Goal: Task Accomplishment & Management: Complete application form

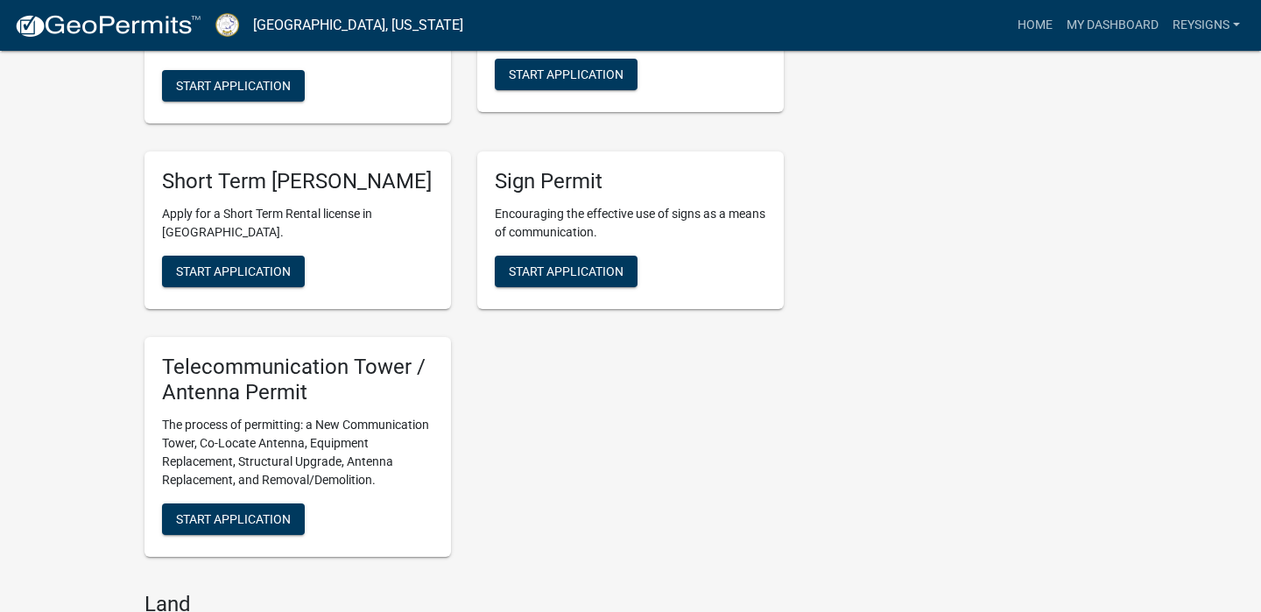
scroll to position [1768, 0]
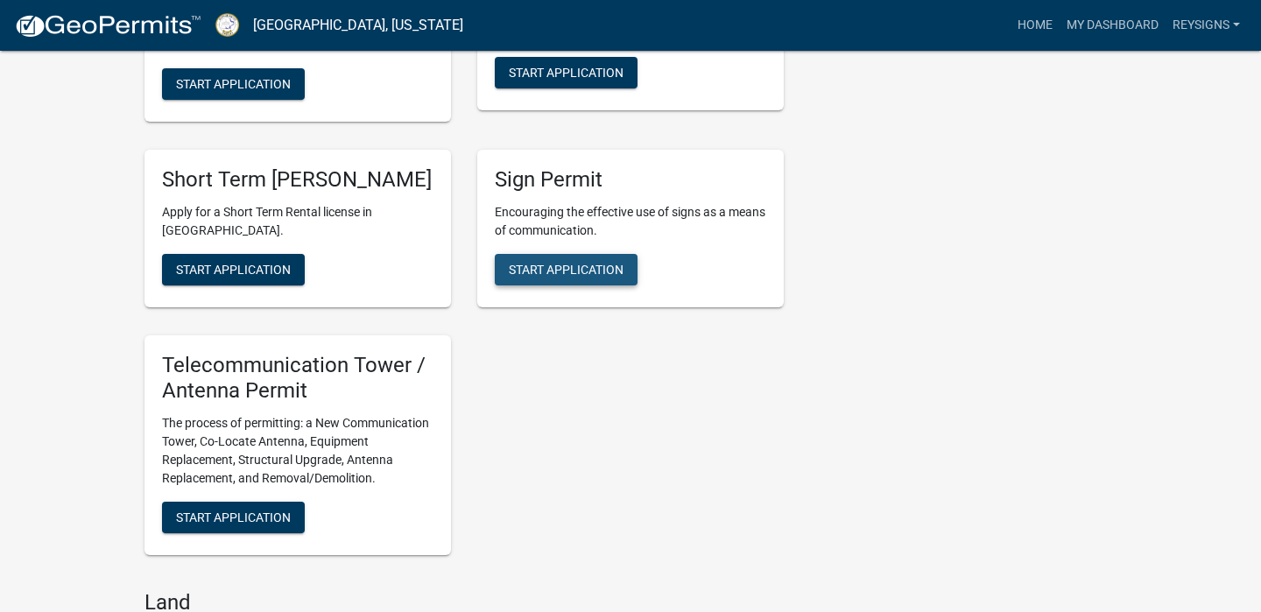
click at [562, 277] on button "Start Application" at bounding box center [566, 270] width 143 height 32
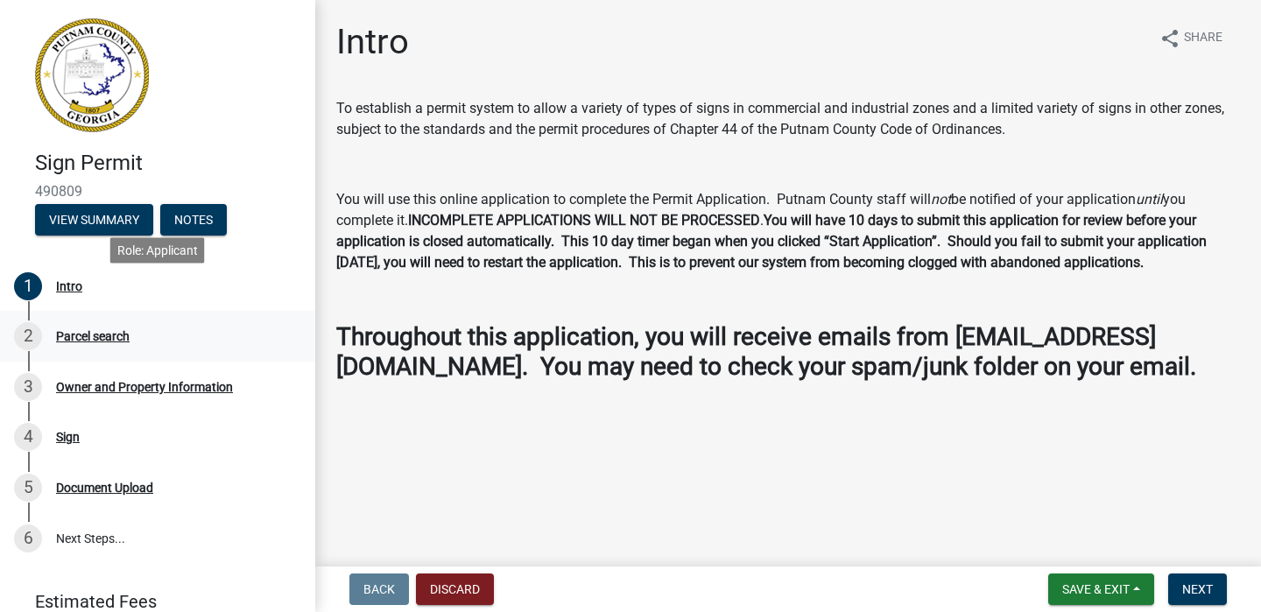
scroll to position [74, 0]
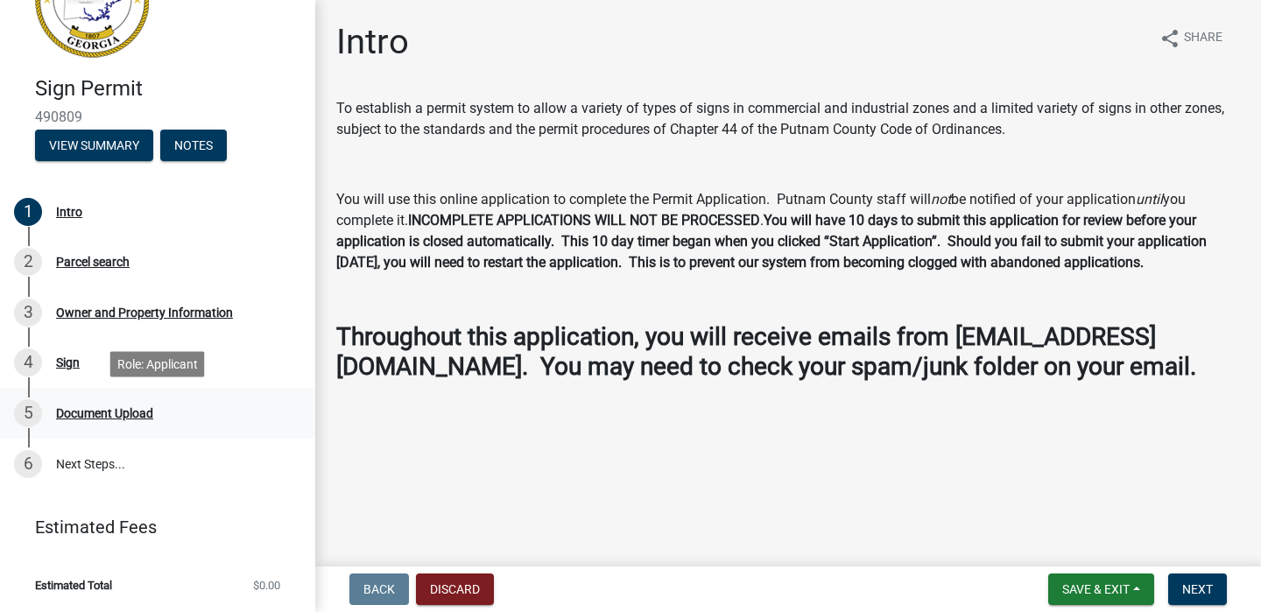
click at [121, 413] on div "Document Upload" at bounding box center [104, 413] width 97 height 12
click at [122, 413] on div "Document Upload" at bounding box center [104, 413] width 97 height 12
click at [72, 368] on div "Sign" at bounding box center [68, 363] width 24 height 12
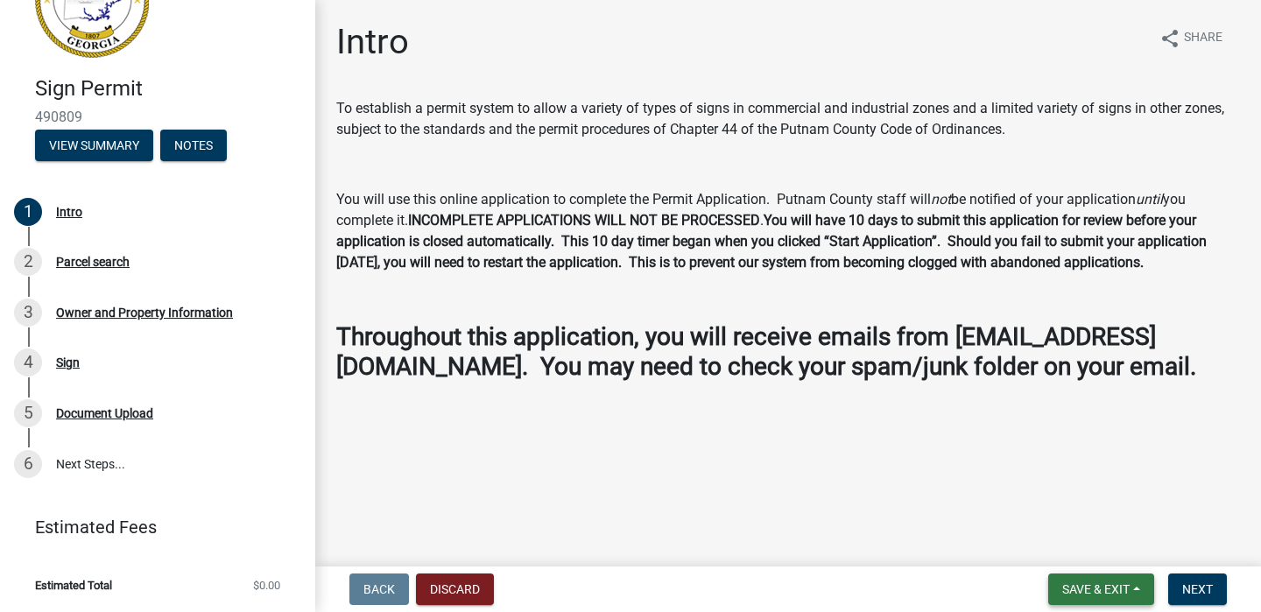
click at [1098, 591] on span "Save & Exit" at bounding box center [1096, 590] width 67 height 14
click at [1066, 543] on button "Save & Exit" at bounding box center [1084, 544] width 140 height 42
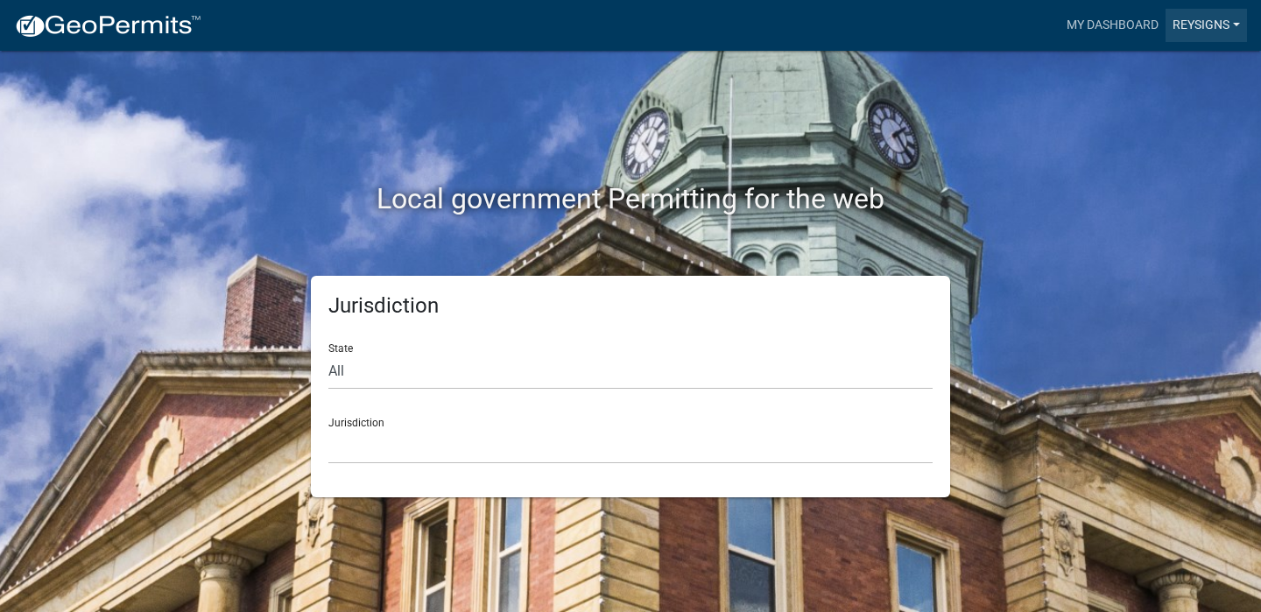
click at [1205, 26] on link "Reysigns" at bounding box center [1206, 25] width 81 height 33
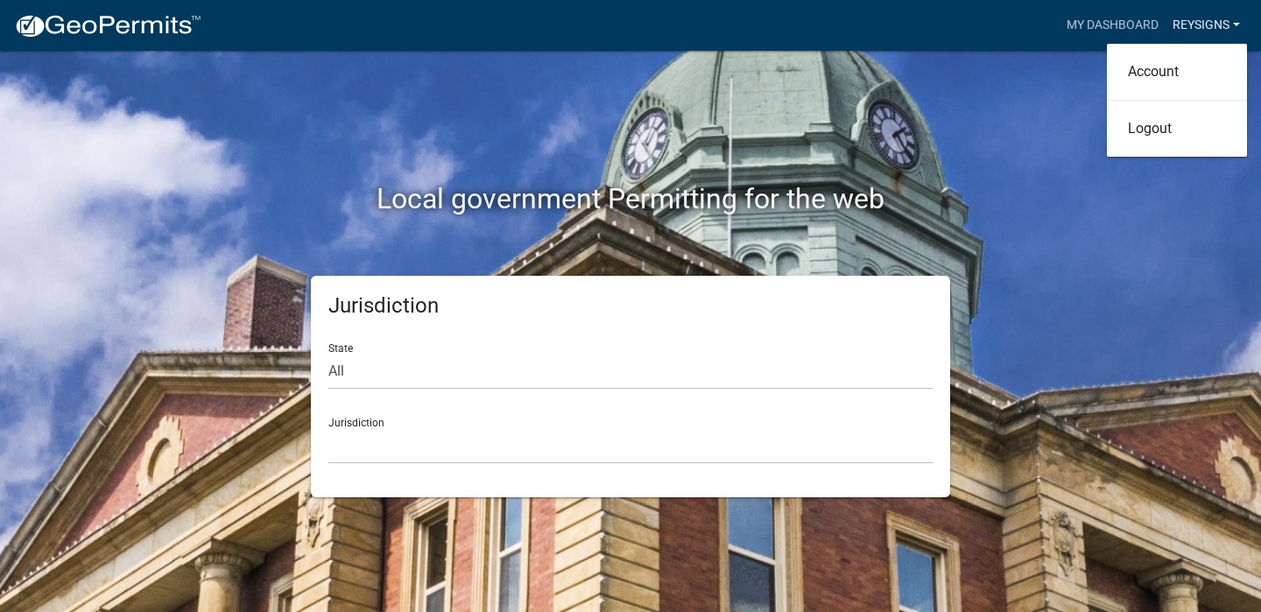
click at [1204, 26] on link "Reysigns" at bounding box center [1206, 25] width 81 height 33
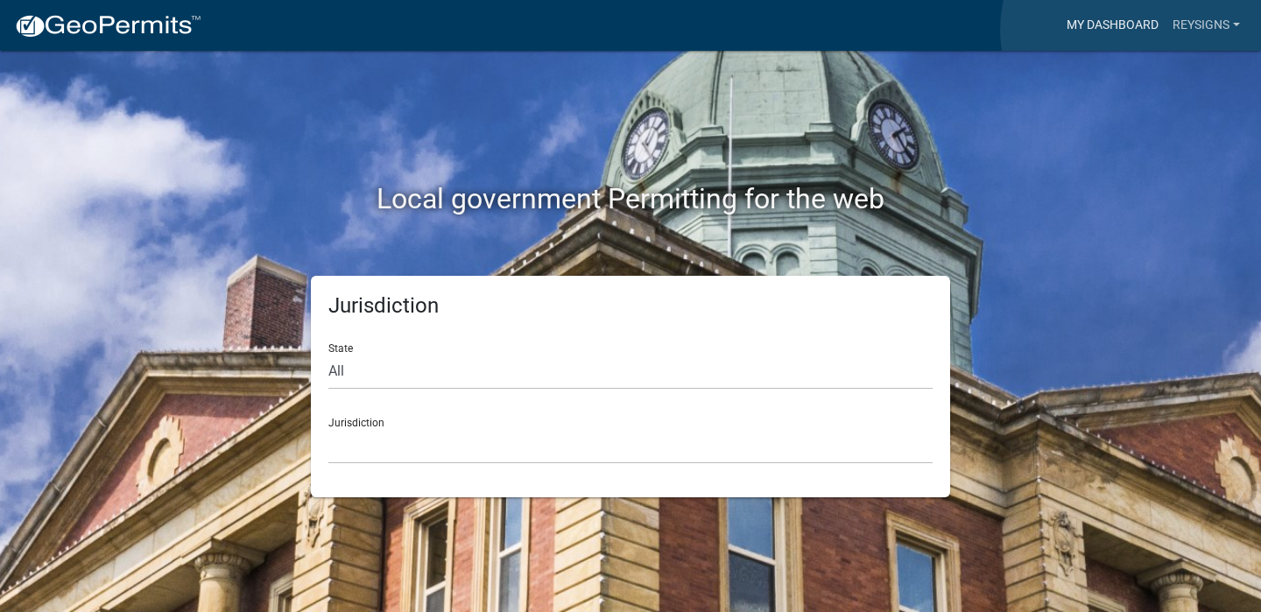
click at [1133, 30] on link "My Dashboard" at bounding box center [1113, 25] width 106 height 33
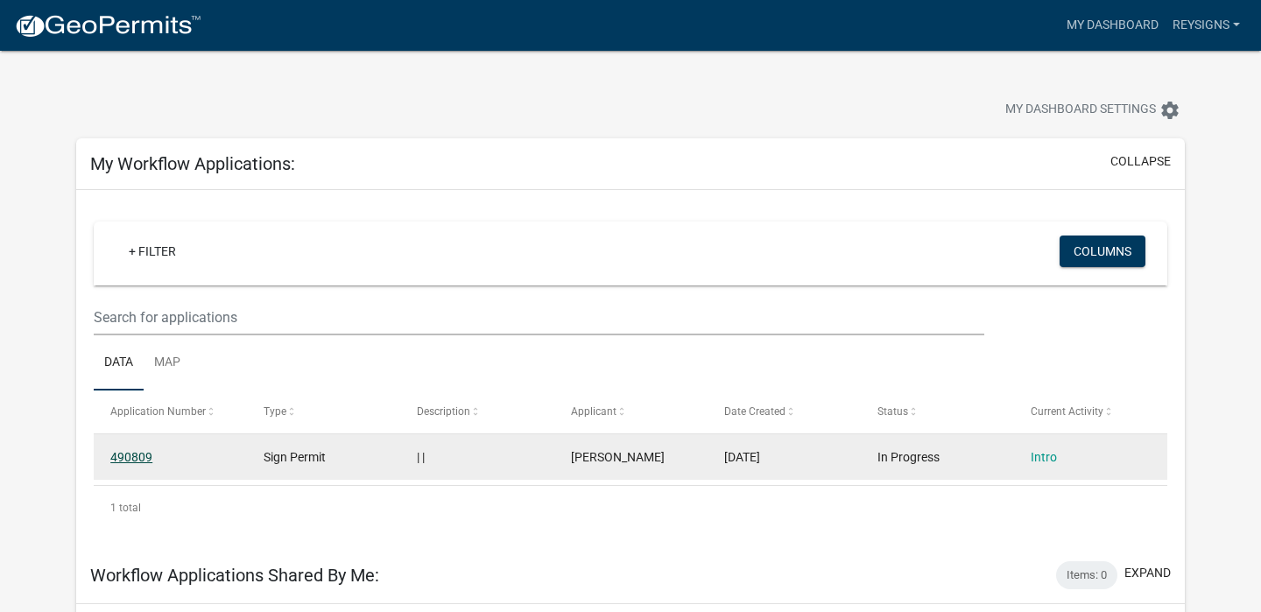
click at [139, 457] on link "490809" at bounding box center [131, 457] width 42 height 14
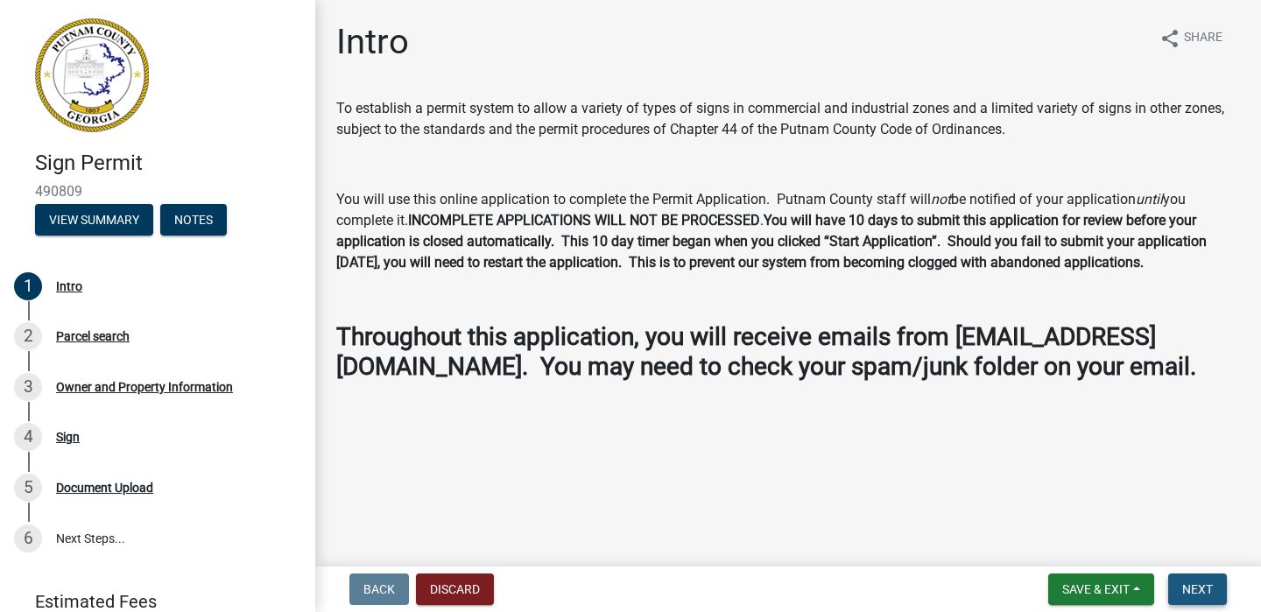
click at [1202, 592] on span "Next" at bounding box center [1198, 590] width 31 height 14
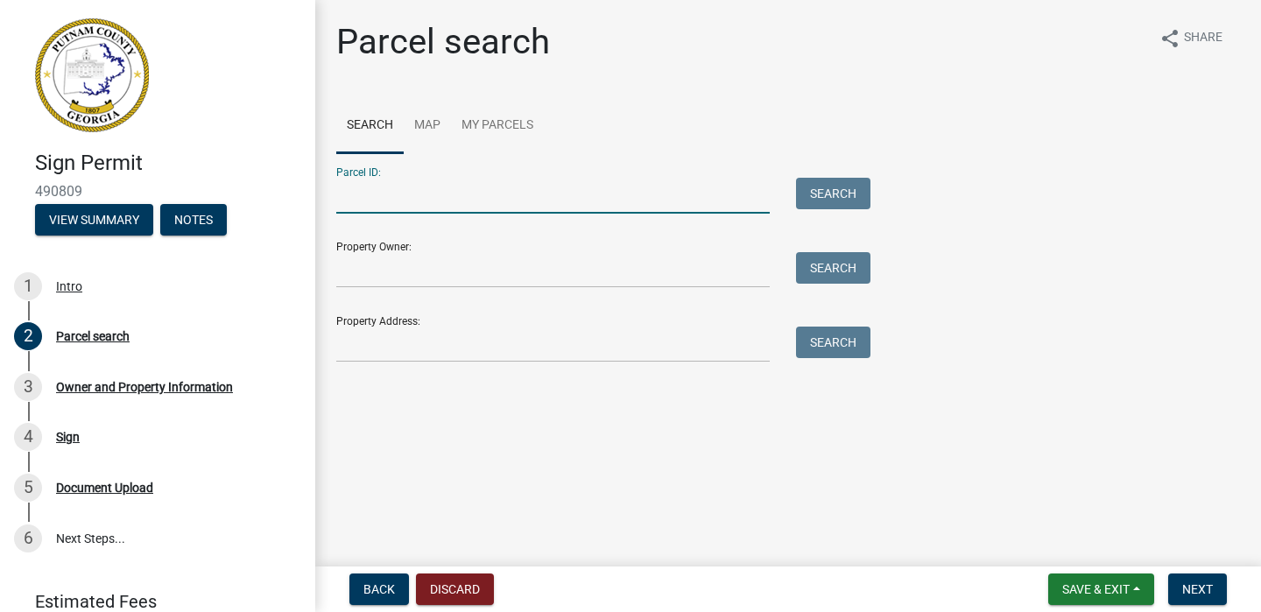
click at [387, 195] on input "Parcel ID:" at bounding box center [553, 196] width 434 height 36
click at [86, 342] on div "Parcel search" at bounding box center [93, 336] width 74 height 12
click at [435, 127] on link "Map" at bounding box center [427, 126] width 47 height 56
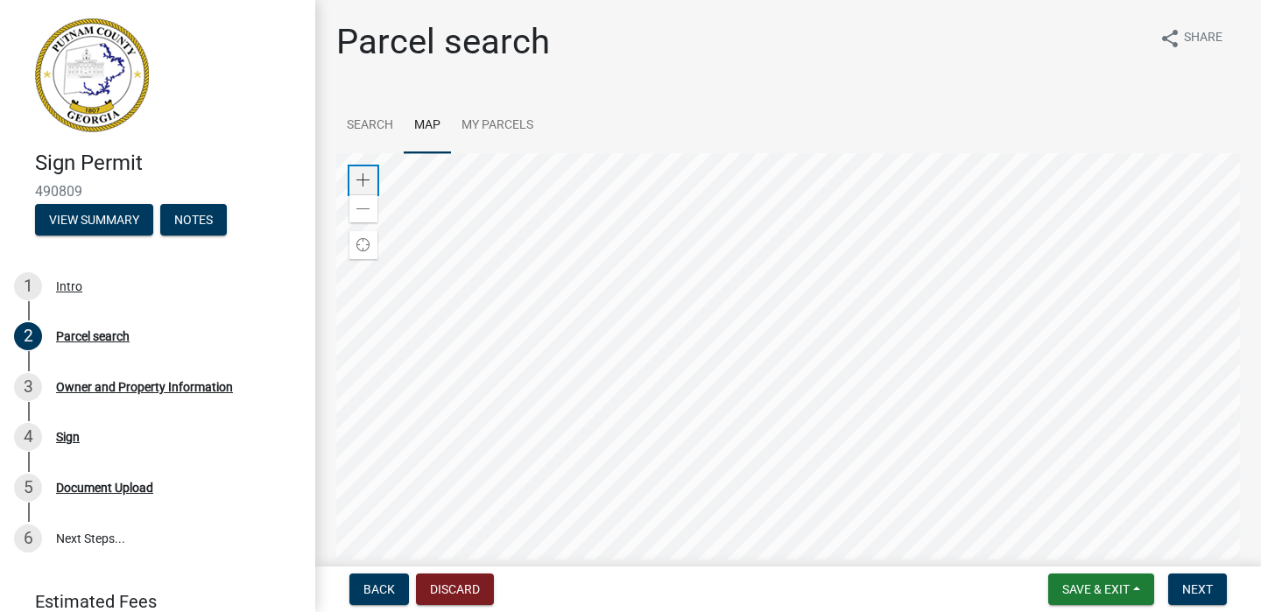
click at [366, 188] on div "Zoom in" at bounding box center [364, 180] width 28 height 28
click at [960, 357] on div at bounding box center [788, 372] width 904 height 438
click at [365, 244] on span "Find my location" at bounding box center [364, 245] width 14 height 14
click at [379, 127] on link "Search" at bounding box center [369, 126] width 67 height 56
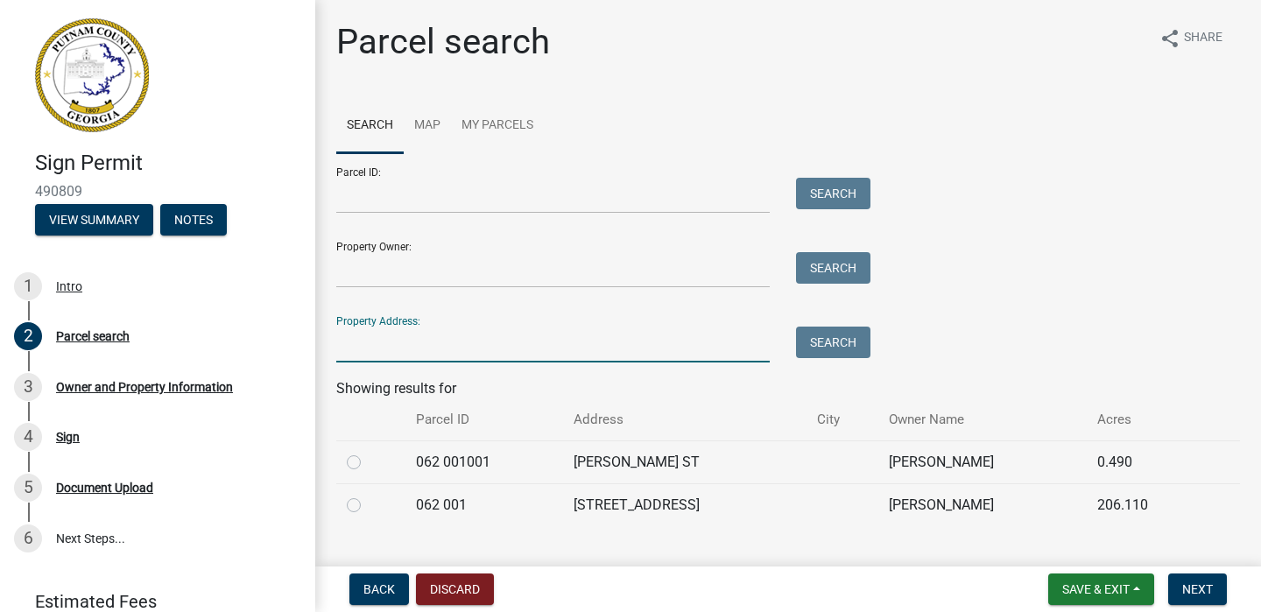
click at [424, 348] on input "Property Address:" at bounding box center [553, 345] width 434 height 36
click at [425, 348] on input "Property Address:" at bounding box center [553, 345] width 434 height 36
drag, startPoint x: 427, startPoint y: 347, endPoint x: 366, endPoint y: 375, distance: 67.4
click at [366, 375] on wm-search-parcel-data-activity-input "Search Map My Parcels Parcel ID: Search Property Owner: Search Property Address…" at bounding box center [788, 312] width 904 height 428
type input "[STREET_ADDRESS] [GEOGRAPHIC_DATA]< Ga. 31024"
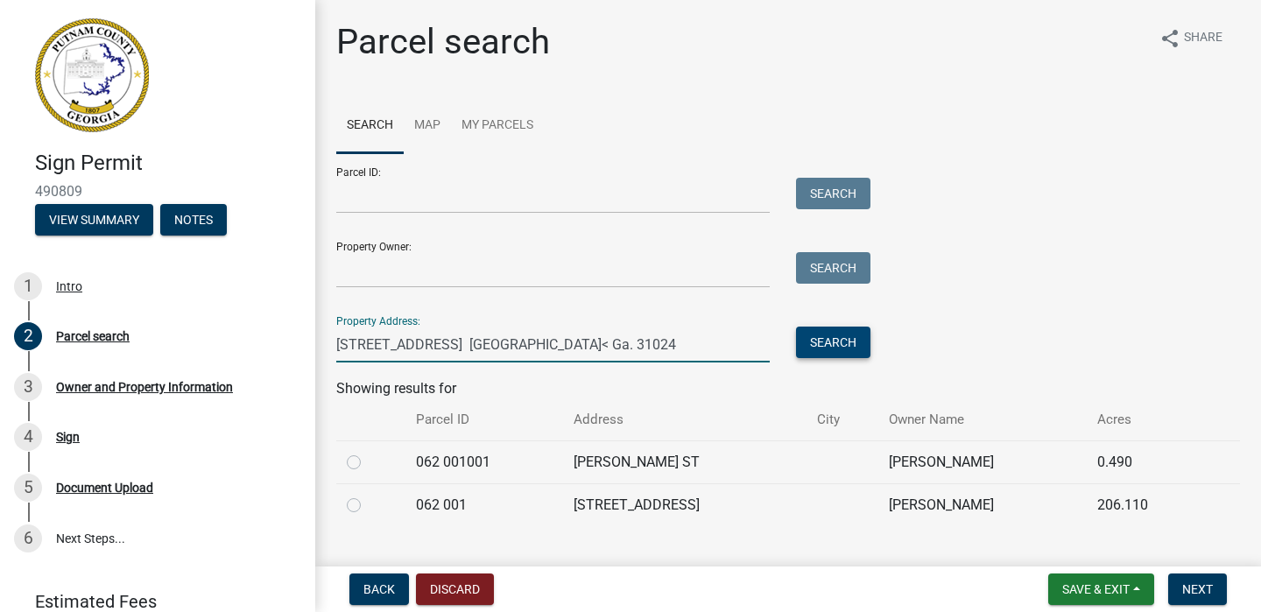
click at [830, 346] on button "Search" at bounding box center [833, 343] width 74 height 32
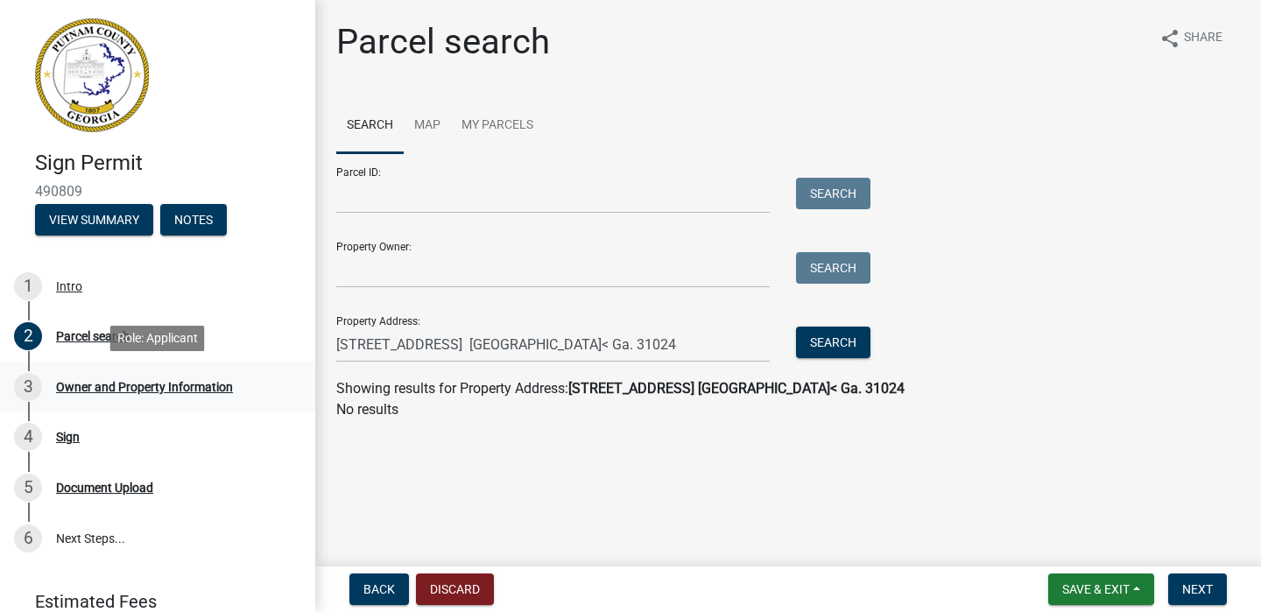
click at [147, 392] on div "Owner and Property Information" at bounding box center [144, 387] width 177 height 12
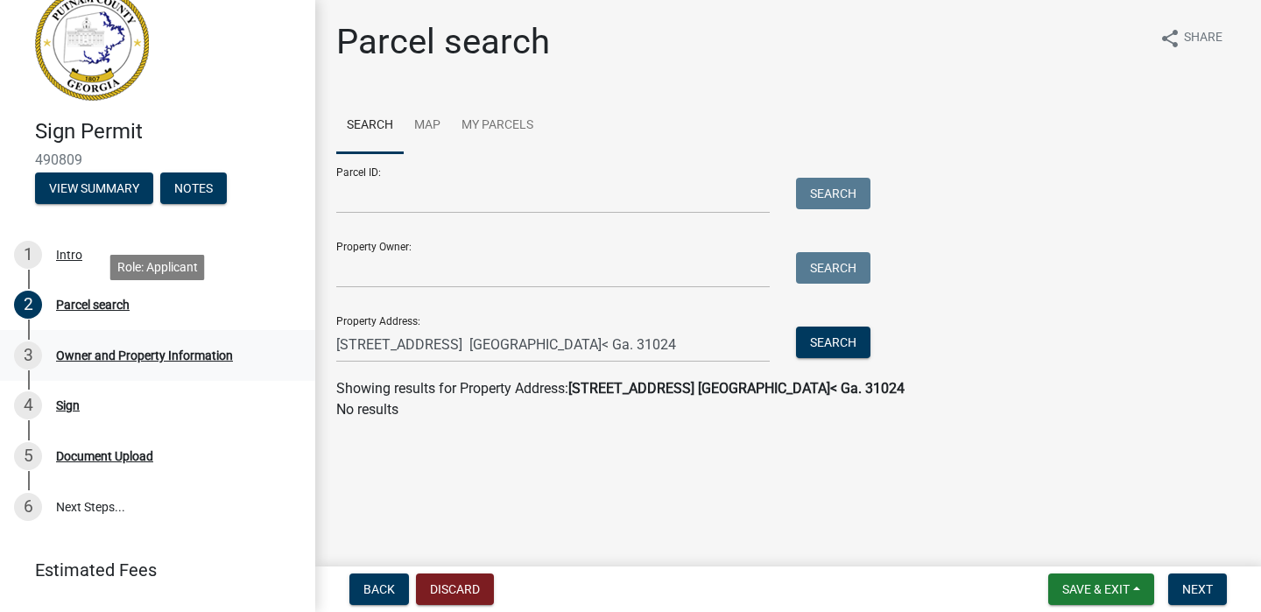
scroll to position [74, 0]
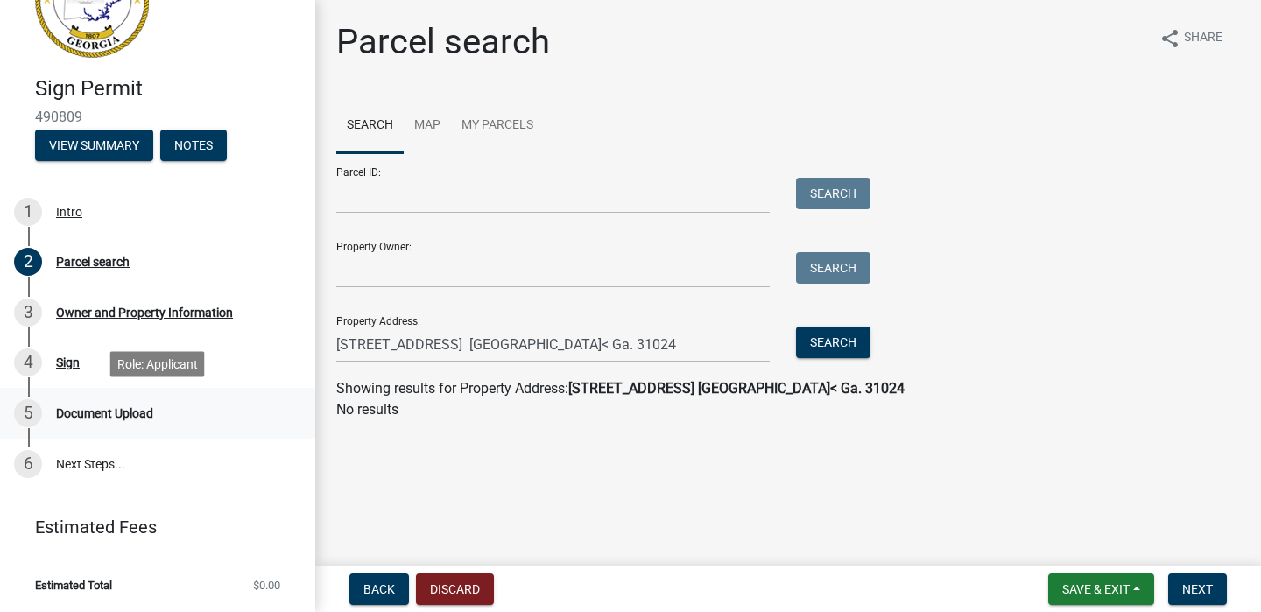
click at [88, 417] on div "Document Upload" at bounding box center [104, 413] width 97 height 12
click at [69, 138] on button "View Summary" at bounding box center [94, 146] width 118 height 32
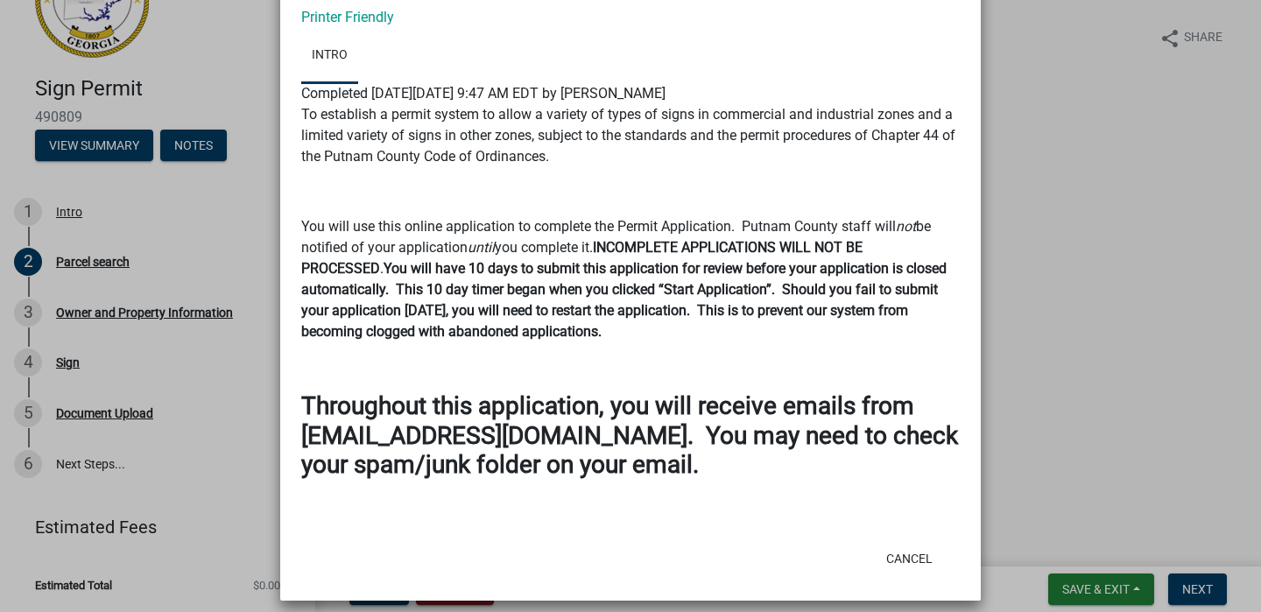
scroll to position [82, 0]
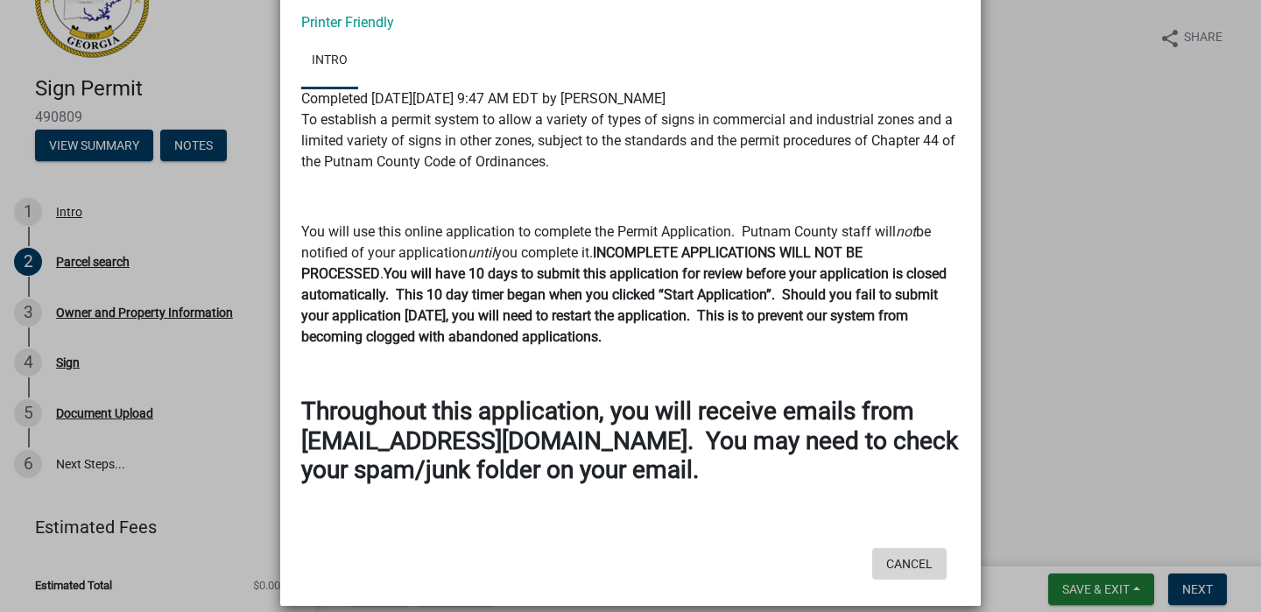
click at [898, 561] on button "Cancel" at bounding box center [909, 564] width 74 height 32
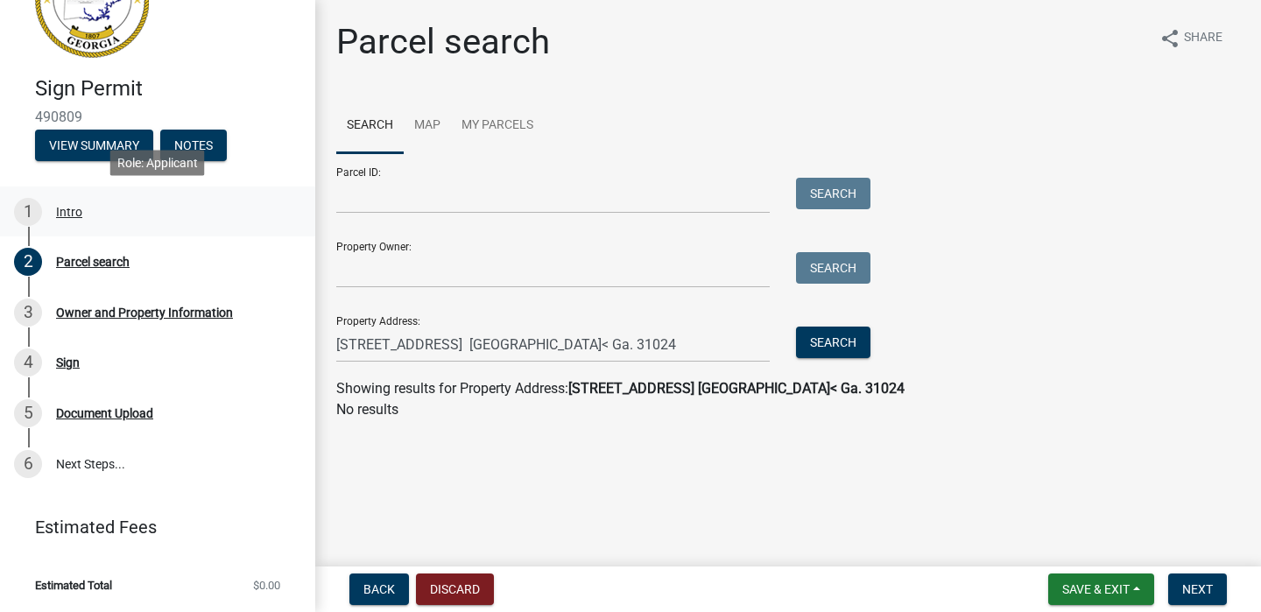
click at [66, 208] on div "Intro" at bounding box center [69, 212] width 26 height 12
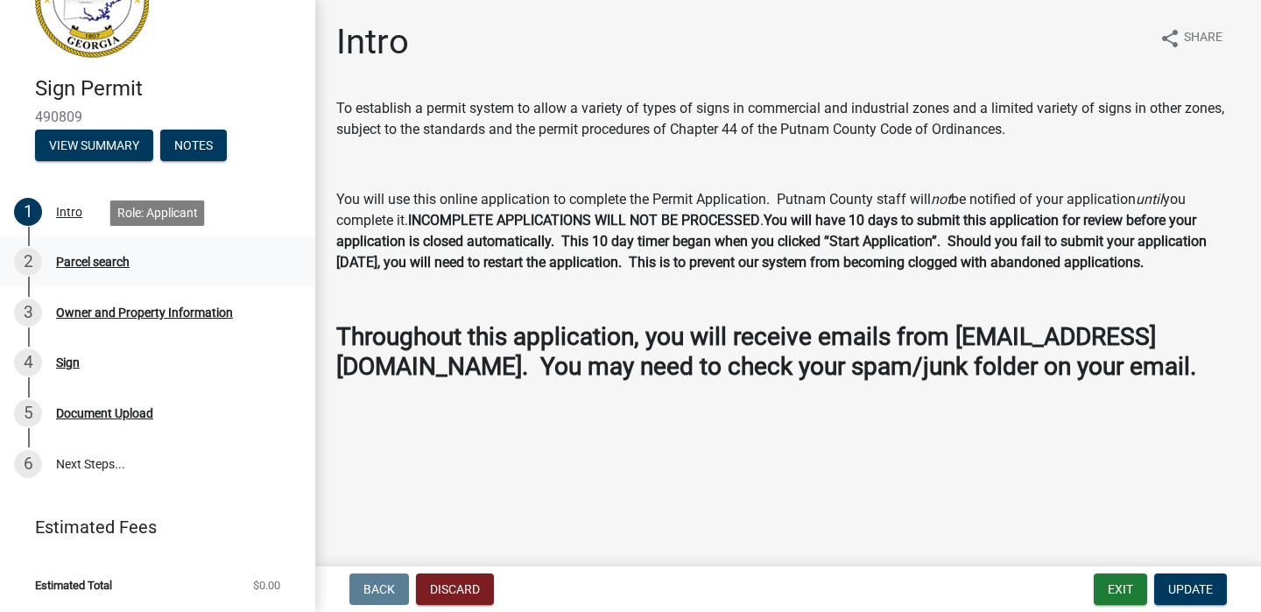
click at [78, 271] on div "2 Parcel search" at bounding box center [150, 262] width 273 height 28
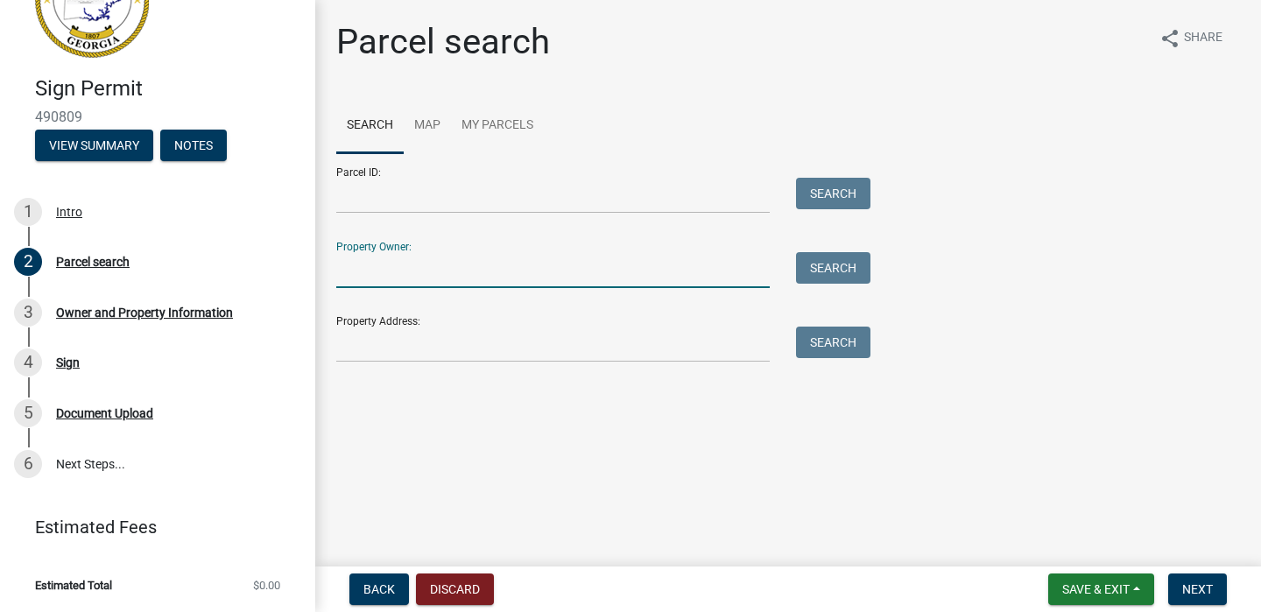
click at [441, 270] on input "Property Owner:" at bounding box center [553, 270] width 434 height 36
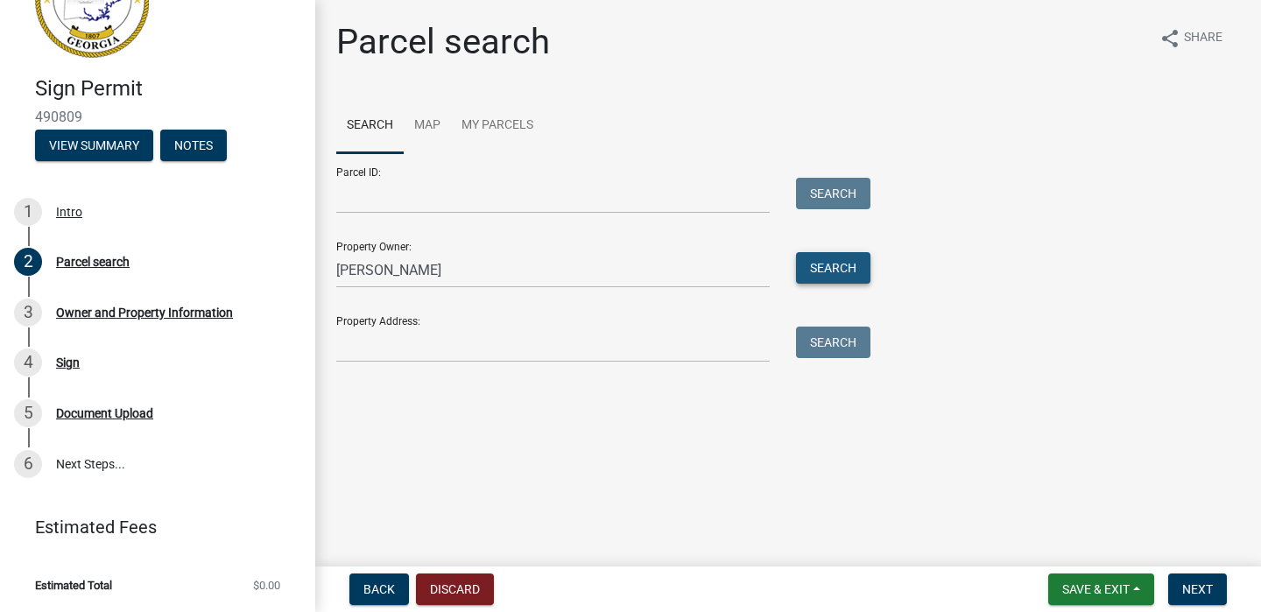
click at [838, 278] on button "Search" at bounding box center [833, 268] width 74 height 32
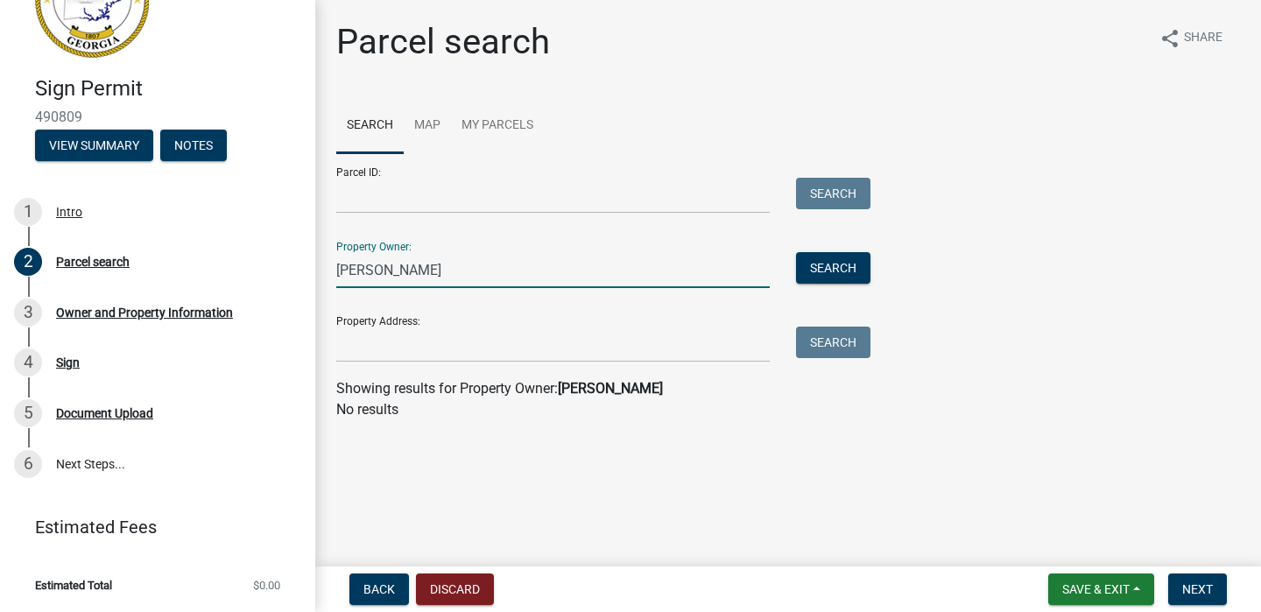
click at [483, 272] on input "[PERSON_NAME]" at bounding box center [553, 270] width 434 height 36
type input "M"
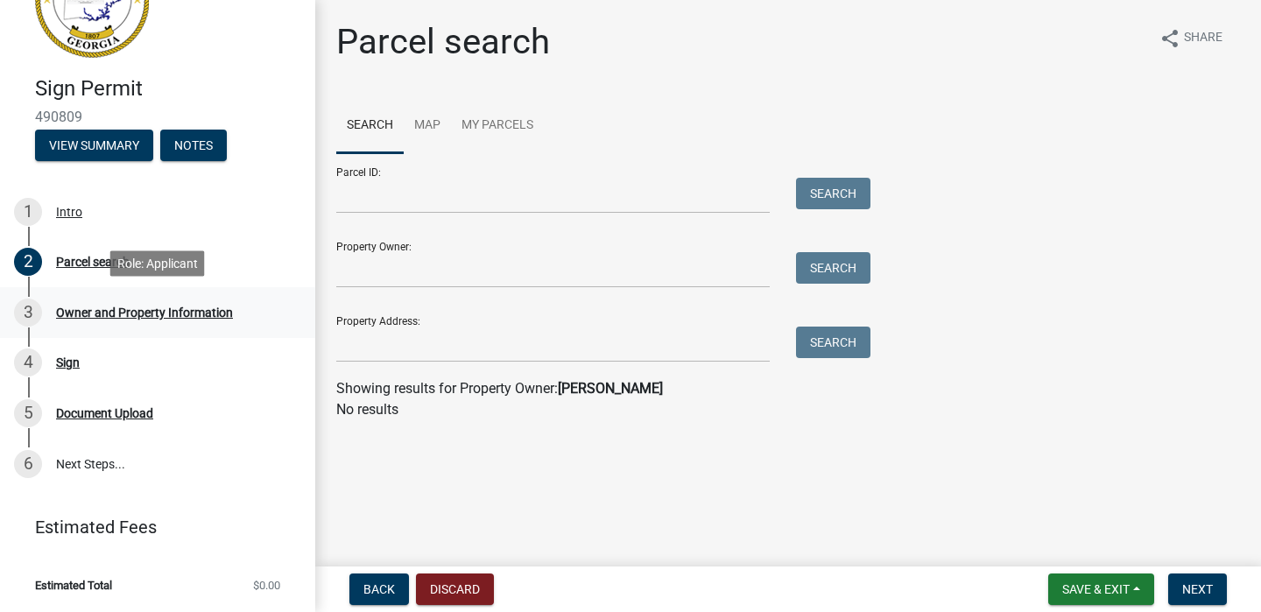
click at [149, 309] on div "Owner and Property Information" at bounding box center [144, 313] width 177 height 12
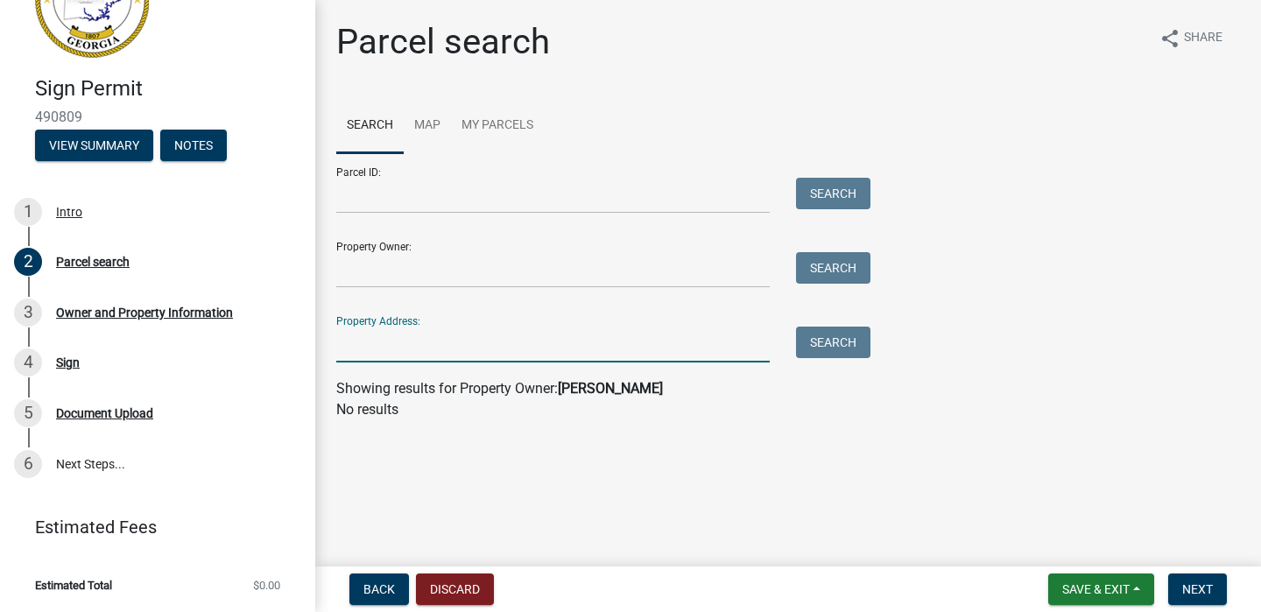
click at [413, 332] on input "Property Address:" at bounding box center [553, 345] width 434 height 36
type input "[STREET_ADDRESS] [GEOGRAPHIC_DATA]< Ga. 31024"
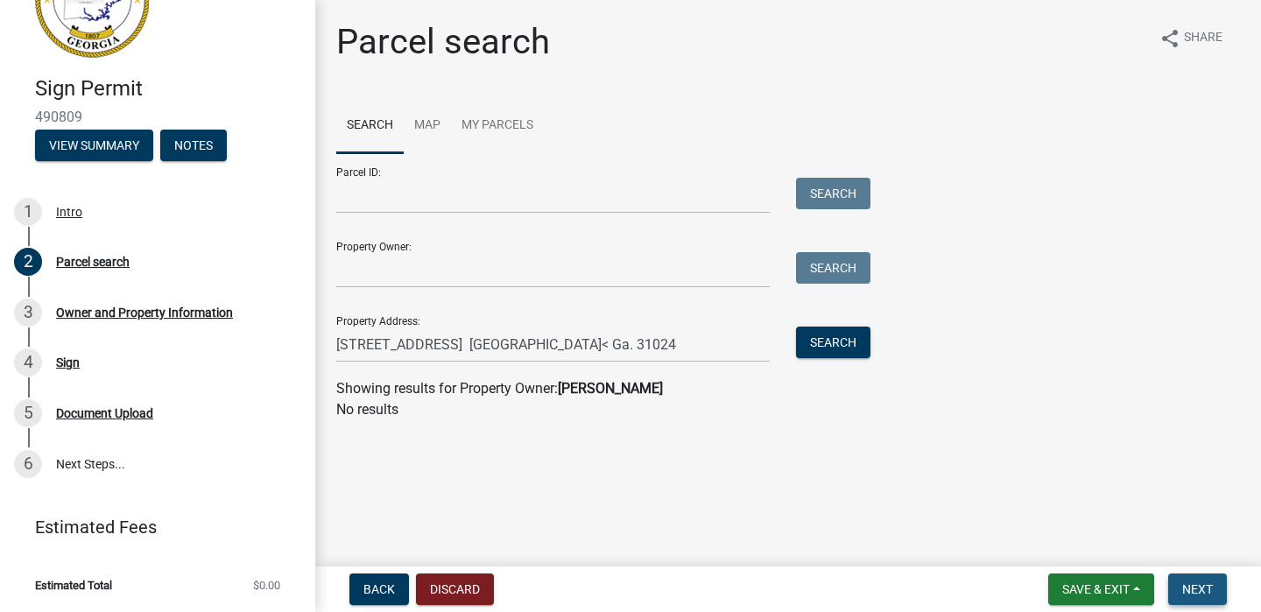
click at [1201, 589] on span "Next" at bounding box center [1198, 590] width 31 height 14
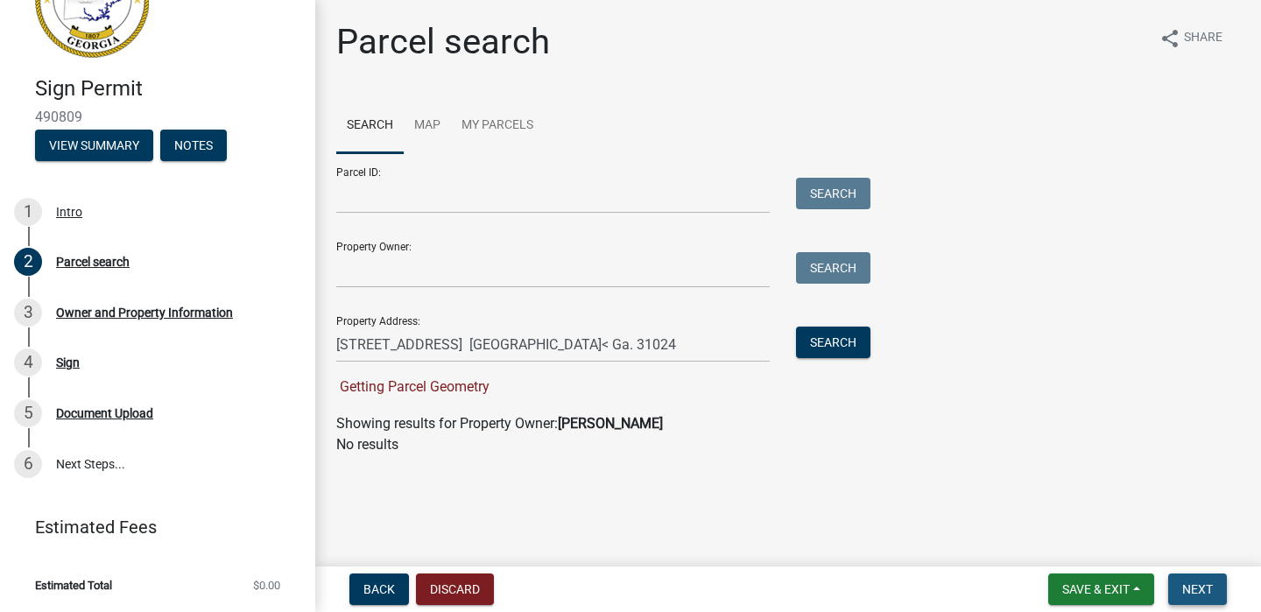
click at [1204, 589] on span "Next" at bounding box center [1198, 590] width 31 height 14
click at [91, 265] on div "Parcel search" at bounding box center [93, 262] width 74 height 12
click at [373, 588] on span "Back" at bounding box center [380, 590] width 32 height 14
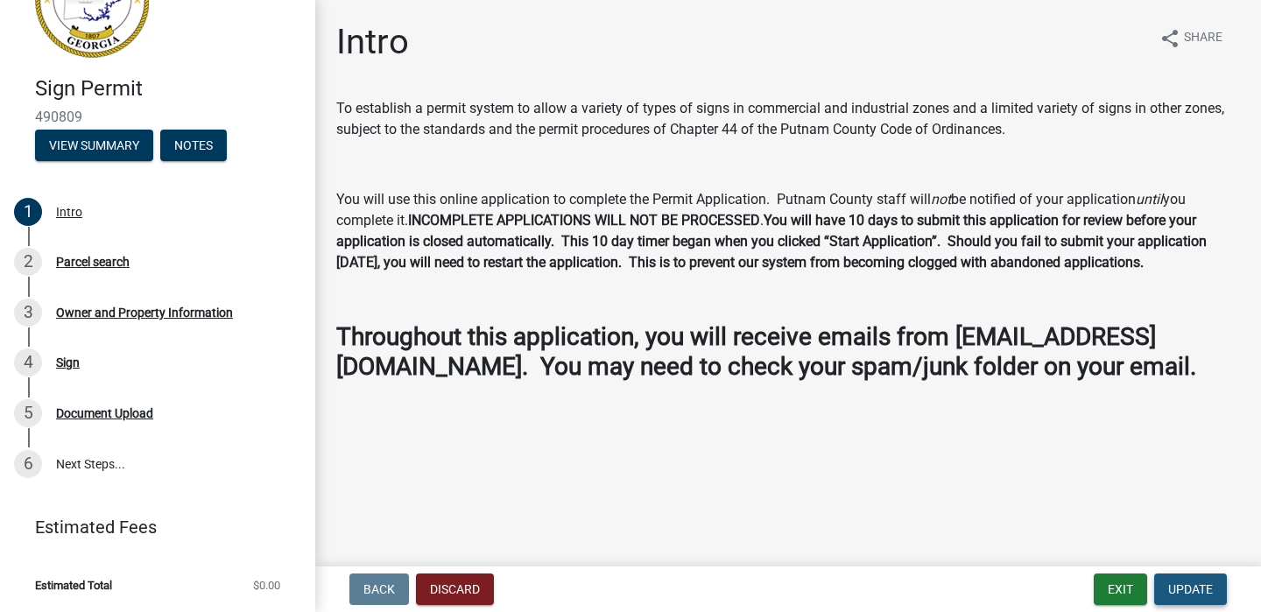
click at [1194, 590] on span "Update" at bounding box center [1191, 590] width 45 height 14
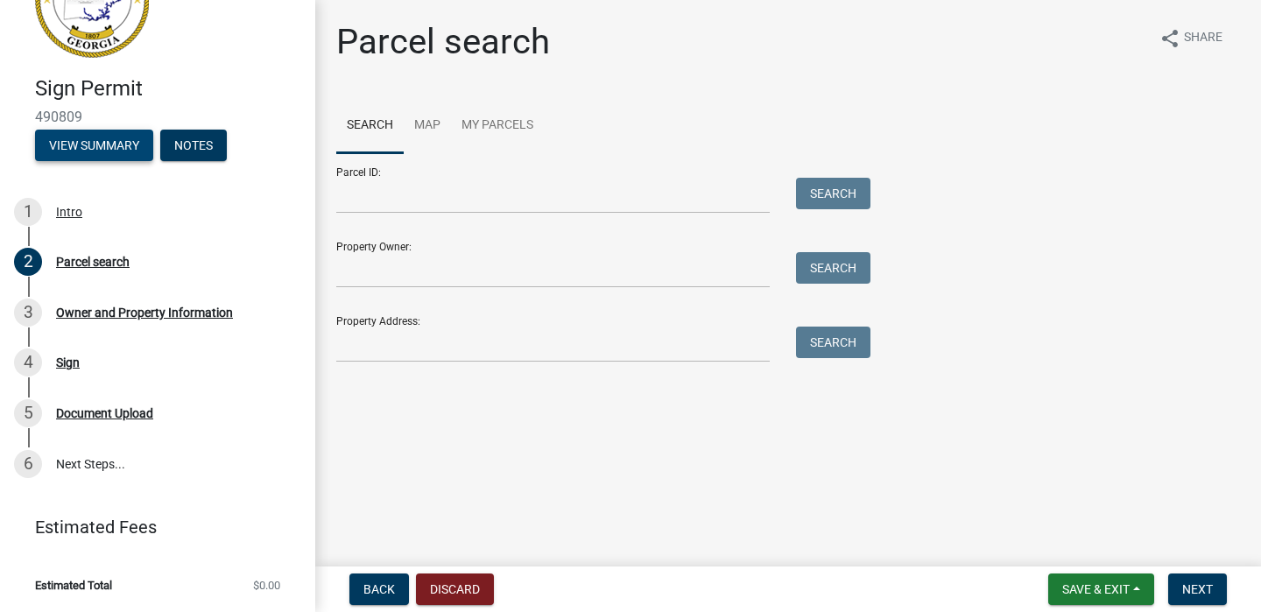
click at [99, 148] on button "View Summary" at bounding box center [94, 146] width 118 height 32
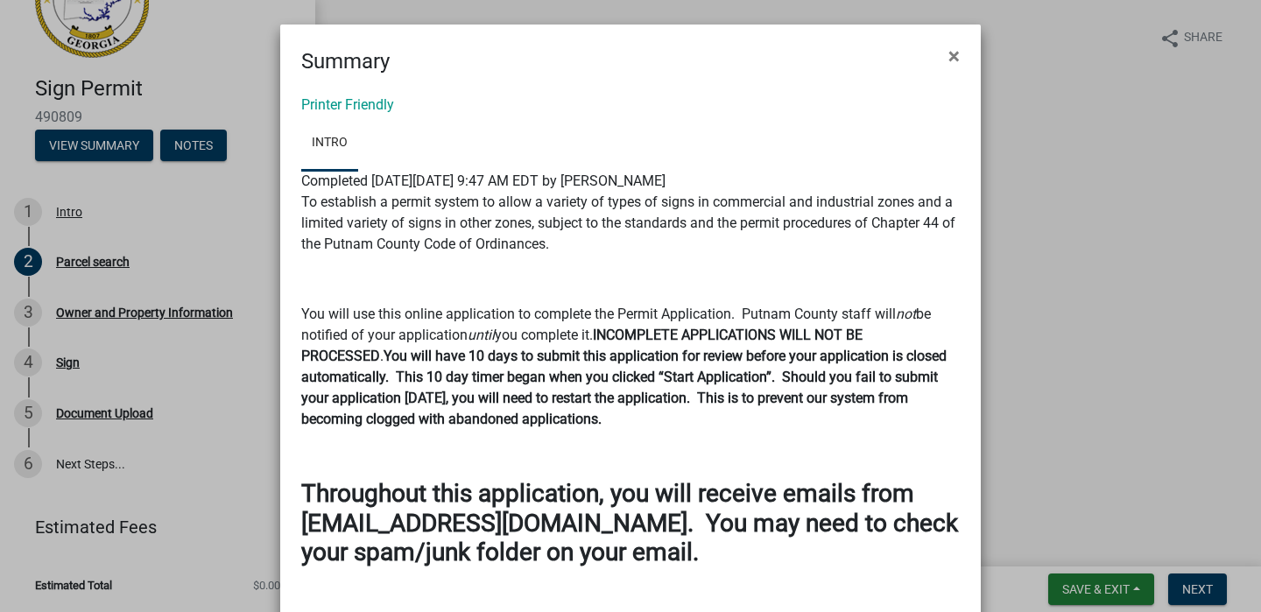
scroll to position [101, 0]
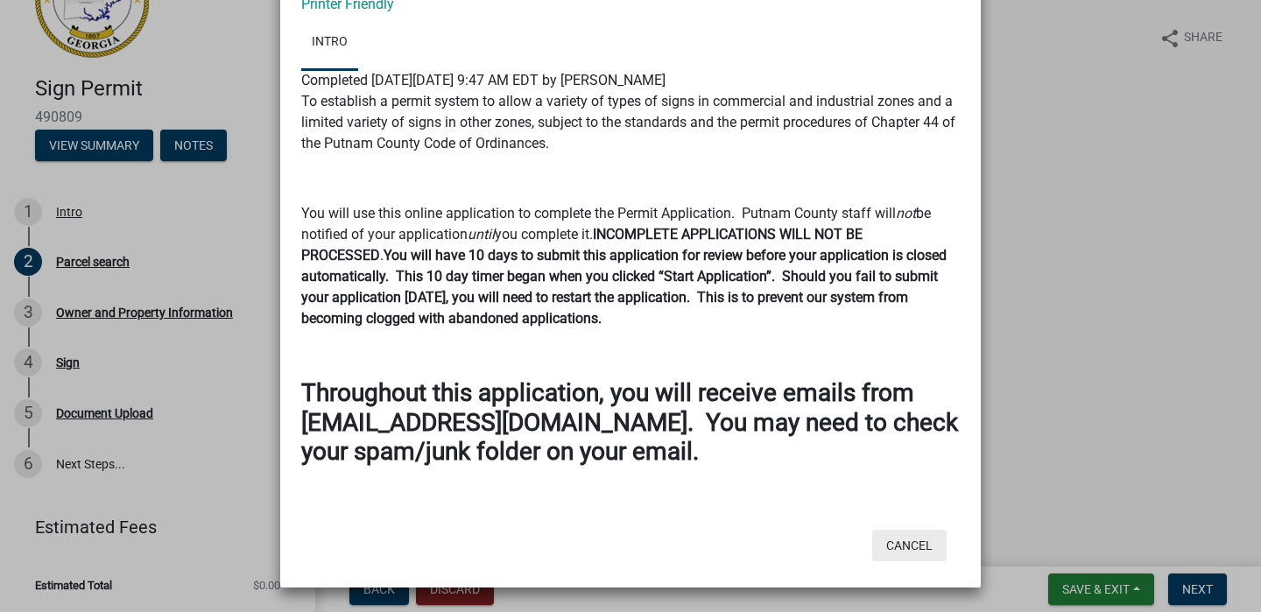
click at [903, 547] on button "Cancel" at bounding box center [909, 546] width 74 height 32
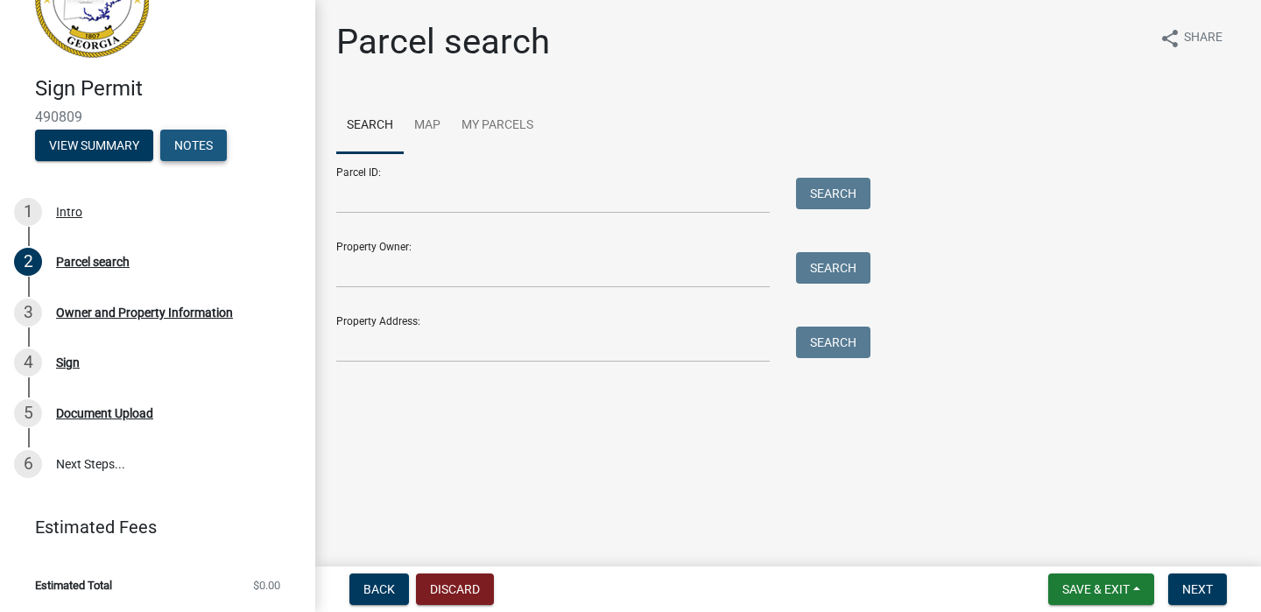
click at [201, 147] on button "Notes" at bounding box center [193, 146] width 67 height 32
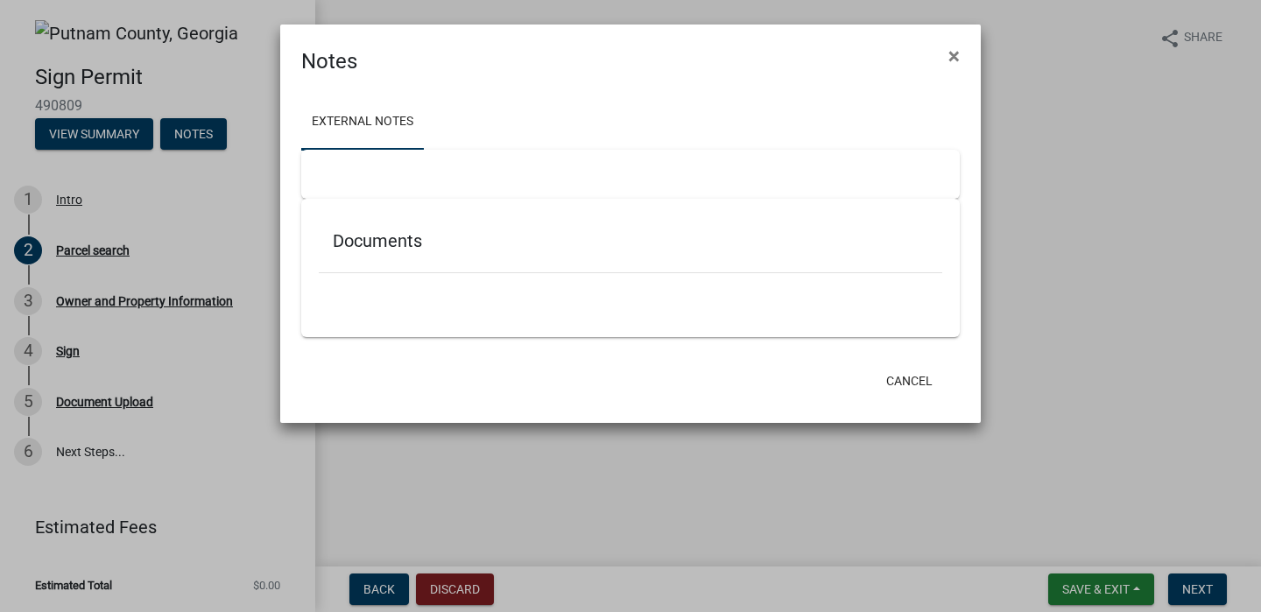
scroll to position [0, 0]
click at [481, 238] on h5 "Documents" at bounding box center [631, 240] width 596 height 21
click at [959, 58] on span "×" at bounding box center [954, 56] width 11 height 25
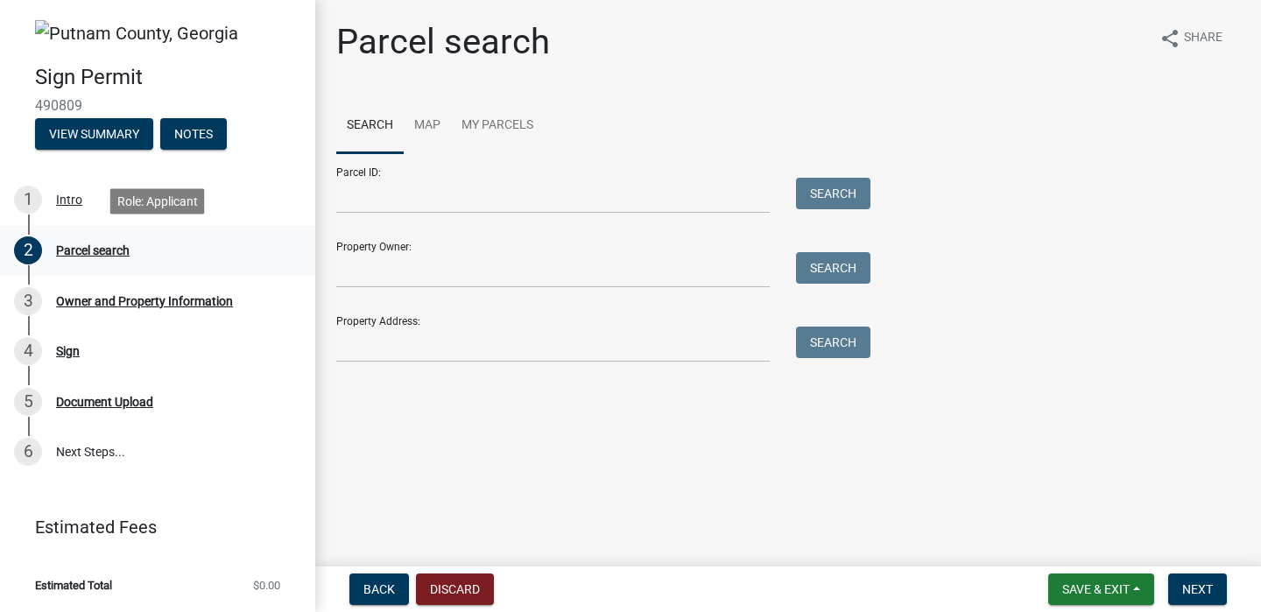
click at [105, 252] on div "Parcel search" at bounding box center [93, 250] width 74 height 12
click at [461, 201] on input "Parcel ID:" at bounding box center [553, 196] width 434 height 36
click at [445, 194] on input "Parcel ID:" at bounding box center [553, 196] width 434 height 36
click at [429, 122] on link "Map" at bounding box center [427, 126] width 47 height 56
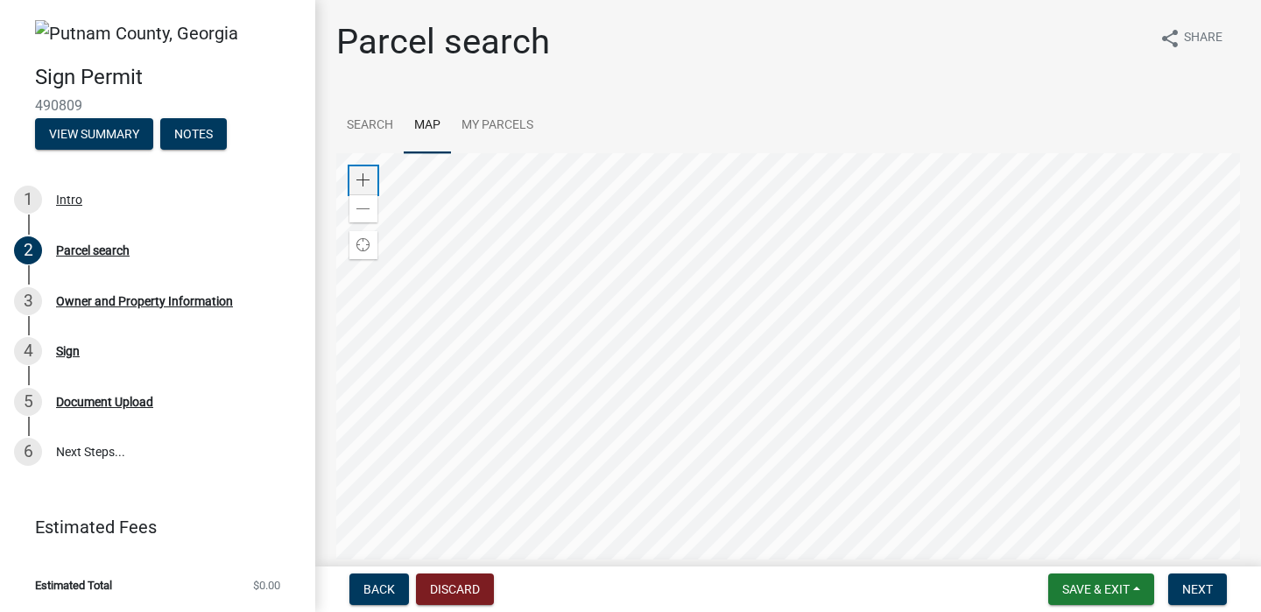
click at [365, 183] on span at bounding box center [364, 180] width 14 height 14
click at [364, 244] on span "Find my location" at bounding box center [364, 245] width 14 height 14
click at [377, 125] on link "Search" at bounding box center [369, 126] width 67 height 56
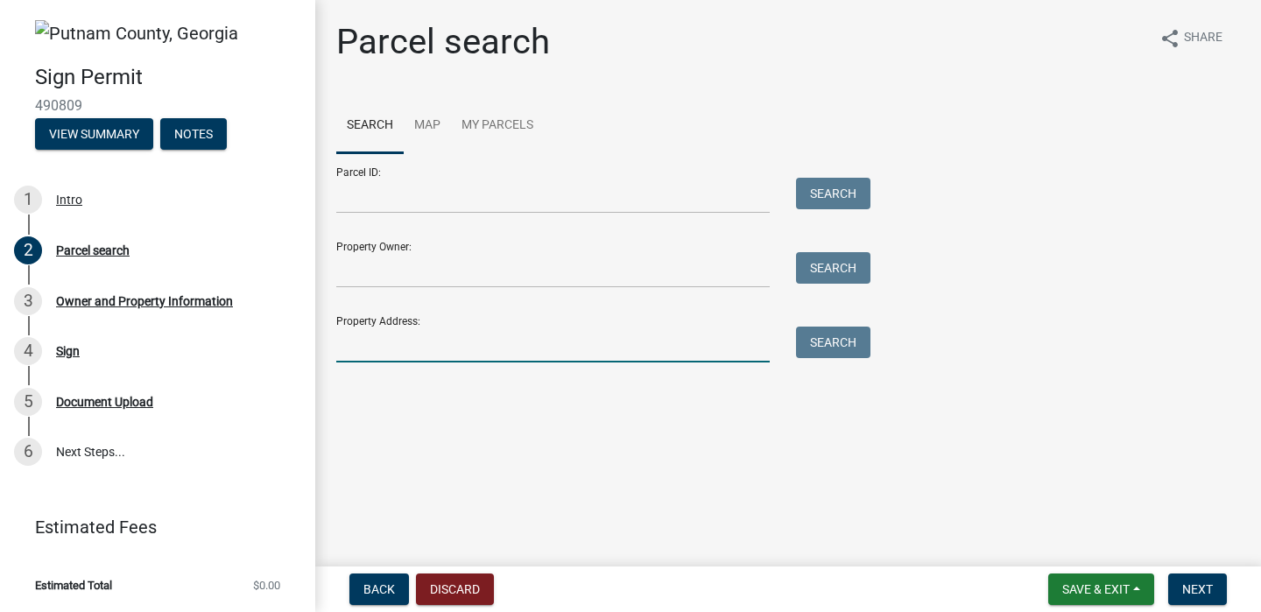
click at [394, 335] on input "Property Address:" at bounding box center [553, 345] width 434 height 36
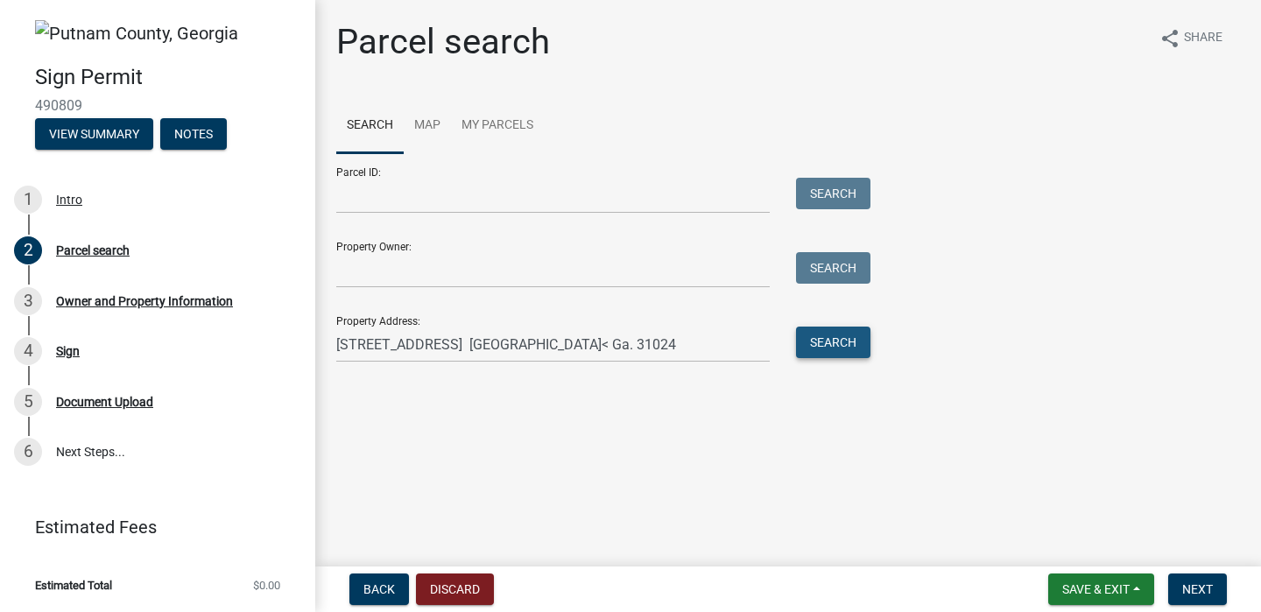
click at [841, 343] on button "Search" at bounding box center [833, 343] width 74 height 32
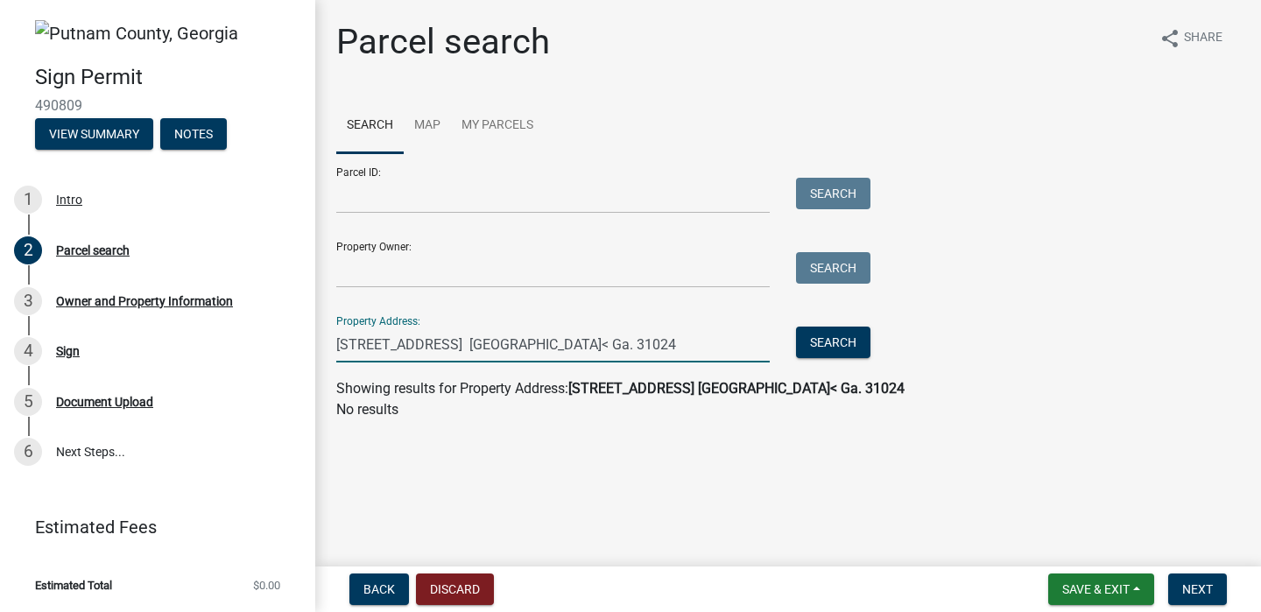
click at [683, 341] on input "[STREET_ADDRESS] [GEOGRAPHIC_DATA]< Ga. 31024" at bounding box center [553, 345] width 434 height 36
type input "[STREET_ADDRESS]"
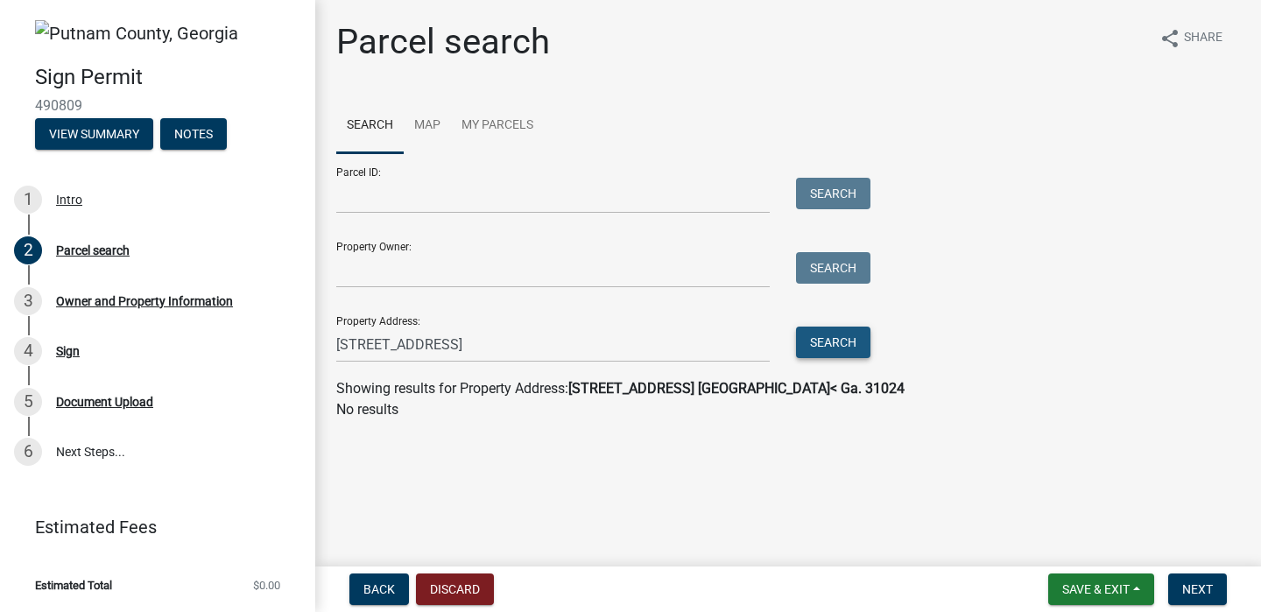
click at [824, 344] on button "Search" at bounding box center [833, 343] width 74 height 32
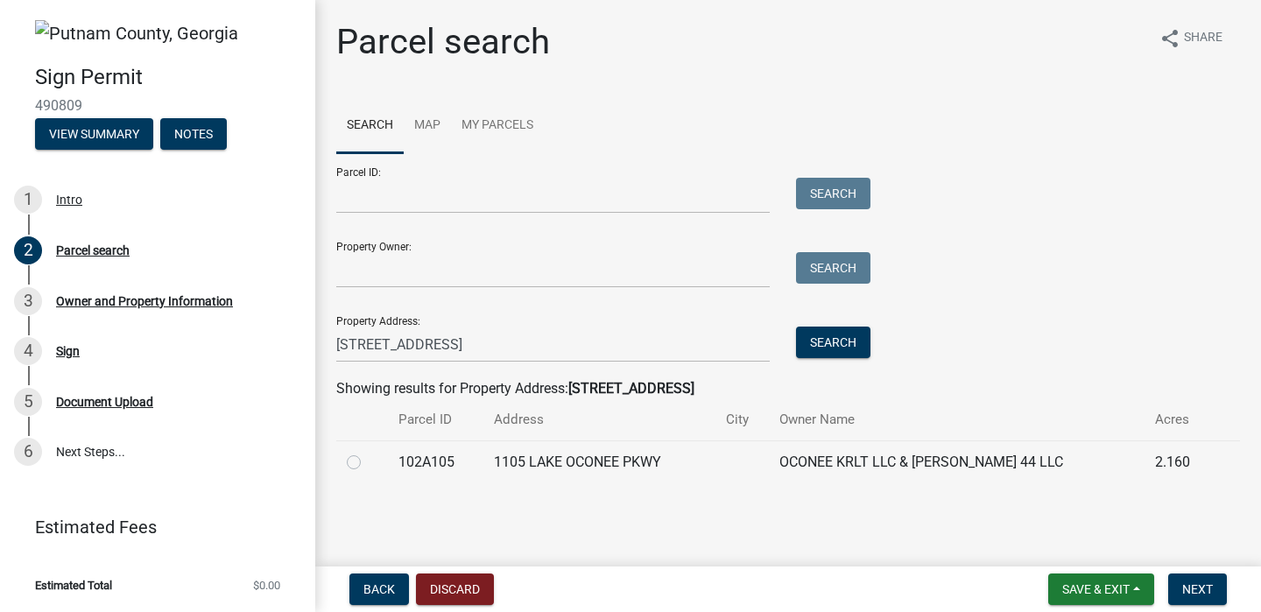
click at [368, 452] on label at bounding box center [368, 452] width 0 height 0
click at [368, 463] on input "radio" at bounding box center [373, 457] width 11 height 11
radio input "true"
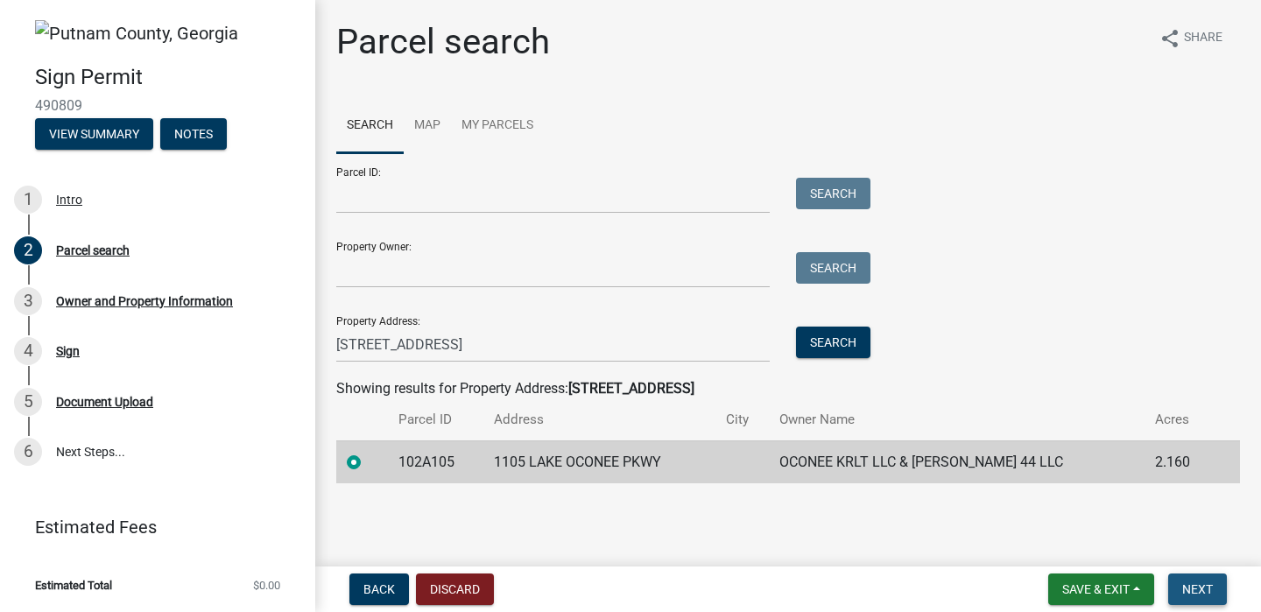
click at [1206, 596] on span "Next" at bounding box center [1198, 590] width 31 height 14
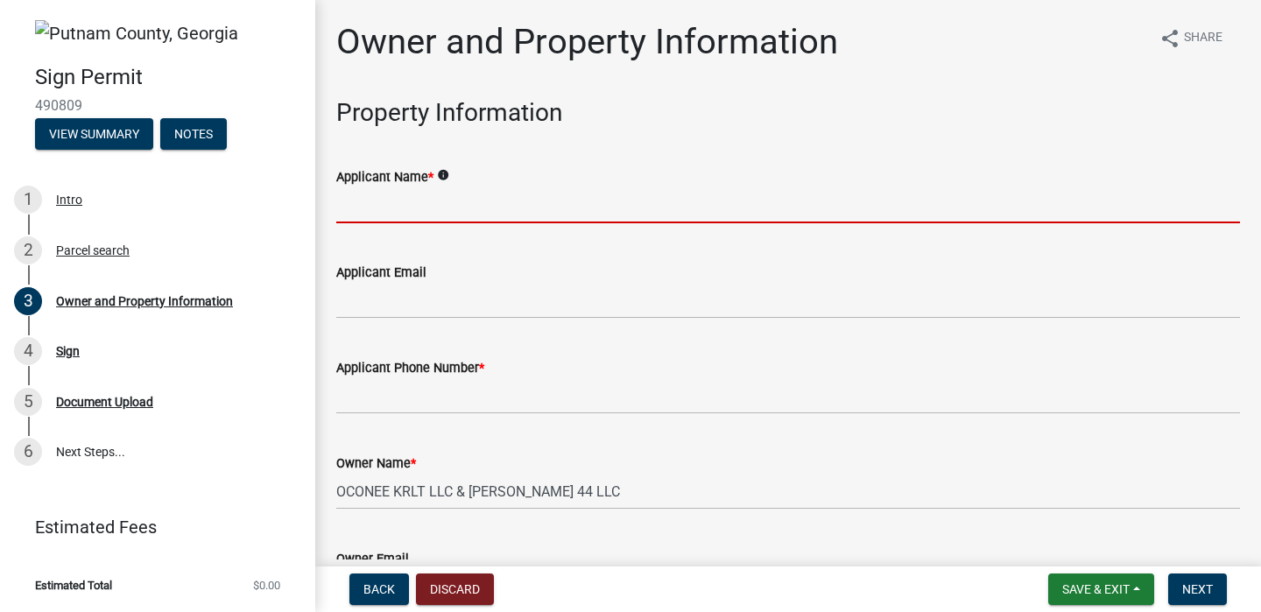
click at [414, 204] on input "Applicant Name *" at bounding box center [788, 205] width 904 height 36
type input "[PERSON_NAME]"
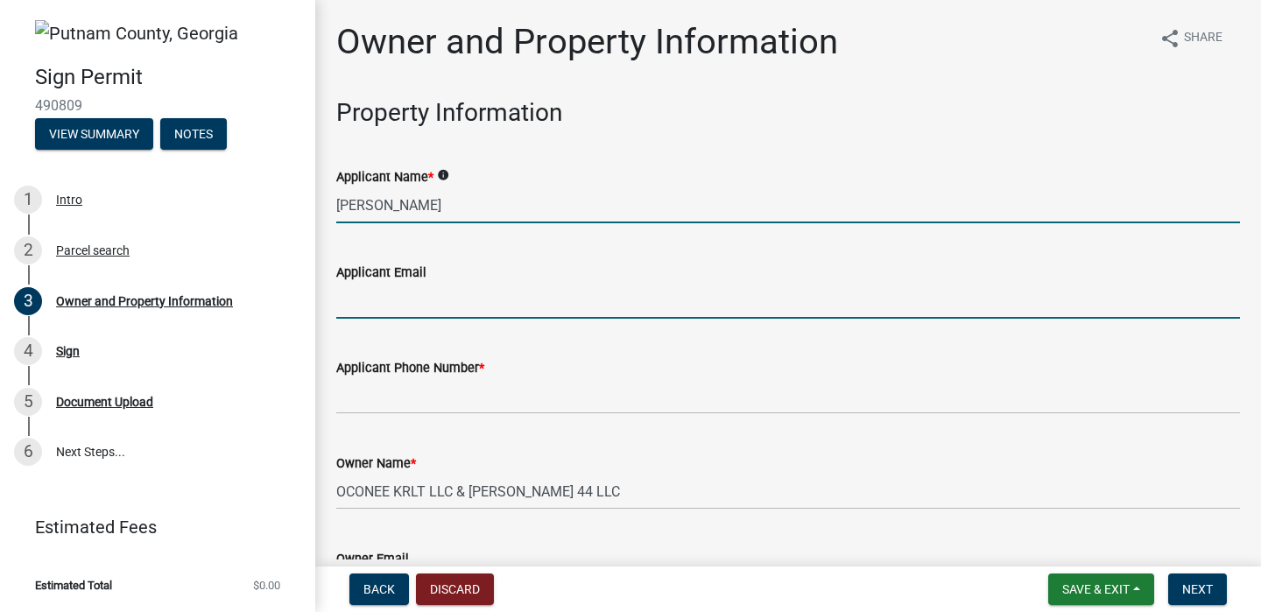
type input "[EMAIL_ADDRESS][DOMAIN_NAME]"
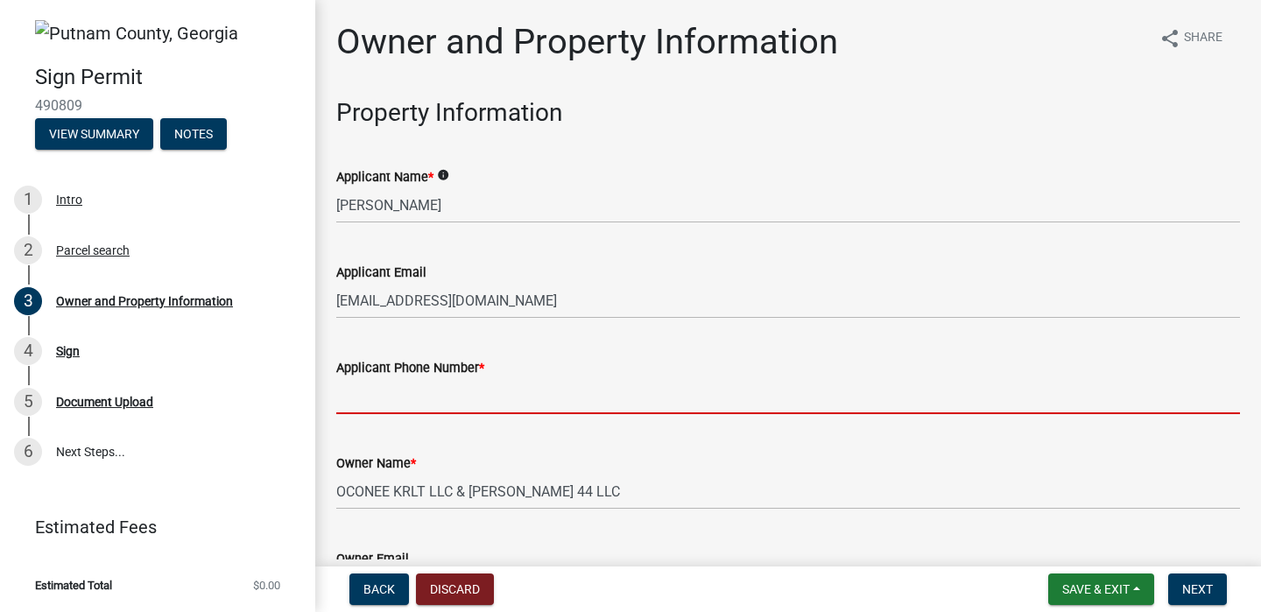
click at [426, 400] on input "Applicant Phone Number *" at bounding box center [788, 396] width 904 height 36
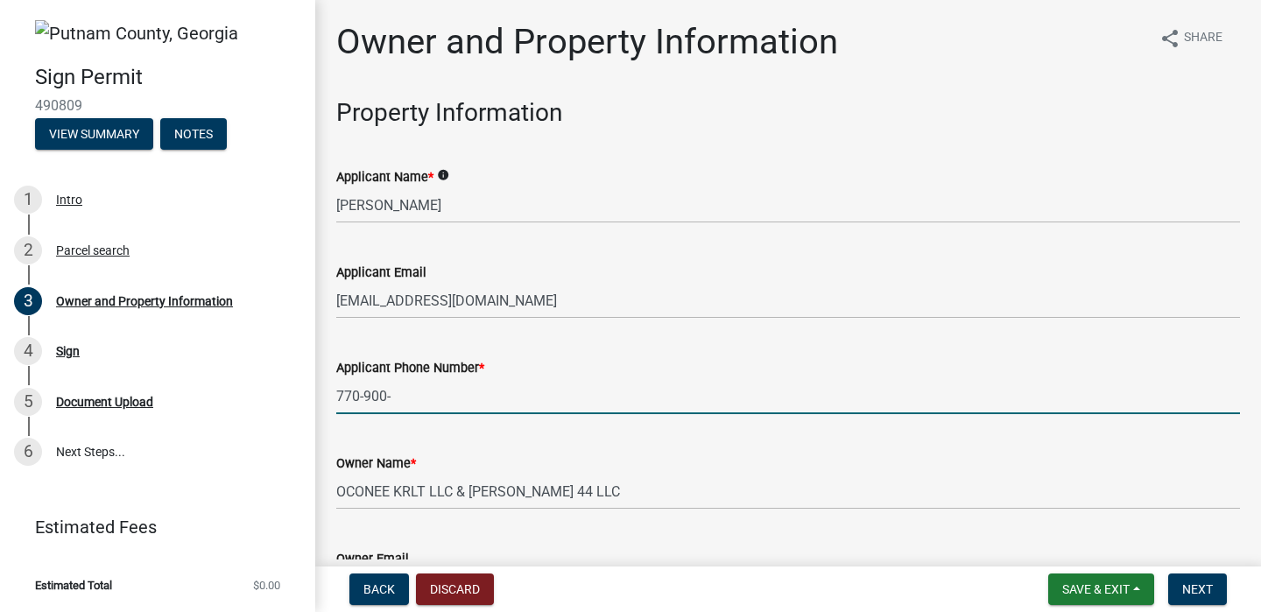
type input "[PHONE_NUMBER]"
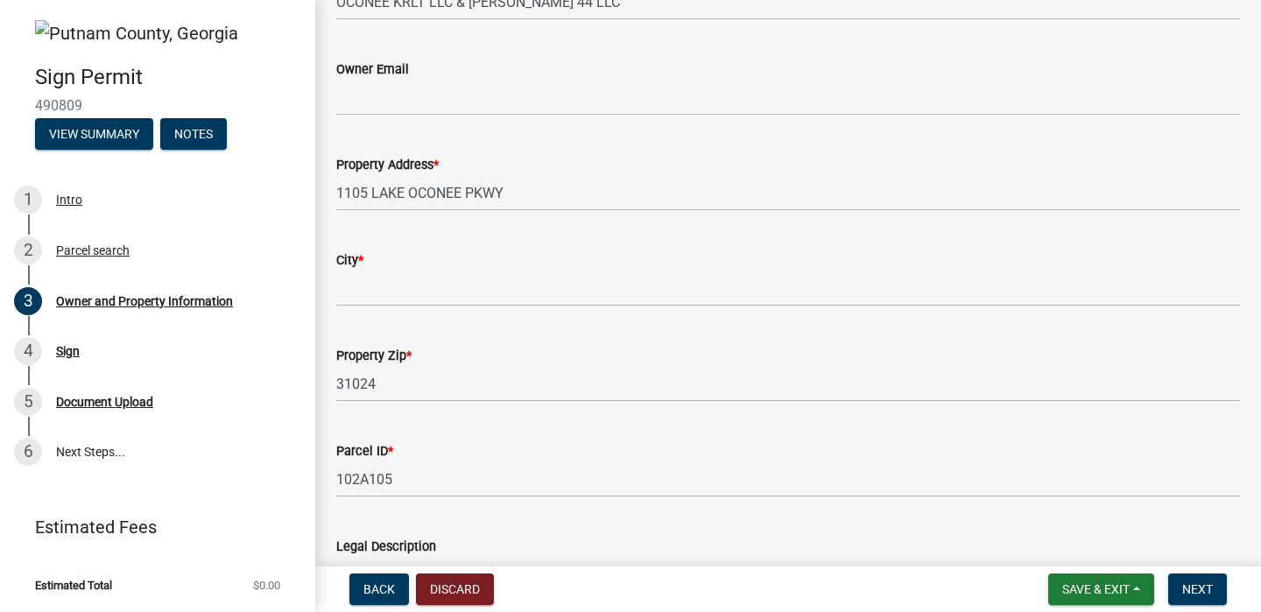
scroll to position [491, 0]
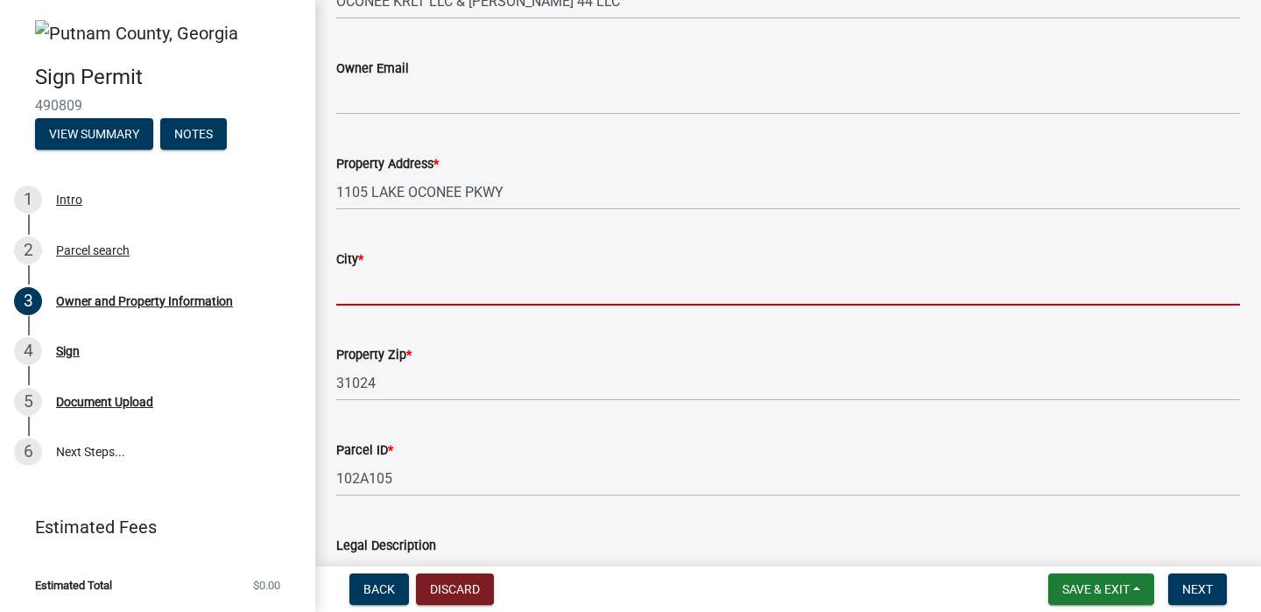
click at [412, 286] on input "City *" at bounding box center [788, 288] width 904 height 36
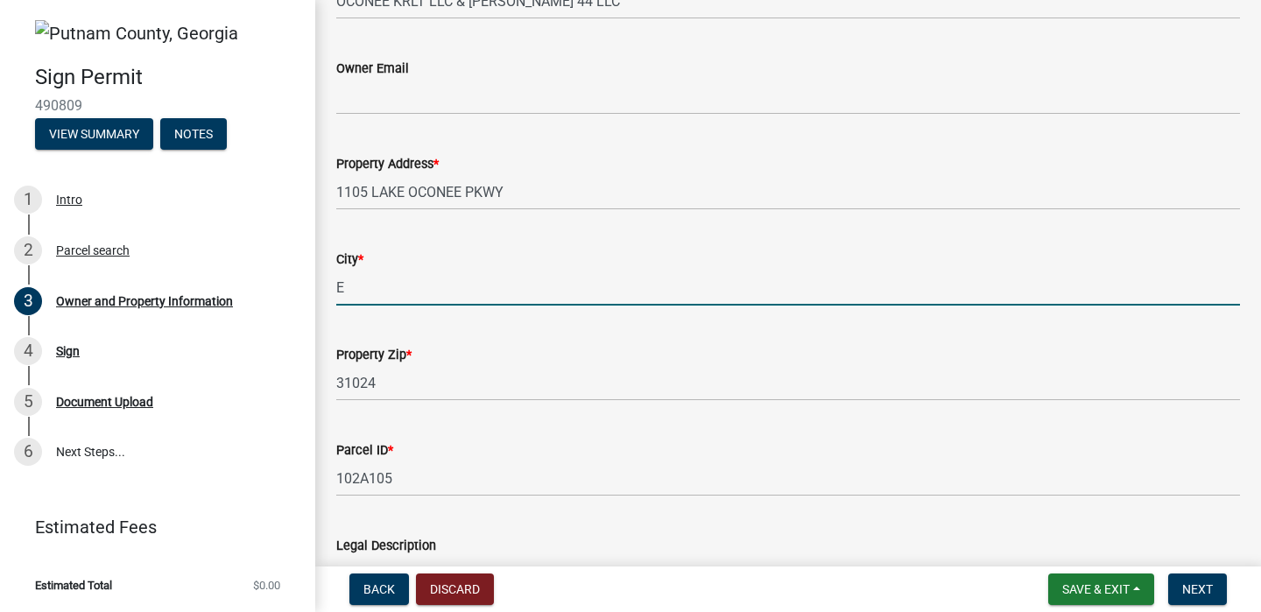
type input "Eatonton"
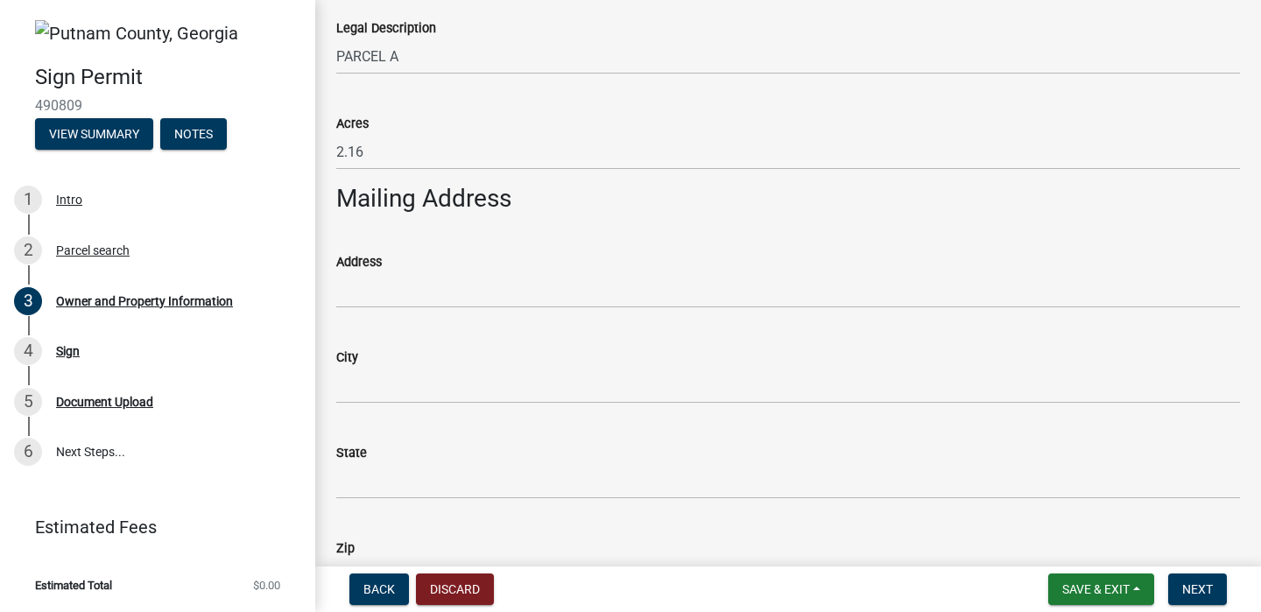
scroll to position [1006, 0]
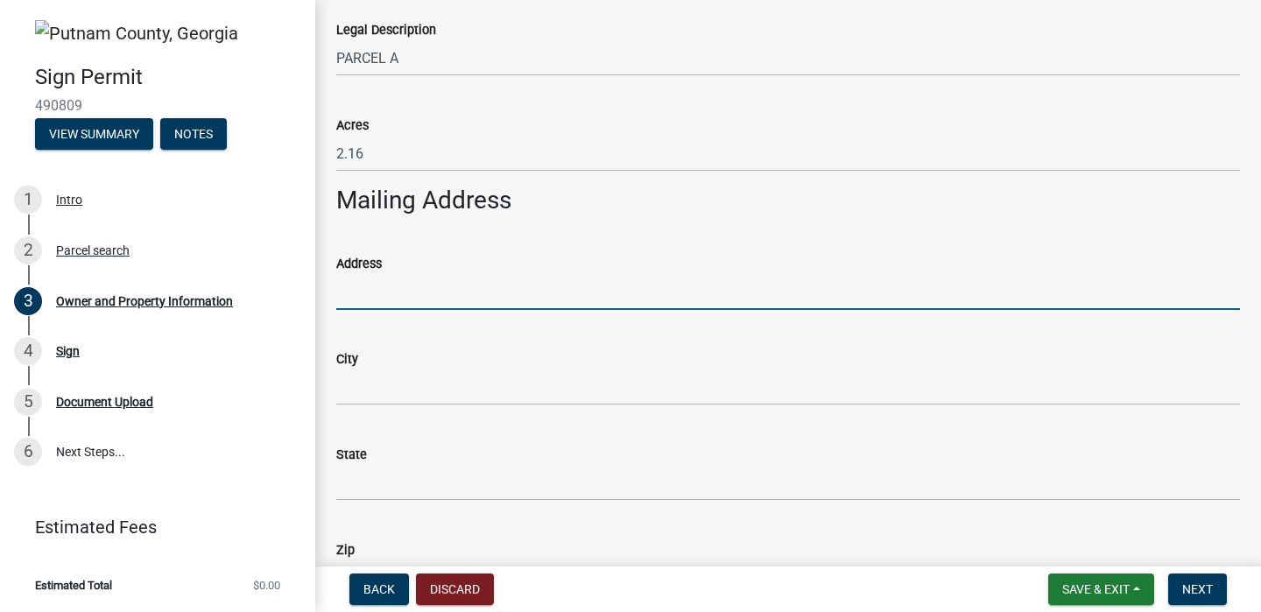
click at [402, 287] on input "Address" at bounding box center [788, 292] width 904 height 36
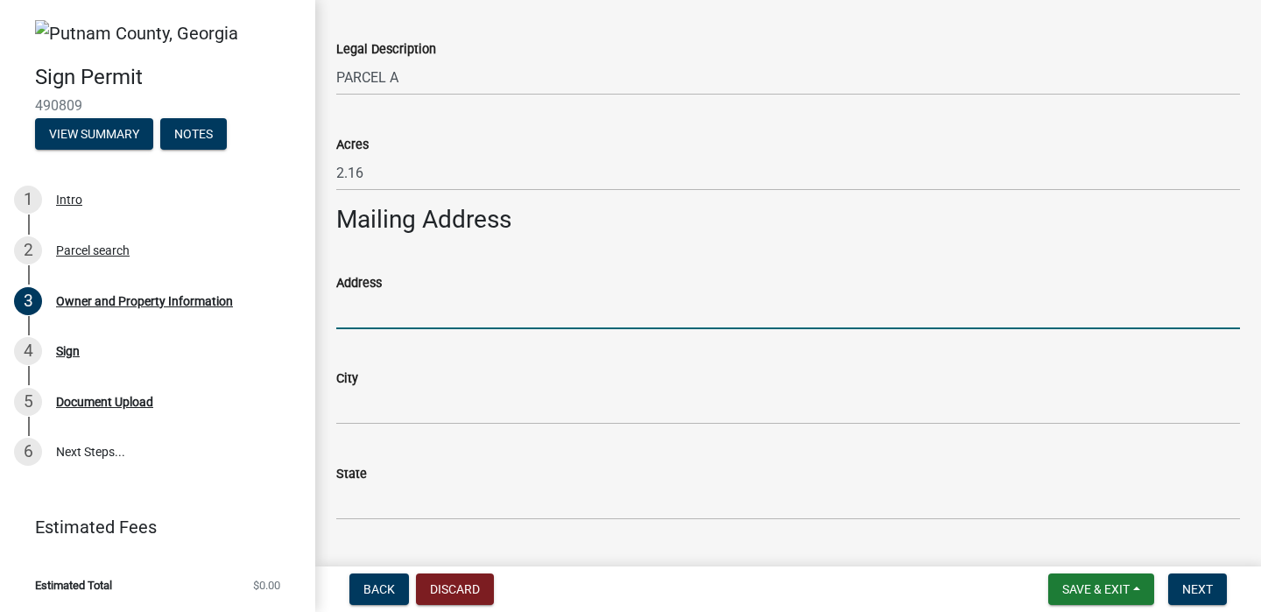
scroll to position [988, 0]
type input "1030 Augusta National Ct."
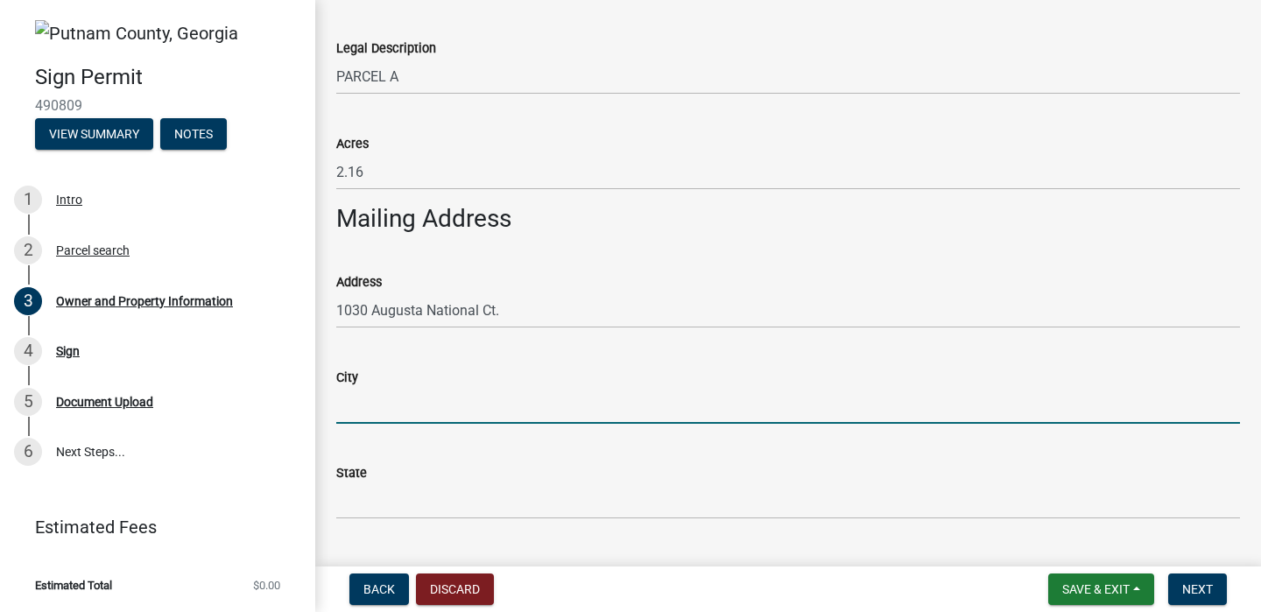
click at [411, 410] on input "City" at bounding box center [788, 406] width 904 height 36
type input "[GEOGRAPHIC_DATA]"
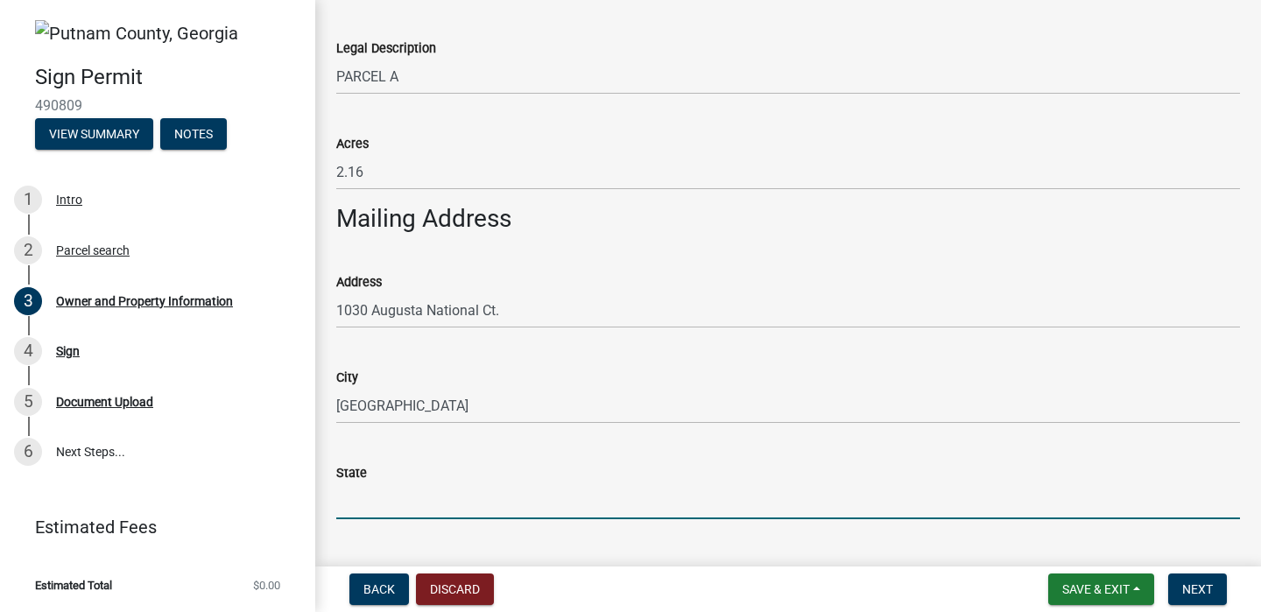
click at [385, 496] on input "State" at bounding box center [788, 502] width 904 height 36
type input "g"
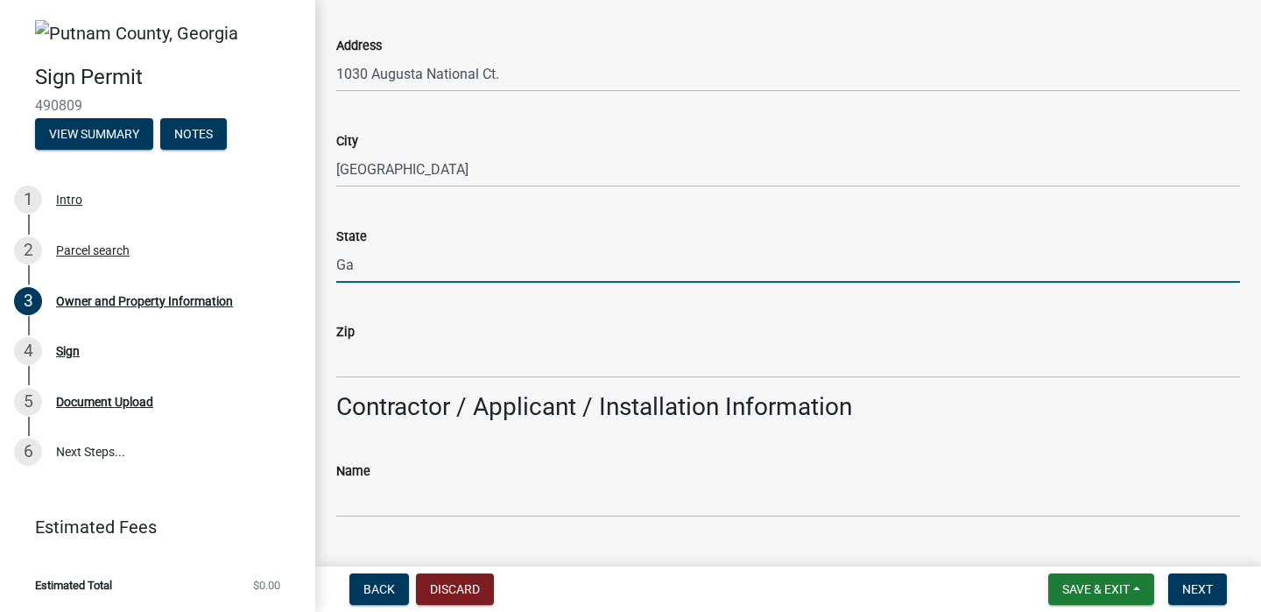
scroll to position [1239, 0]
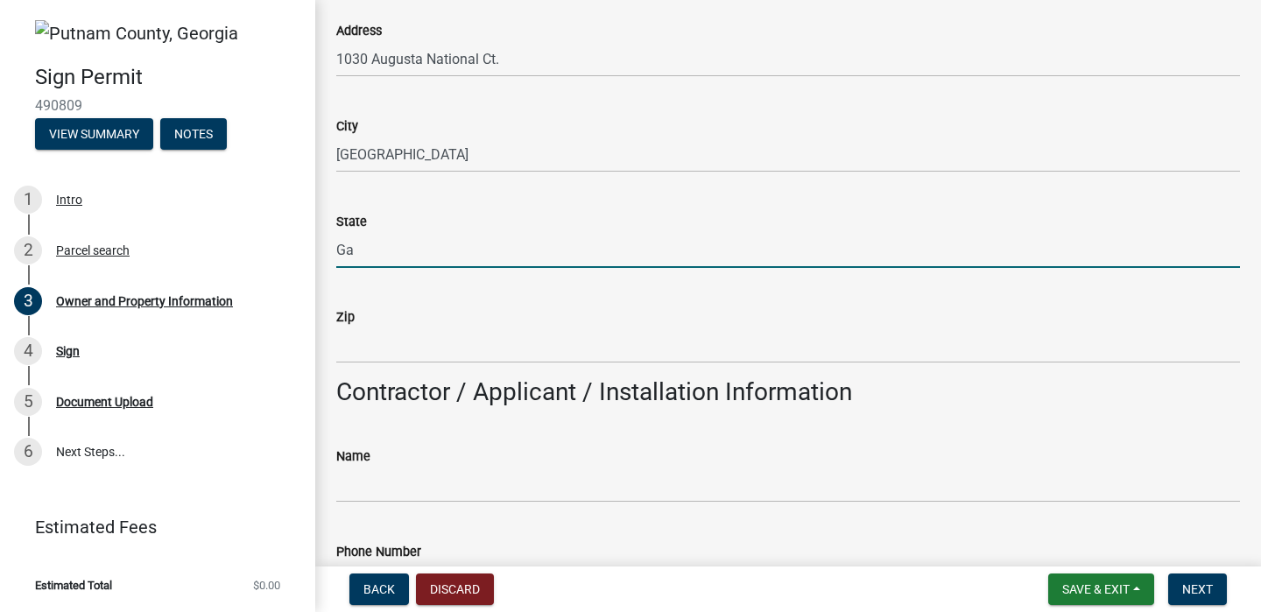
type input "Ga"
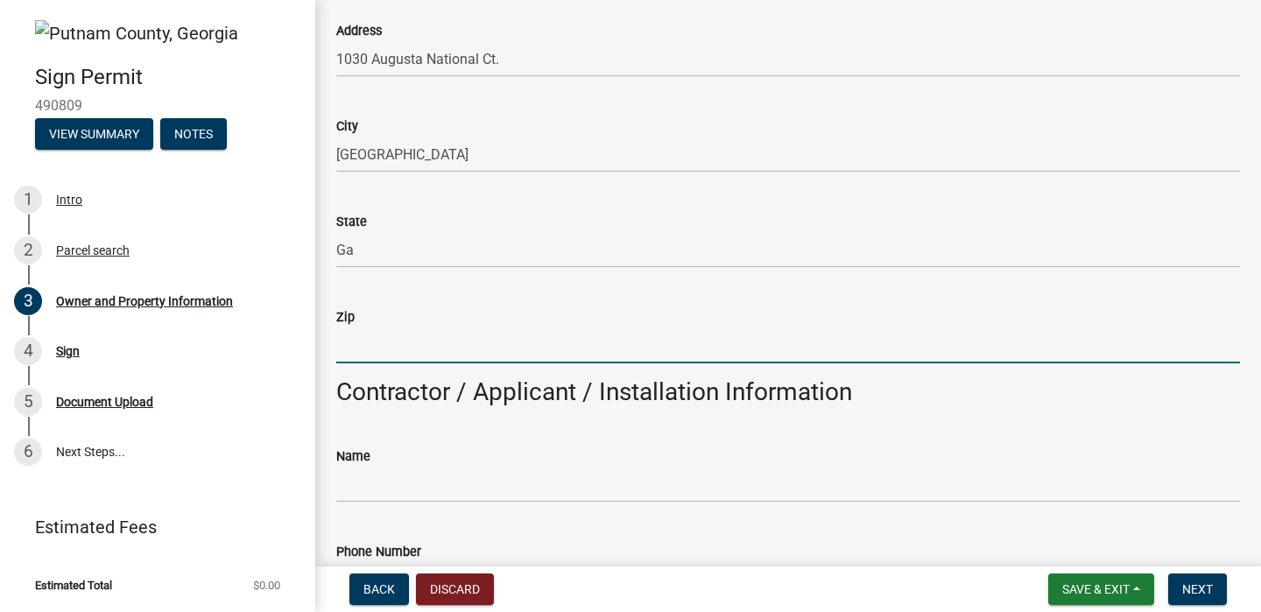
click at [394, 356] on input "Zip" at bounding box center [788, 346] width 904 height 36
type input "30642"
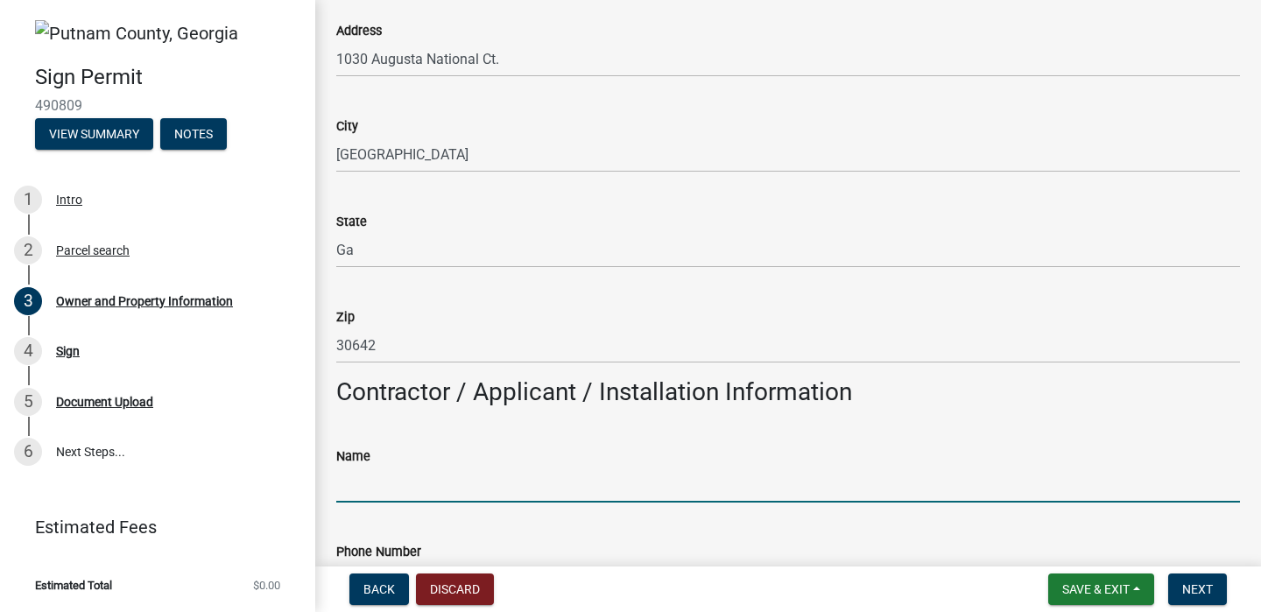
click at [375, 494] on input "Name" at bounding box center [788, 485] width 904 height 36
type input "[PERSON_NAME]"
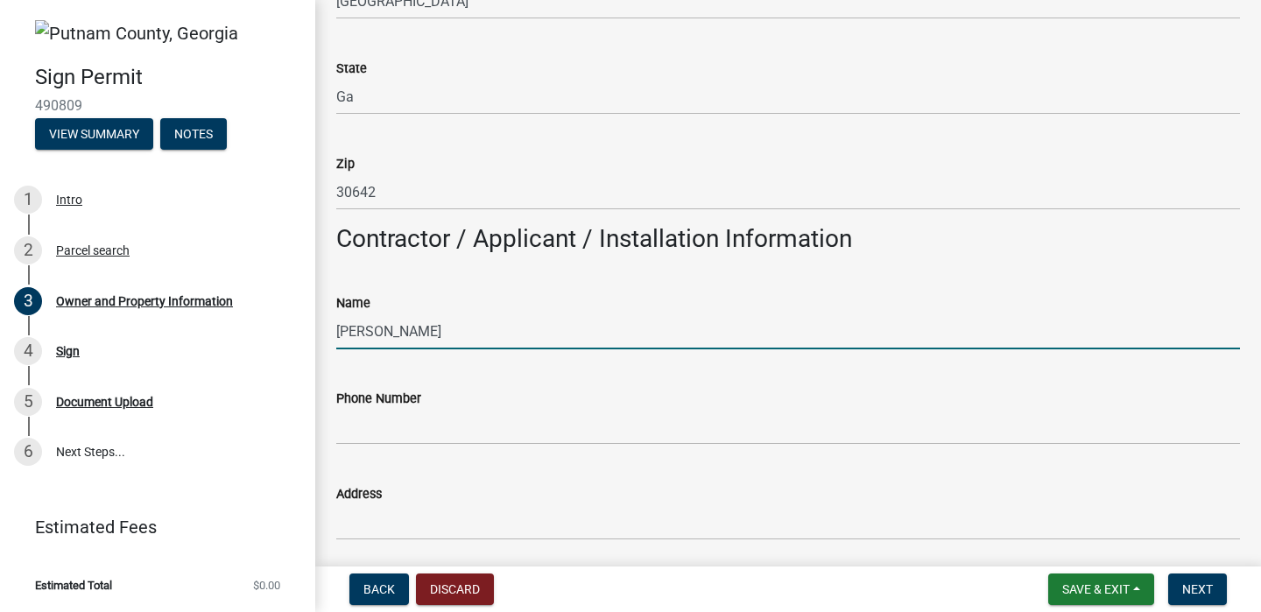
scroll to position [1470, 0]
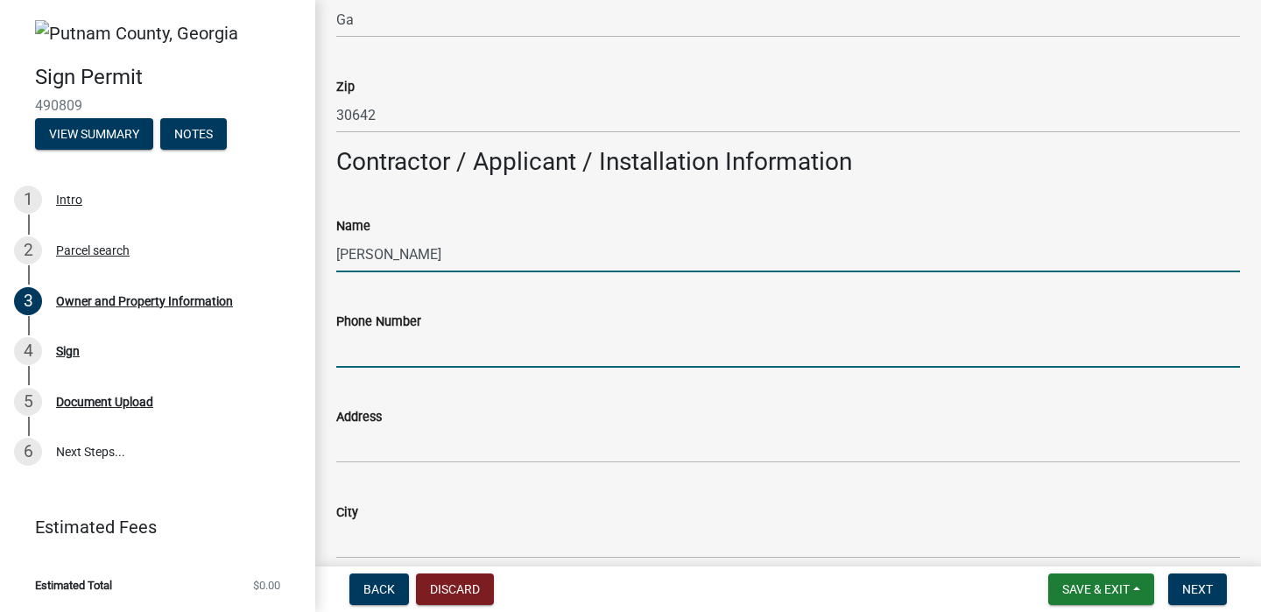
click at [403, 346] on input "Phone Number" at bounding box center [788, 350] width 904 height 36
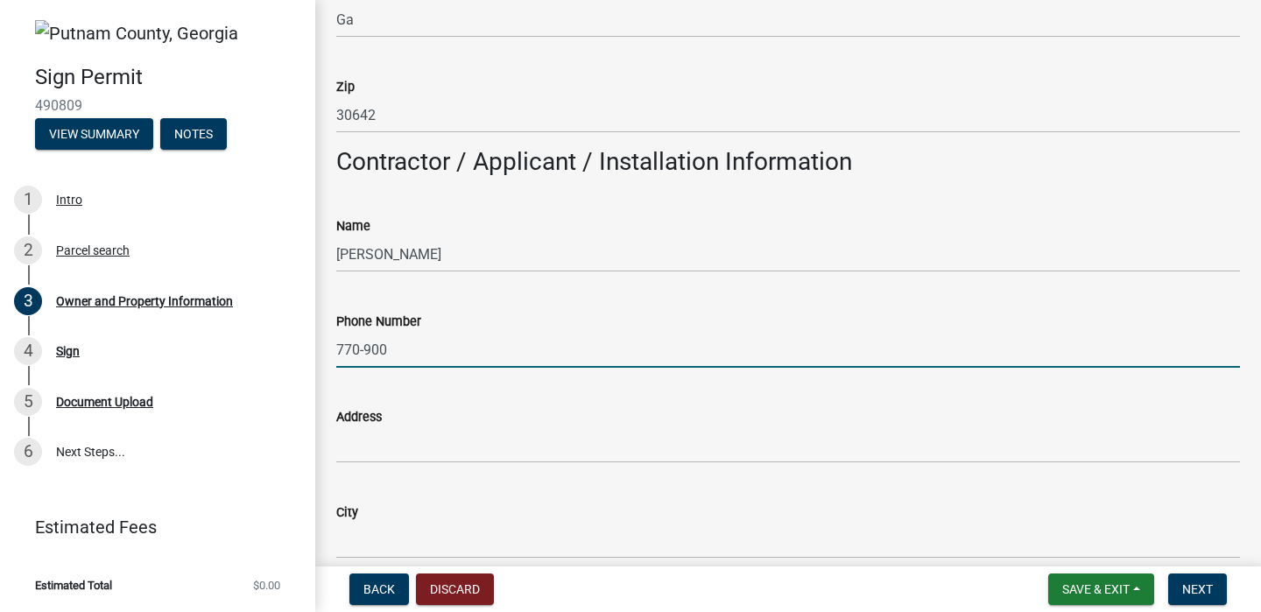
type input "[PHONE_NUMBER]"
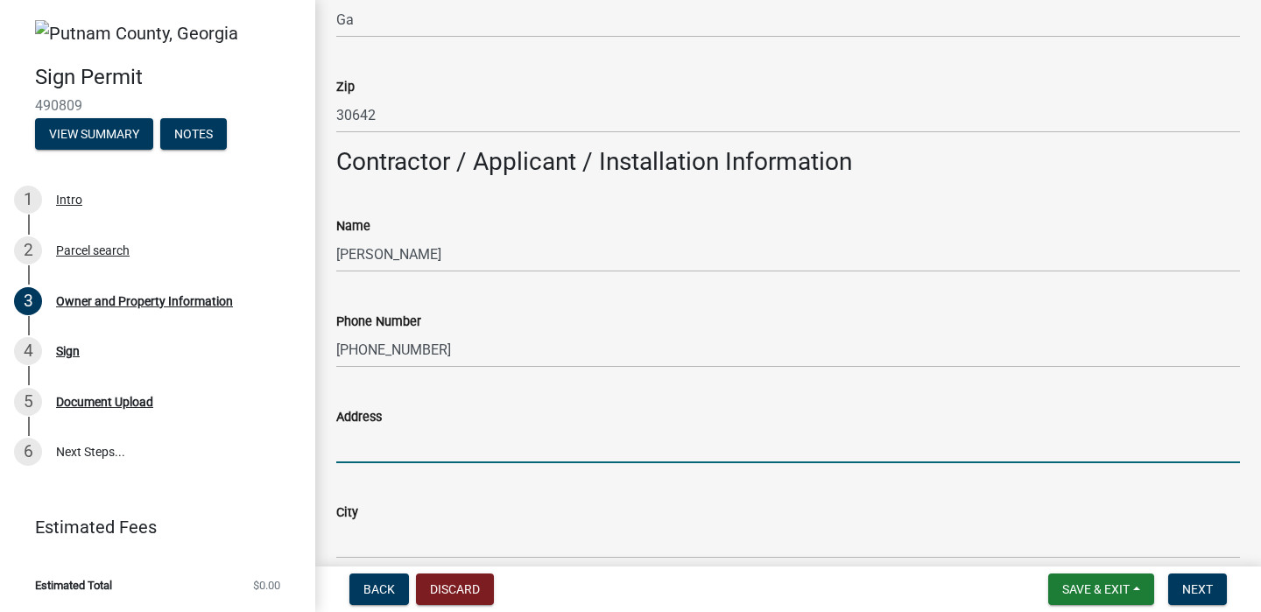
click at [394, 448] on input "Address" at bounding box center [788, 445] width 904 height 36
type input "[STREET_ADDRESS][PERSON_NAME]"
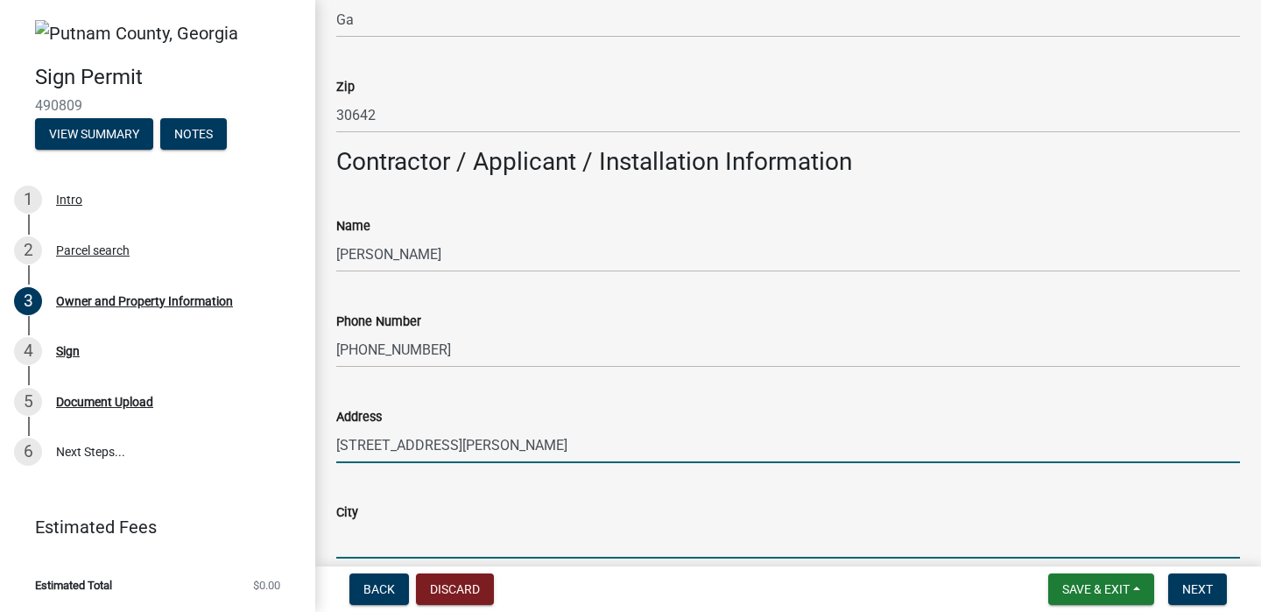
type input "[GEOGRAPHIC_DATA]"
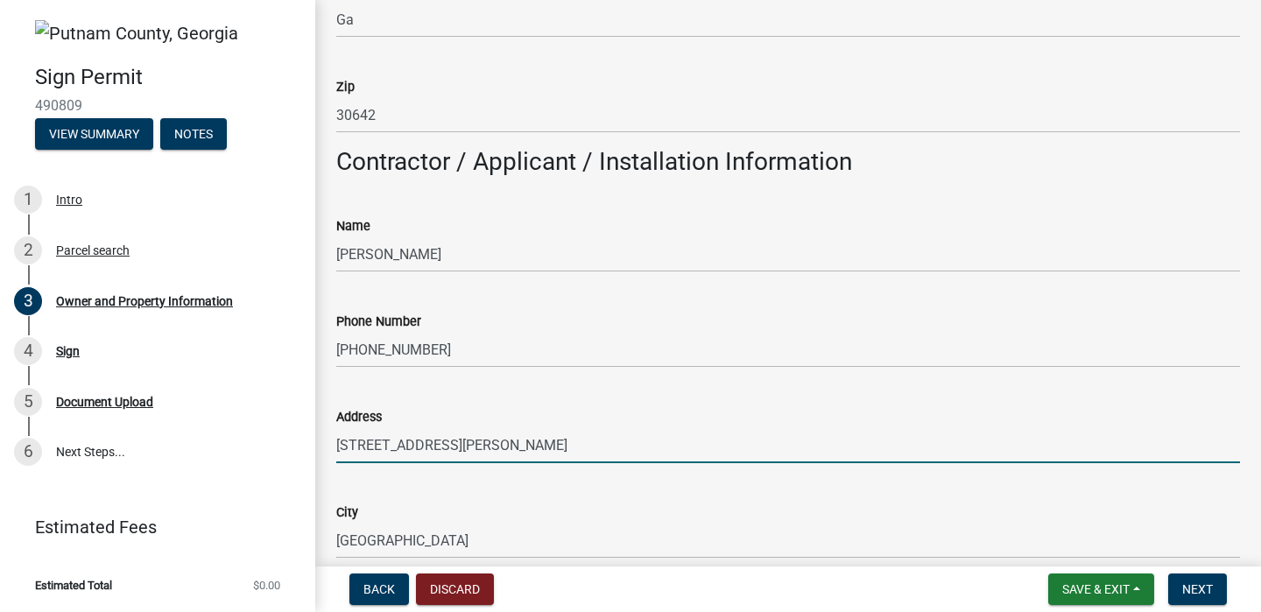
type input "GA"
type input "30044"
type input "[EMAIL_ADDRESS][DOMAIN_NAME]"
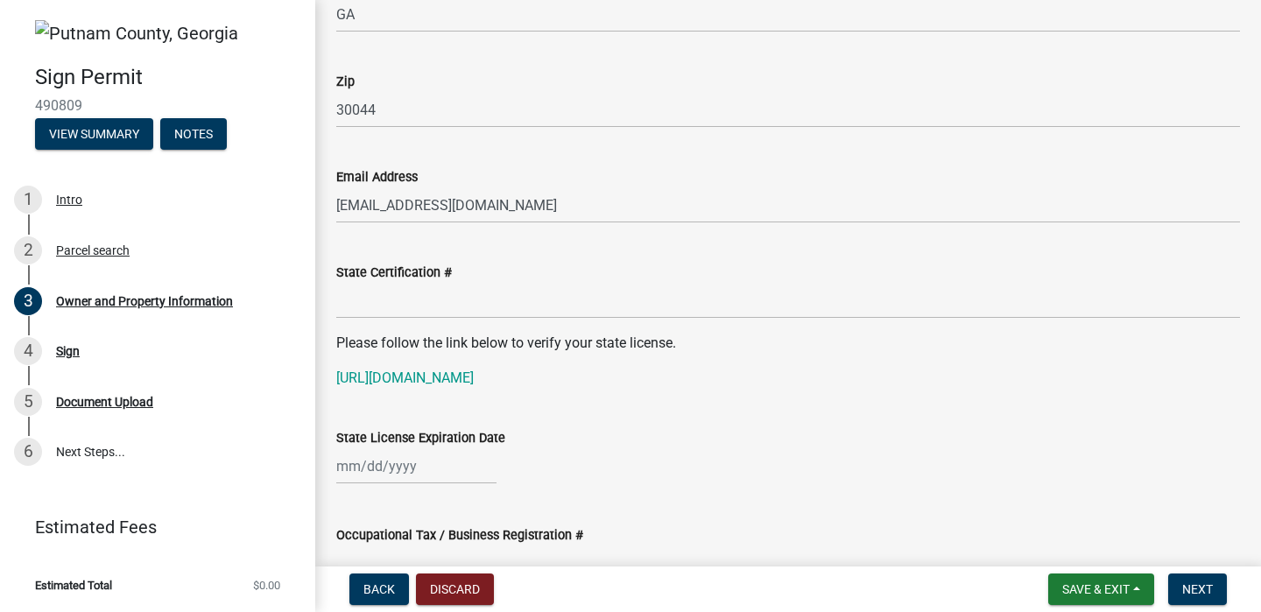
scroll to position [2093, 0]
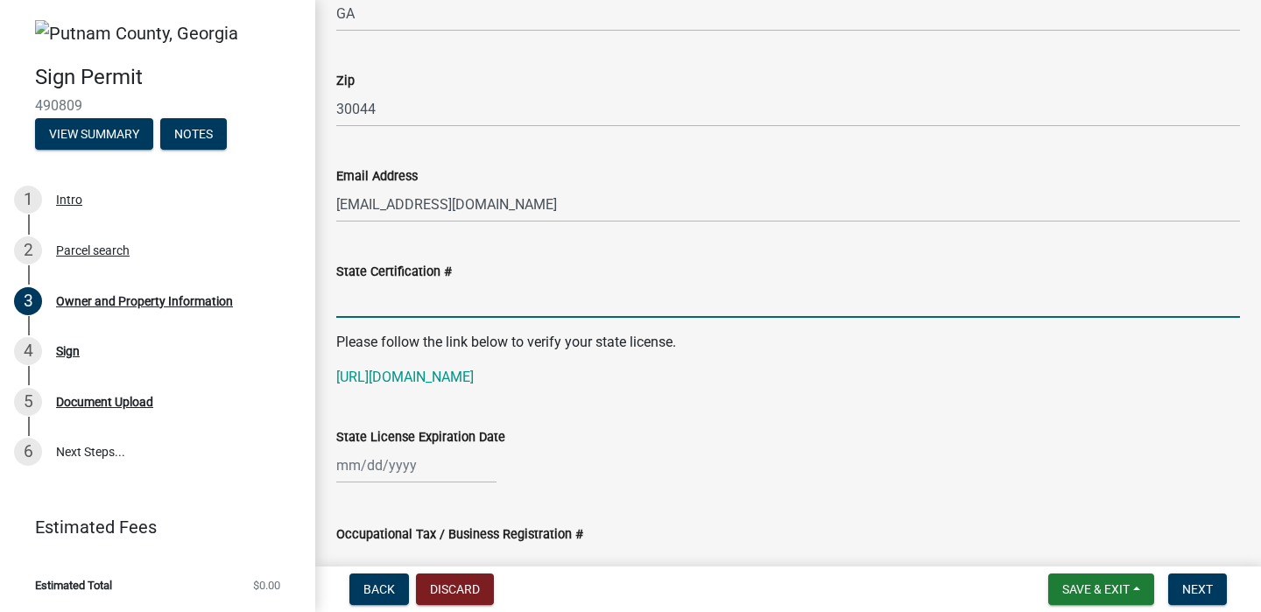
click at [405, 302] on input "State Certification #" at bounding box center [788, 300] width 904 height 36
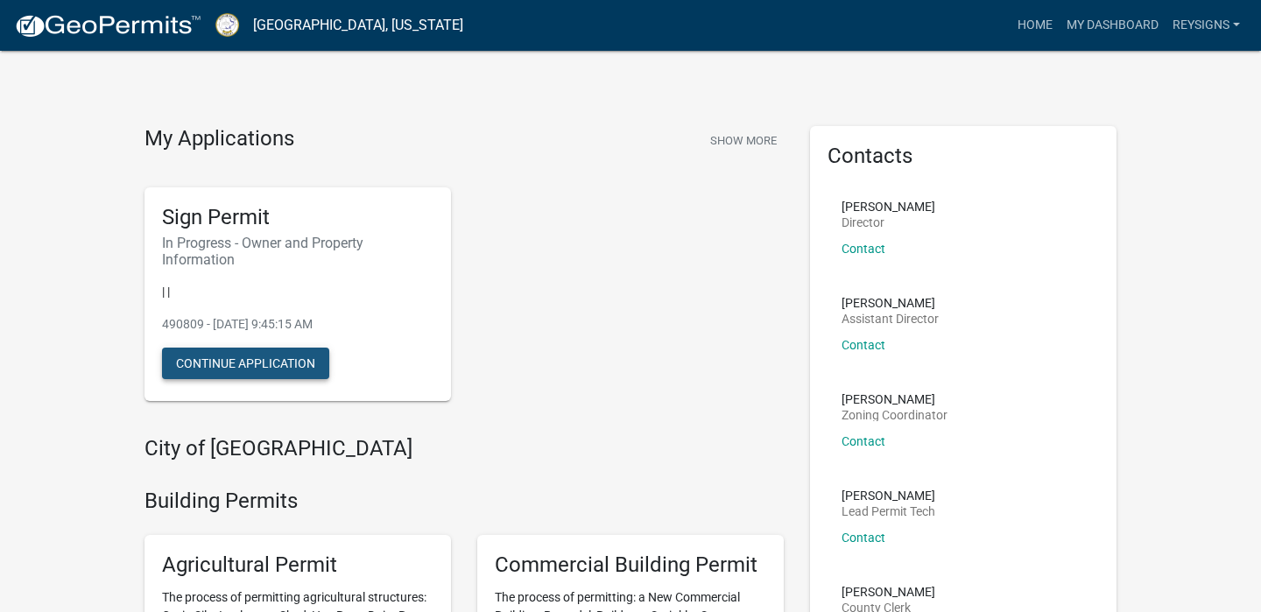
click at [258, 361] on button "Continue Application" at bounding box center [245, 364] width 167 height 32
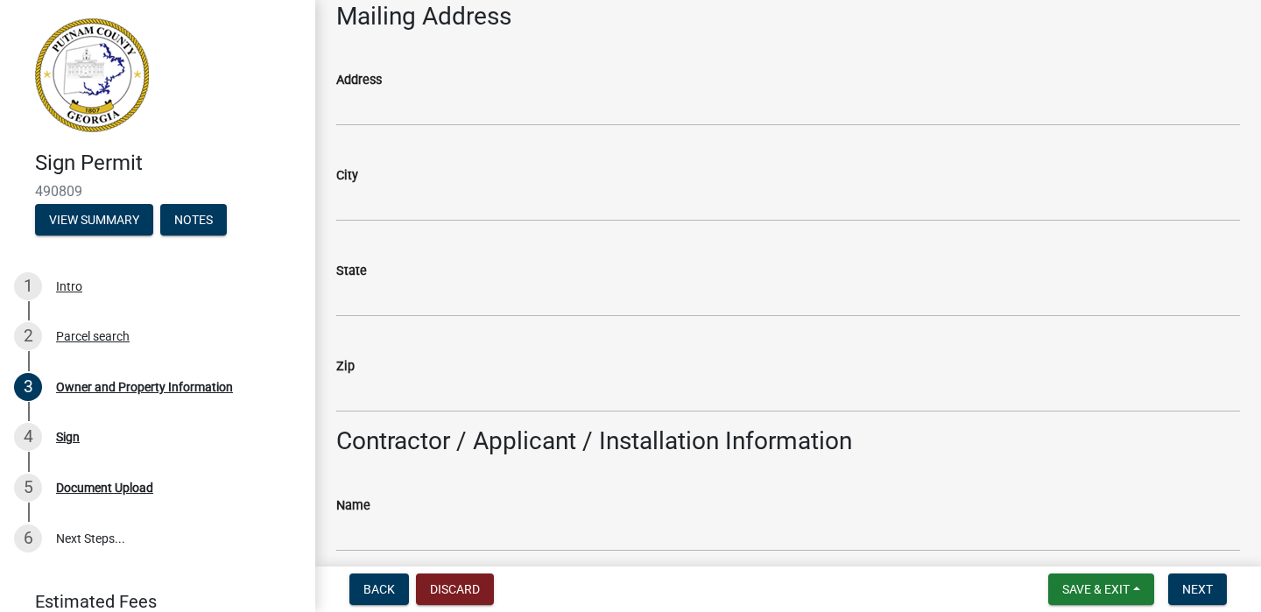
scroll to position [1199, 0]
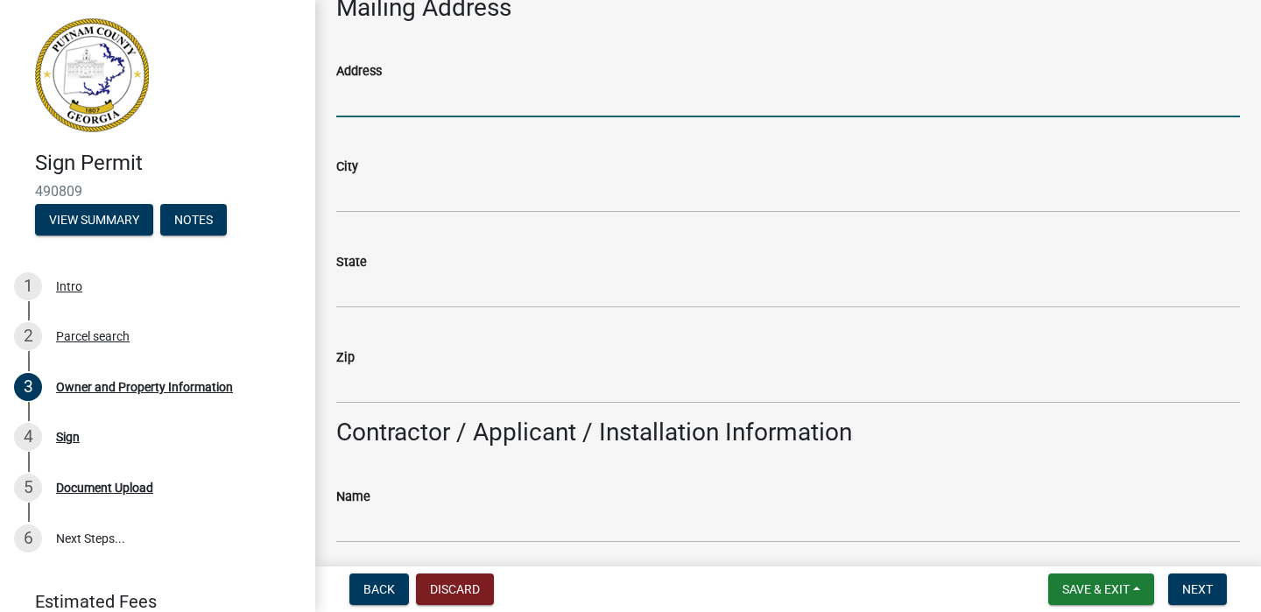
click at [449, 103] on input "Address" at bounding box center [788, 99] width 904 height 36
type input "1030 Augusta National Ct."
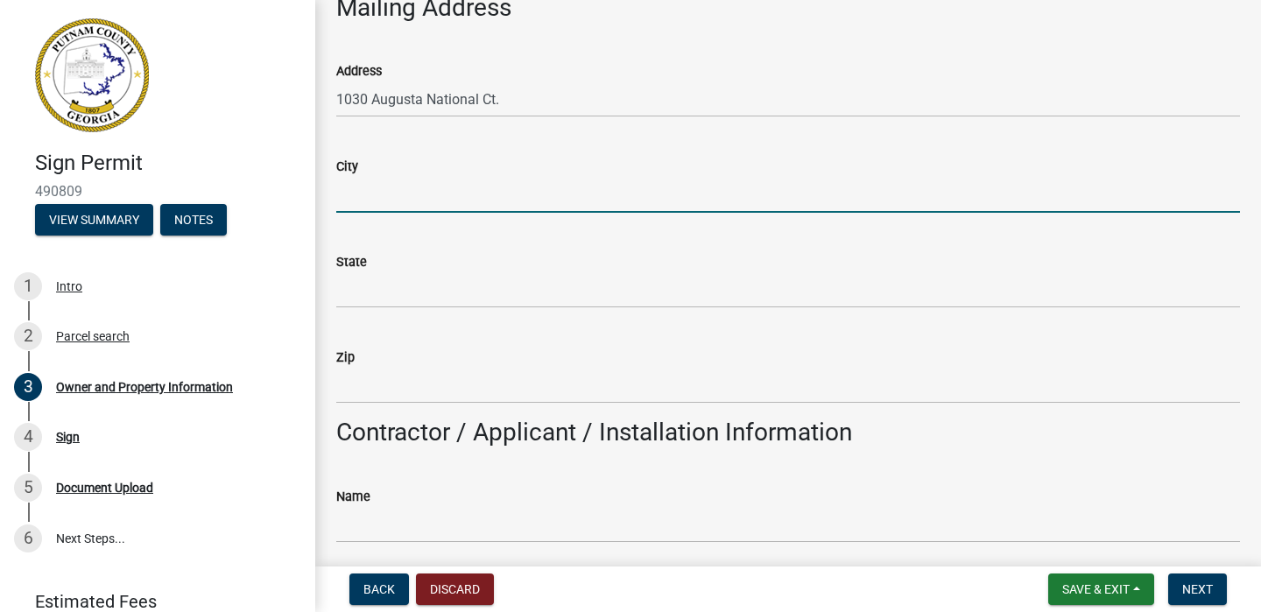
click at [432, 196] on input "City" at bounding box center [788, 195] width 904 height 36
type input "[GEOGRAPHIC_DATA]"
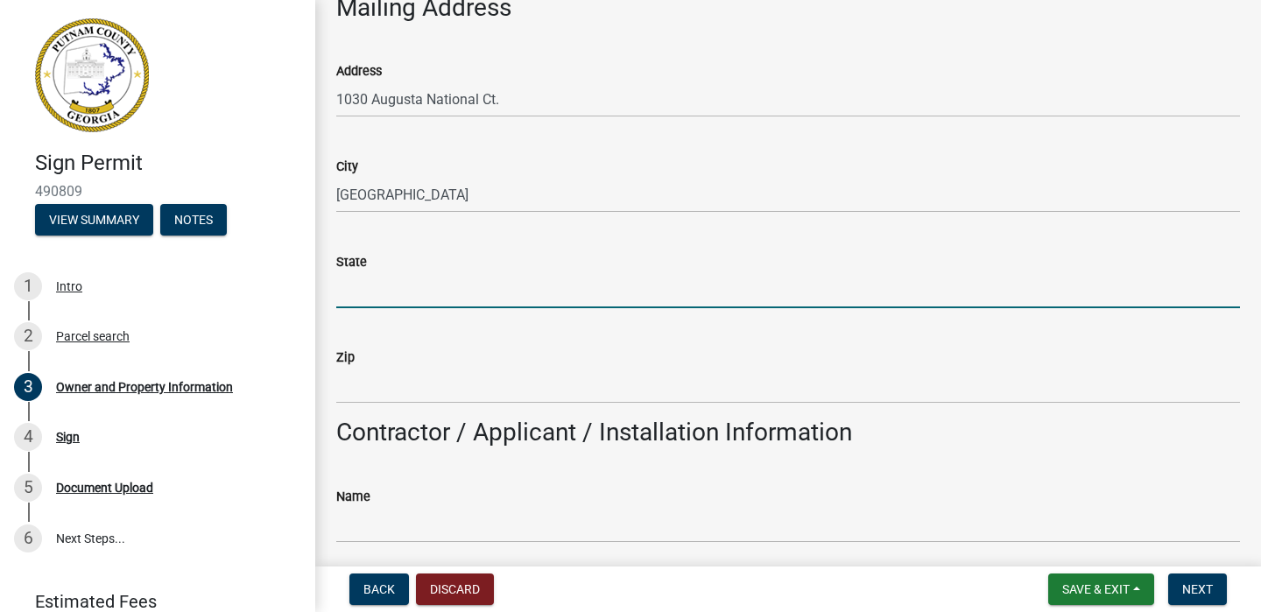
click at [426, 290] on input "State" at bounding box center [788, 290] width 904 height 36
type input "g"
type input "Ga."
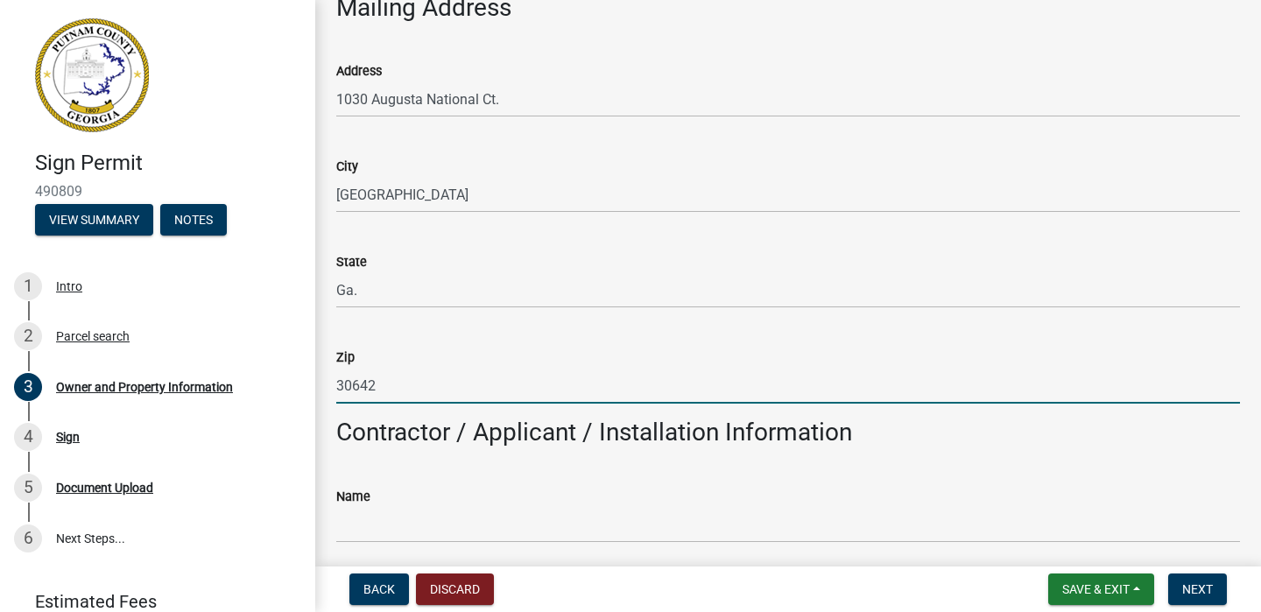
type input "30642"
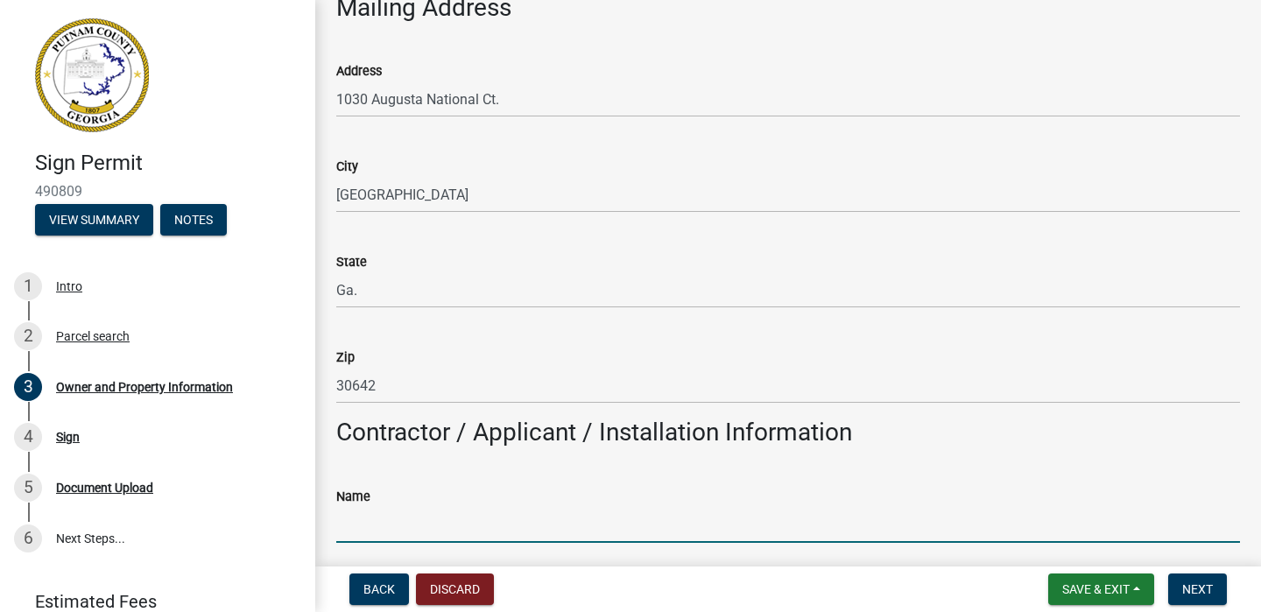
click at [381, 519] on input "Name" at bounding box center [788, 525] width 904 height 36
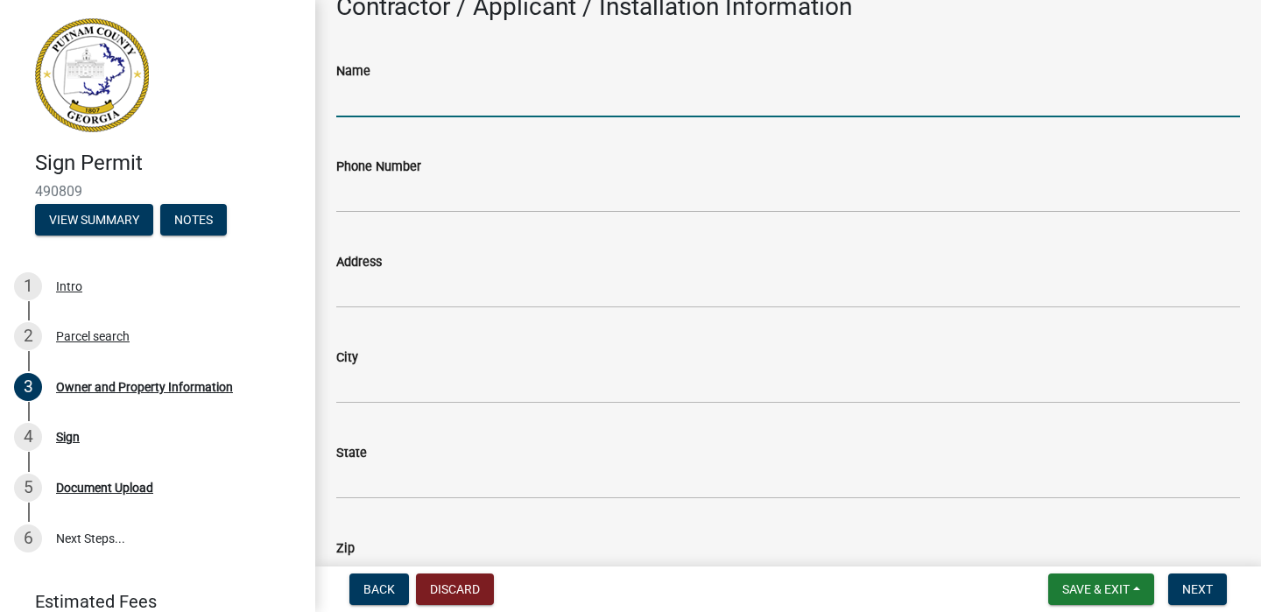
scroll to position [1642, 0]
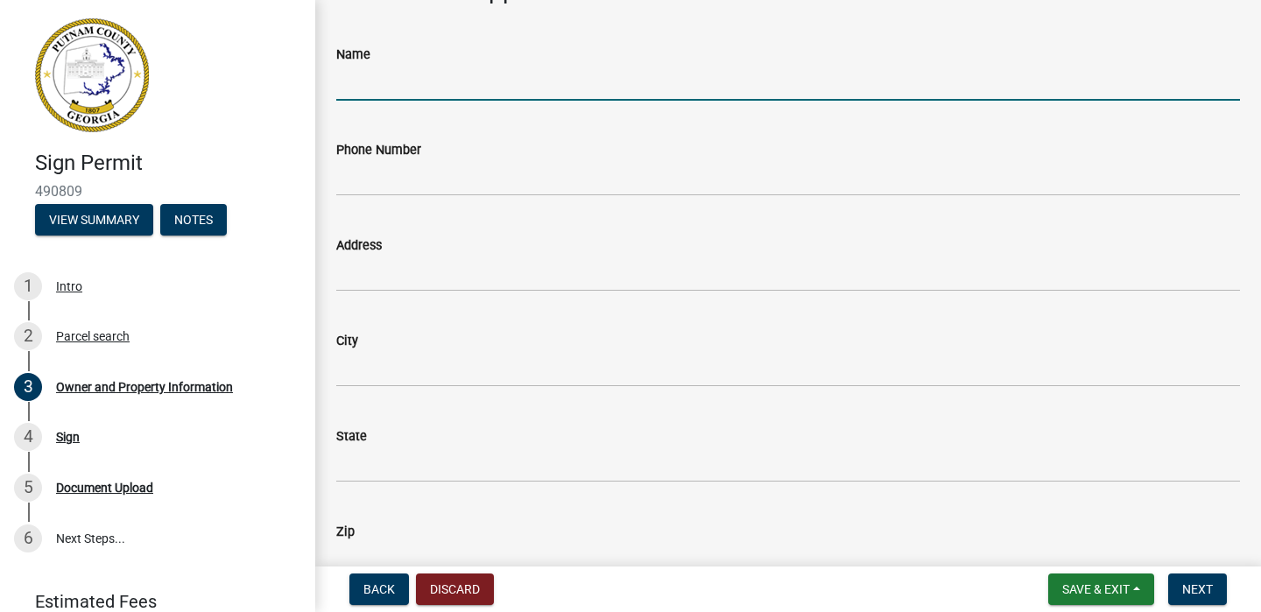
type input "[PERSON_NAME]"
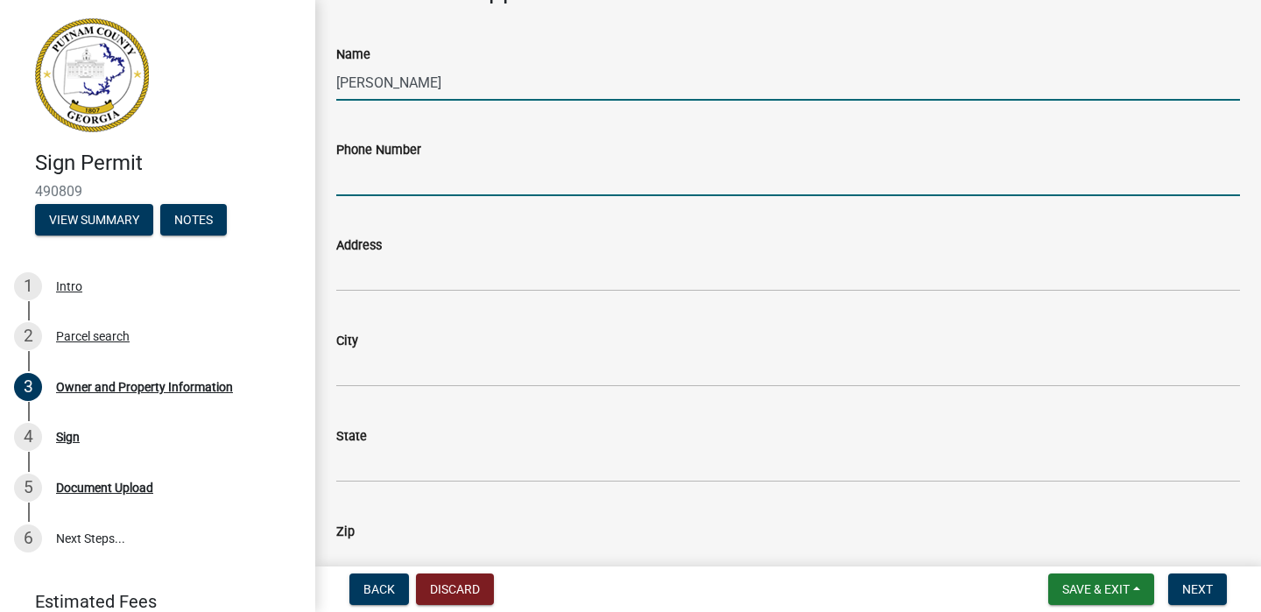
click at [448, 170] on input "Phone Number" at bounding box center [788, 178] width 904 height 36
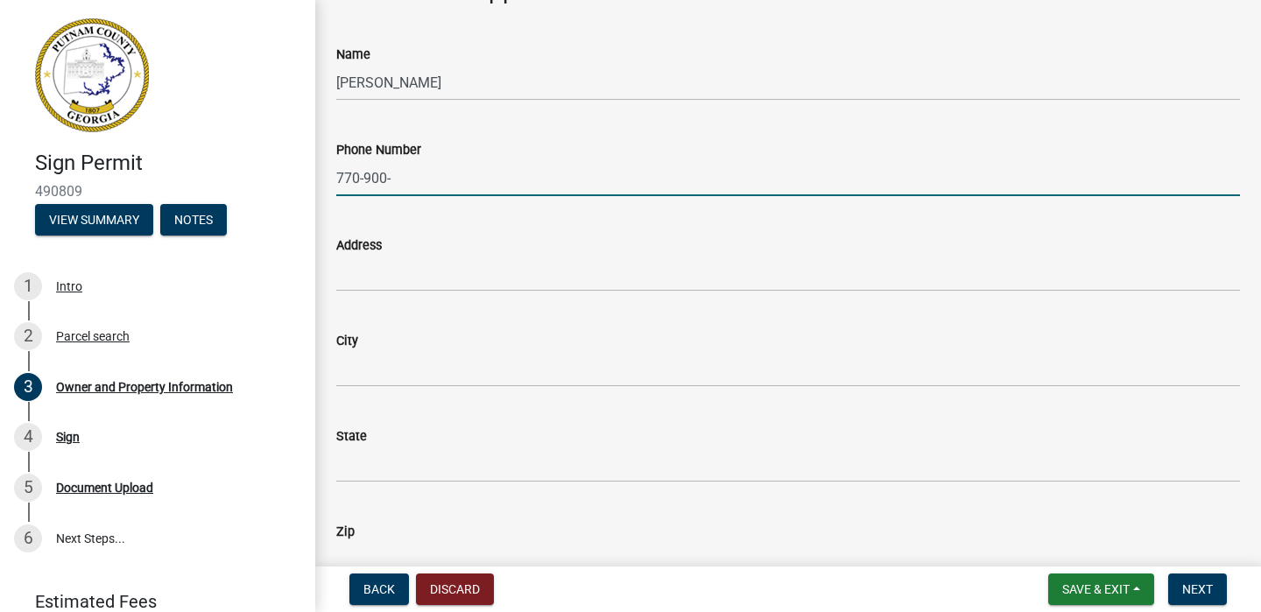
type input "[PHONE_NUMBER]"
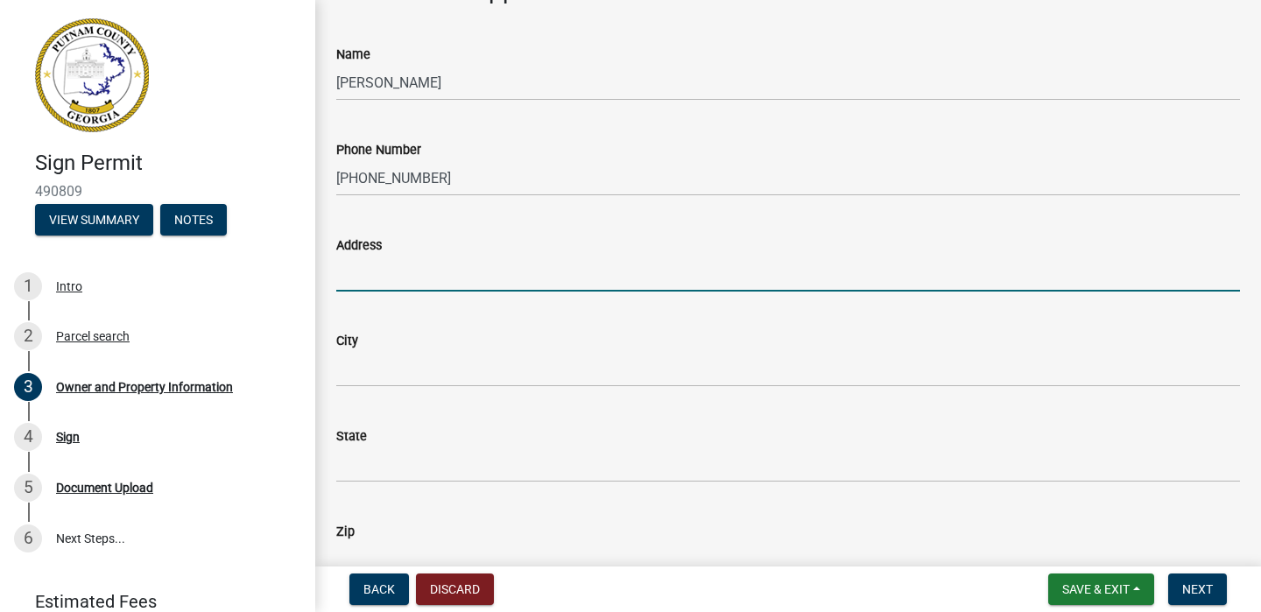
click at [408, 272] on input "Address" at bounding box center [788, 274] width 904 height 36
type input "[STREET_ADDRESS][PERSON_NAME]"
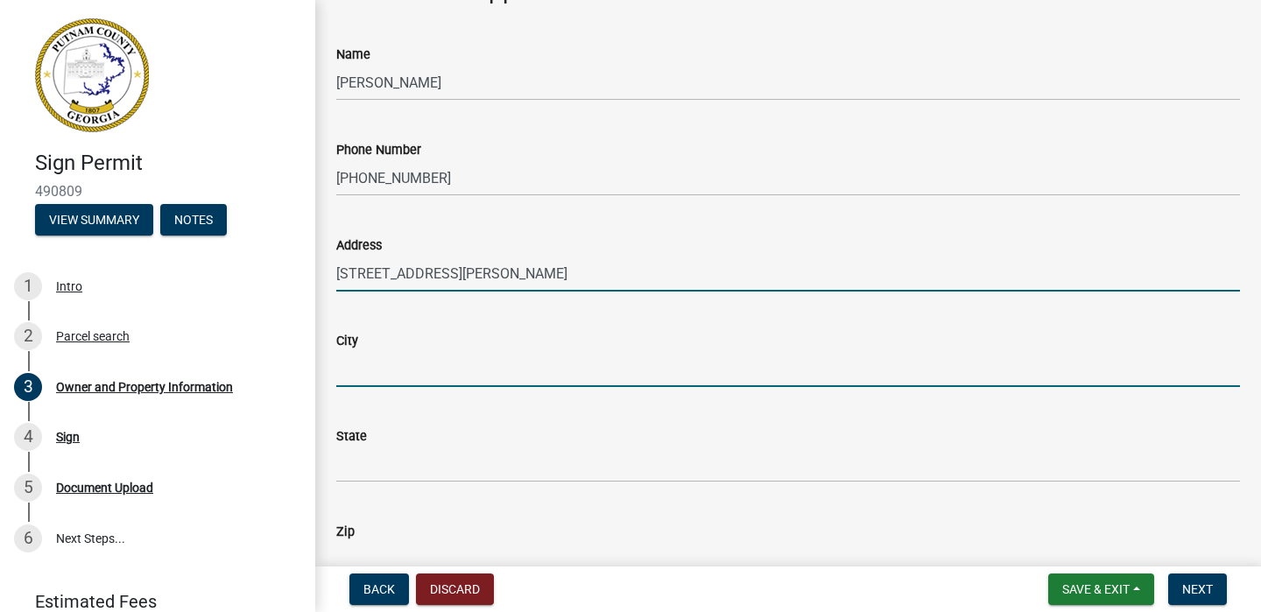
type input "[GEOGRAPHIC_DATA]"
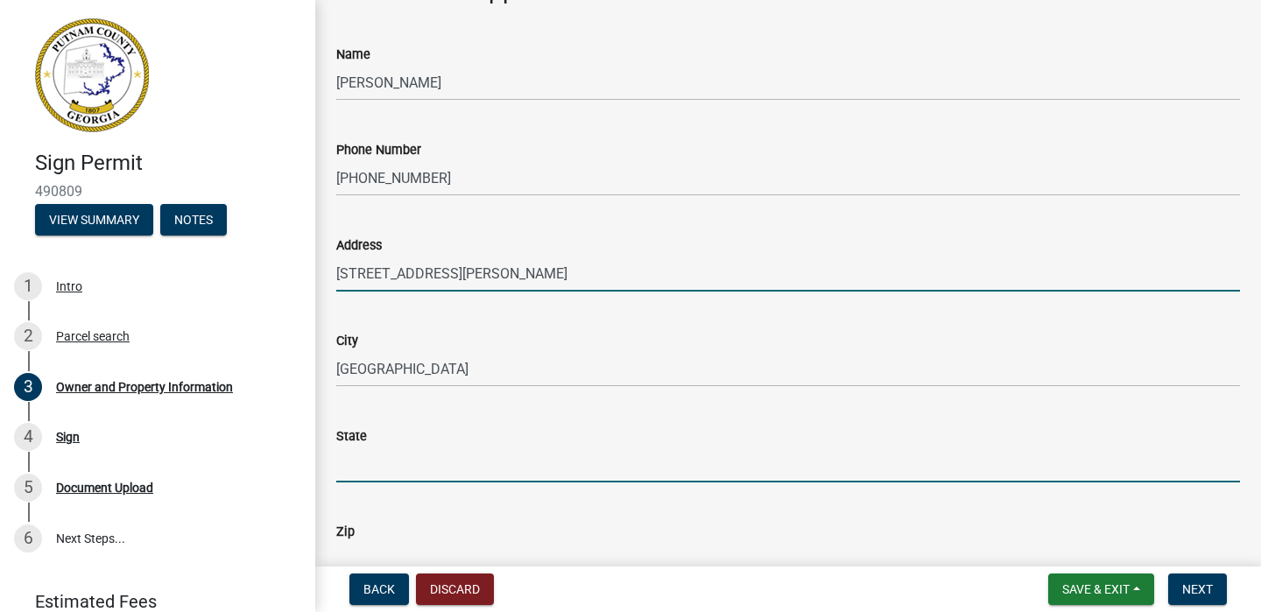
type input "GA"
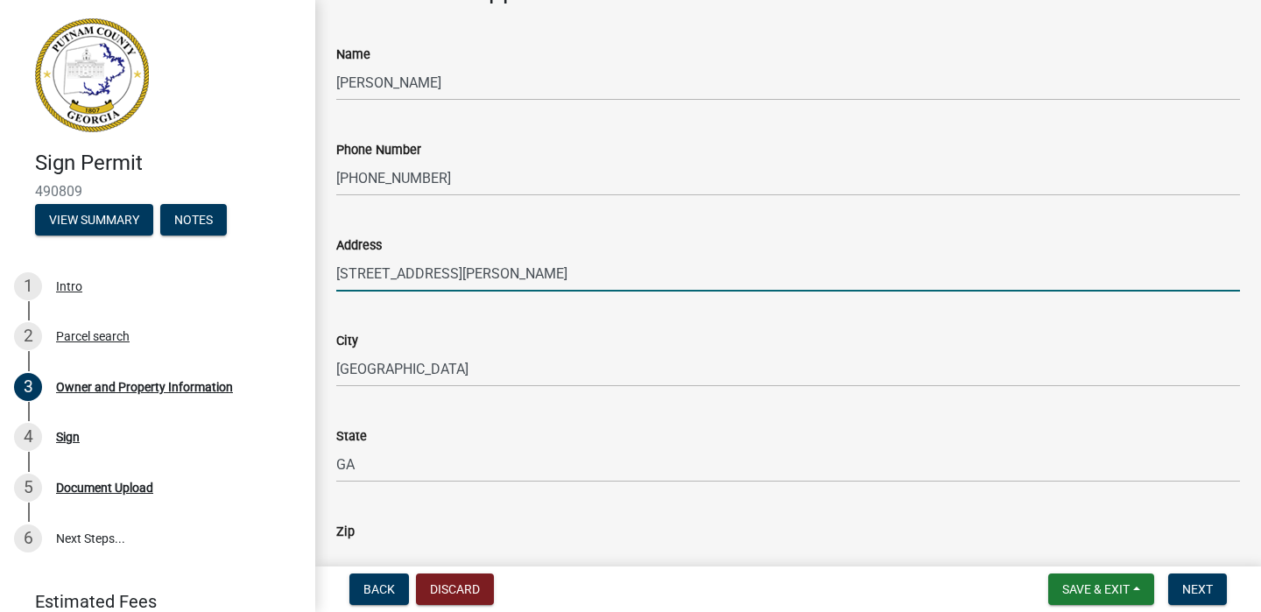
type input "30044"
type input "[EMAIL_ADDRESS][DOMAIN_NAME]"
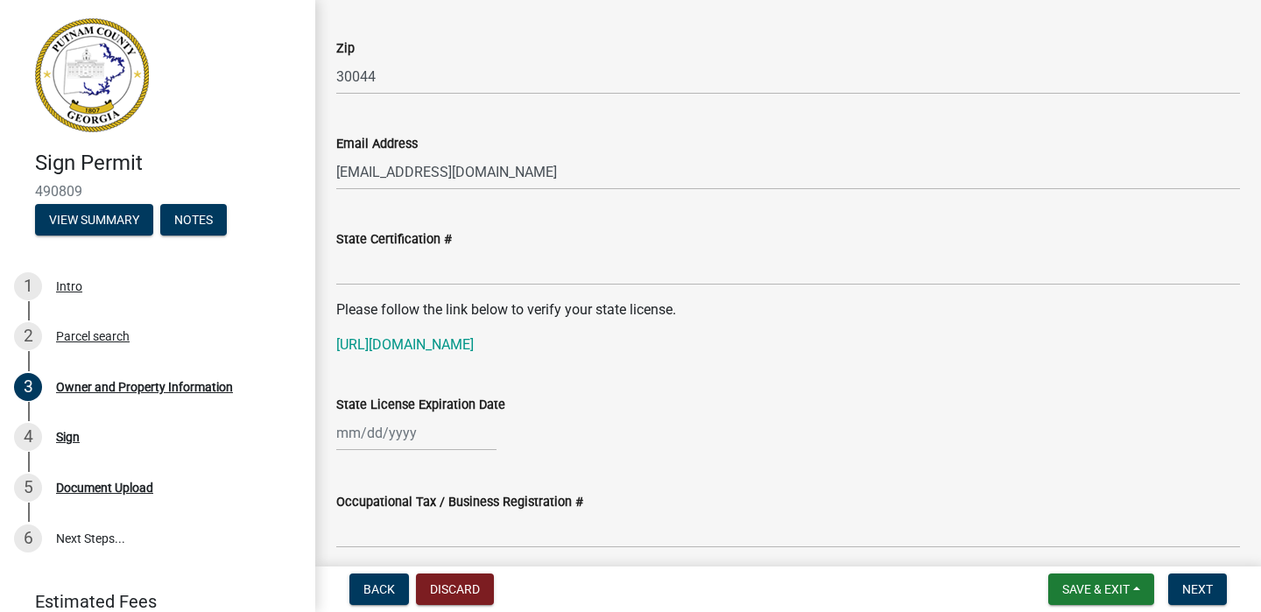
scroll to position [2134, 0]
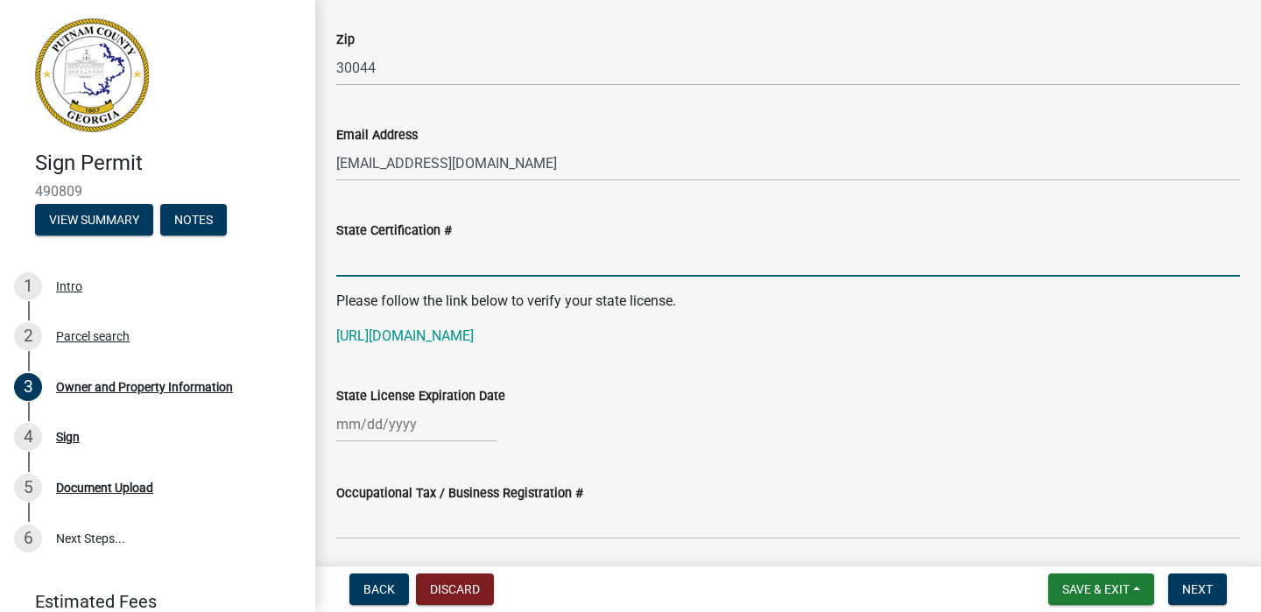
click at [417, 255] on input "State Certification #" at bounding box center [788, 259] width 904 height 36
click at [523, 264] on input "2025203132" at bounding box center [788, 259] width 904 height 36
type input "2025203132"
select select "10"
select select "2025"
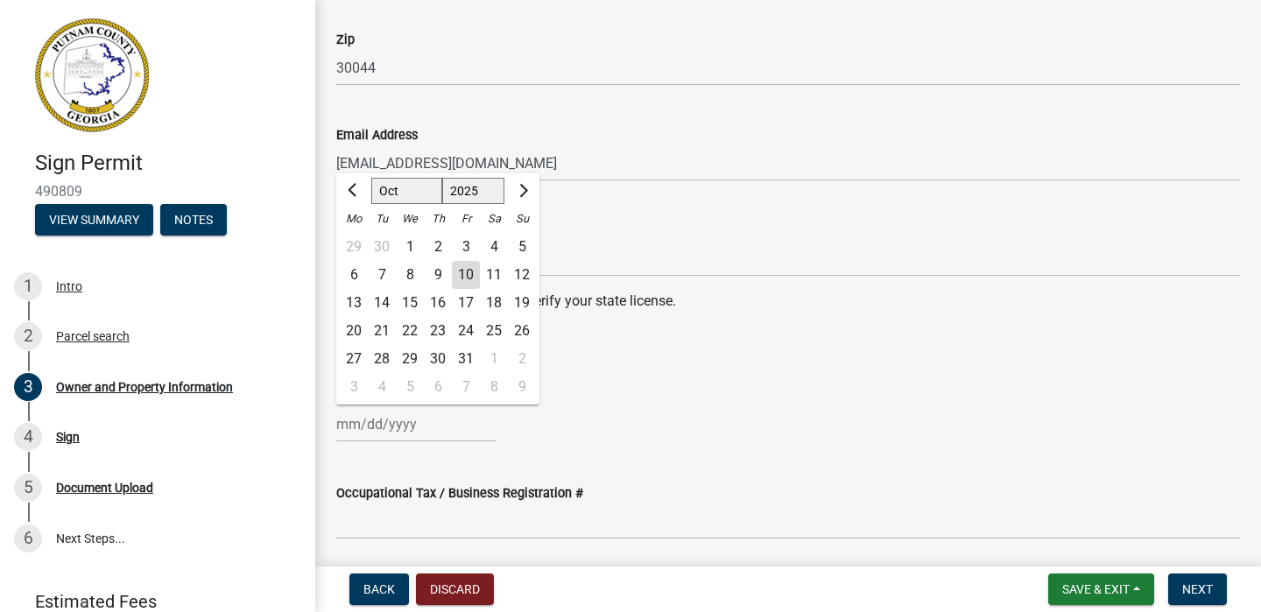
click at [402, 421] on div "Jan Feb Mar Apr May Jun Jul Aug Sep Oct Nov Dec 1525 1526 1527 1528 1529 1530 1…" at bounding box center [416, 424] width 160 height 36
click at [414, 197] on select "Jan Feb Mar Apr May Jun Jul Aug Sep Oct Nov Dec" at bounding box center [406, 191] width 71 height 26
select select "3"
click at [371, 178] on select "Jan Feb Mar Apr May Jun Jul Aug Sep Oct Nov Dec" at bounding box center [406, 191] width 71 height 26
click at [478, 189] on select "1525 1526 1527 1528 1529 1530 1531 1532 1533 1534 1535 1536 1537 1538 1539 1540…" at bounding box center [473, 191] width 63 height 26
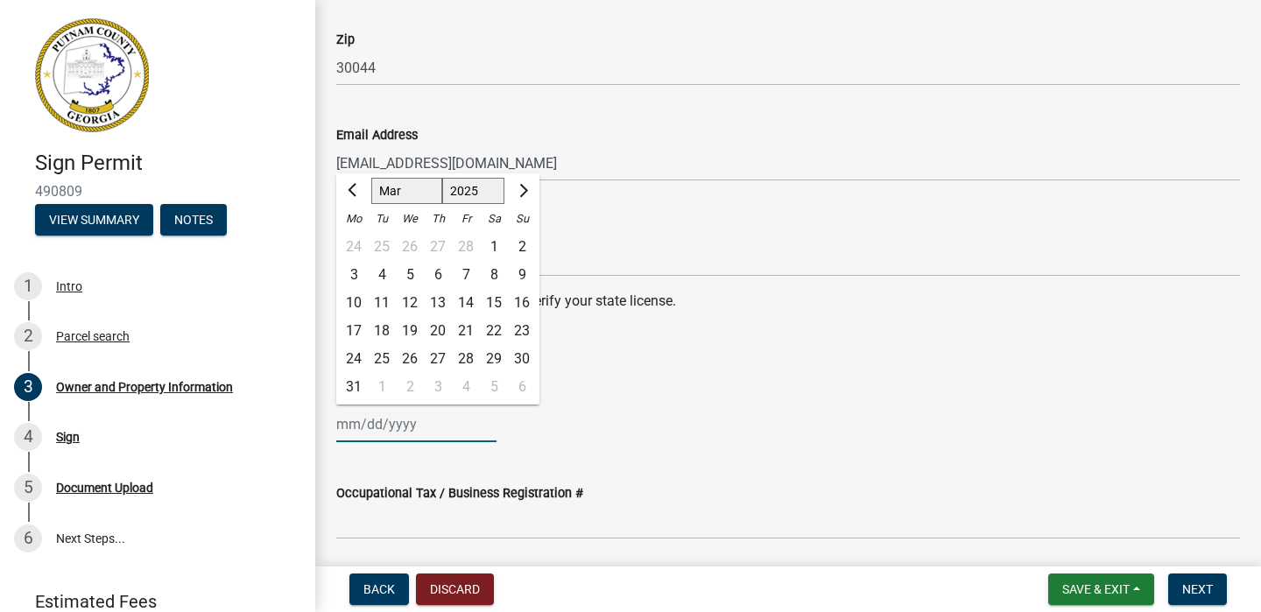
select select "2026"
click at [442, 178] on select "1525 1526 1527 1528 1529 1530 1531 1532 1533 1534 1535 1536 1537 1538 1539 1540…" at bounding box center [473, 191] width 63 height 26
click at [388, 384] on div "31" at bounding box center [382, 387] width 28 height 28
type input "03/31/2026"
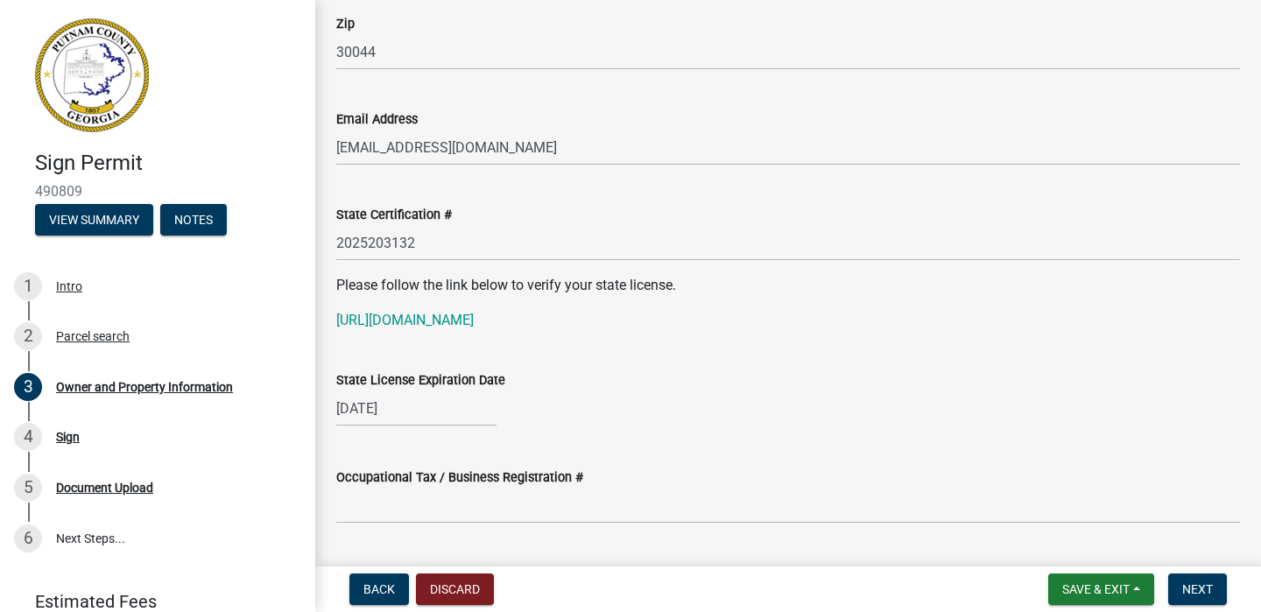
scroll to position [2179, 0]
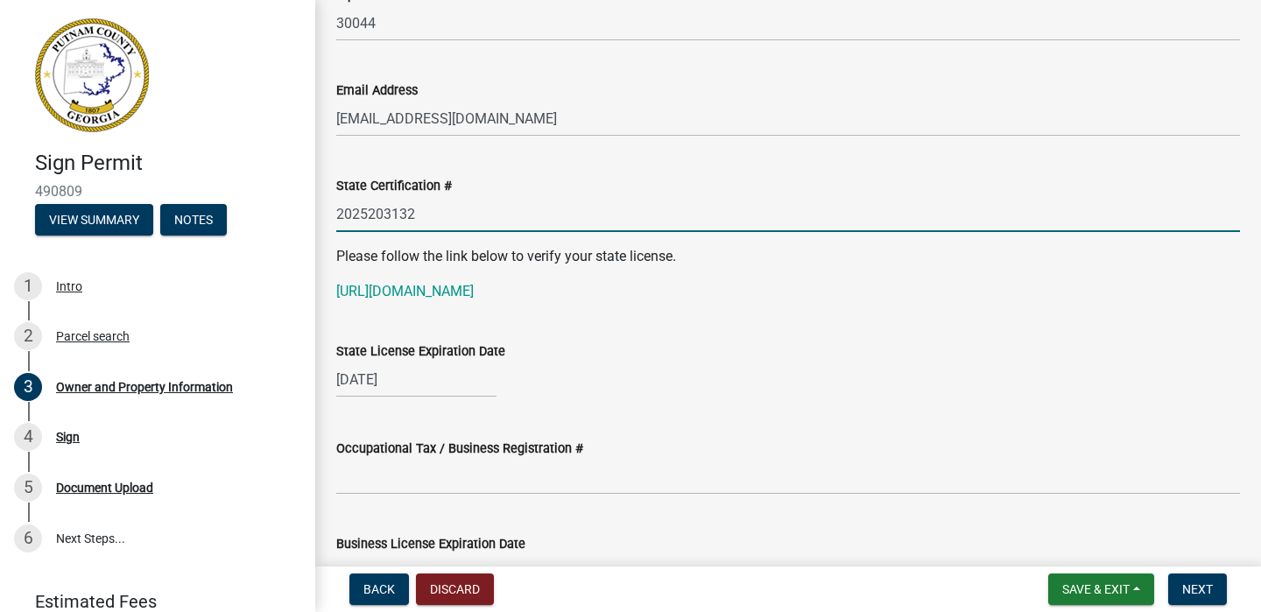
click at [441, 215] on input "2025203132" at bounding box center [788, 214] width 904 height 36
type input "2"
select select "3"
select select "2026"
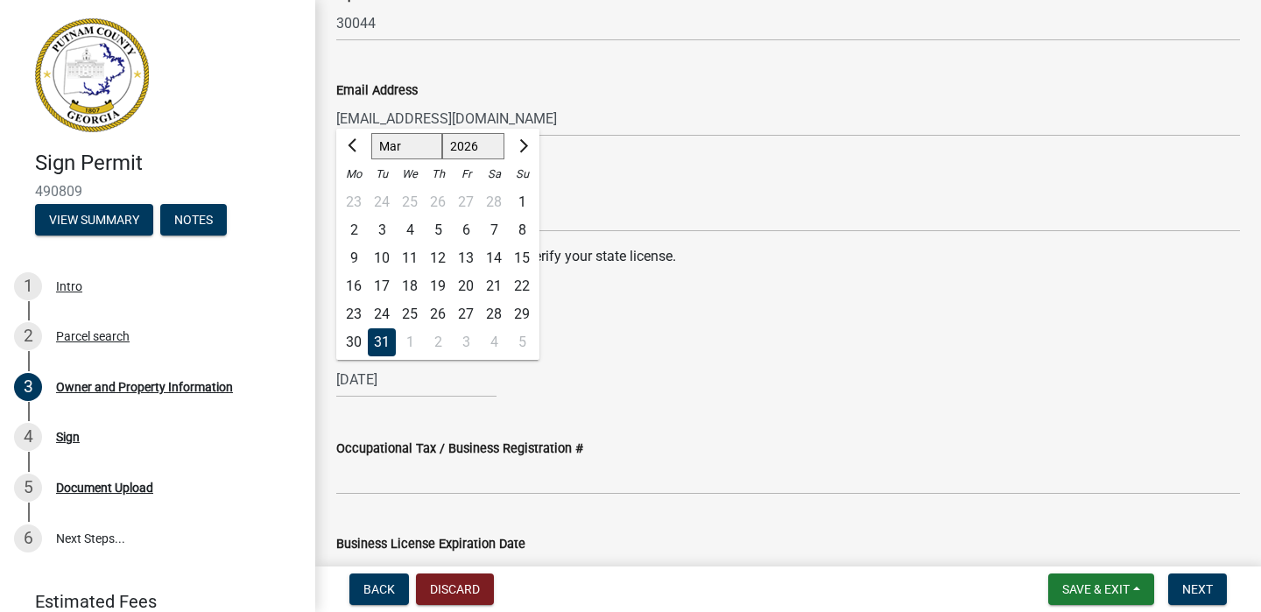
click at [423, 381] on input "03/31/2026" at bounding box center [416, 380] width 160 height 36
type input "0"
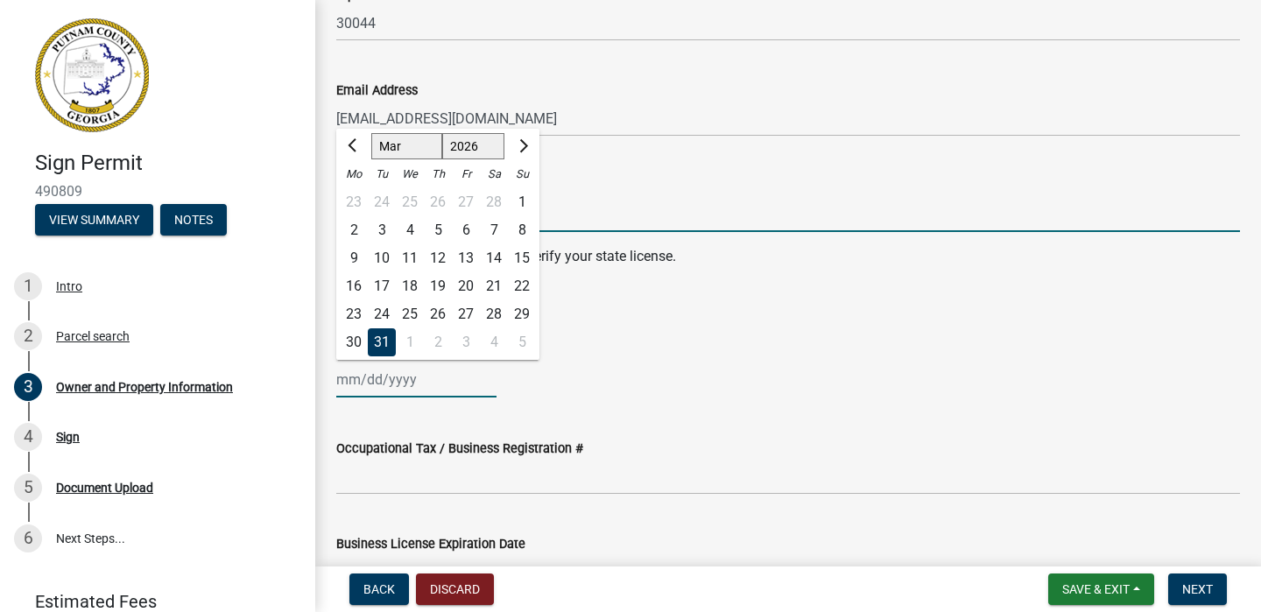
click at [866, 196] on input "State Certification #" at bounding box center [788, 214] width 904 height 36
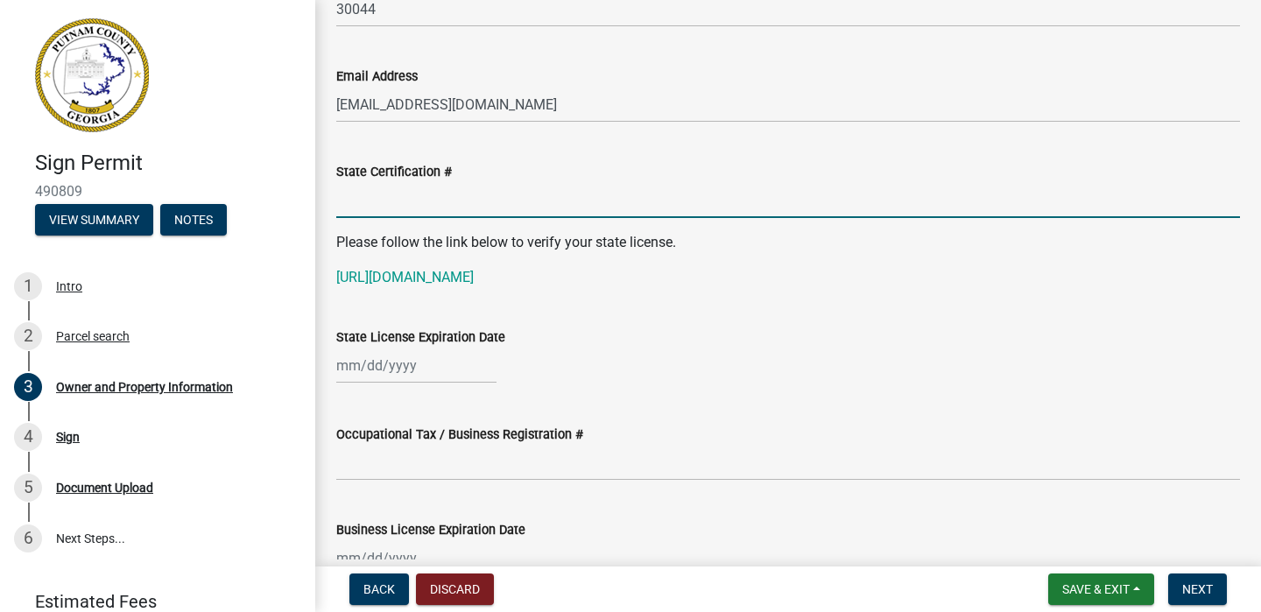
scroll to position [2190, 0]
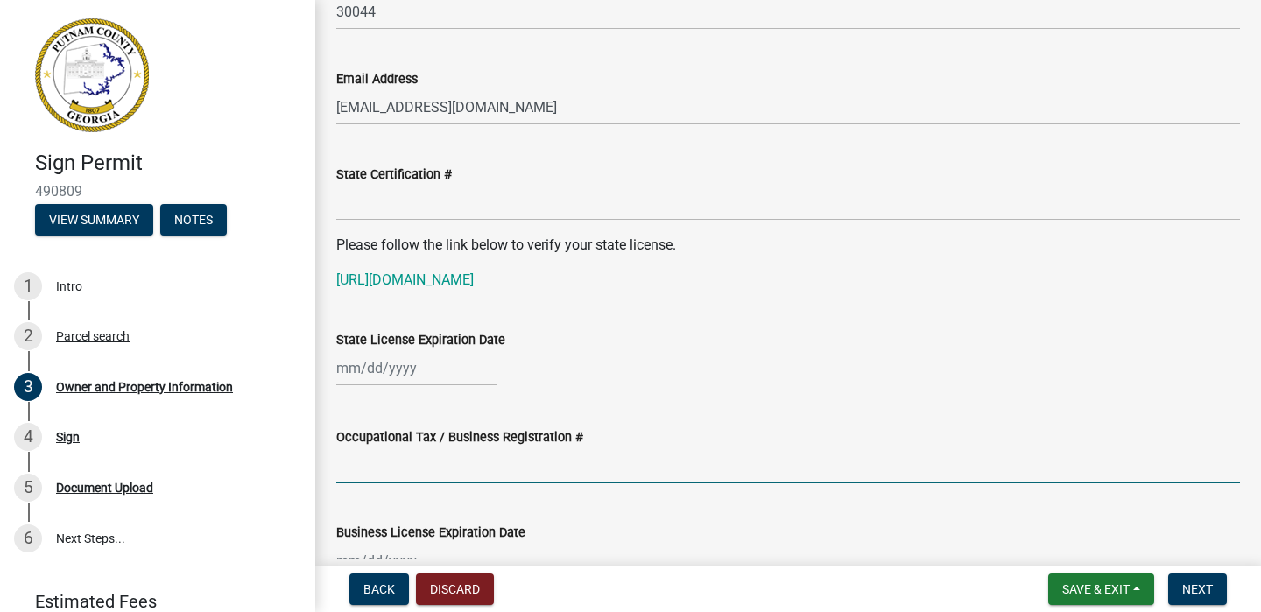
click at [377, 470] on input "Occupational Tax / Business Registration #" at bounding box center [788, 466] width 904 height 36
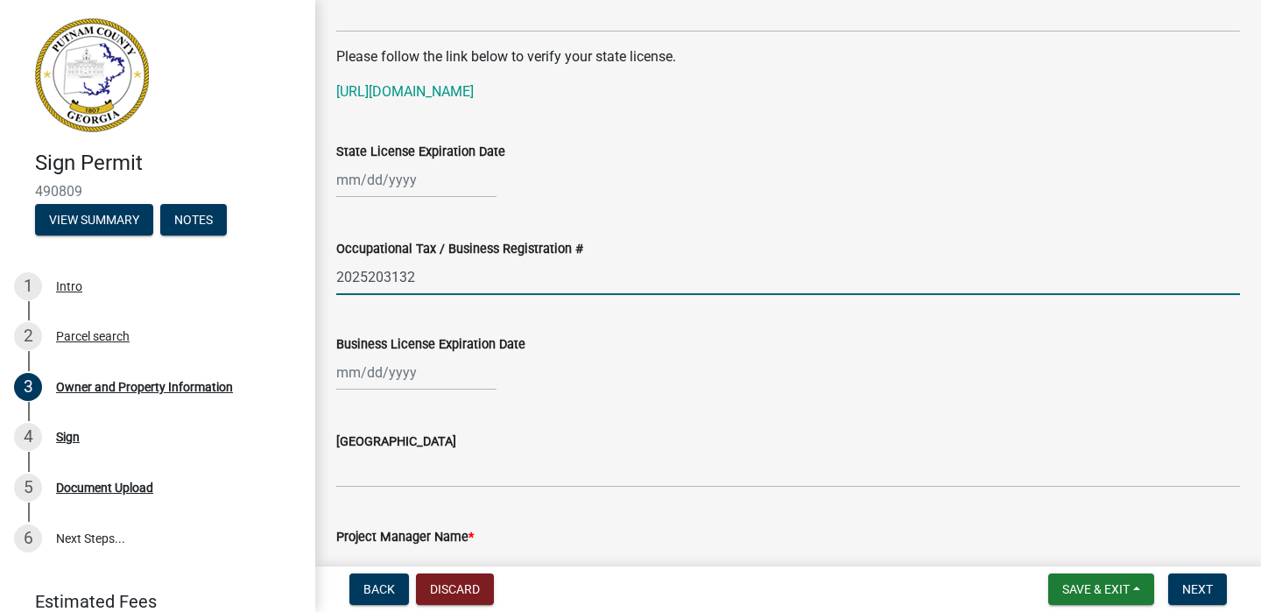
scroll to position [2379, 0]
type input "2025203132"
select select "10"
select select "2025"
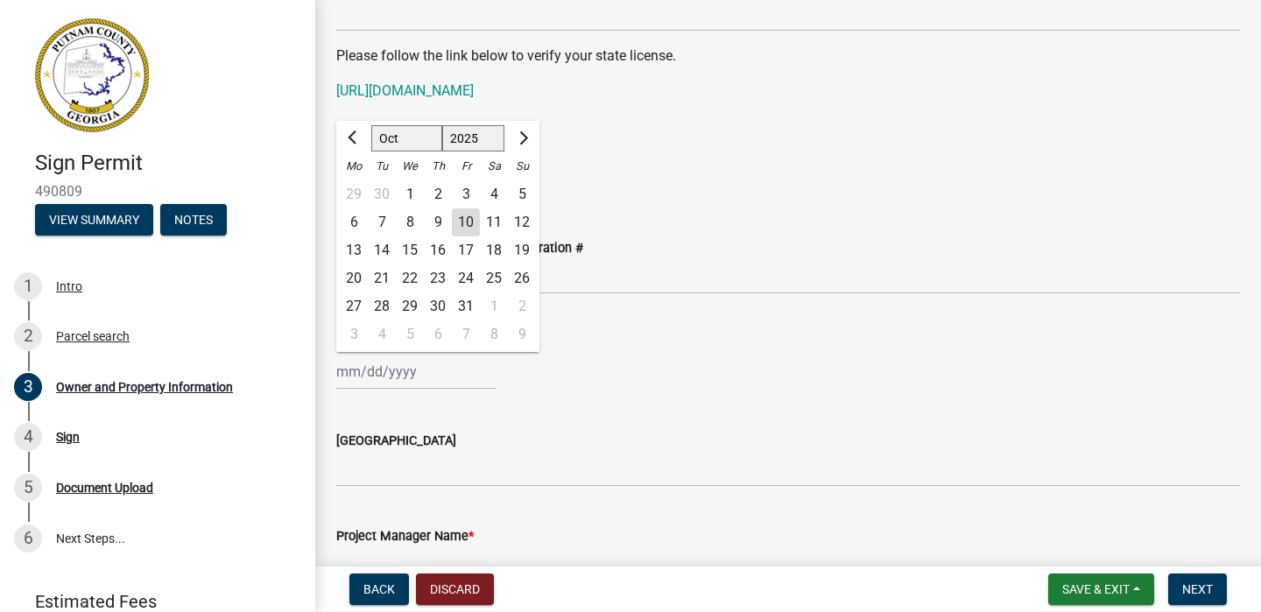
click at [358, 374] on input "Business License Expiration Date" at bounding box center [416, 372] width 160 height 36
click at [413, 139] on select "Jan Feb Mar Apr May Jun Jul Aug Sep Oct Nov Dec" at bounding box center [406, 138] width 71 height 26
select select "3"
click at [371, 125] on select "Jan Feb Mar Apr May Jun Jul Aug Sep Oct Nov Dec" at bounding box center [406, 138] width 71 height 26
click at [476, 132] on select "1525 1526 1527 1528 1529 1530 1531 1532 1533 1534 1535 1536 1537 1538 1539 1540…" at bounding box center [473, 138] width 63 height 26
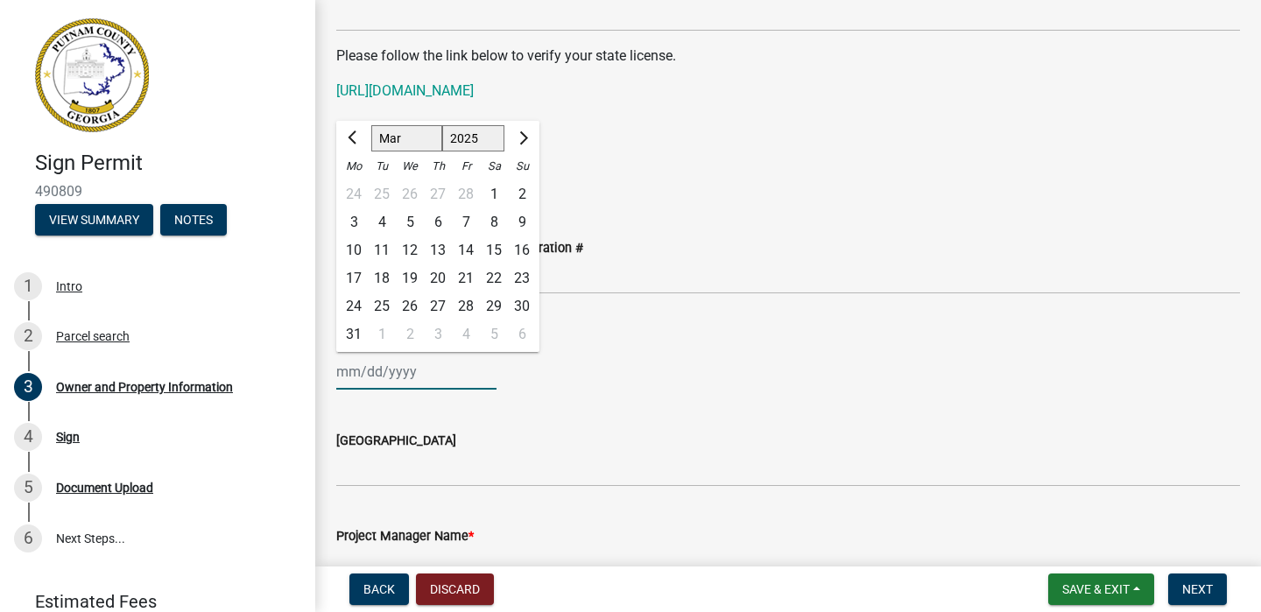
select select "2026"
click at [442, 125] on select "1525 1526 1527 1528 1529 1530 1531 1532 1533 1534 1535 1536 1537 1538 1539 1540…" at bounding box center [473, 138] width 63 height 26
click at [388, 330] on div "31" at bounding box center [382, 335] width 28 height 28
type input "03/31/2026"
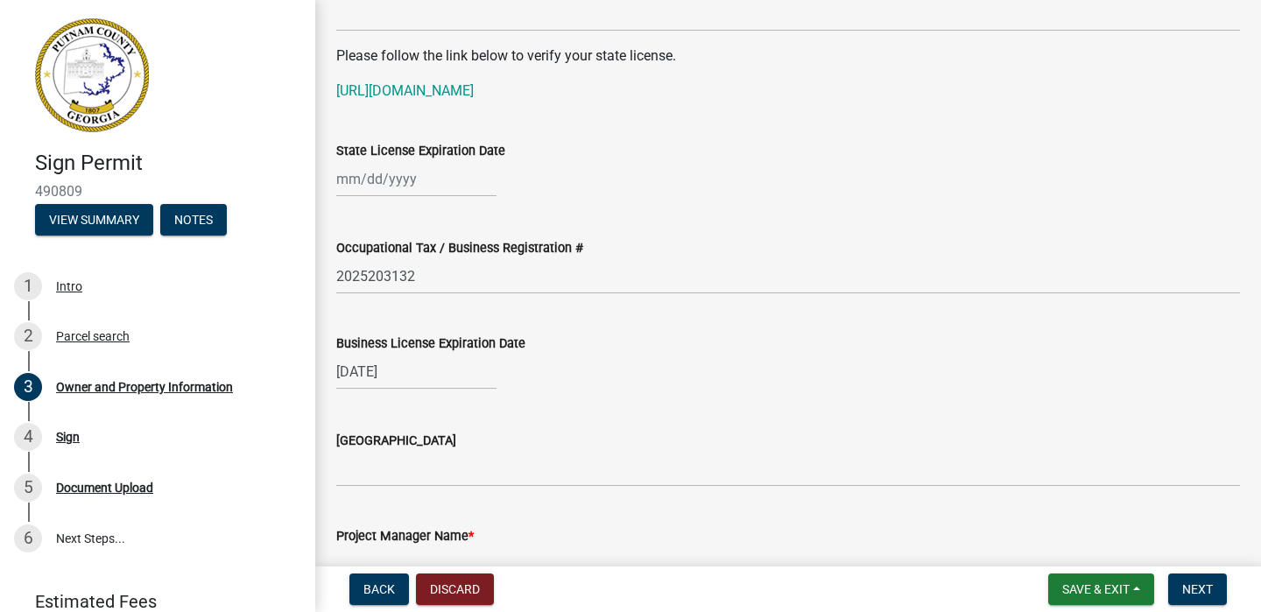
scroll to position [2376, 0]
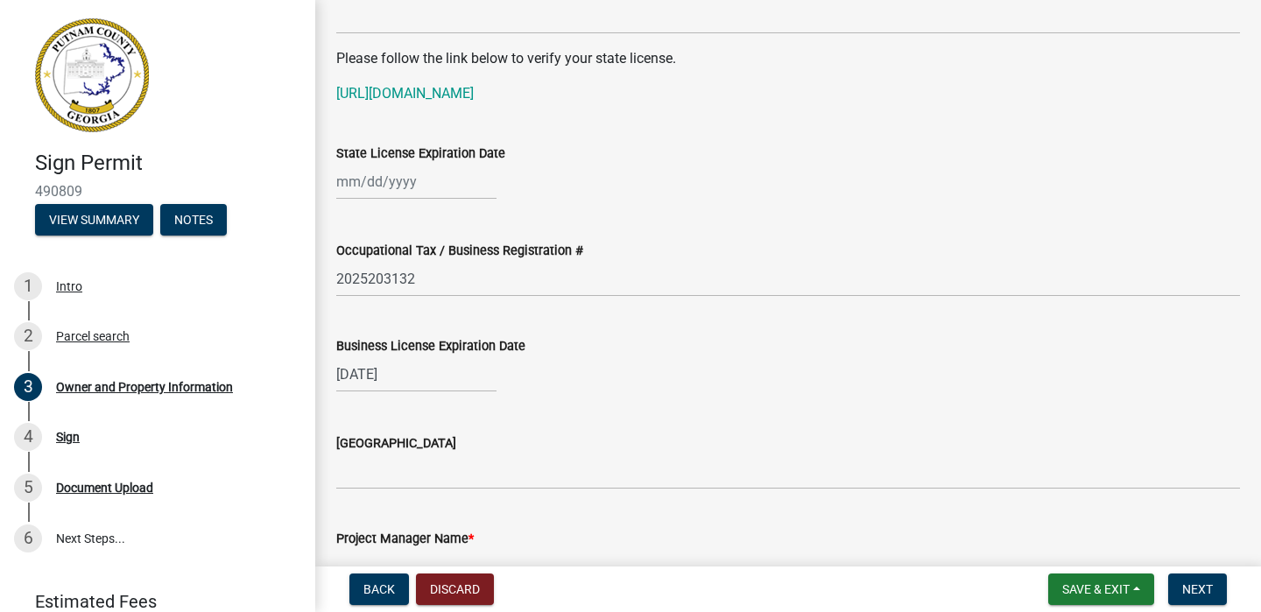
click at [631, 442] on div "[GEOGRAPHIC_DATA]" at bounding box center [788, 443] width 904 height 21
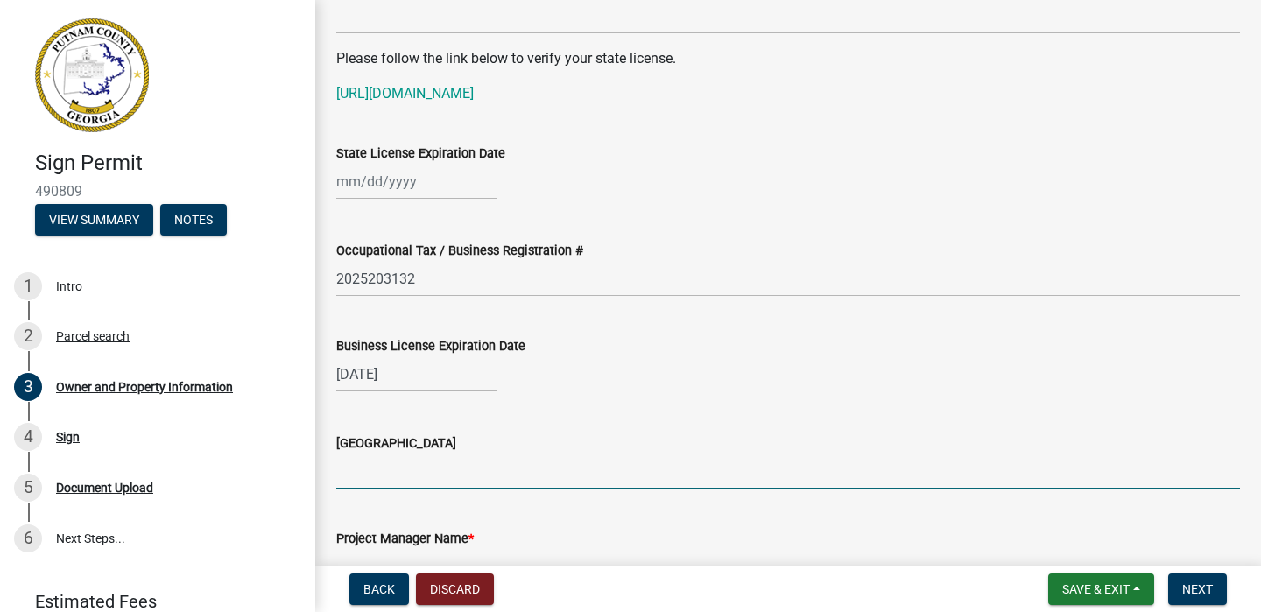
click at [351, 478] on input "[GEOGRAPHIC_DATA]" at bounding box center [788, 472] width 904 height 36
type input "Gwinnett"
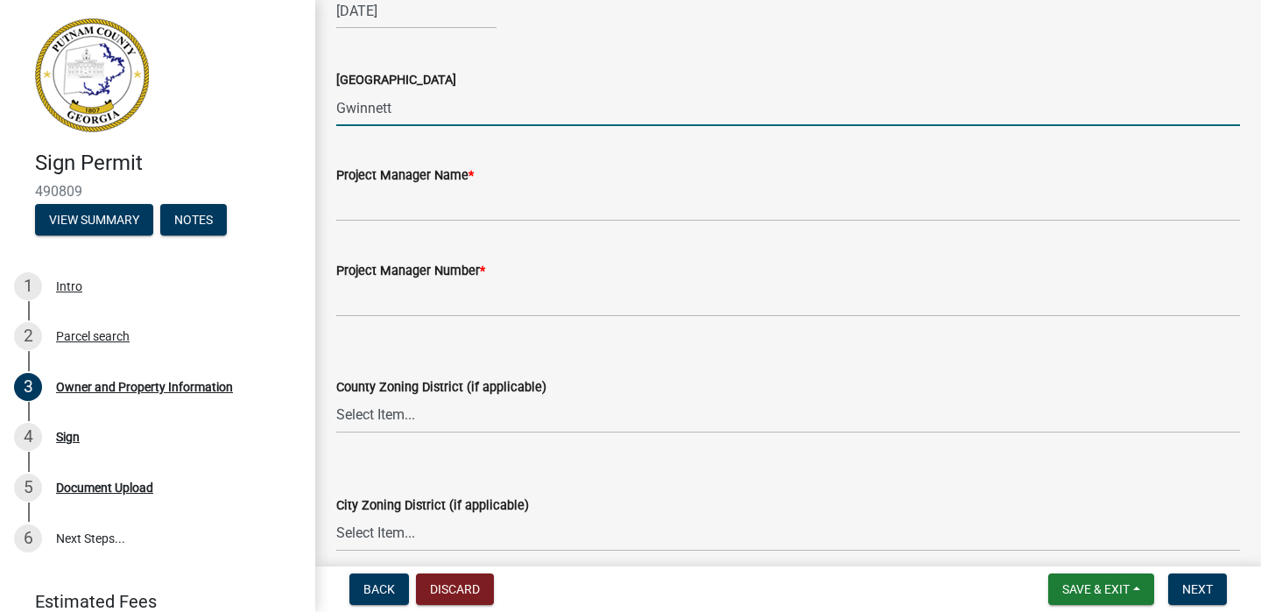
scroll to position [2739, 0]
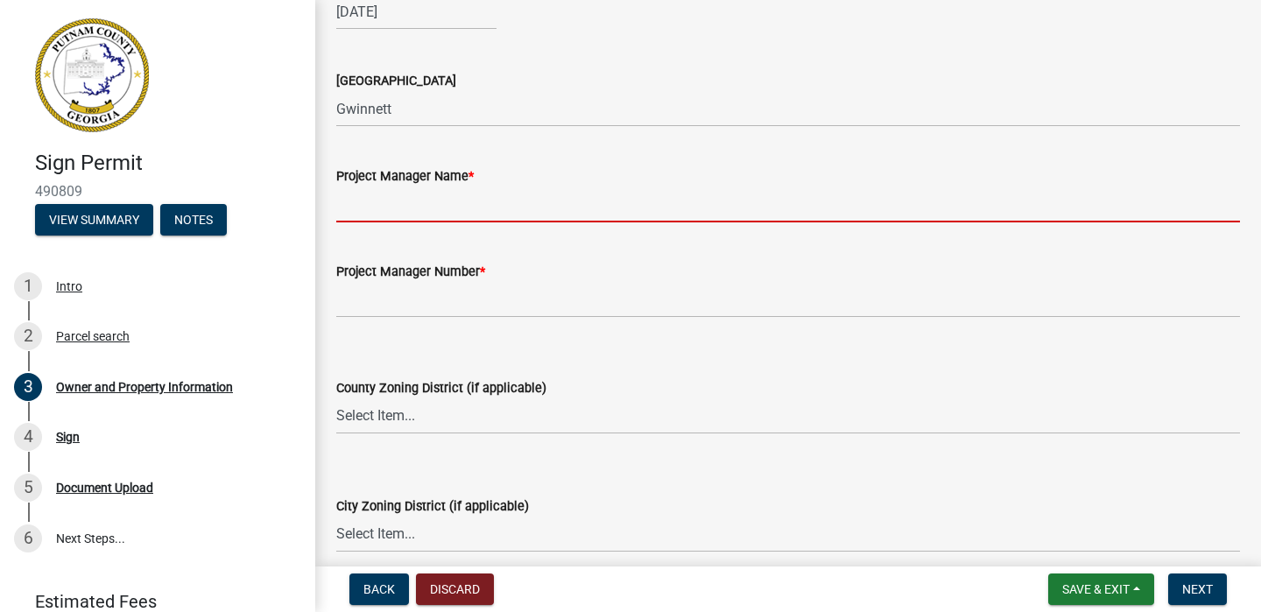
click at [392, 219] on input "Project Manager Name *" at bounding box center [788, 205] width 904 height 36
type input "[PERSON_NAME]"
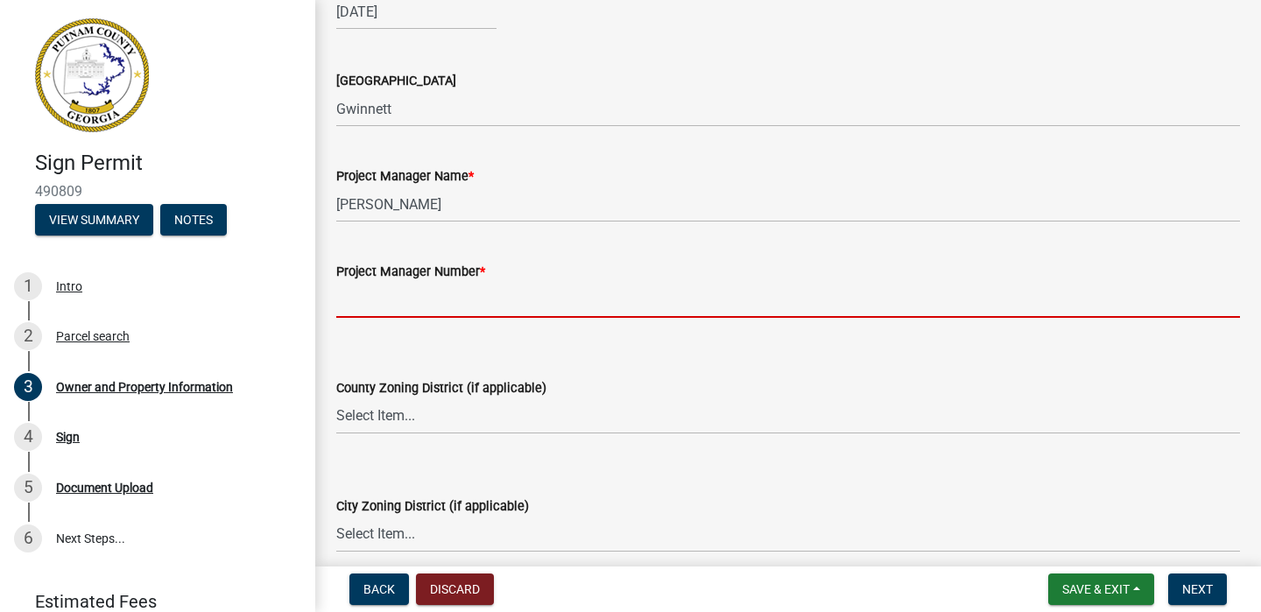
click at [413, 305] on input "Project Manager Number *" at bounding box center [788, 300] width 904 height 36
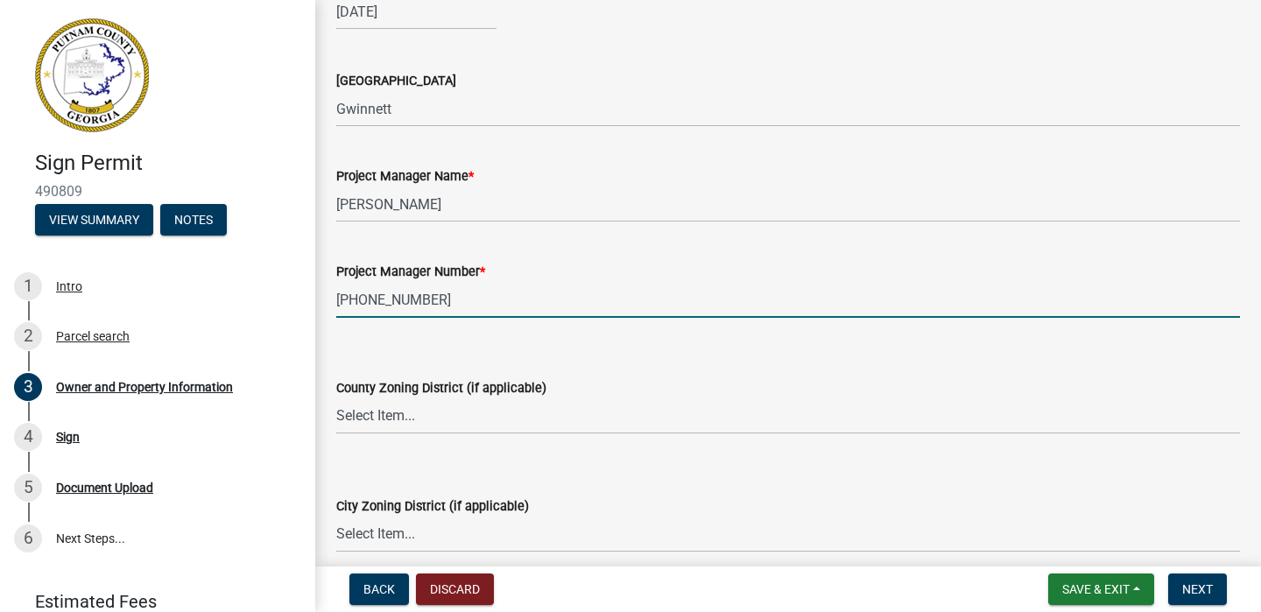
type input "[PHONE_NUMBER]"
click at [380, 413] on select "Select Item... AG-1 R-1R R-1 R-2 MHP RM-1 RM-3 C-1 C-2 I-M PUD N/A" at bounding box center [788, 417] width 904 height 36
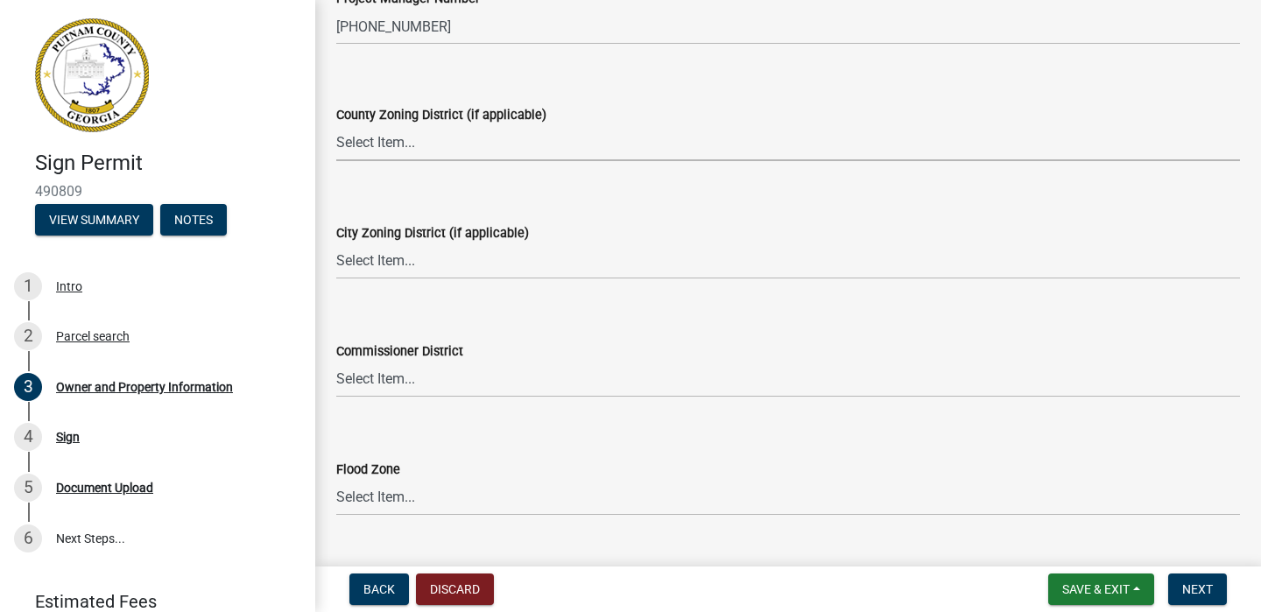
scroll to position [3053, 0]
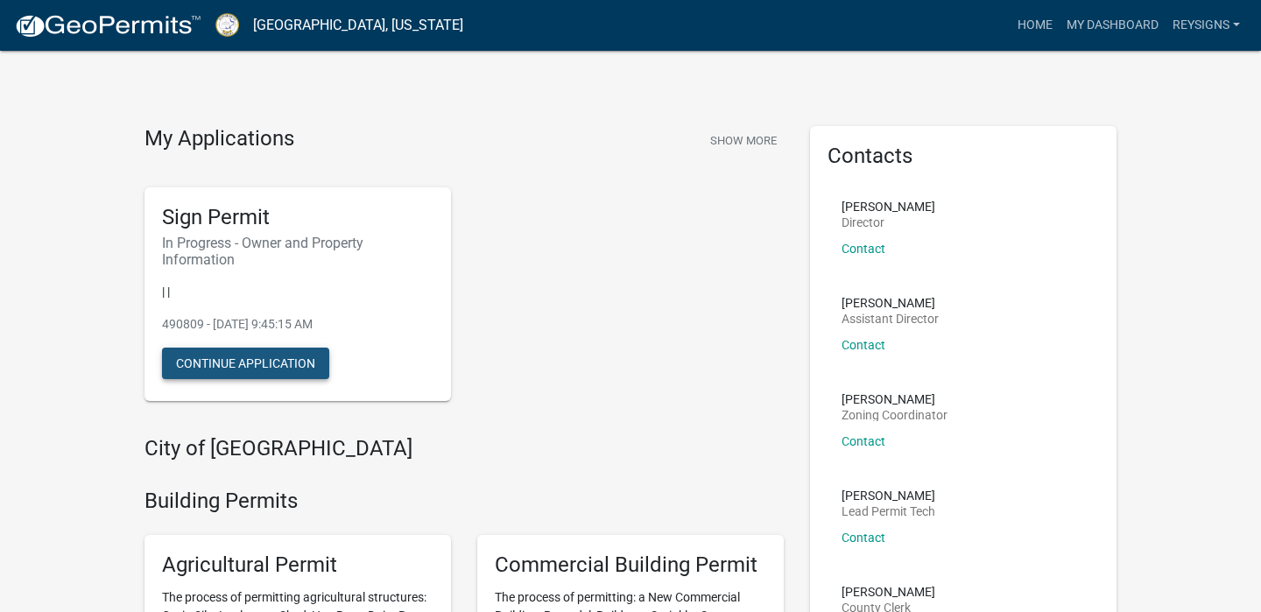
click at [209, 364] on button "Continue Application" at bounding box center [245, 364] width 167 height 32
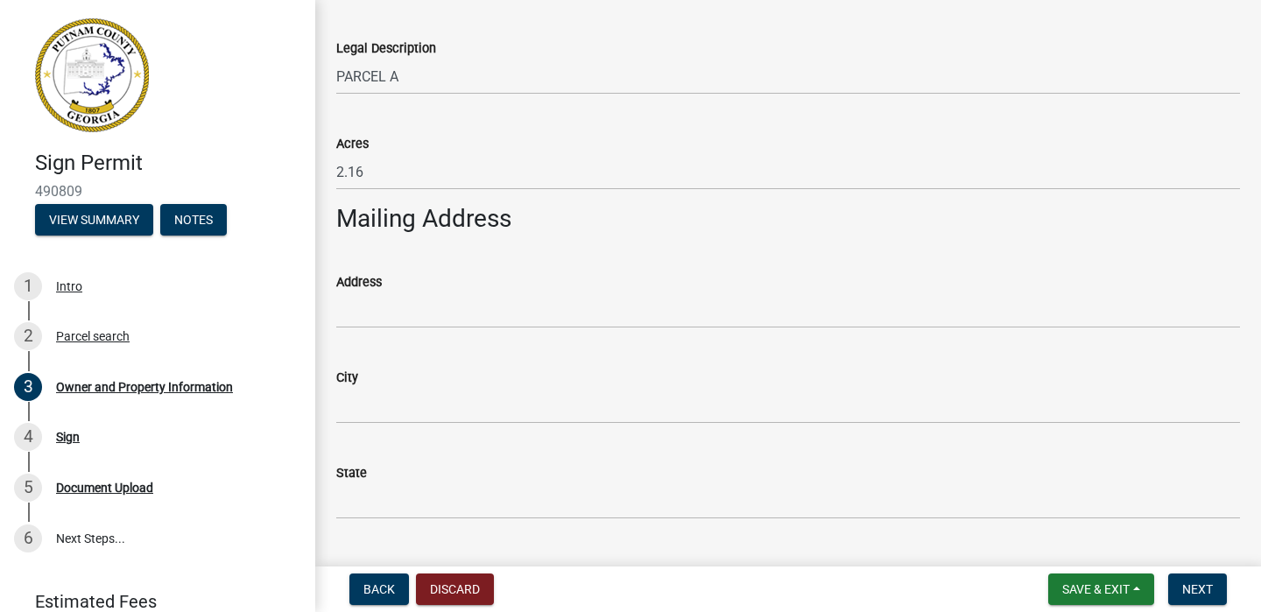
scroll to position [992, 0]
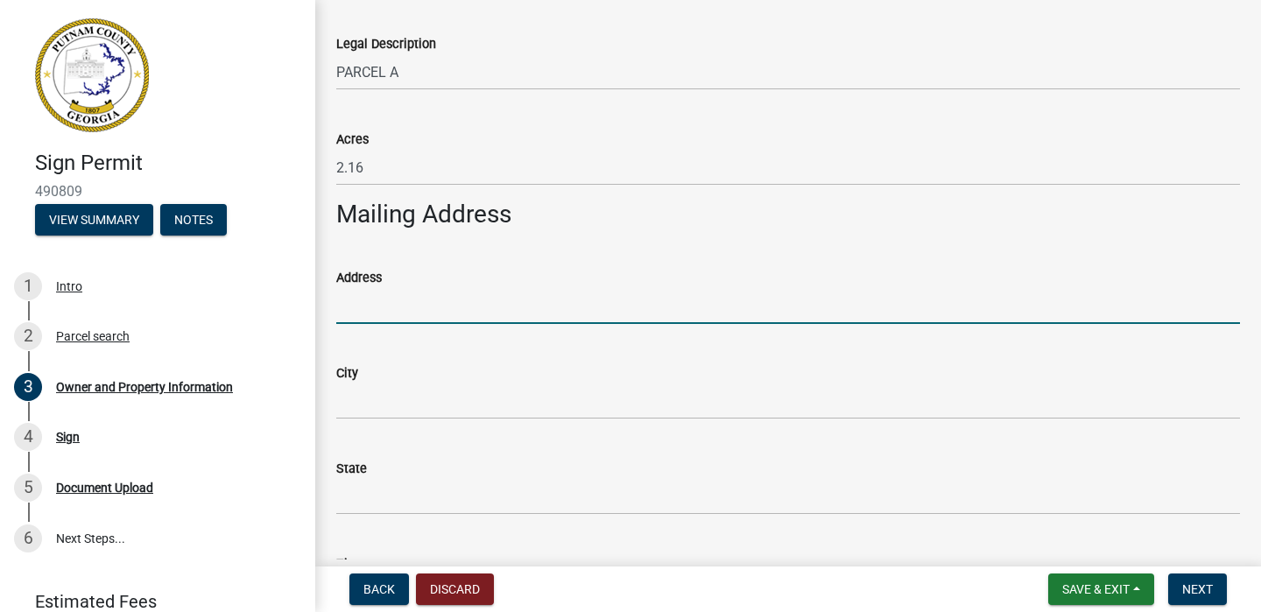
click at [494, 299] on input "Address" at bounding box center [788, 306] width 904 height 36
type input "1030 Augusta National Ct."
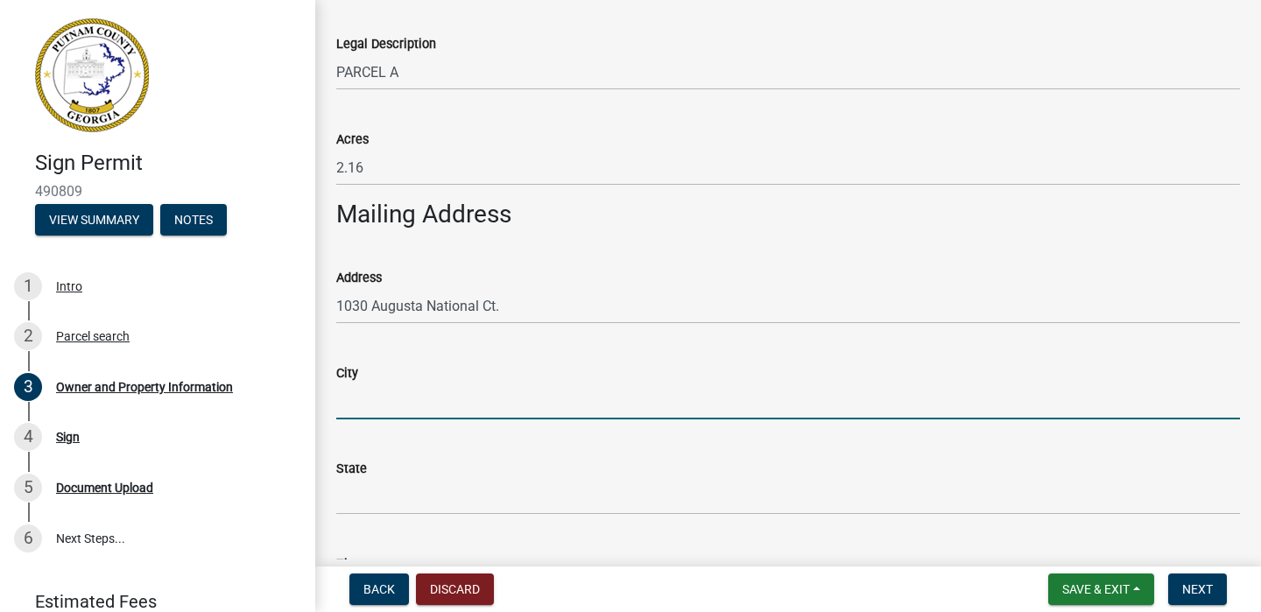
click at [440, 399] on input "City" at bounding box center [788, 402] width 904 height 36
type input "[GEOGRAPHIC_DATA]"
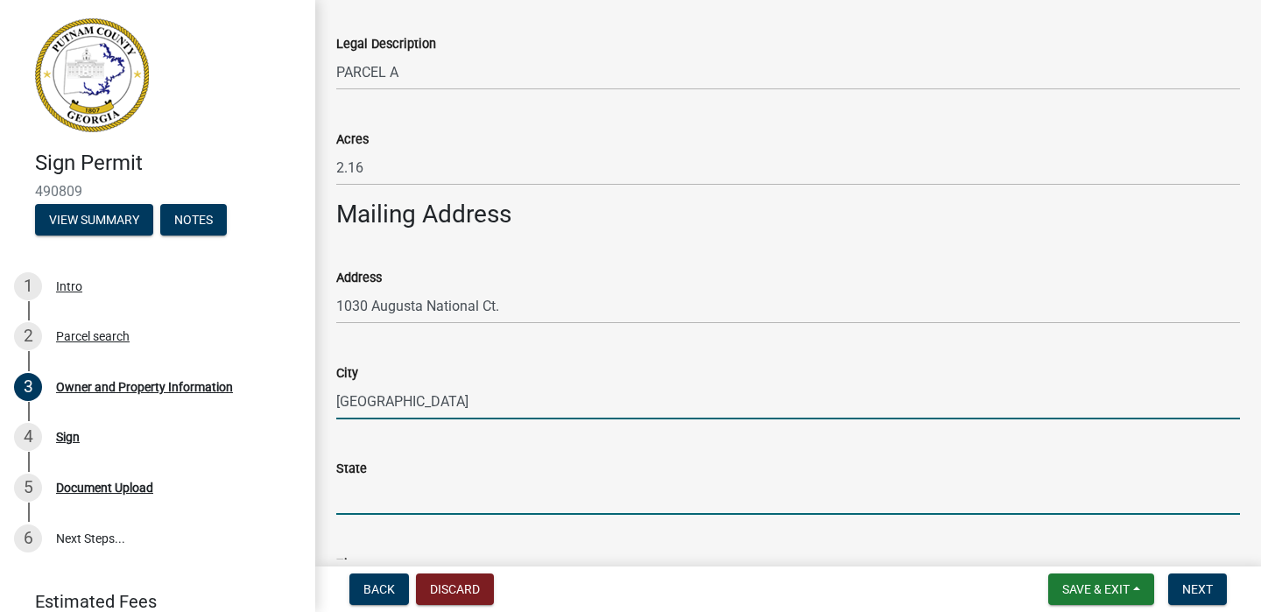
click at [390, 507] on input "State" at bounding box center [788, 497] width 904 height 36
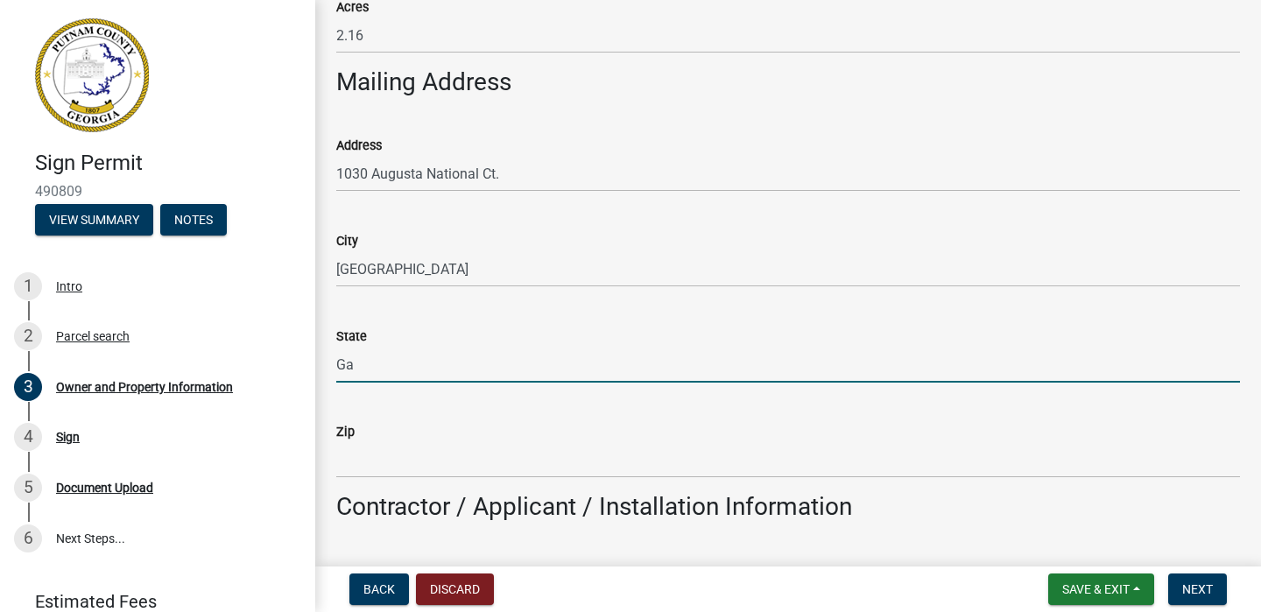
scroll to position [1126, 0]
type input "Ga"
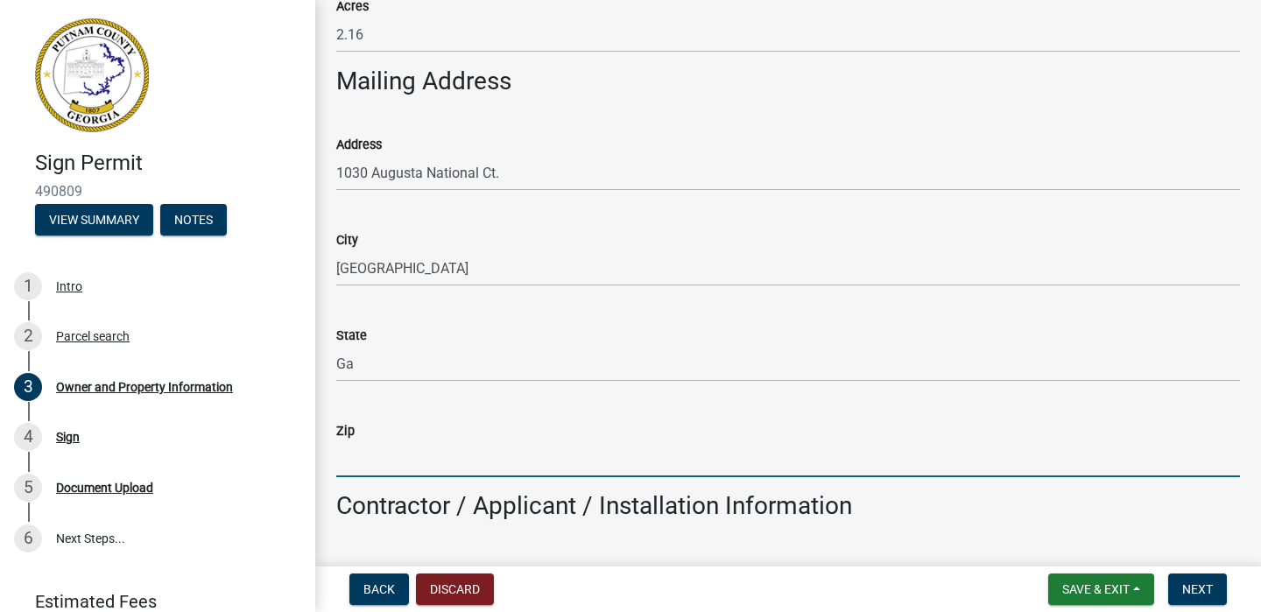
click at [371, 458] on input "Zip" at bounding box center [788, 459] width 904 height 36
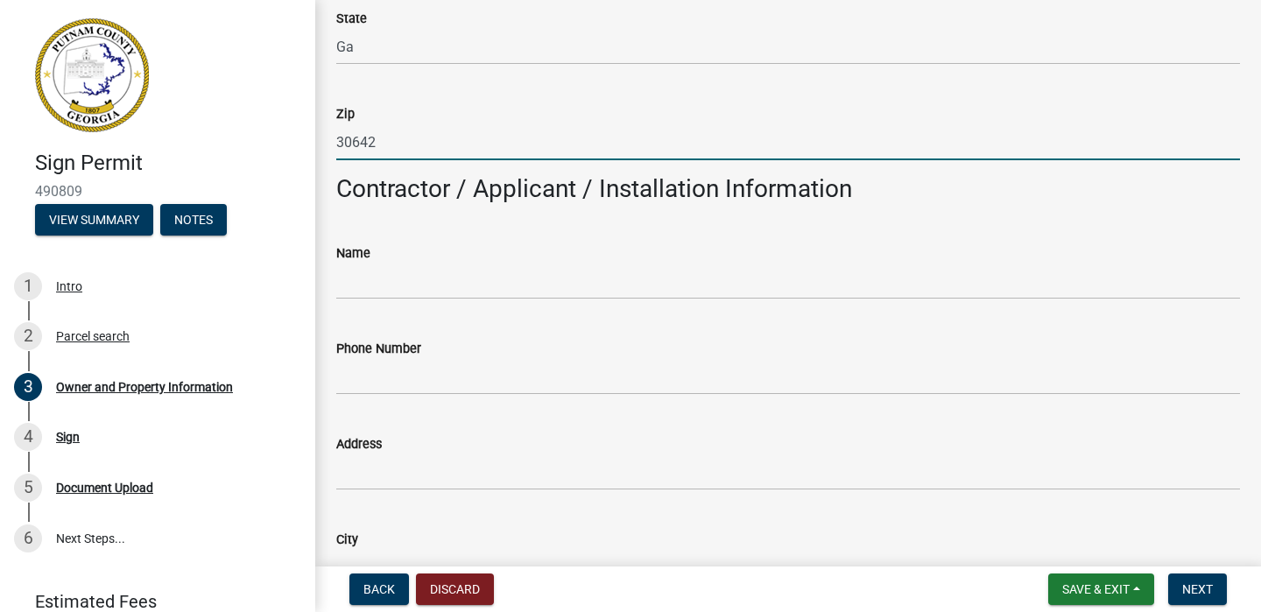
scroll to position [1452, 0]
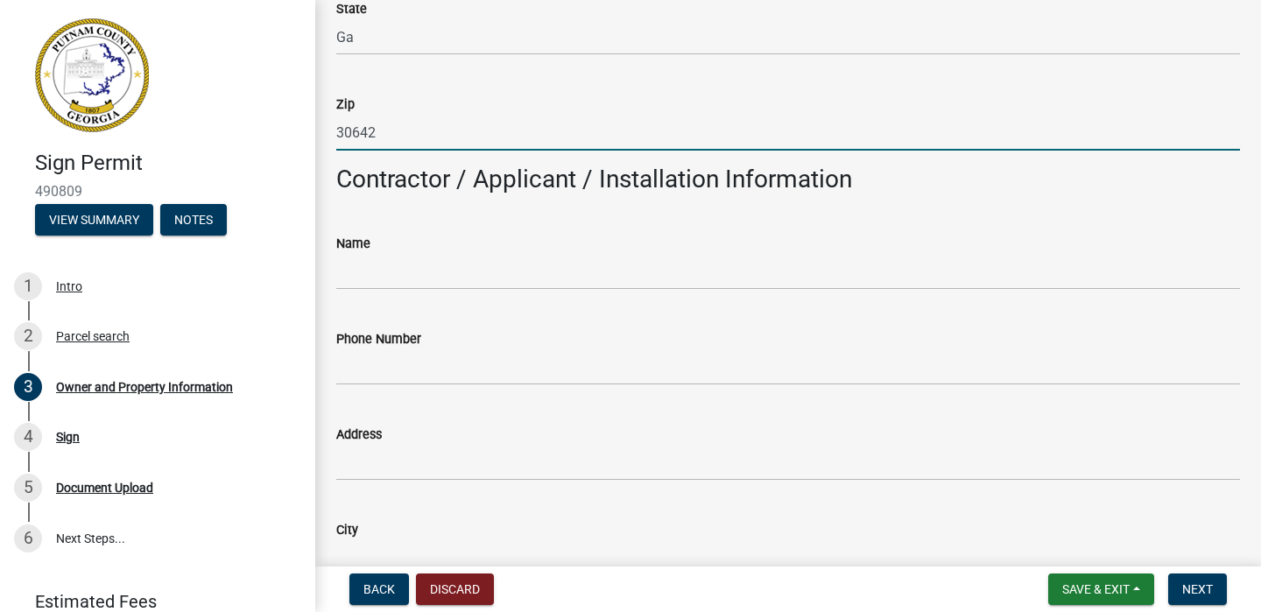
type input "30642"
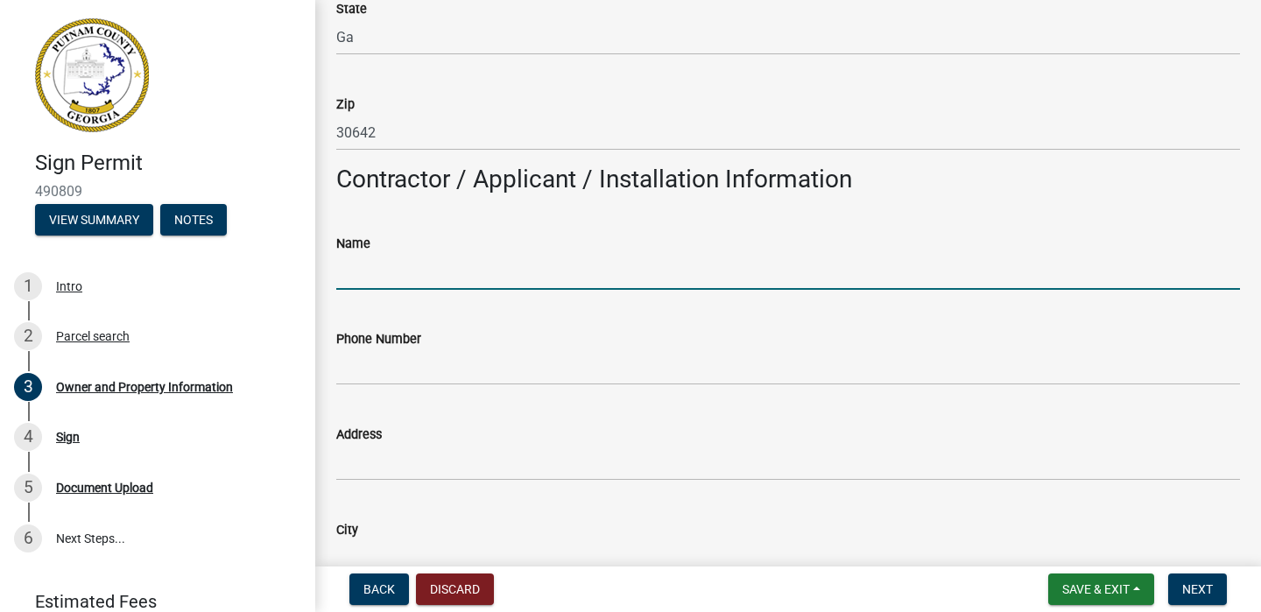
click at [398, 258] on input "Name" at bounding box center [788, 272] width 904 height 36
type input "[PERSON_NAME]"
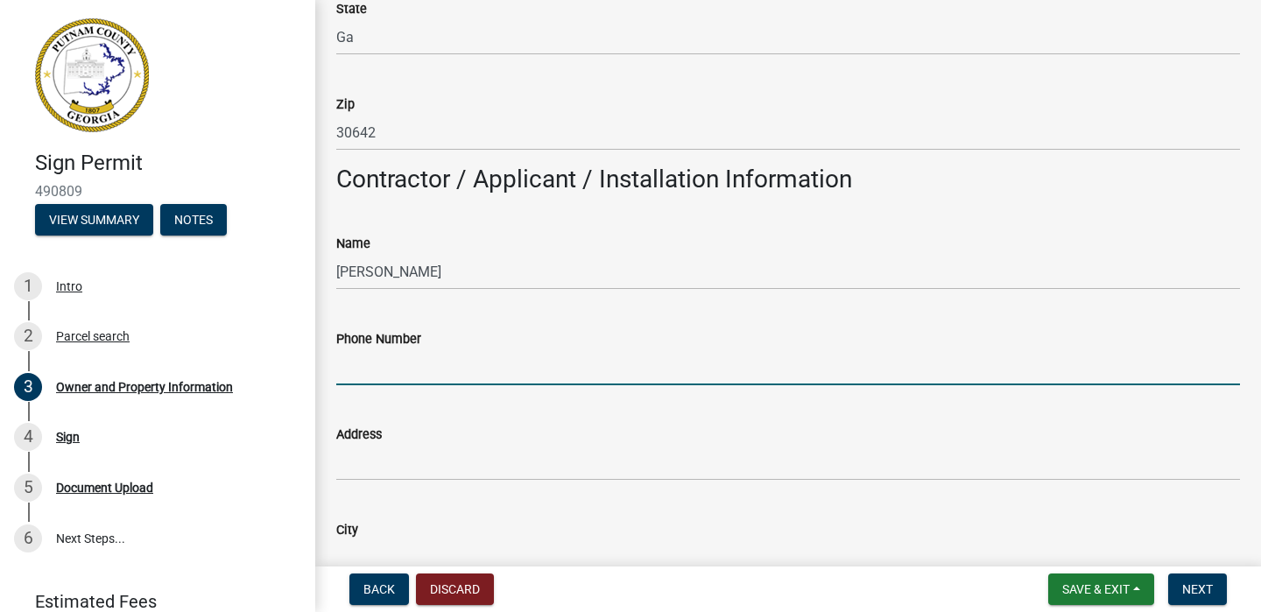
click at [403, 378] on input "Phone Number" at bounding box center [788, 368] width 904 height 36
type input "[PHONE_NUMBER]"
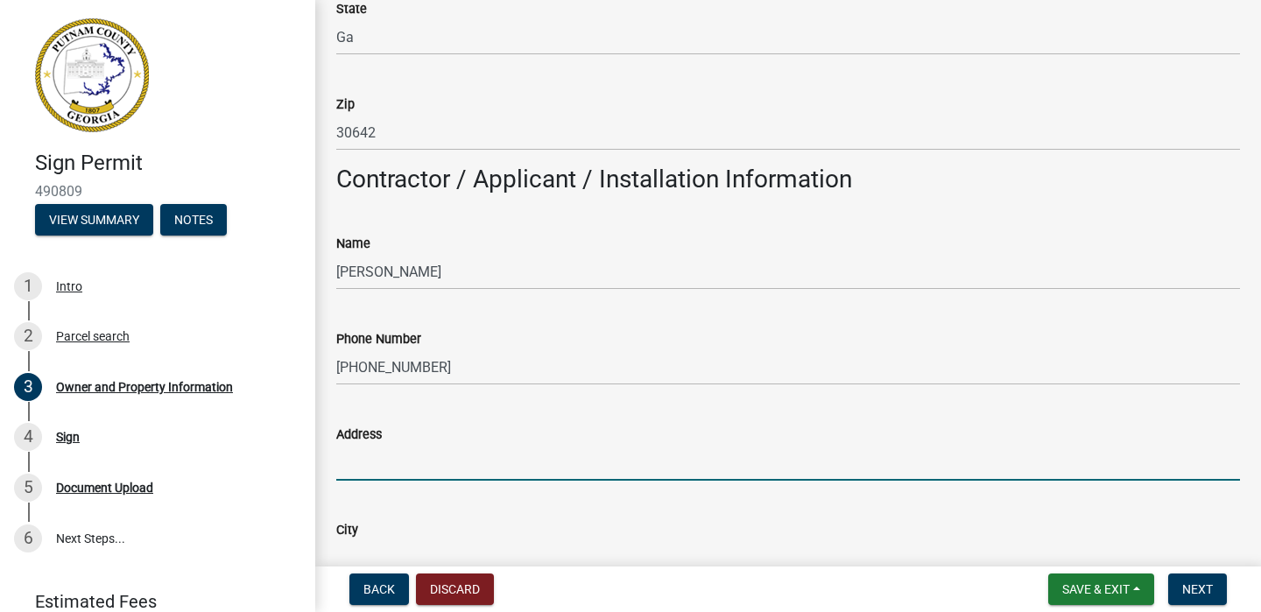
click at [408, 457] on input "Address" at bounding box center [788, 463] width 904 height 36
type input "[STREET_ADDRESS][PERSON_NAME]"
type input "[GEOGRAPHIC_DATA]"
type input "GA"
type input "30043"
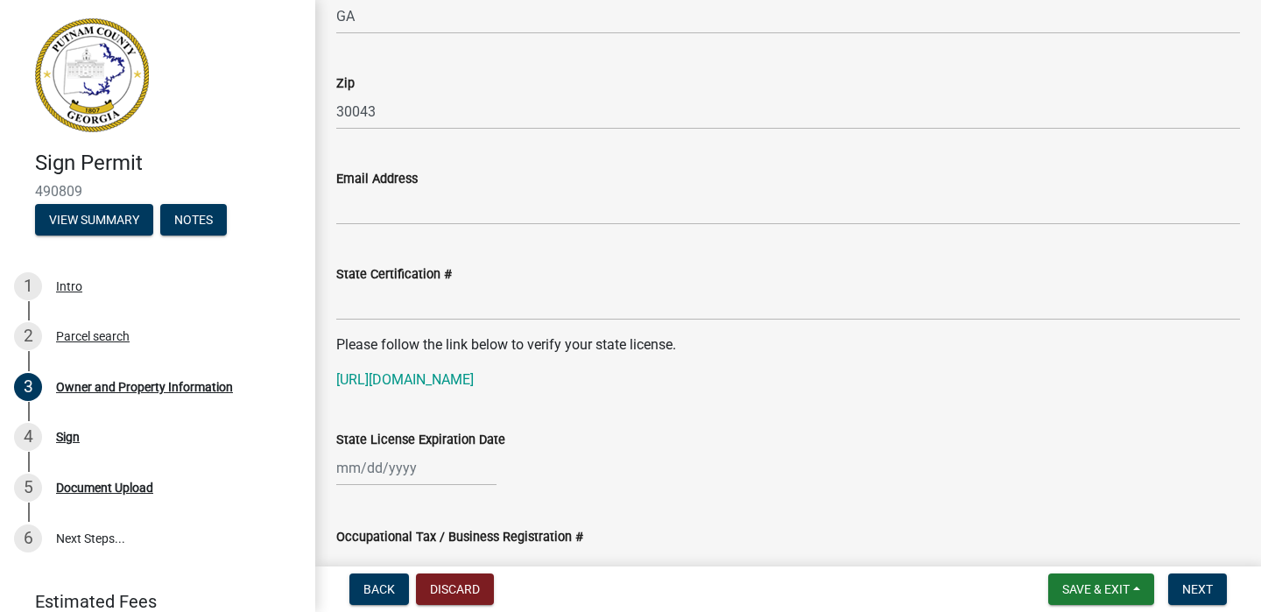
scroll to position [2094, 0]
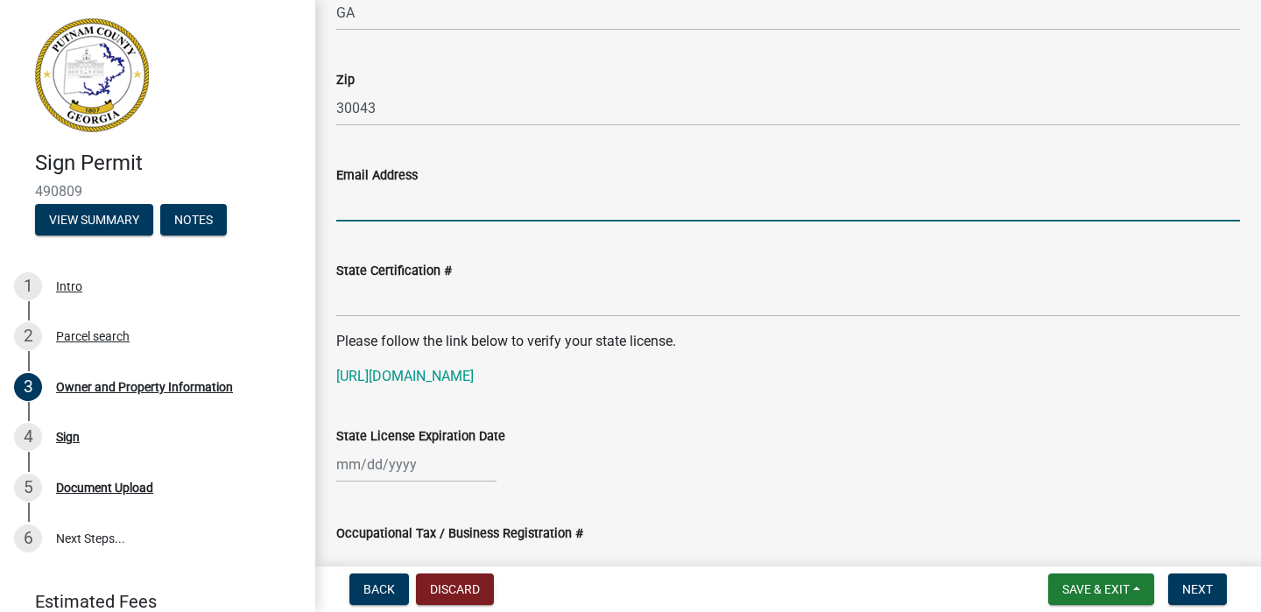
click at [414, 191] on input "Email Address" at bounding box center [788, 204] width 904 height 36
type input "[EMAIL_ADDRESS][DOMAIN_NAME]"
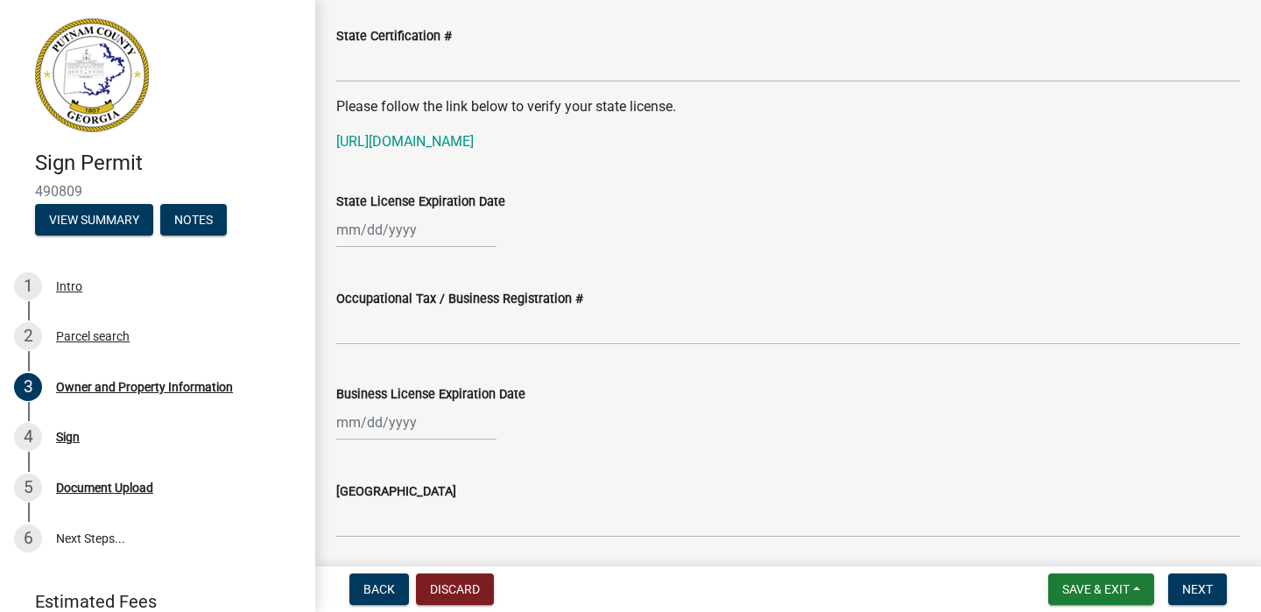
scroll to position [2330, 0]
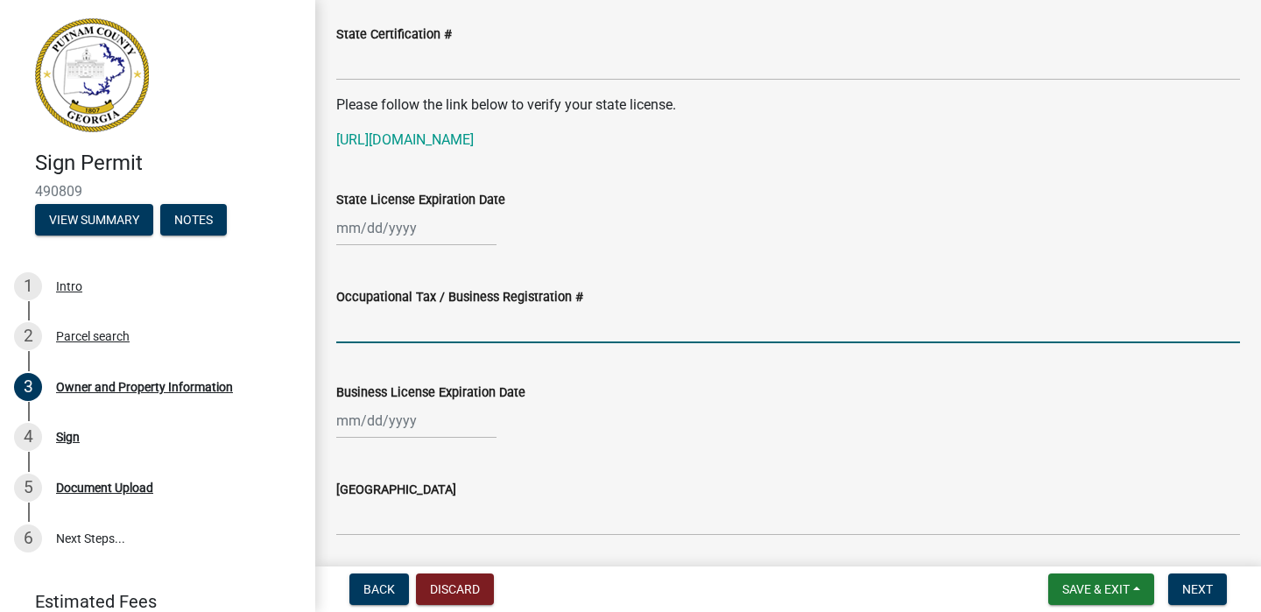
click at [396, 339] on input "Occupational Tax / Business Registration #" at bounding box center [788, 325] width 904 height 36
type input "2025203132"
click at [393, 437] on div at bounding box center [416, 421] width 160 height 36
select select "10"
select select "2025"
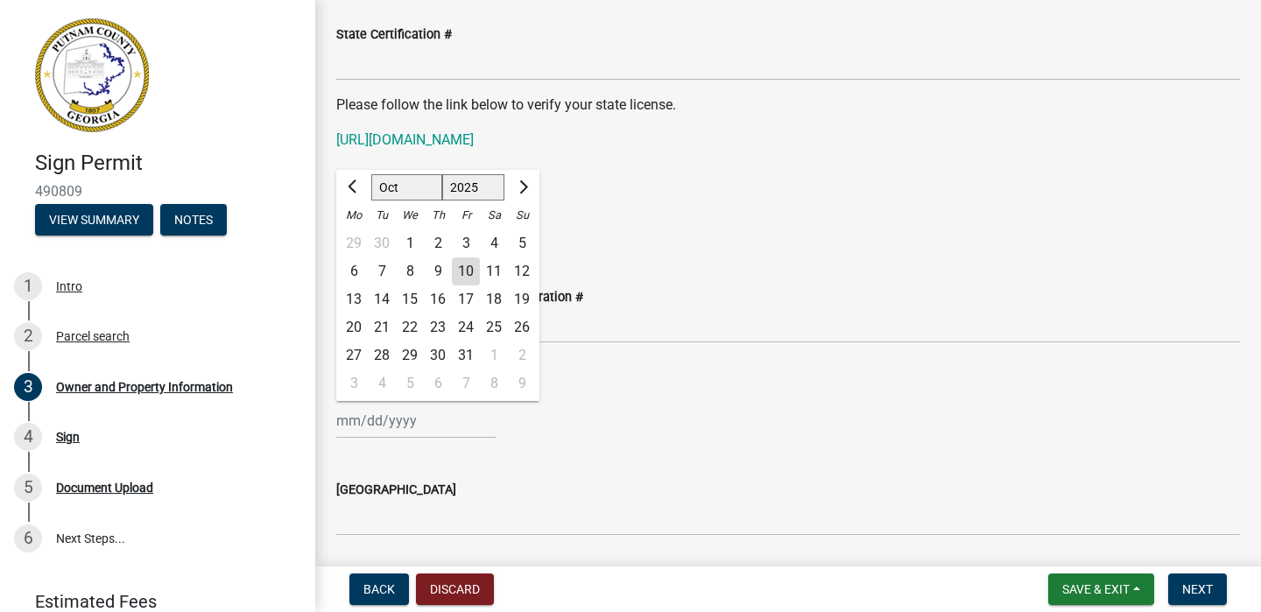
click at [410, 186] on select "Jan Feb Mar Apr May Jun Jul Aug Sep Oct Nov Dec" at bounding box center [406, 187] width 71 height 26
select select "3"
click at [371, 174] on select "Jan Feb Mar Apr May Jun Jul Aug Sep Oct Nov Dec" at bounding box center [406, 187] width 71 height 26
click at [477, 183] on select "1525 1526 1527 1528 1529 1530 1531 1532 1533 1534 1535 1536 1537 1538 1539 1540…" at bounding box center [473, 187] width 63 height 26
select select "2026"
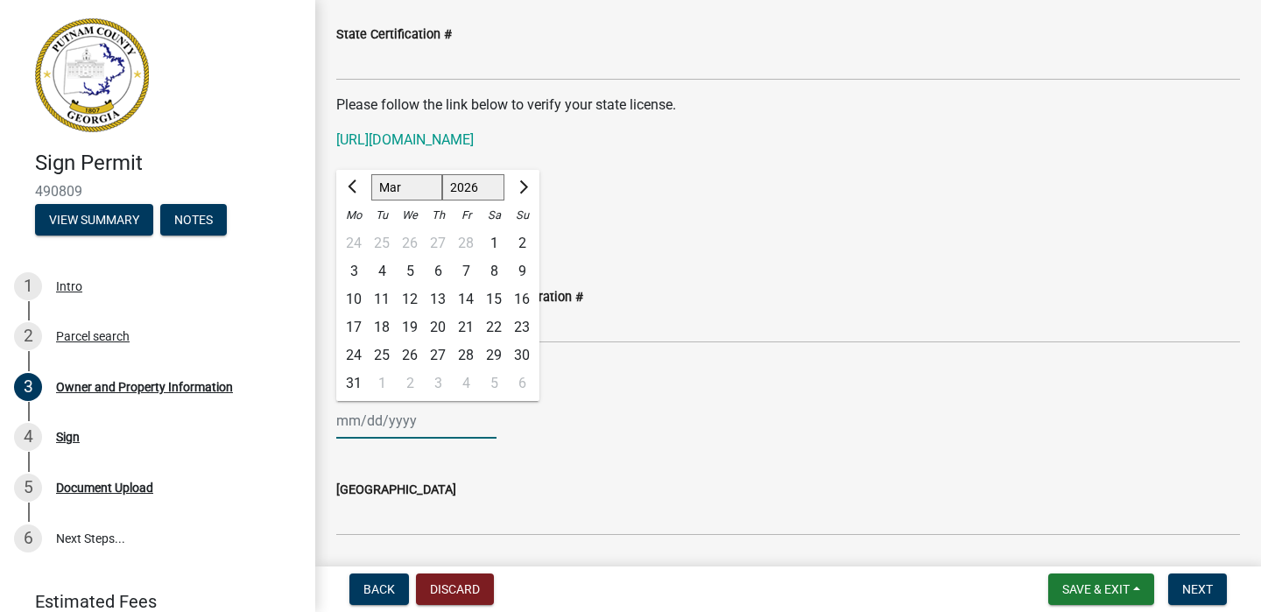
click at [442, 174] on select "1525 1526 1527 1528 1529 1530 1531 1532 1533 1534 1535 1536 1537 1538 1539 1540…" at bounding box center [473, 187] width 63 height 26
click at [378, 382] on div "31" at bounding box center [382, 384] width 28 height 28
type input "03/31/2026"
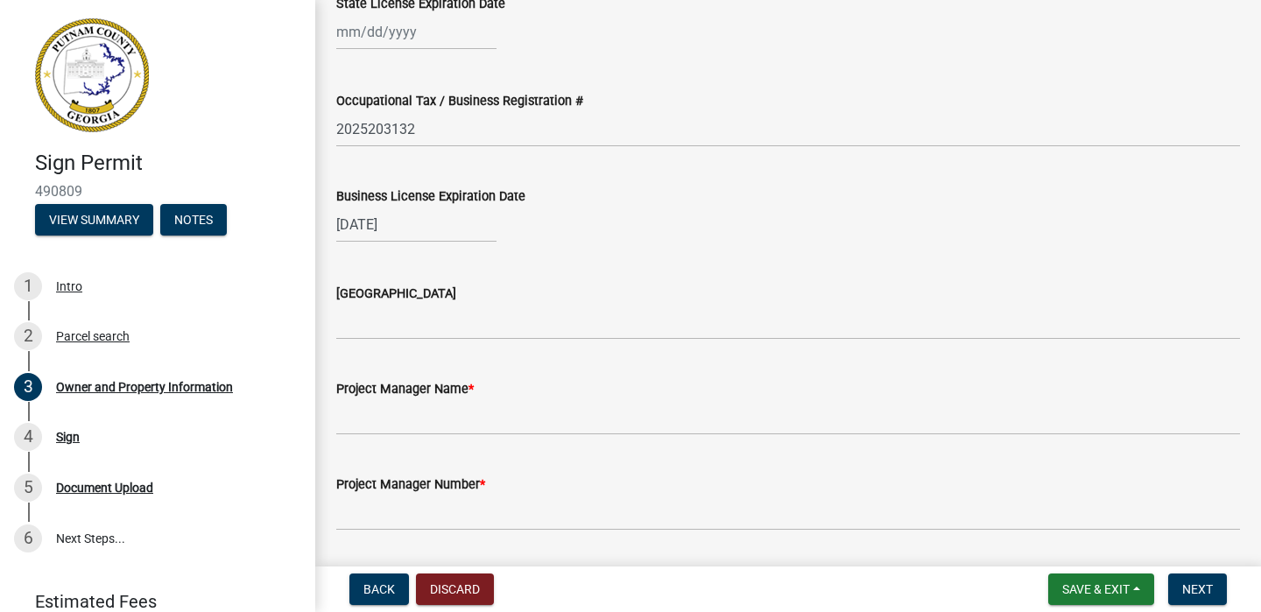
scroll to position [2532, 0]
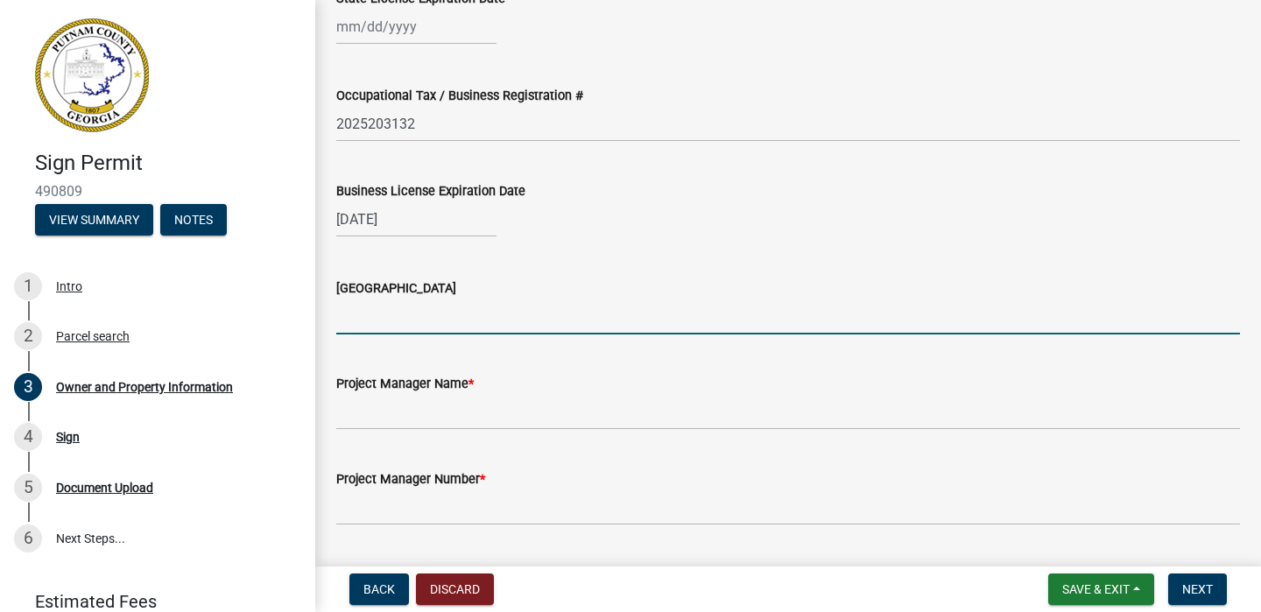
click at [393, 325] on input "[GEOGRAPHIC_DATA]" at bounding box center [788, 317] width 904 height 36
type input "Gwinnett"
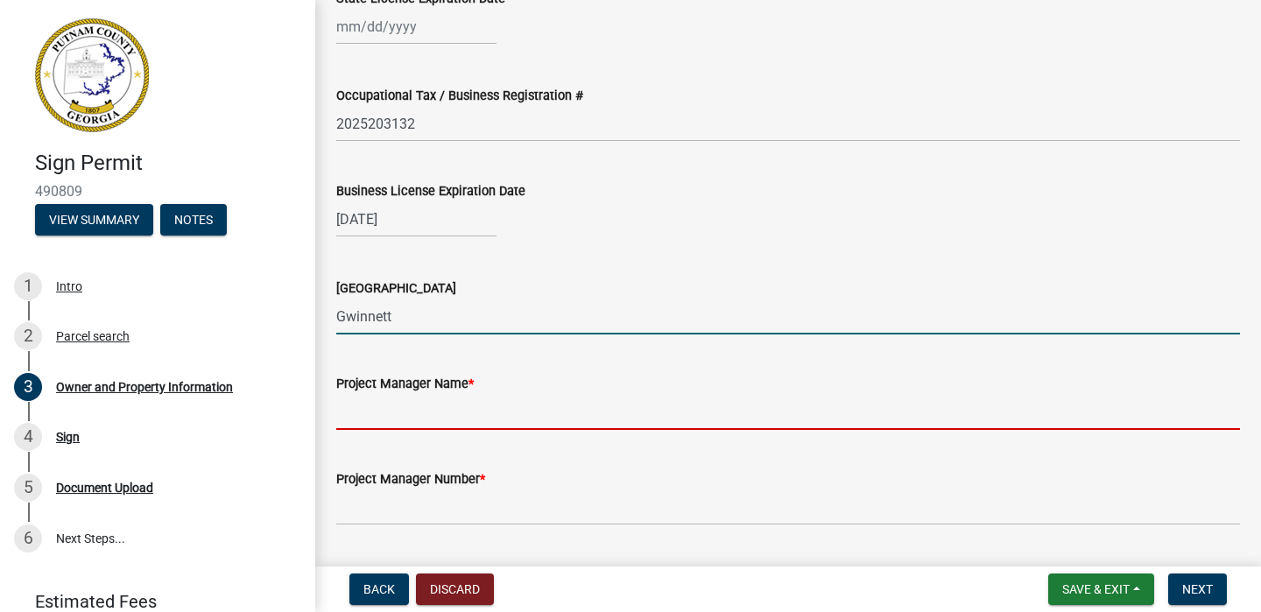
click at [416, 423] on input "Project Manager Name *" at bounding box center [788, 412] width 904 height 36
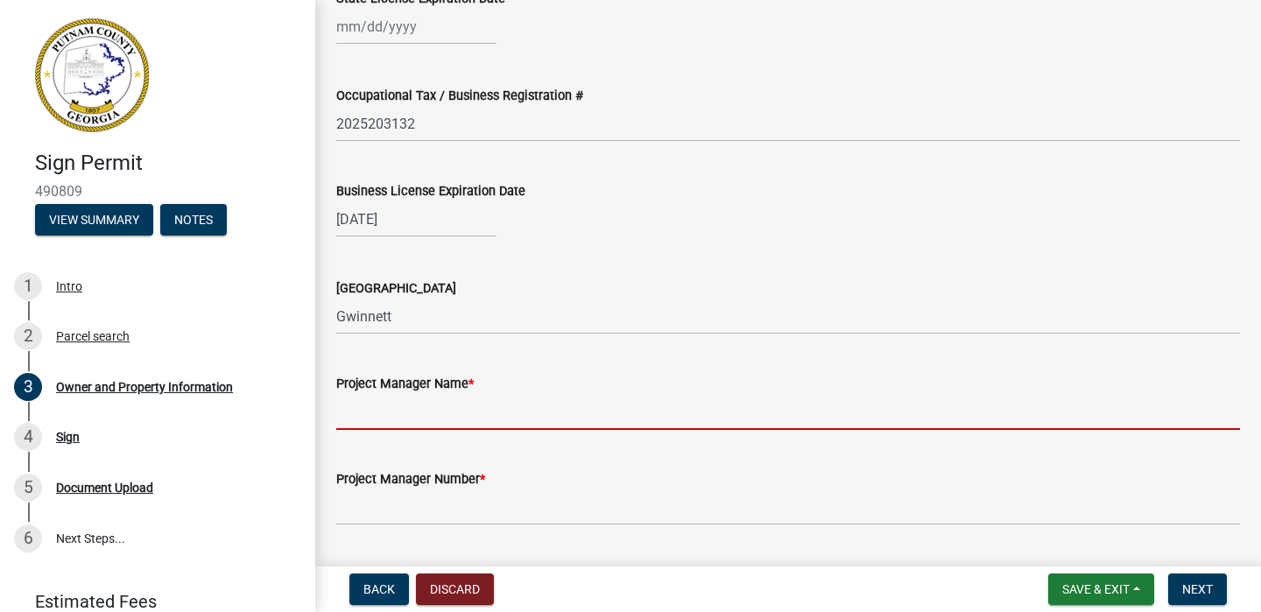
type input "[PERSON_NAME]"
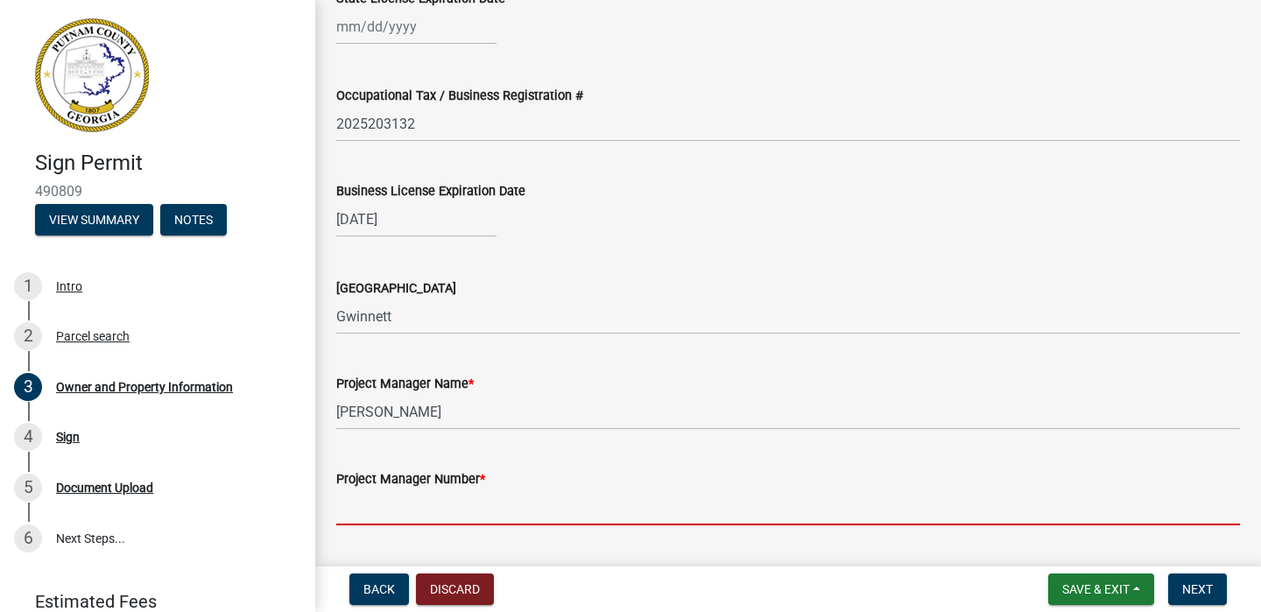
click at [417, 510] on input "Project Manager Number *" at bounding box center [788, 508] width 904 height 36
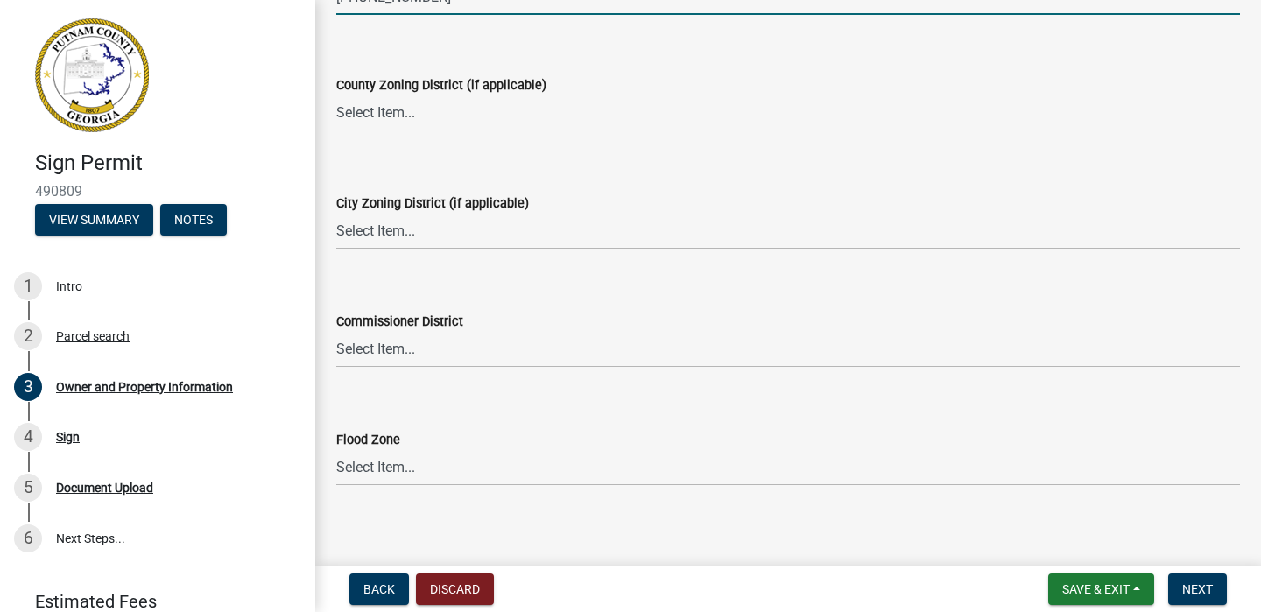
scroll to position [3053, 0]
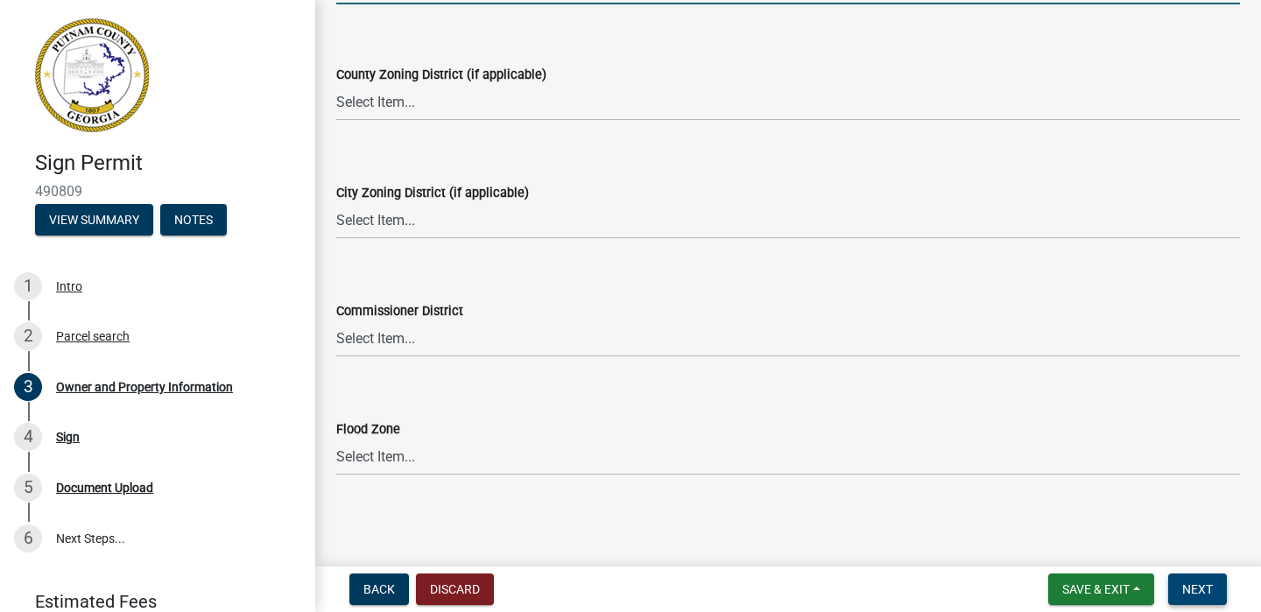
type input "[PHONE_NUMBER]"
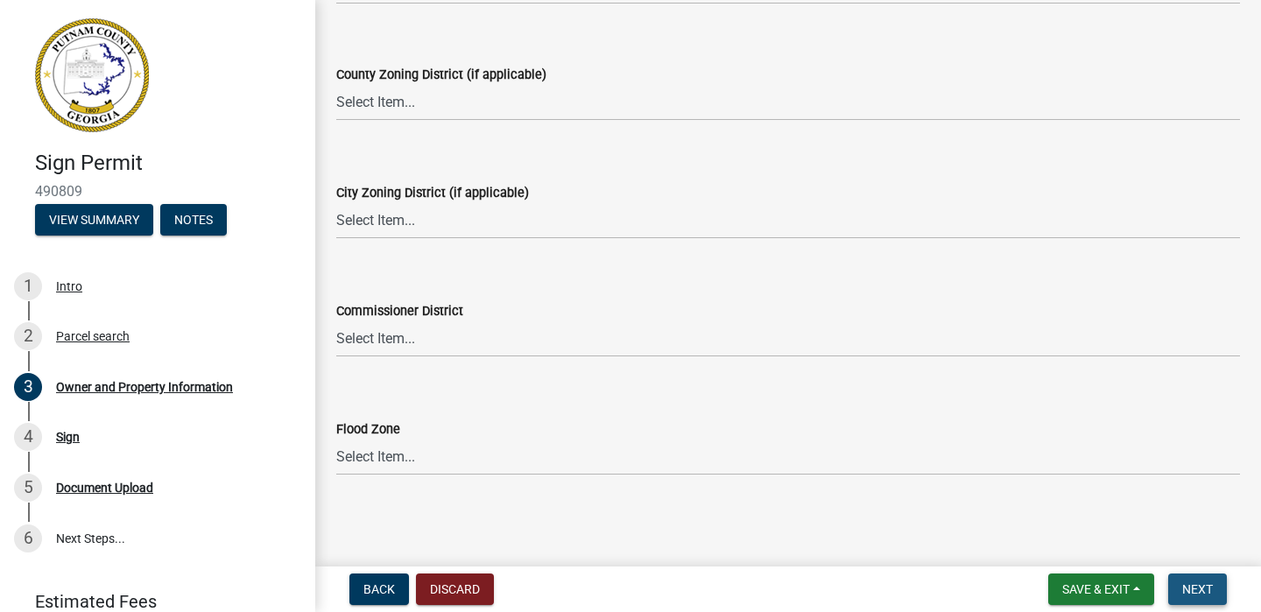
click at [1195, 592] on span "Next" at bounding box center [1198, 590] width 31 height 14
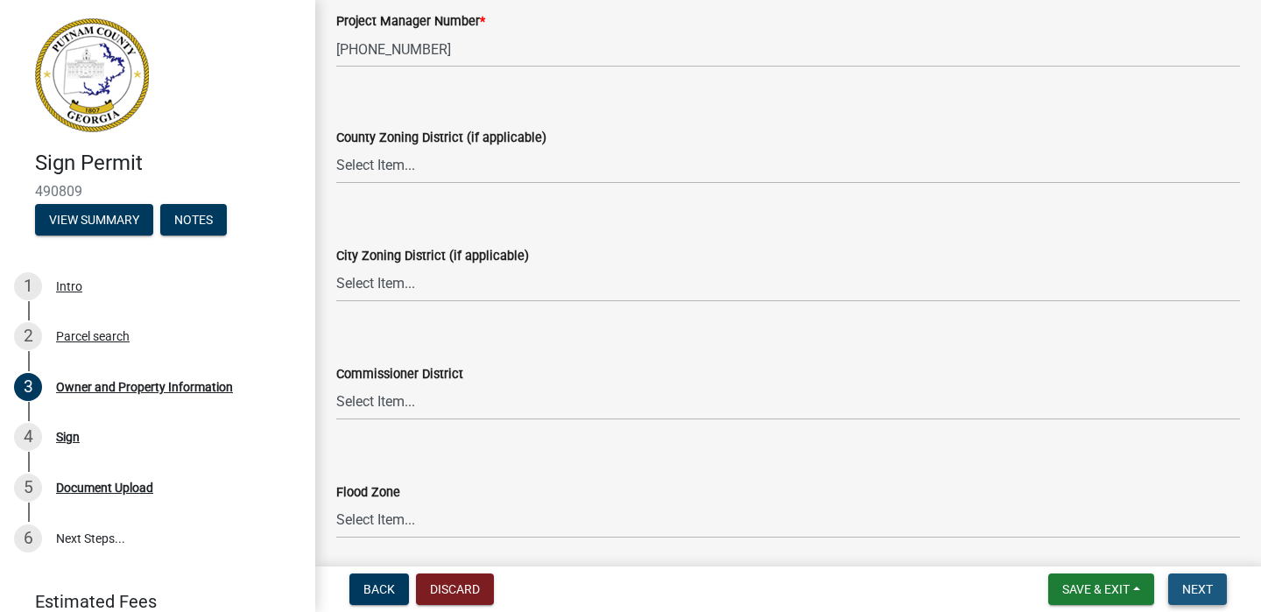
scroll to position [3116, 0]
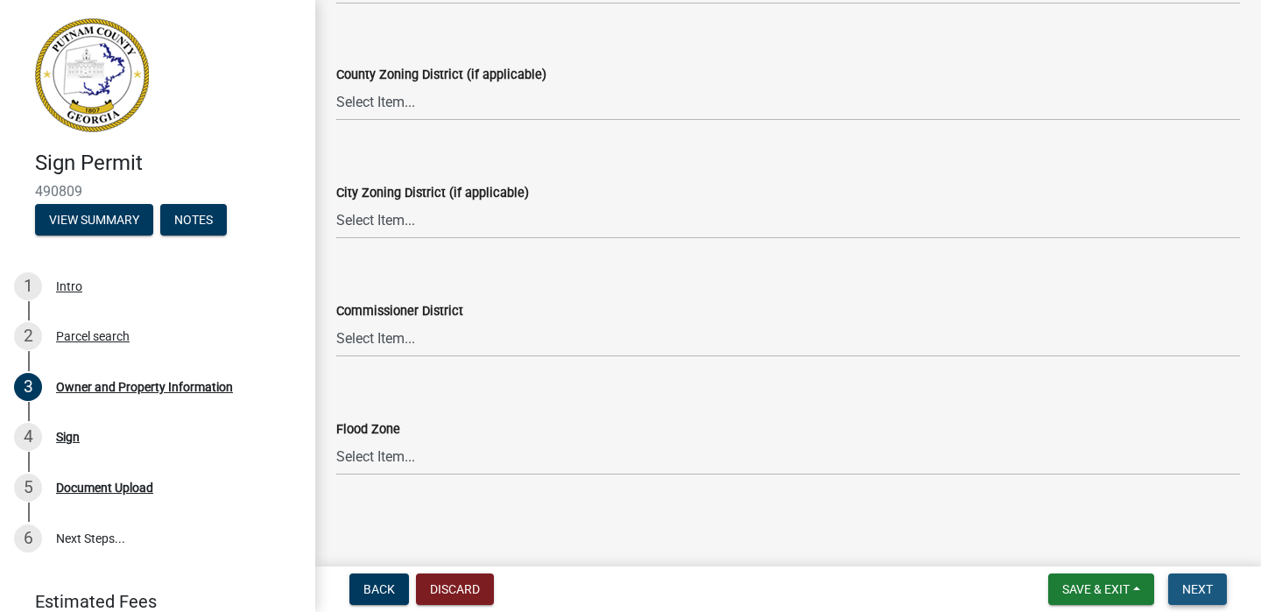
click at [1197, 586] on span "Next" at bounding box center [1198, 590] width 31 height 14
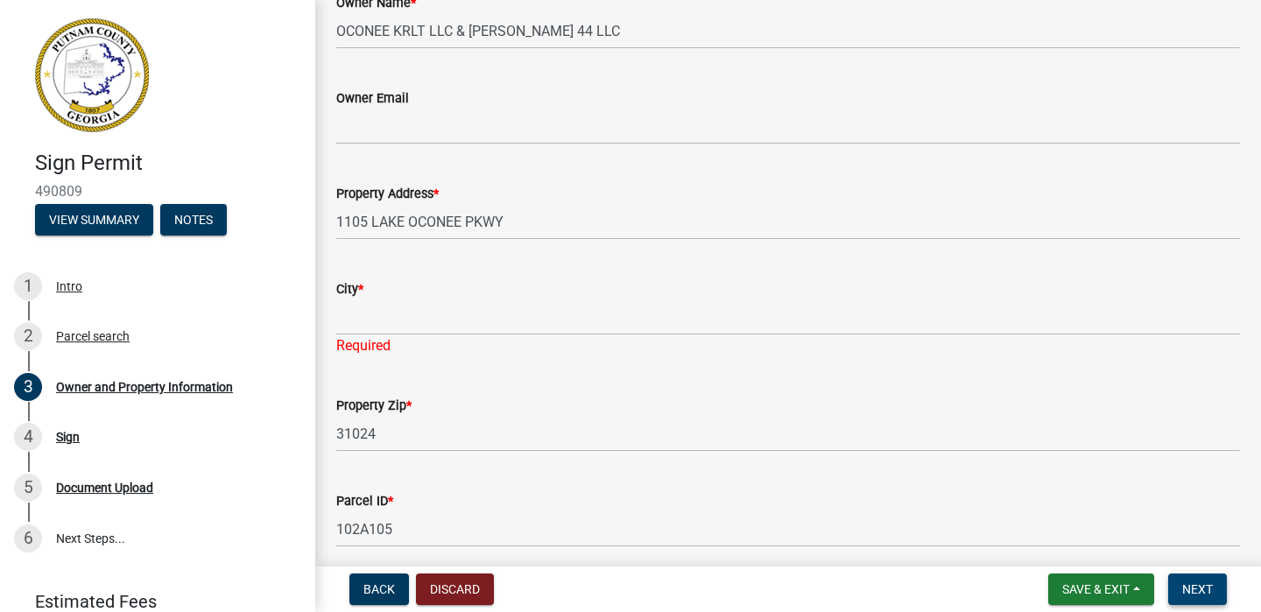
scroll to position [496, 0]
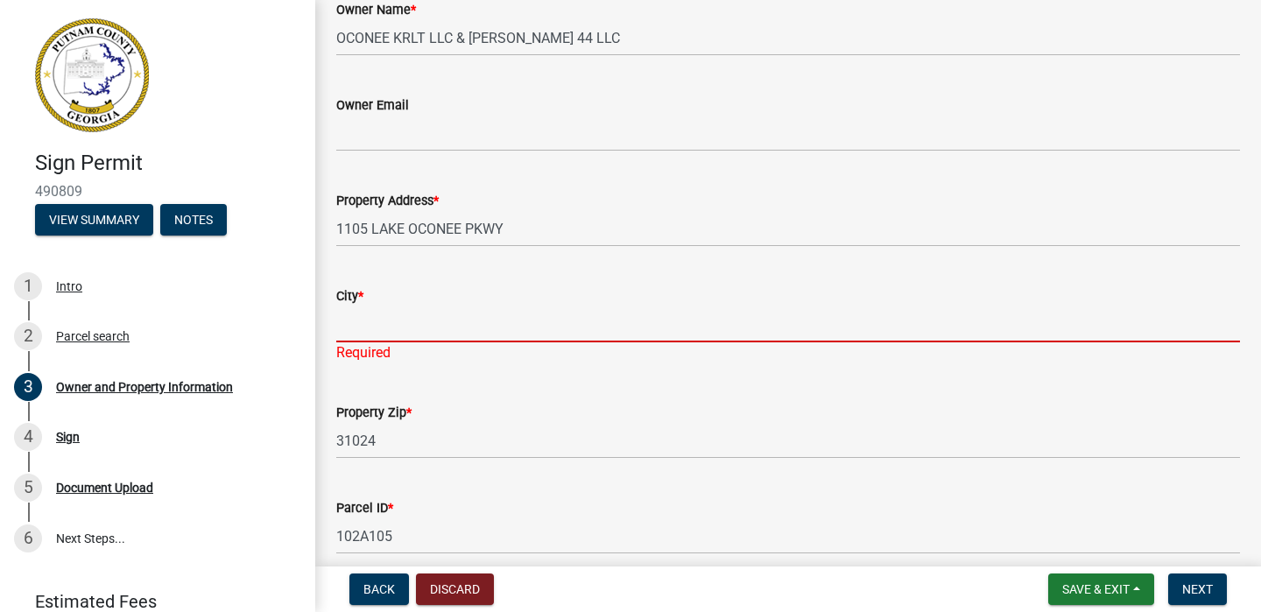
click at [416, 327] on input "City *" at bounding box center [788, 325] width 904 height 36
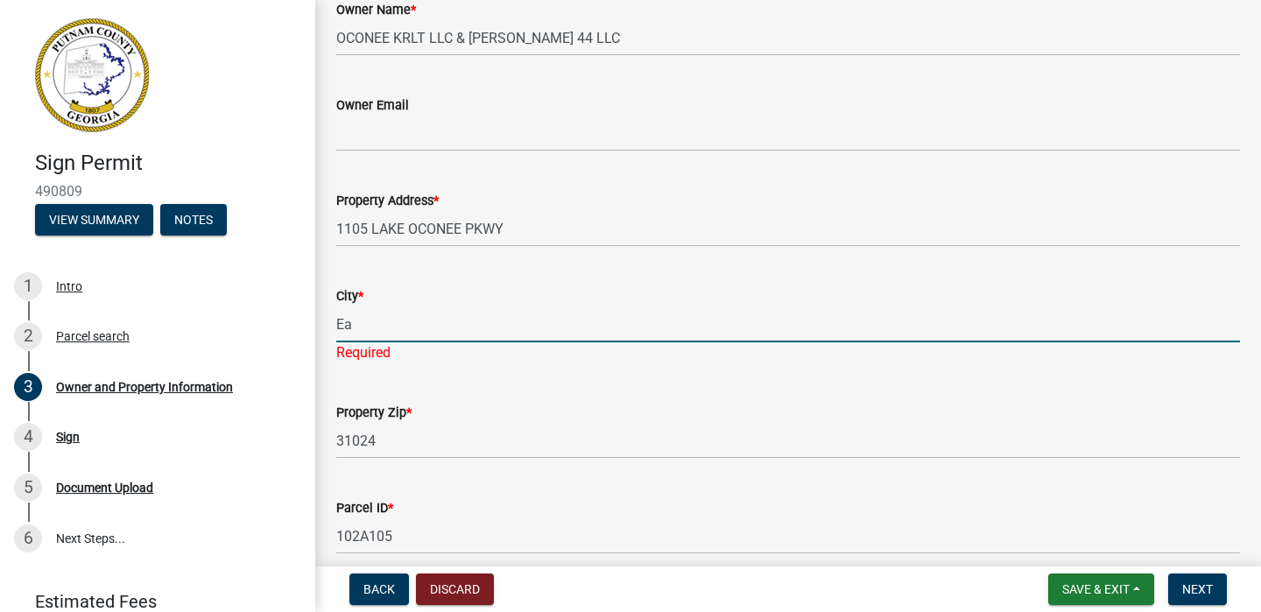
type input "Eatonton"
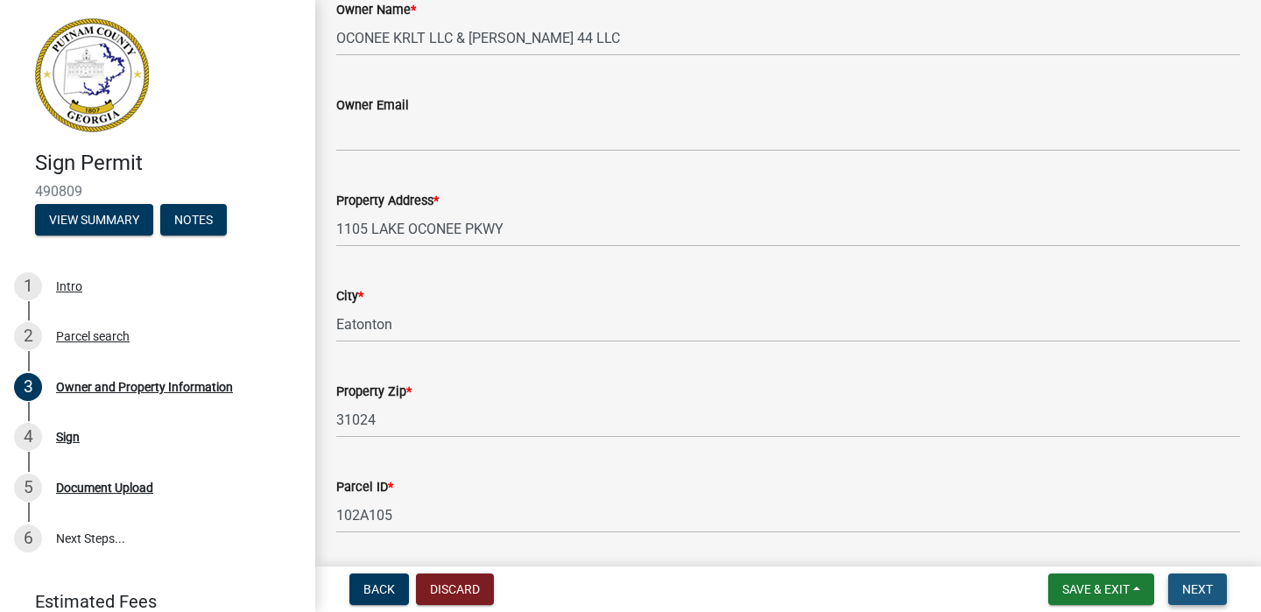
click at [1196, 589] on span "Next" at bounding box center [1198, 590] width 31 height 14
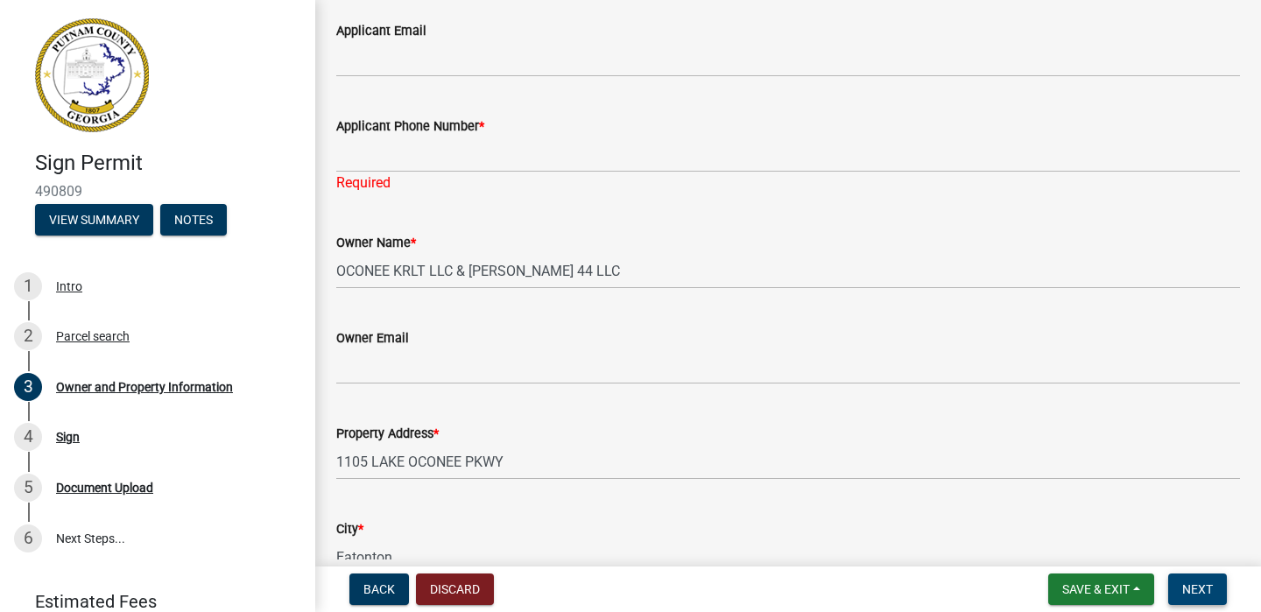
scroll to position [0, 0]
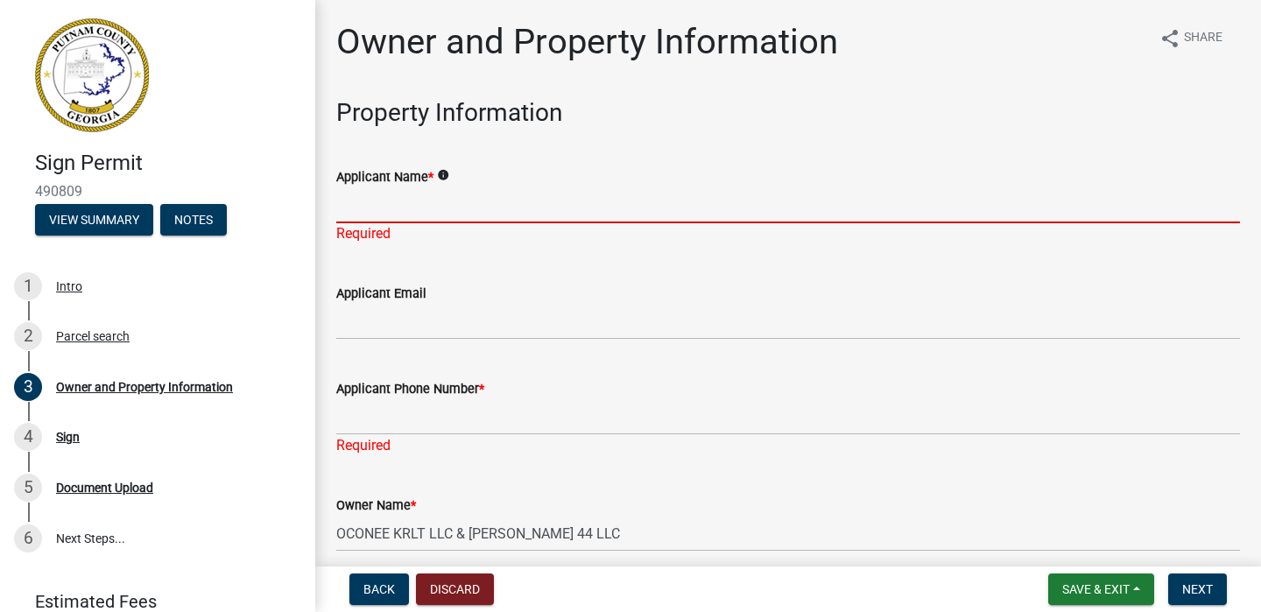
click at [402, 201] on input "Applicant Name *" at bounding box center [788, 205] width 904 height 36
type input "[PERSON_NAME]"
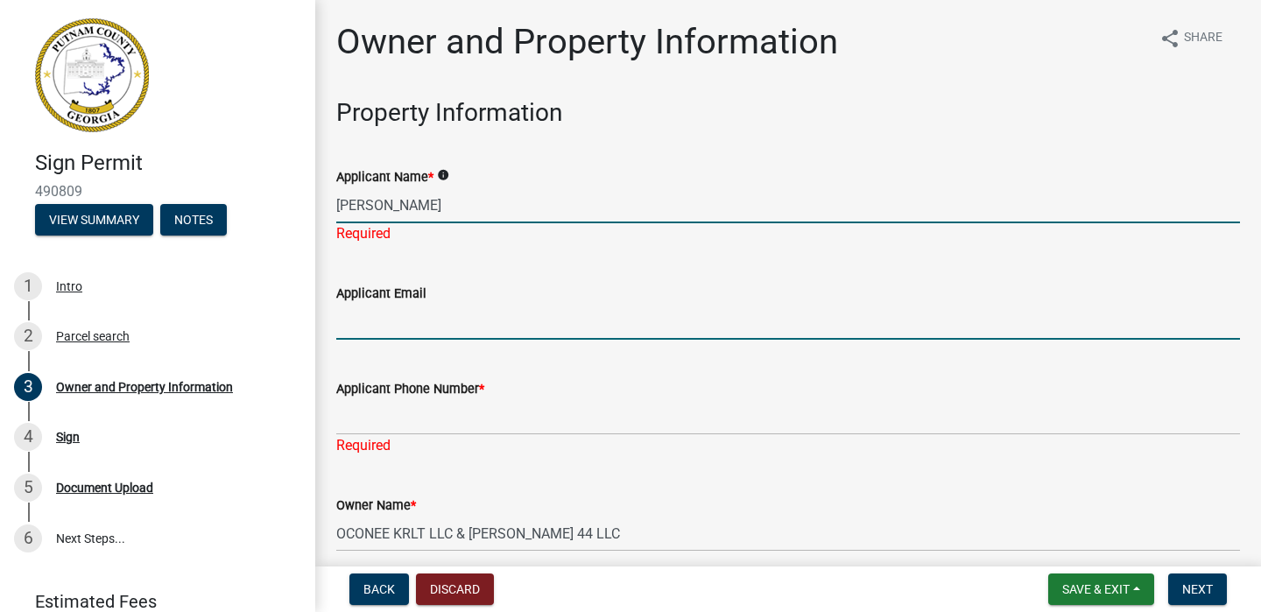
type input "[EMAIL_ADDRESS][DOMAIN_NAME]"
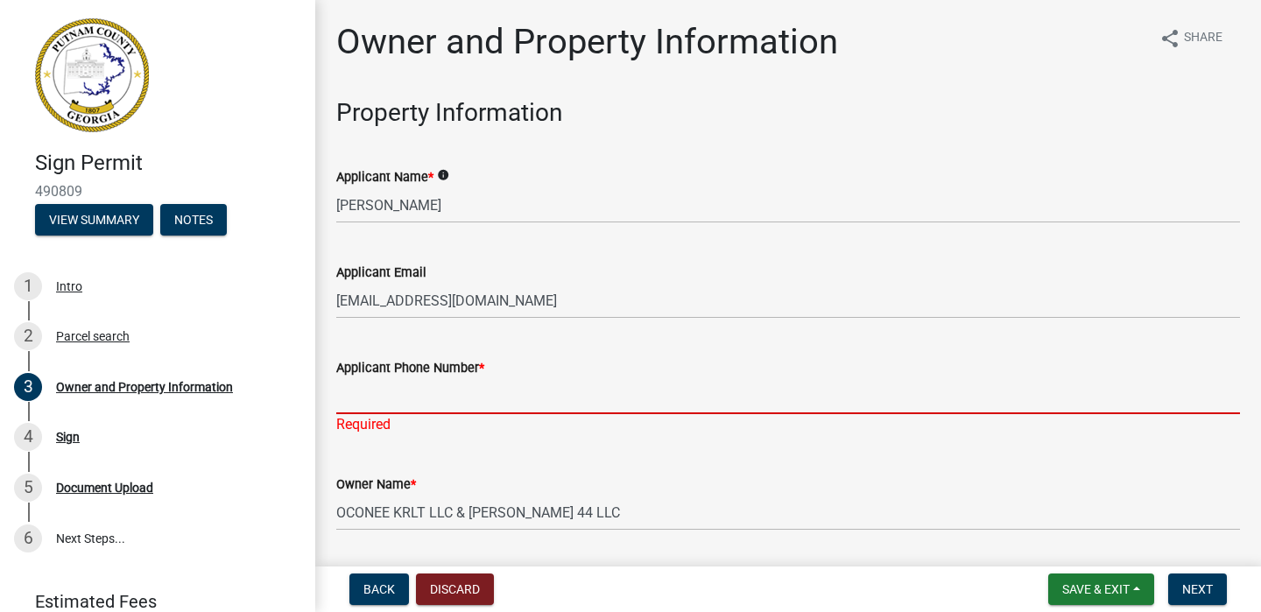
click at [376, 405] on input "Applicant Phone Number *" at bounding box center [788, 396] width 904 height 36
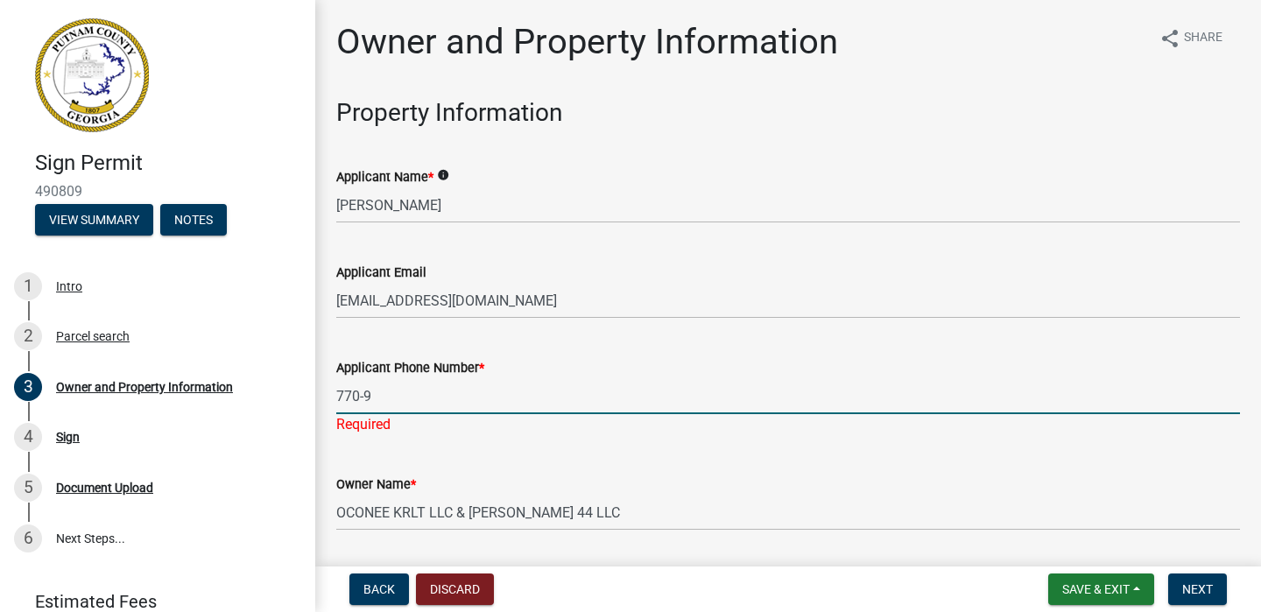
type input "[PHONE_NUMBER]"
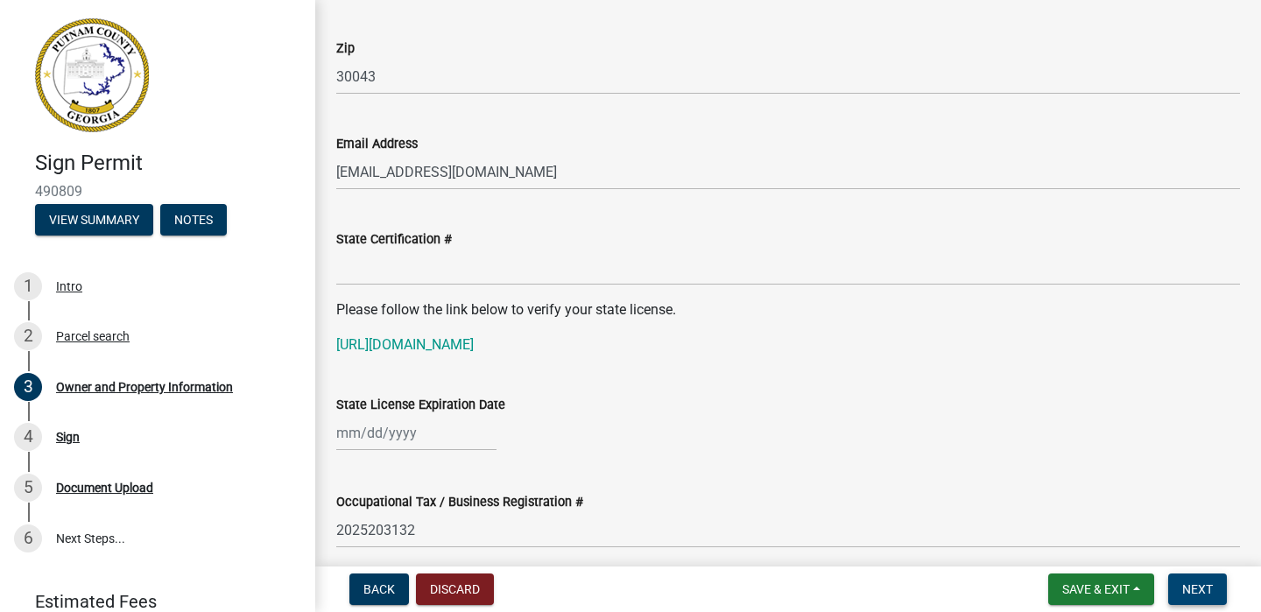
scroll to position [2125, 0]
click at [1191, 590] on span "Next" at bounding box center [1198, 590] width 31 height 14
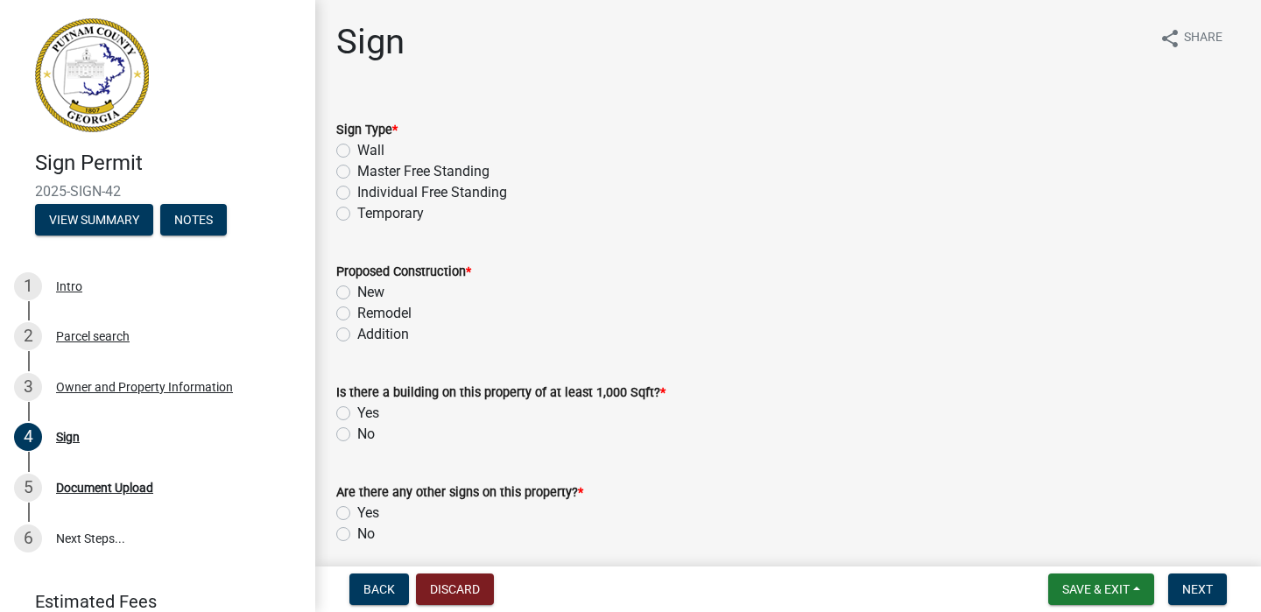
click at [357, 170] on label "Master Free Standing" at bounding box center [423, 171] width 132 height 21
click at [357, 170] on input "Master Free Standing" at bounding box center [362, 166] width 11 height 11
radio input "true"
click at [357, 310] on label "Remodel" at bounding box center [384, 313] width 54 height 21
click at [357, 310] on input "Remodel" at bounding box center [362, 308] width 11 height 11
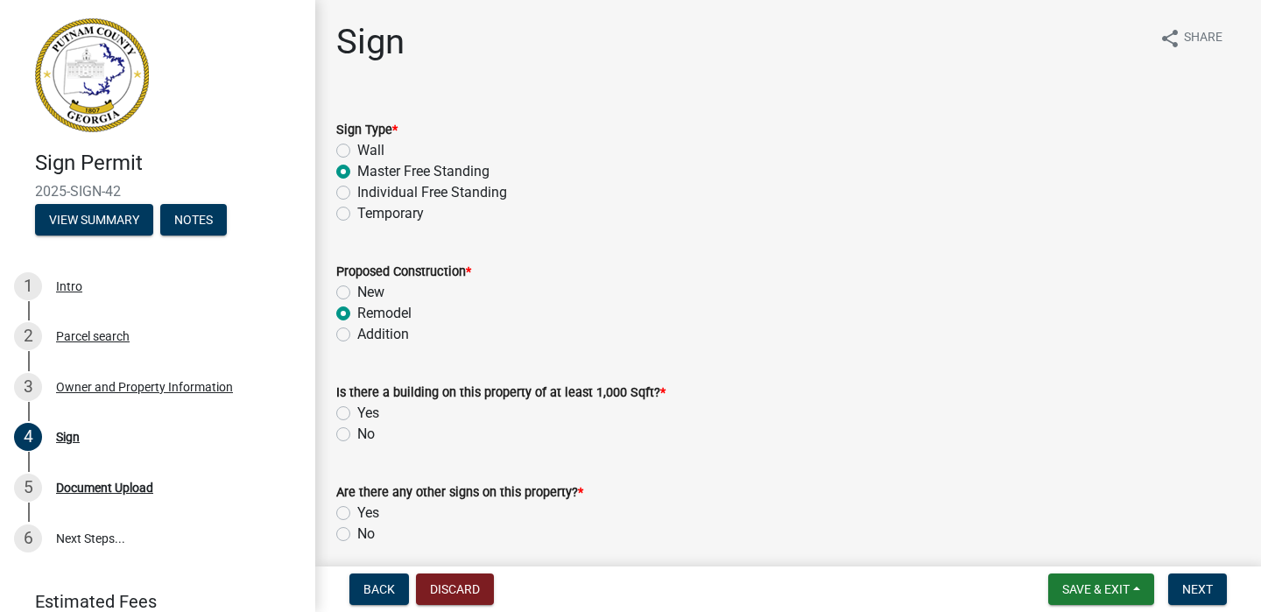
radio input "true"
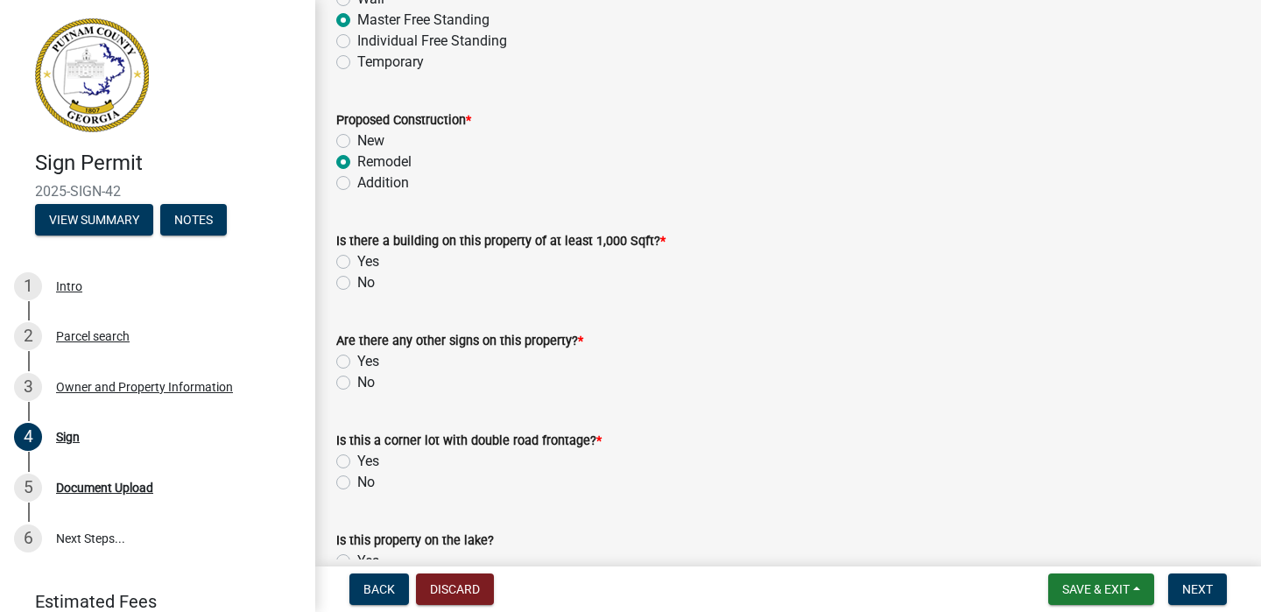
scroll to position [158, 0]
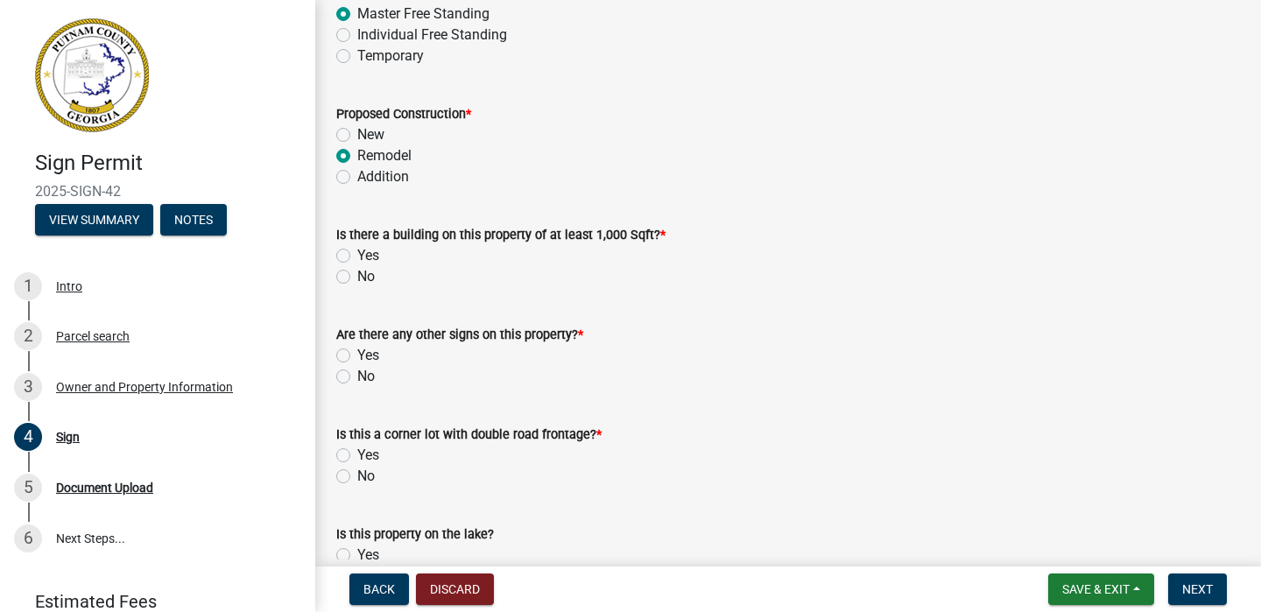
click at [357, 258] on label "Yes" at bounding box center [368, 255] width 22 height 21
click at [357, 257] on input "Yes" at bounding box center [362, 250] width 11 height 11
radio input "true"
click at [357, 375] on label "No" at bounding box center [366, 376] width 18 height 21
click at [357, 375] on input "No" at bounding box center [362, 371] width 11 height 11
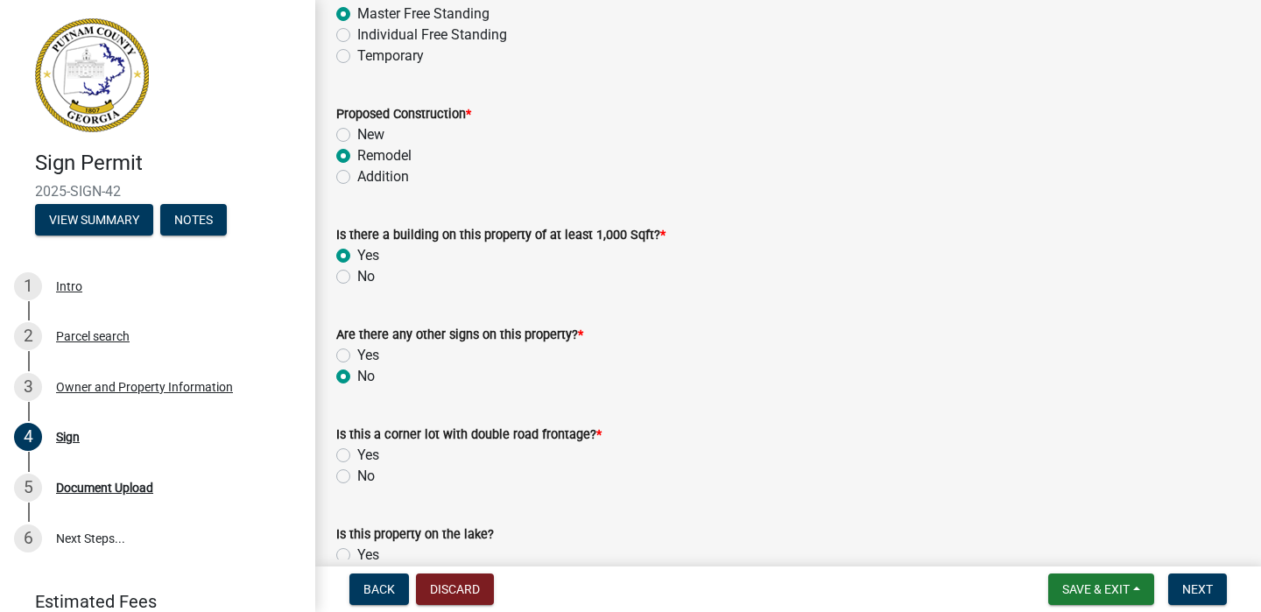
radio input "true"
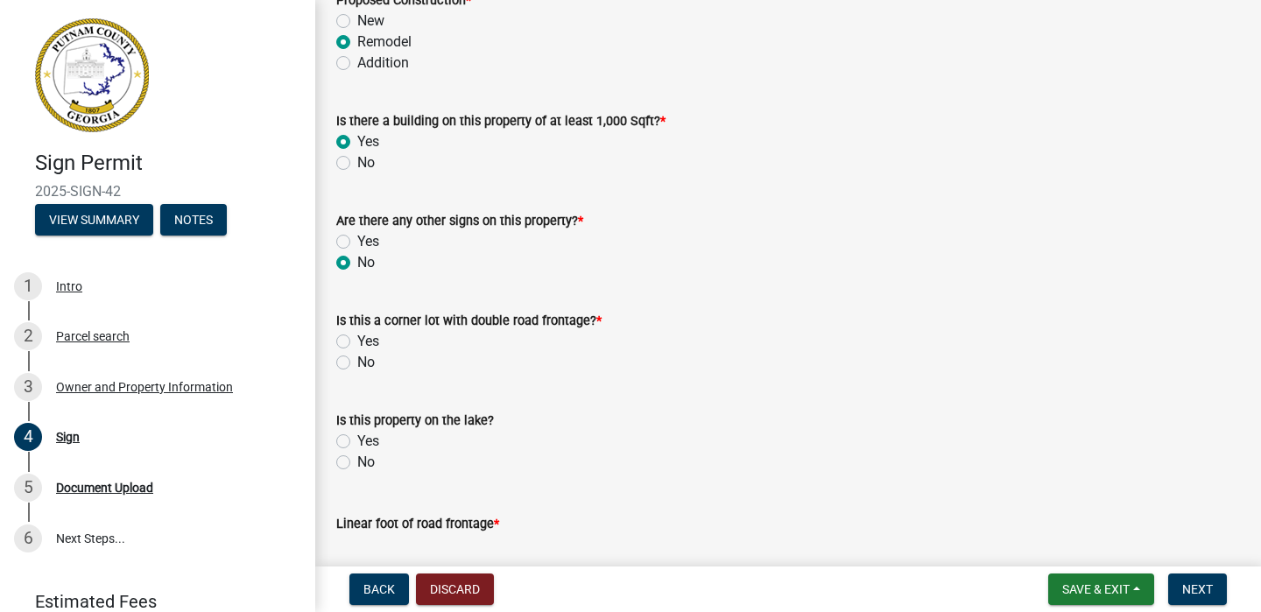
scroll to position [287, 0]
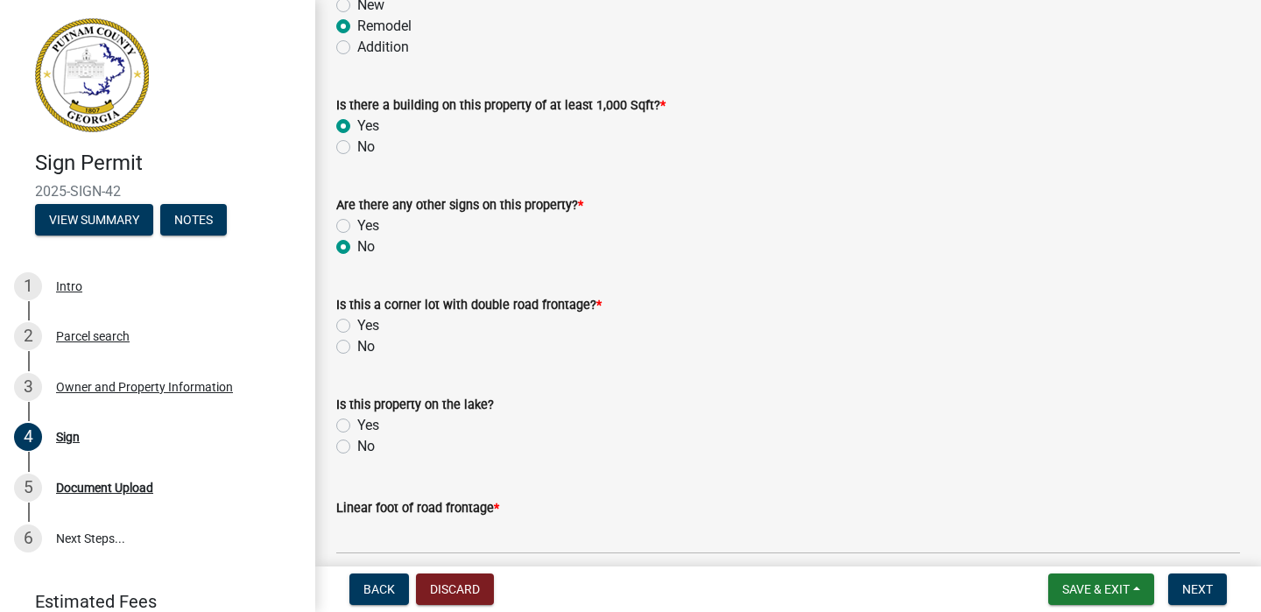
click at [357, 323] on label "Yes" at bounding box center [368, 325] width 22 height 21
click at [357, 323] on input "Yes" at bounding box center [362, 320] width 11 height 11
radio input "true"
click at [357, 448] on label "No" at bounding box center [366, 446] width 18 height 21
click at [357, 448] on input "No" at bounding box center [362, 441] width 11 height 11
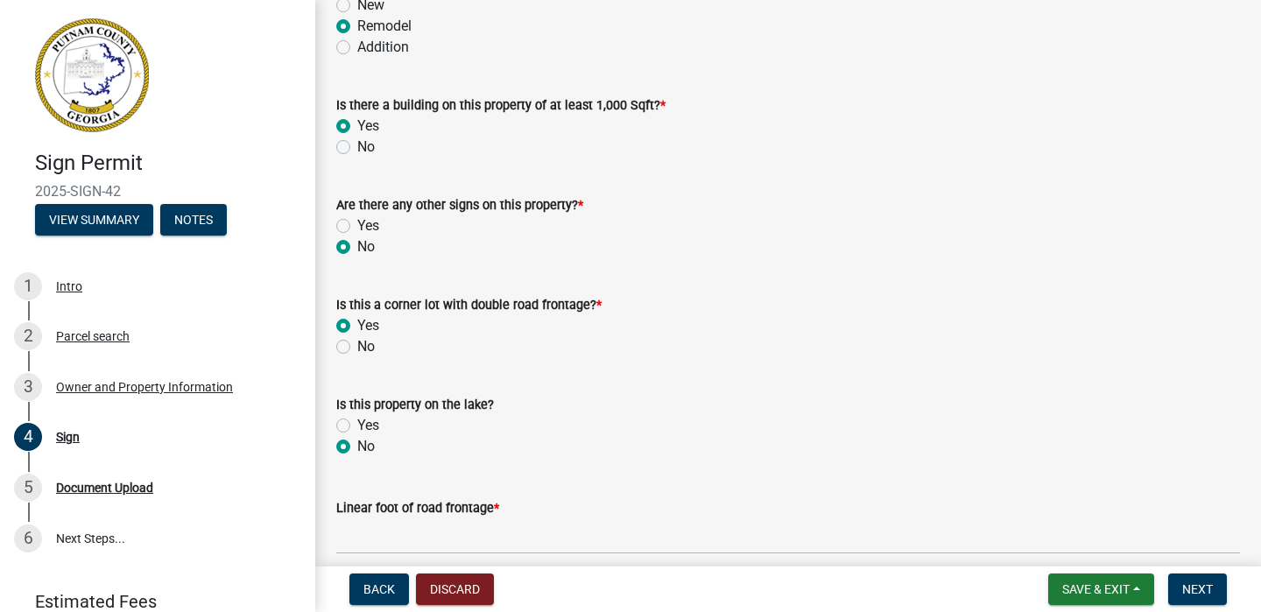
radio input "true"
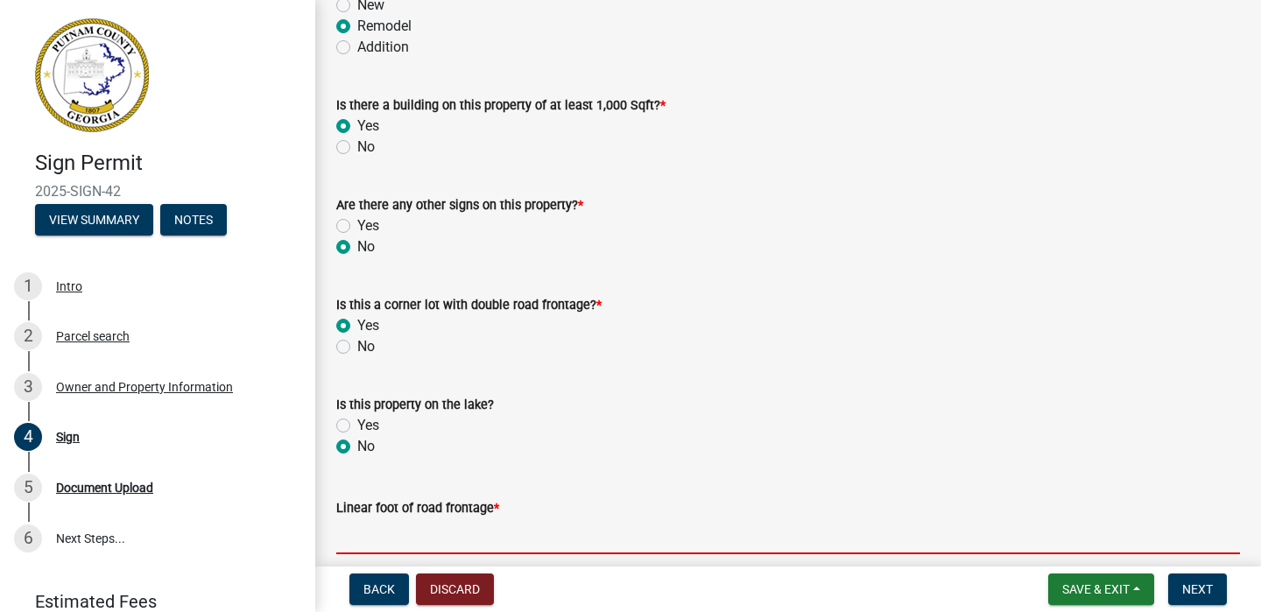
click at [390, 544] on input "text" at bounding box center [788, 537] width 904 height 36
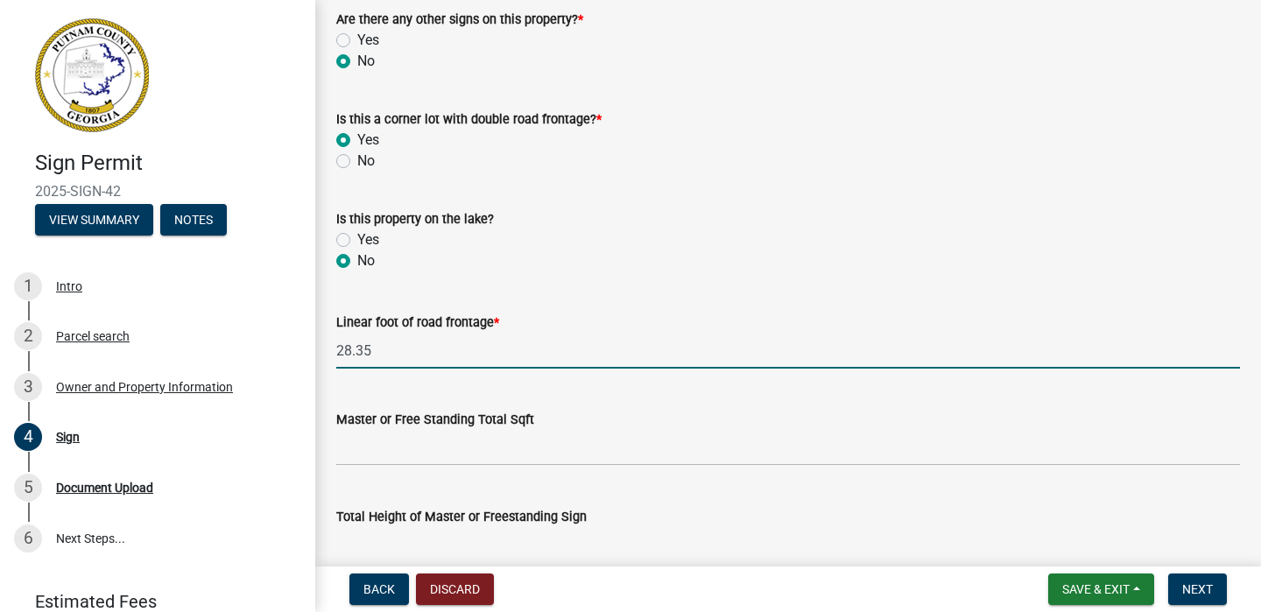
scroll to position [479, 0]
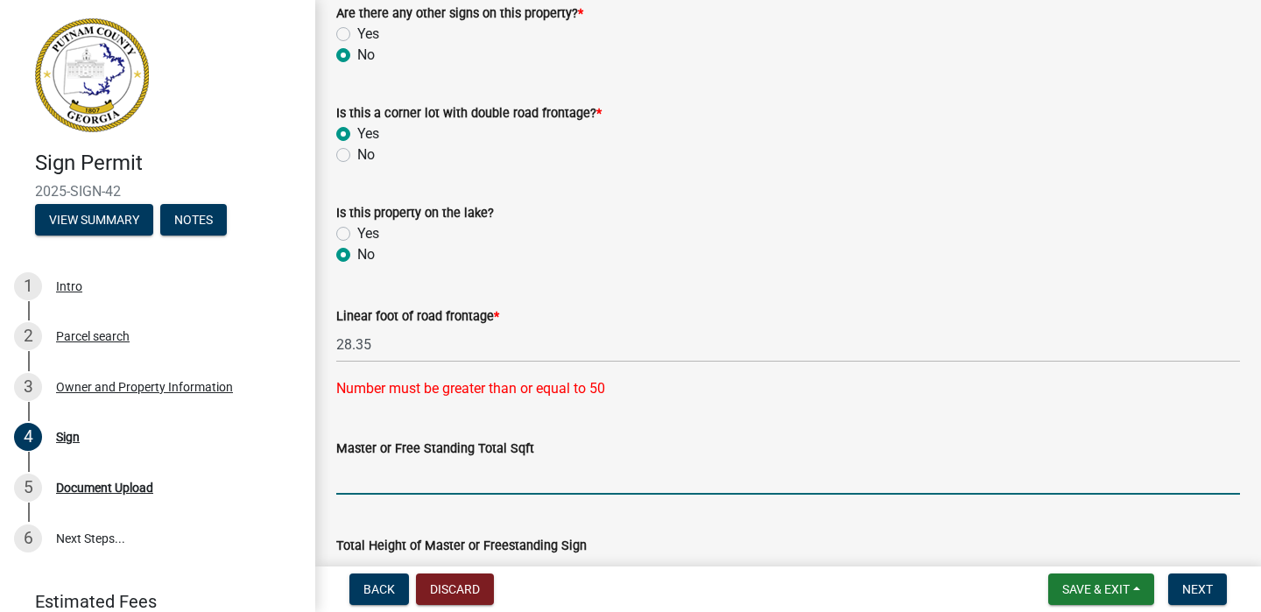
click at [399, 434] on div "Master or Free Standing Total Sqft" at bounding box center [788, 453] width 904 height 81
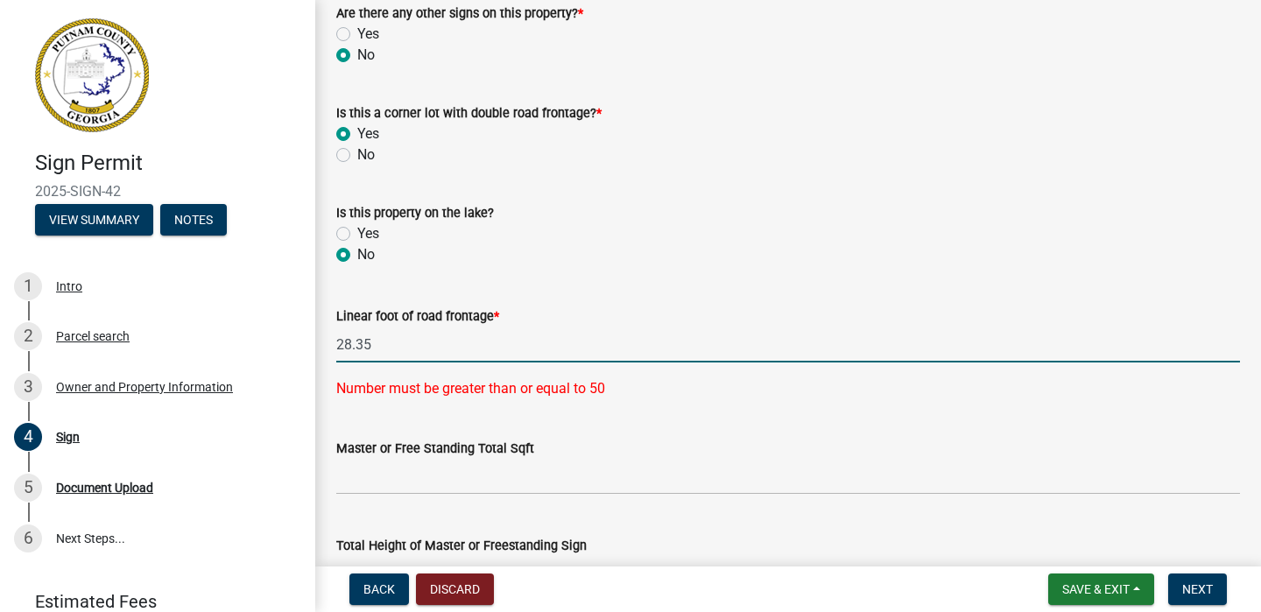
click at [386, 346] on input "28.35" at bounding box center [788, 345] width 904 height 36
type input "2"
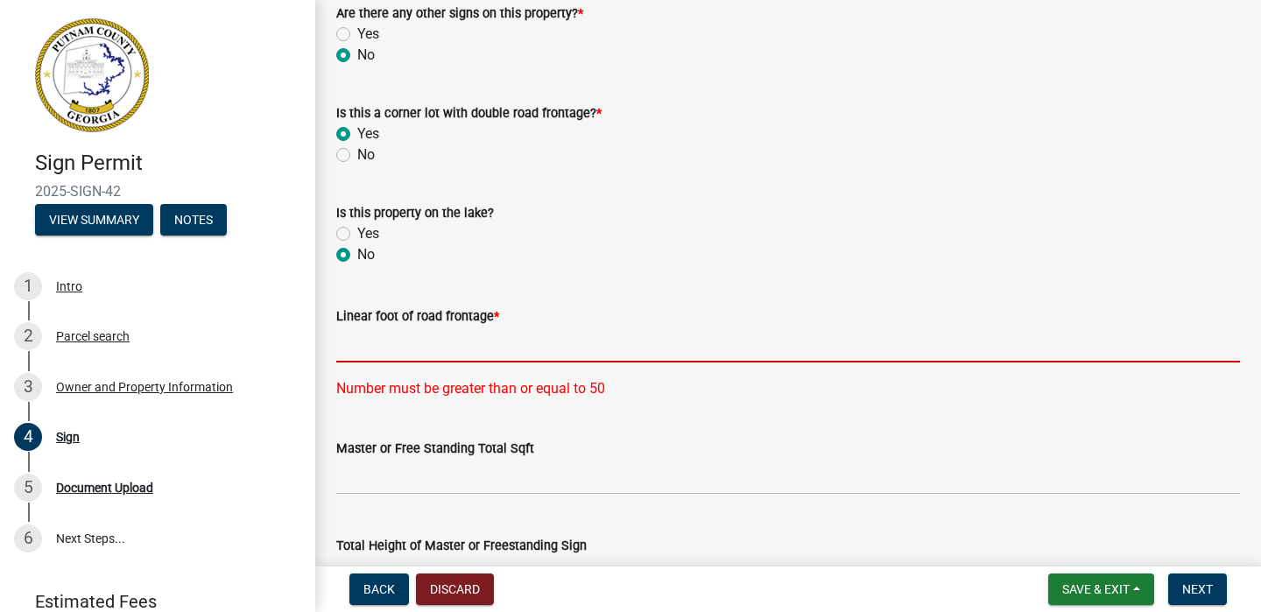
click at [341, 347] on input "text" at bounding box center [788, 345] width 904 height 36
type input "66.8"
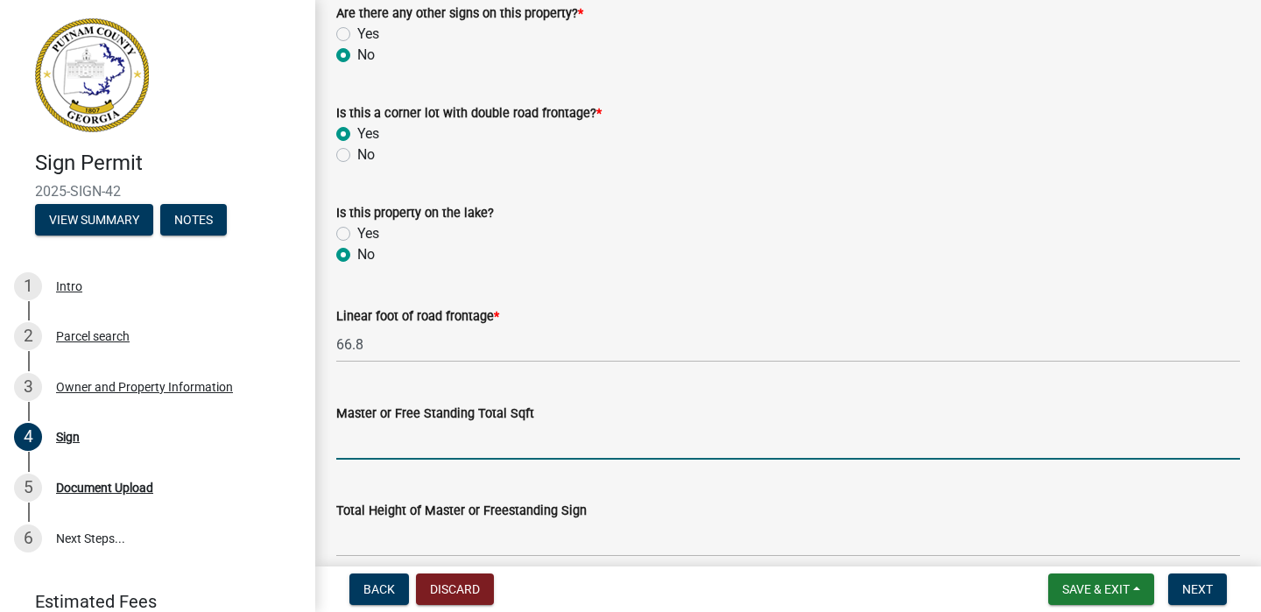
click at [470, 470] on wm-data-entity-input "Master or Free Standing Total Sqft" at bounding box center [788, 426] width 904 height 97
type input "69.56"
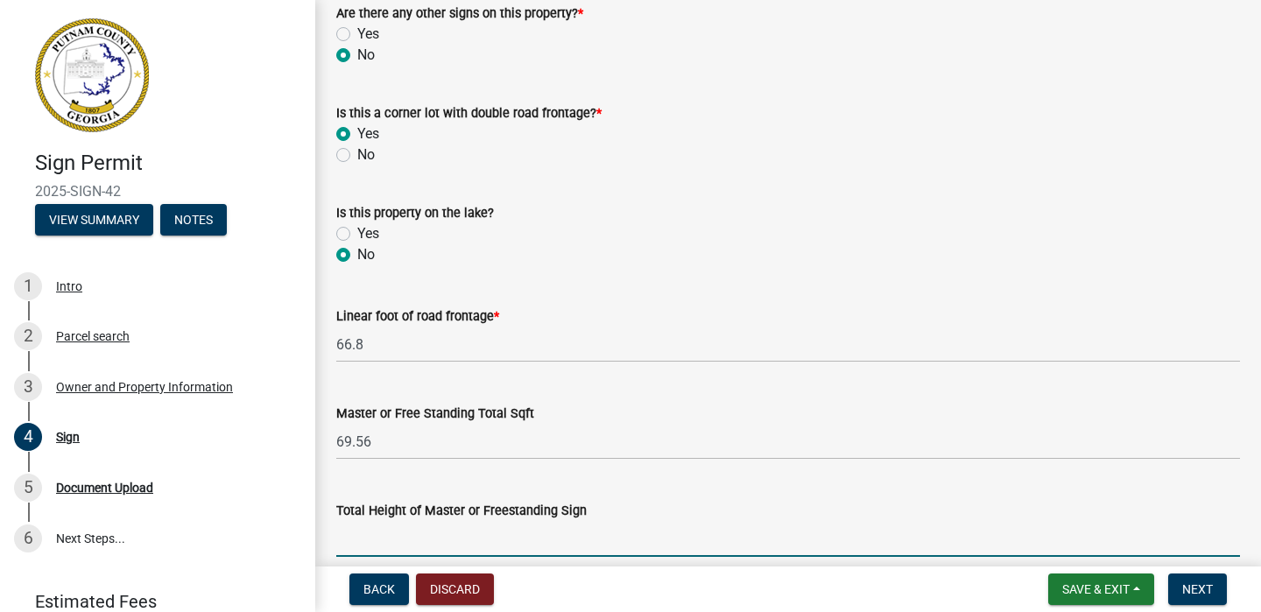
click at [479, 533] on input "text" at bounding box center [788, 539] width 904 height 36
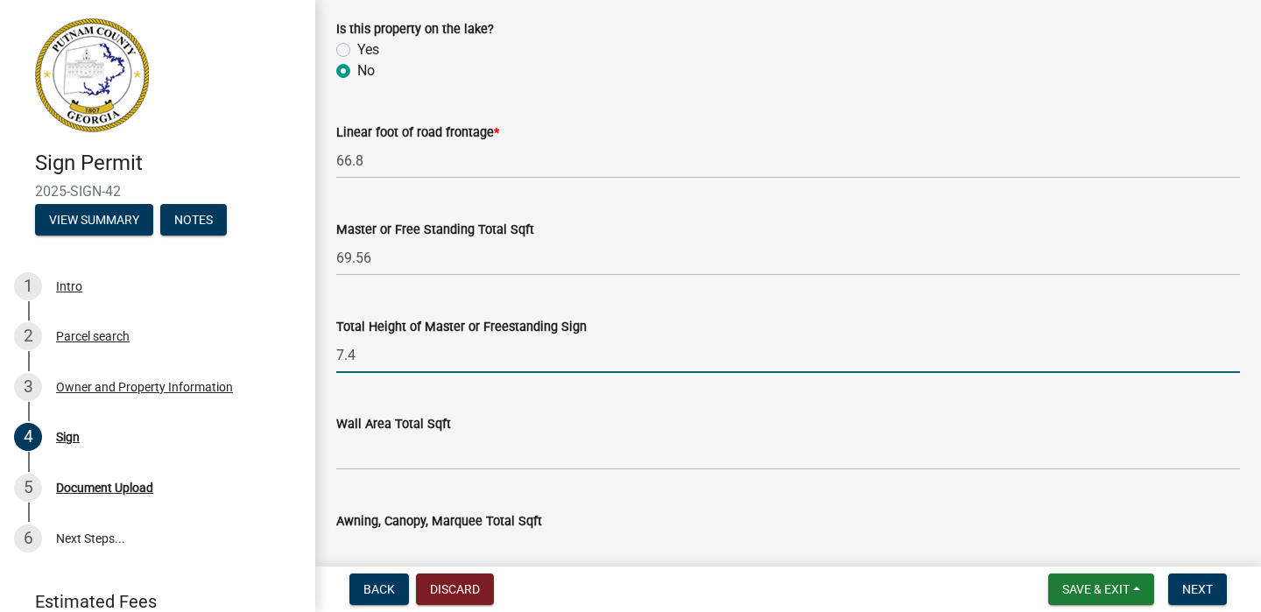
scroll to position [695, 0]
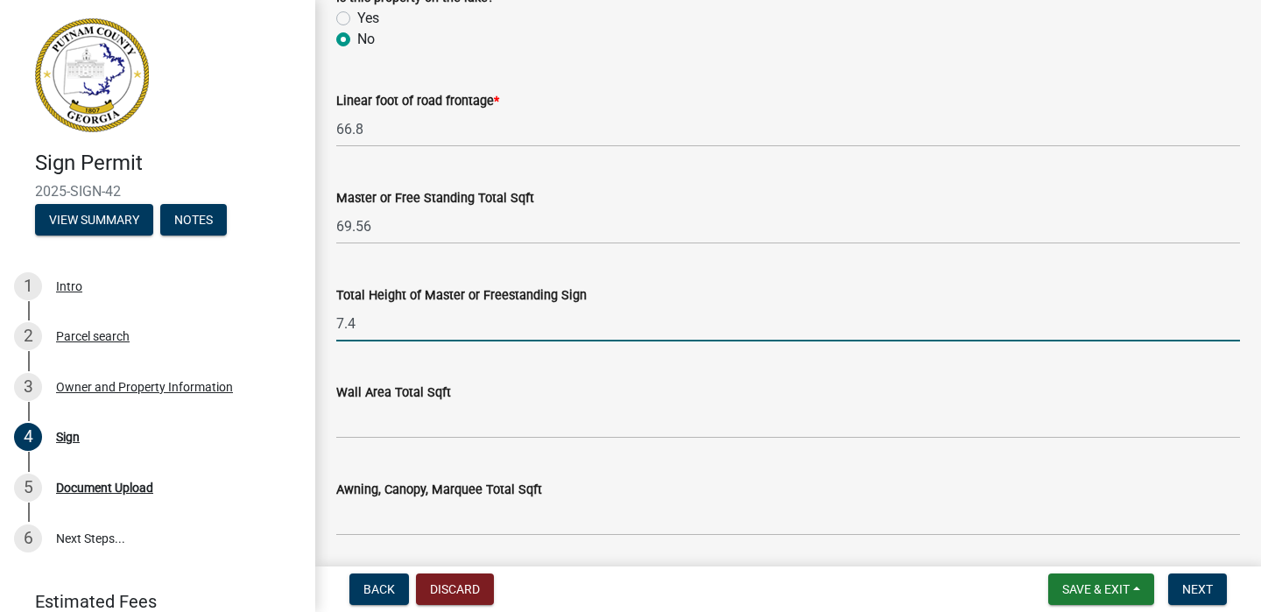
type input "7.4"
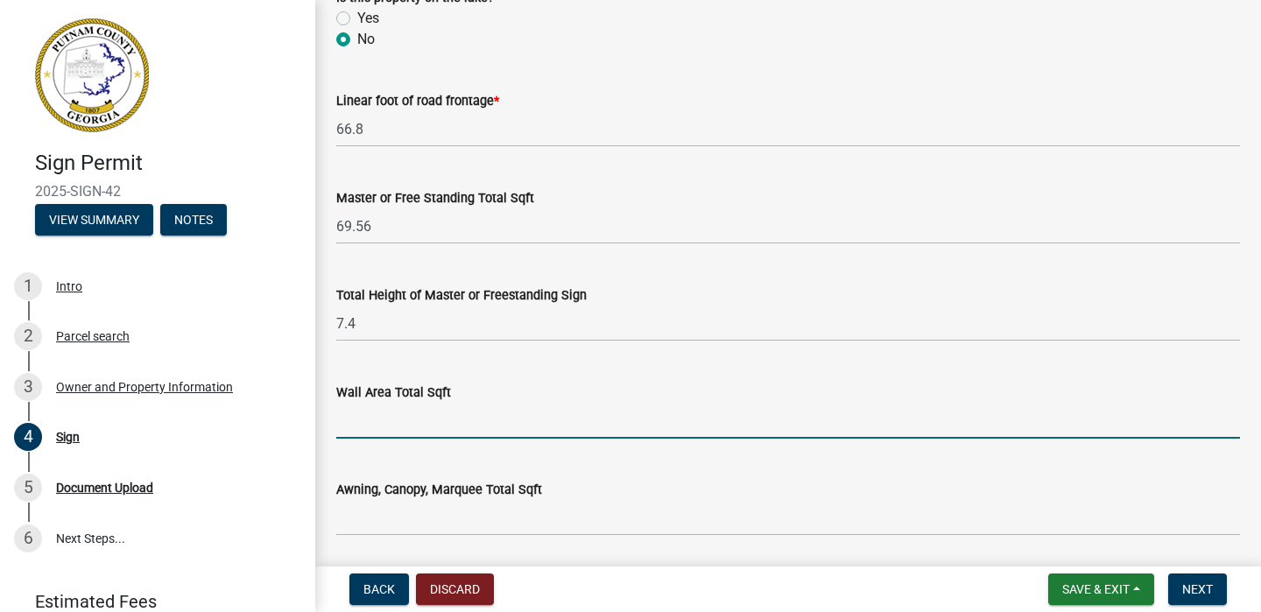
click at [397, 419] on input "text" at bounding box center [788, 421] width 904 height 36
type input "236.8"
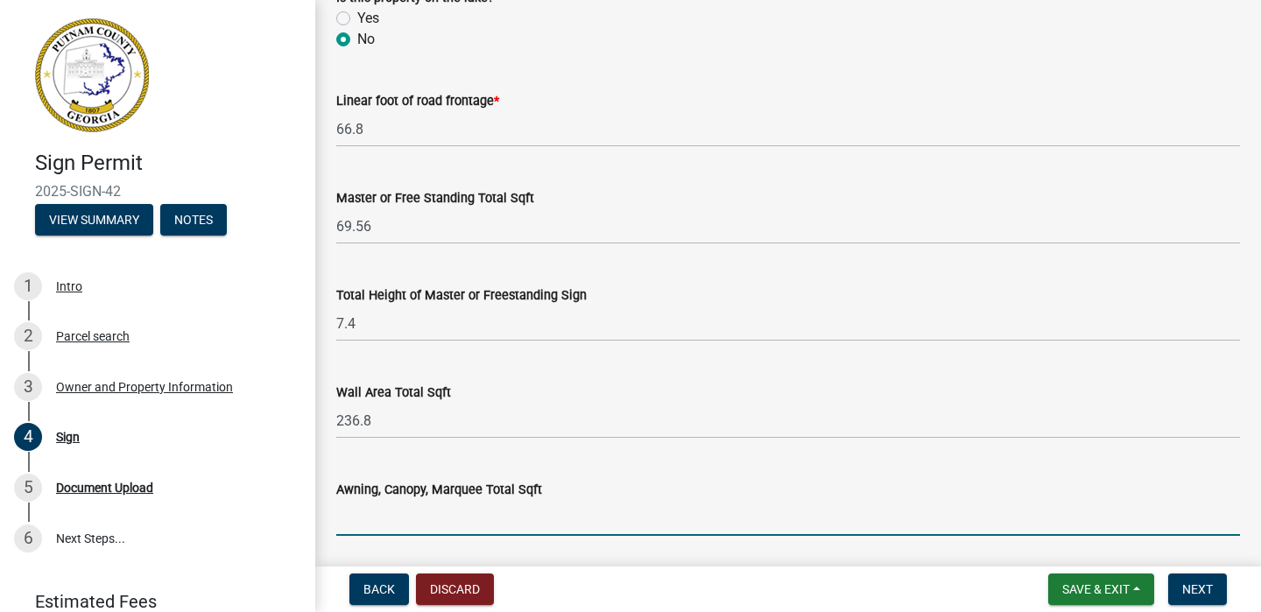
click at [393, 523] on input "text" at bounding box center [788, 518] width 904 height 36
click at [341, 518] on input "-69.5" at bounding box center [788, 518] width 904 height 36
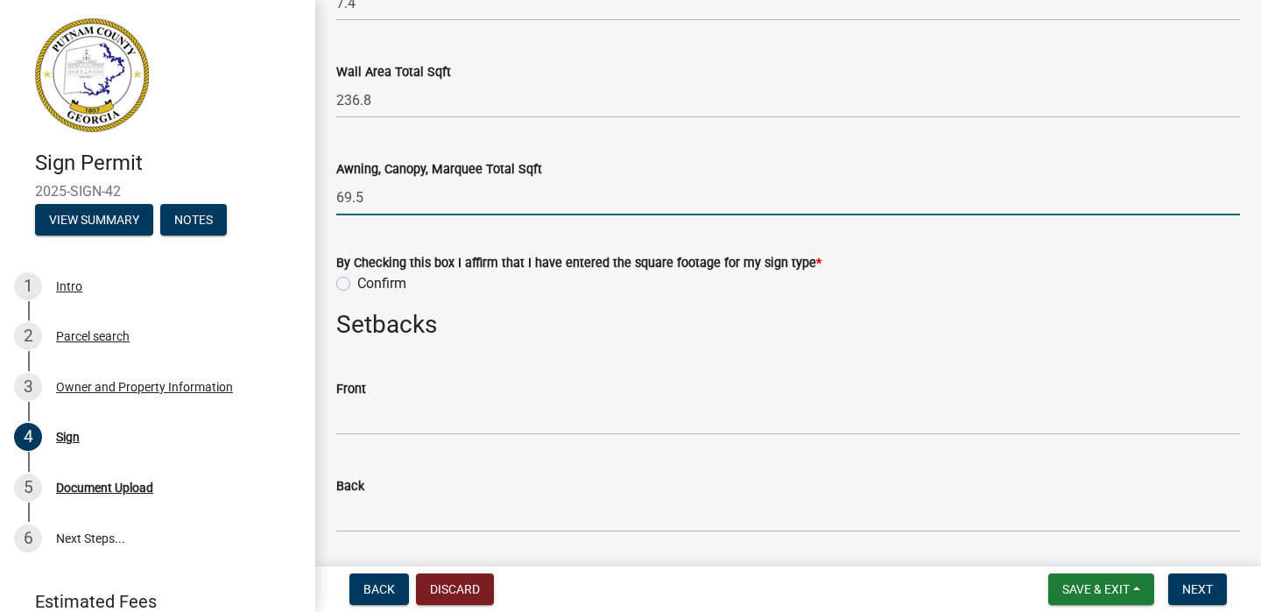
scroll to position [1037, 0]
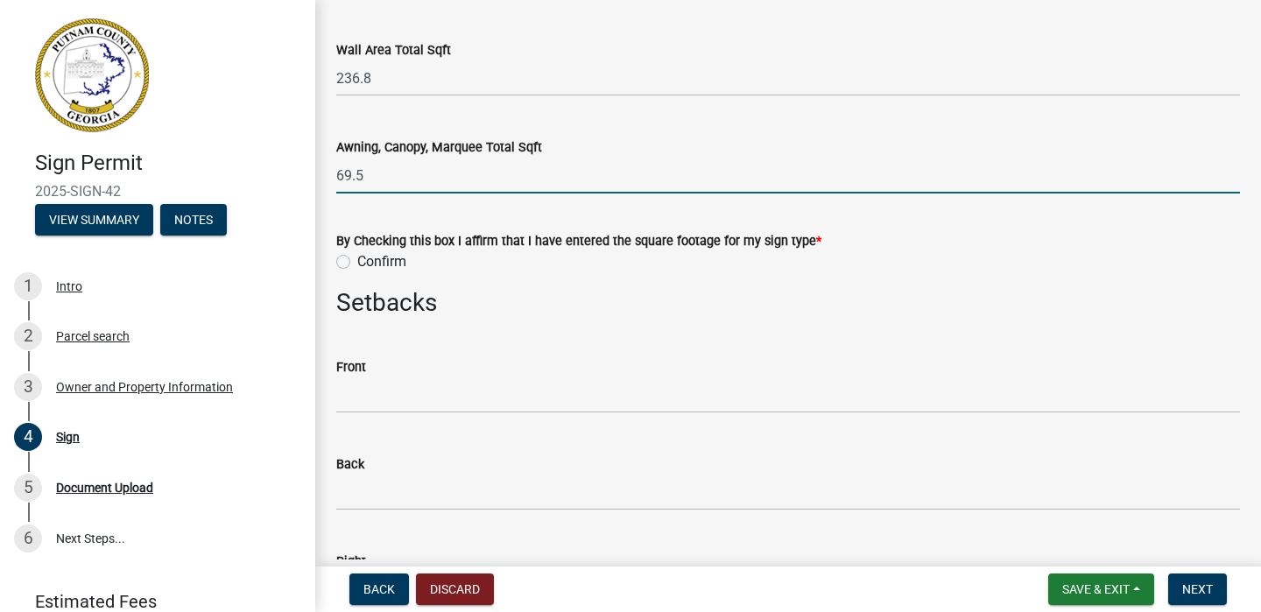
type input "69.5"
click at [357, 260] on label "Confirm" at bounding box center [381, 261] width 49 height 21
click at [357, 260] on input "Confirm" at bounding box center [362, 256] width 11 height 11
radio input "true"
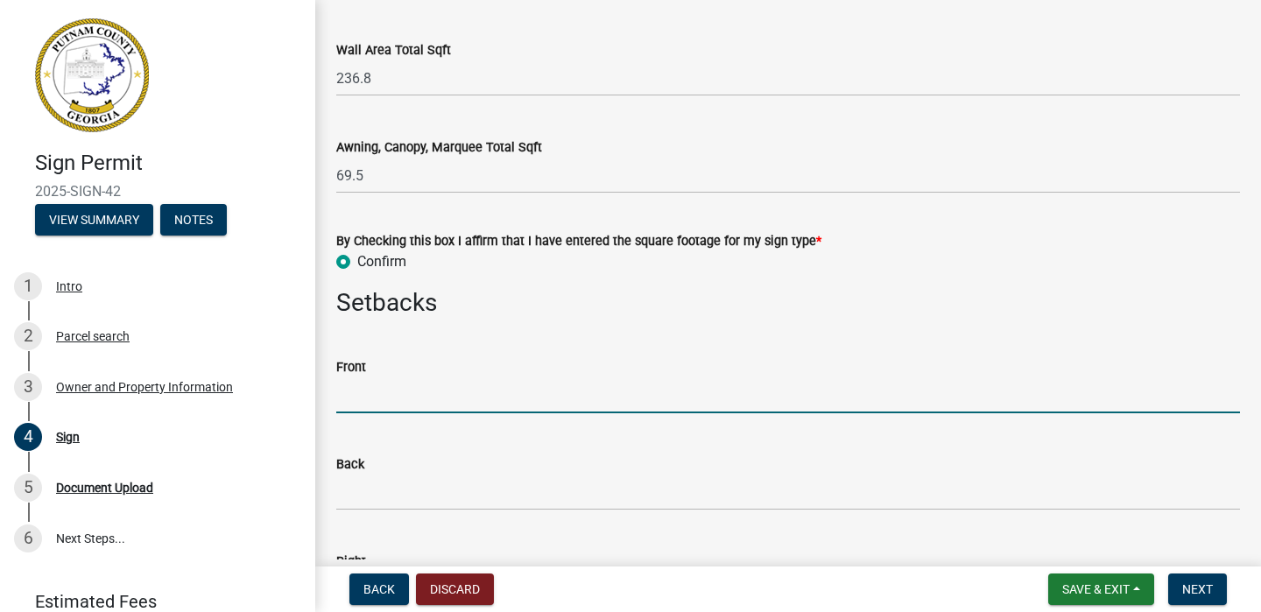
click at [379, 399] on input "text" at bounding box center [788, 396] width 904 height 36
type input "54.5"
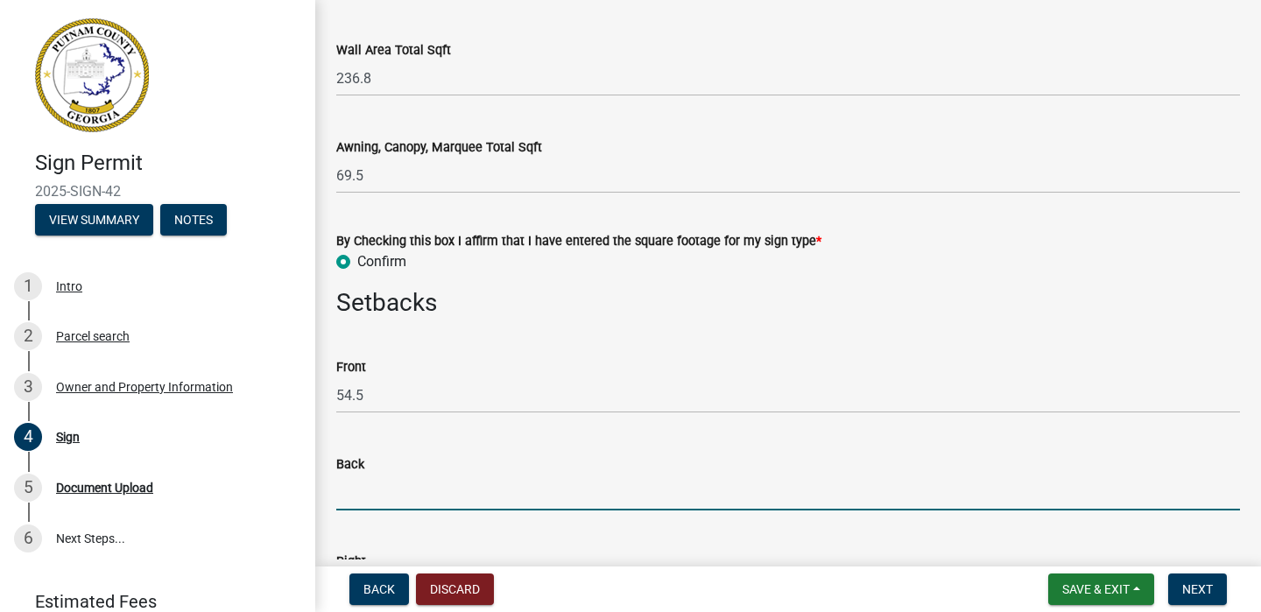
click at [364, 498] on input "text" at bounding box center [788, 493] width 904 height 36
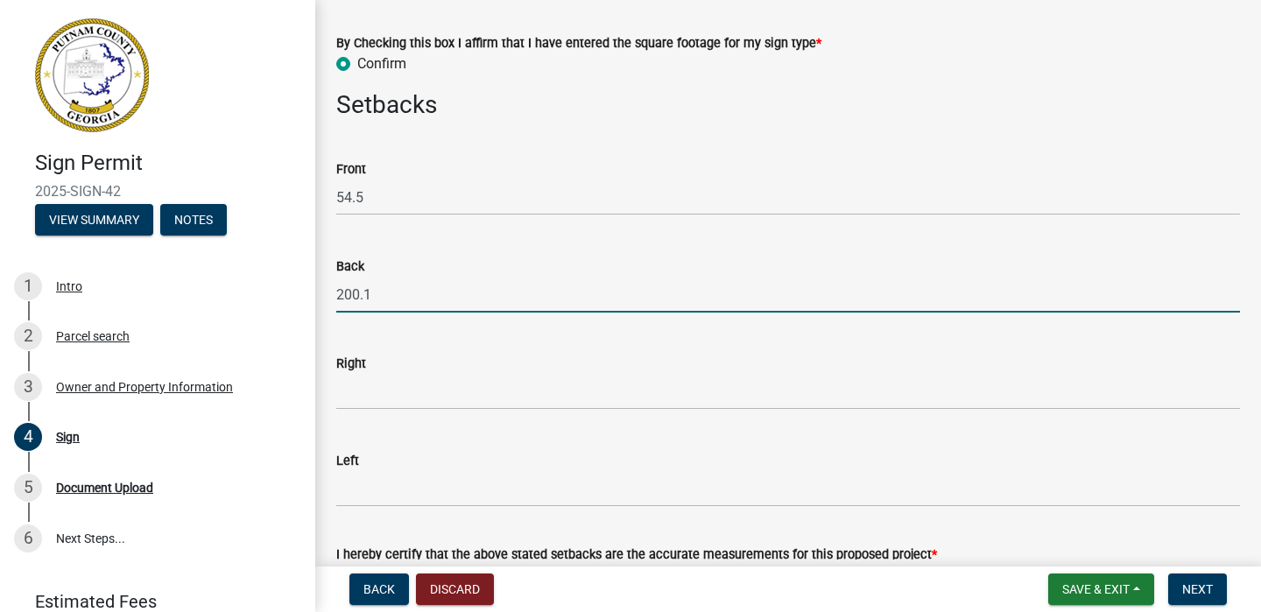
scroll to position [1242, 0]
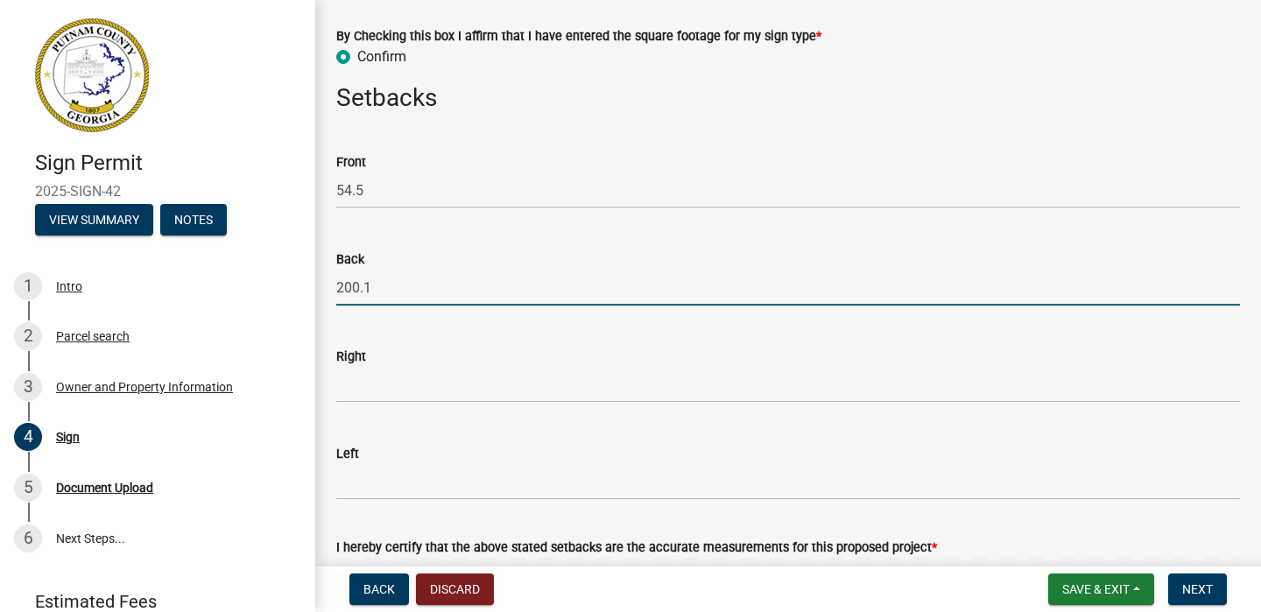
type input "200.1"
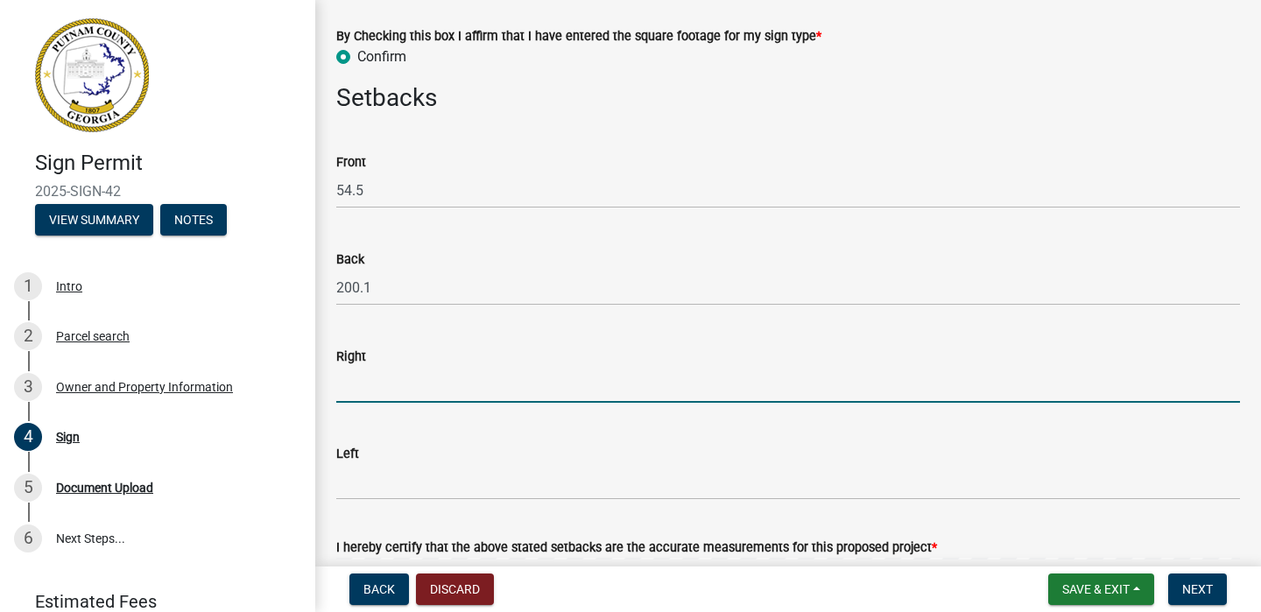
click at [370, 385] on input "text" at bounding box center [788, 385] width 904 height 36
type input "365.5"
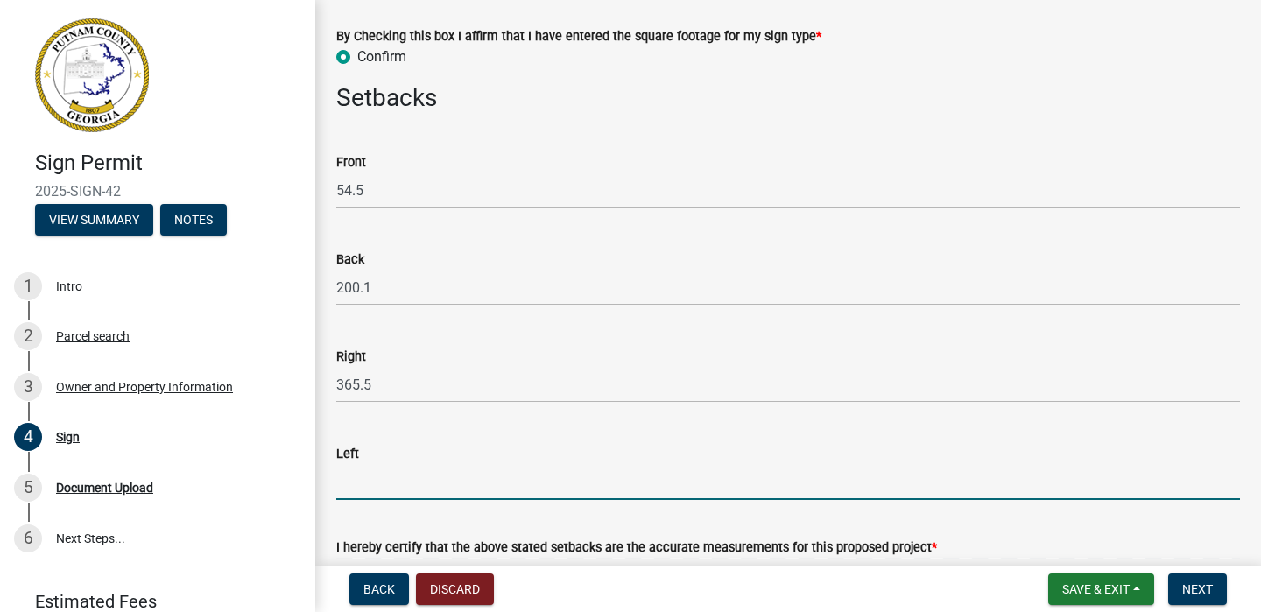
click at [366, 478] on input "text" at bounding box center [788, 482] width 904 height 36
type input "2.1"
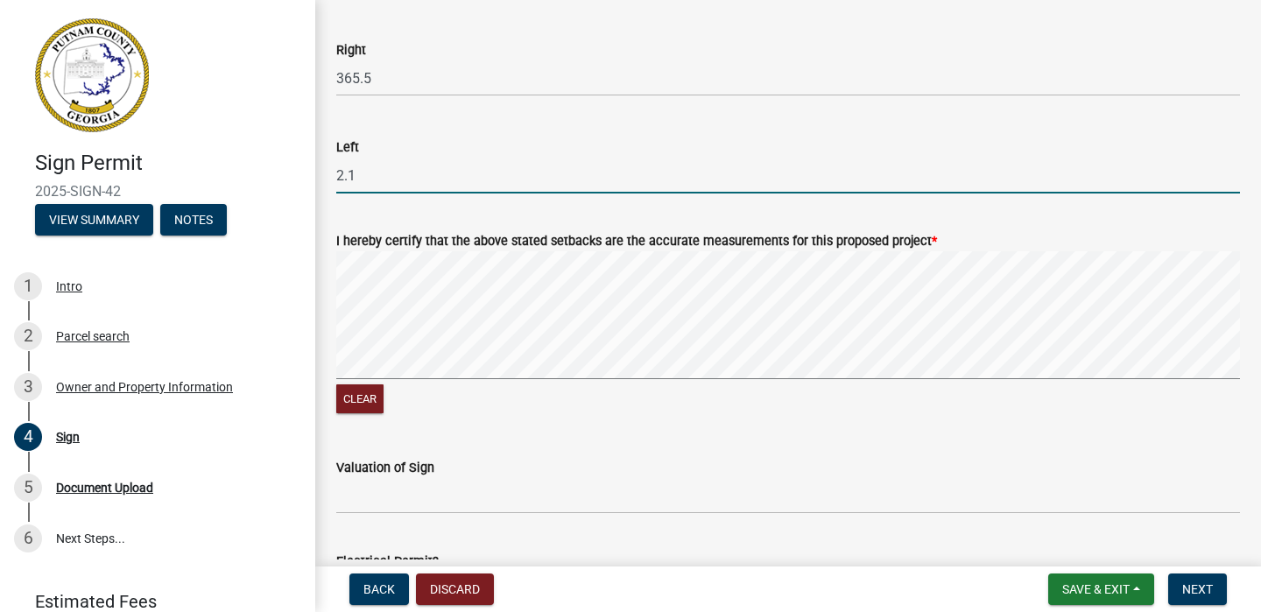
scroll to position [1556, 0]
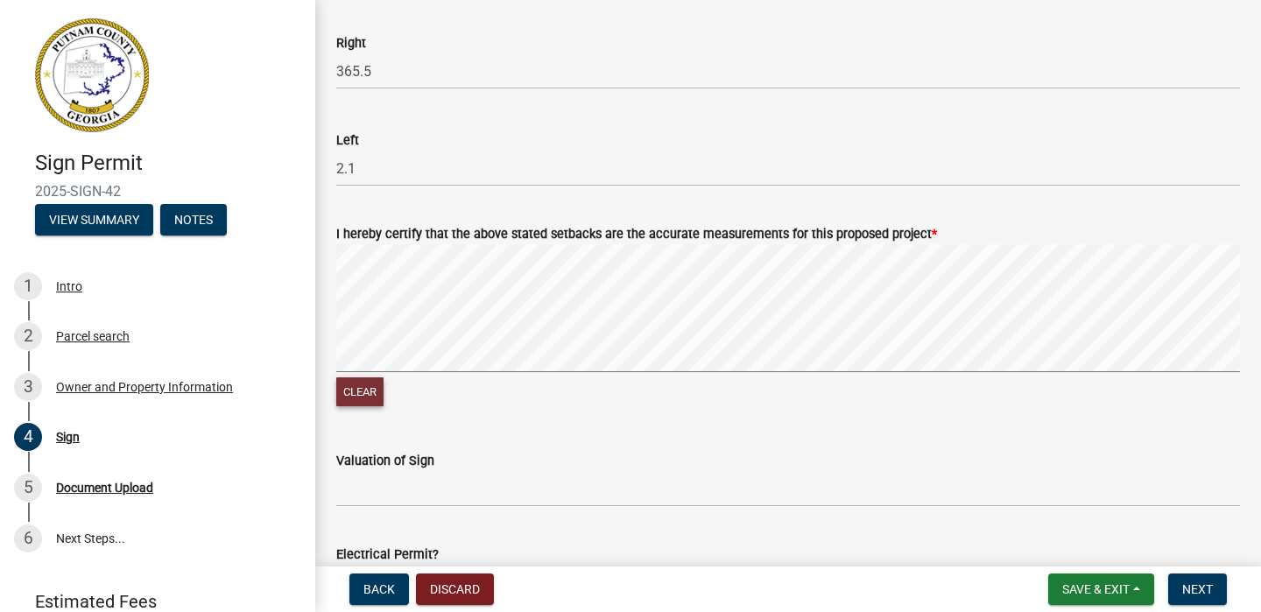
click at [374, 393] on button "Clear" at bounding box center [359, 392] width 47 height 29
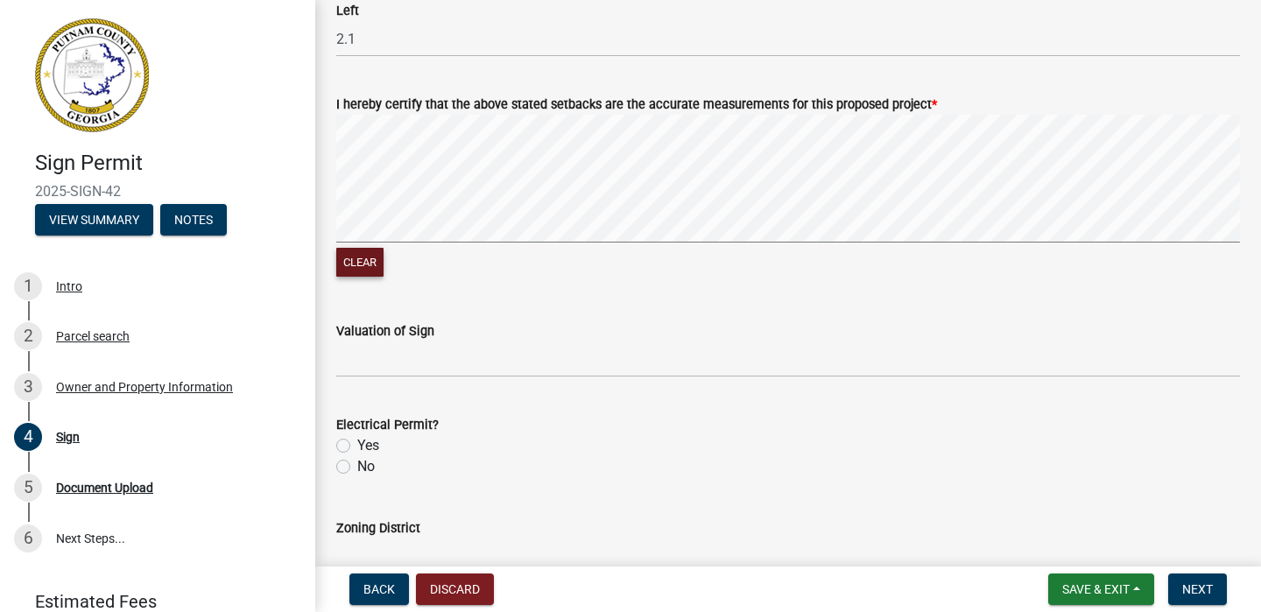
scroll to position [1707, 0]
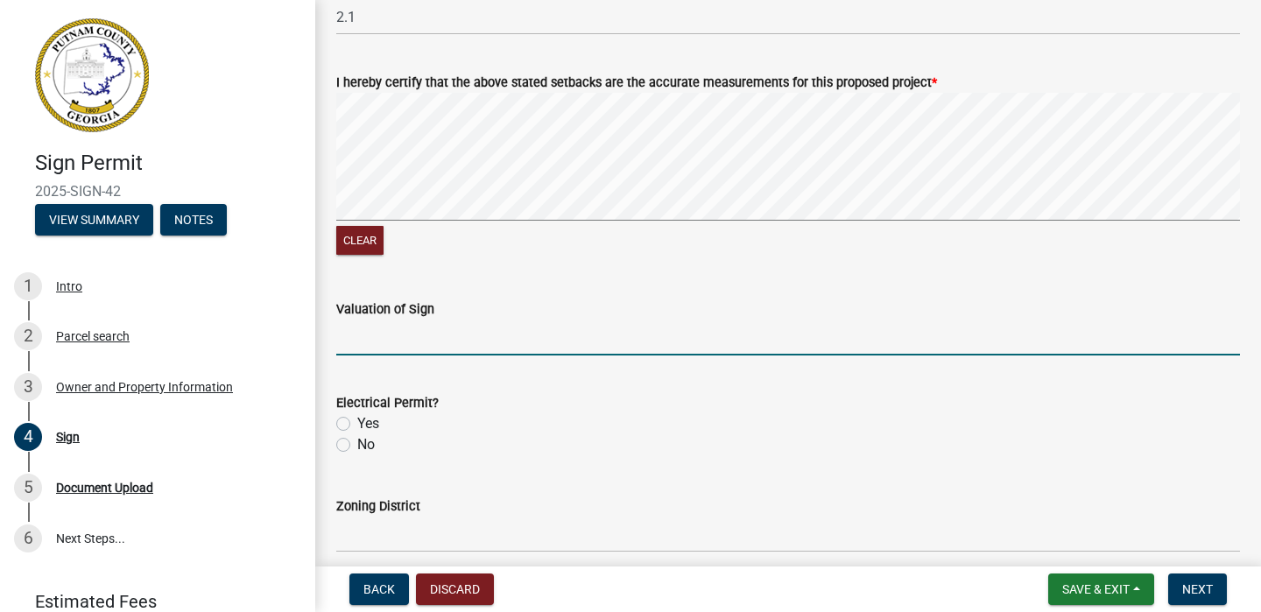
click at [525, 337] on input "text" at bounding box center [788, 338] width 904 height 36
type input "6000"
click at [357, 445] on label "No" at bounding box center [366, 444] width 18 height 21
click at [357, 445] on input "No" at bounding box center [362, 439] width 11 height 11
radio input "true"
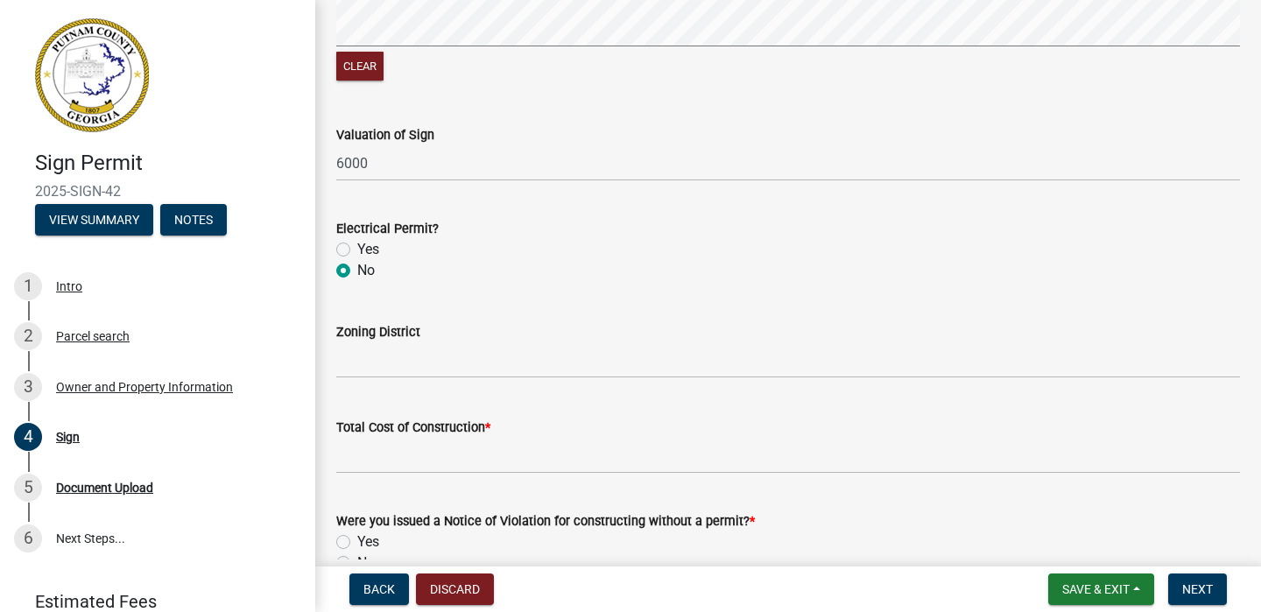
scroll to position [1881, 0]
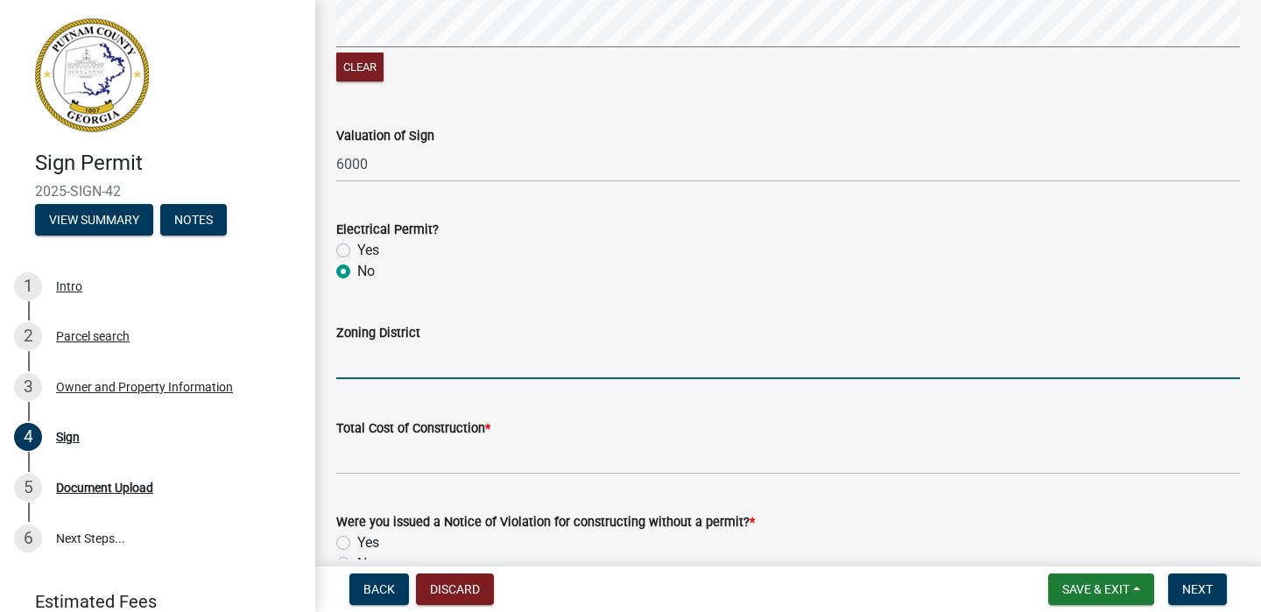
click at [550, 368] on input "Zoning District" at bounding box center [788, 361] width 904 height 36
type input "Putnam County"
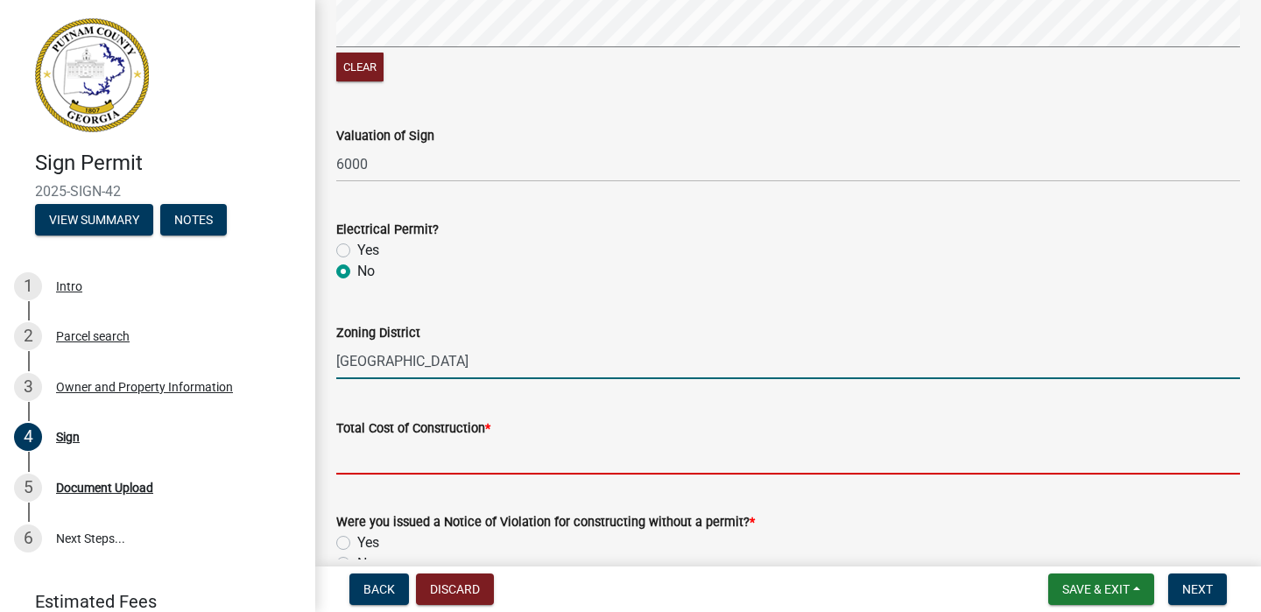
click at [463, 448] on input "text" at bounding box center [788, 457] width 904 height 36
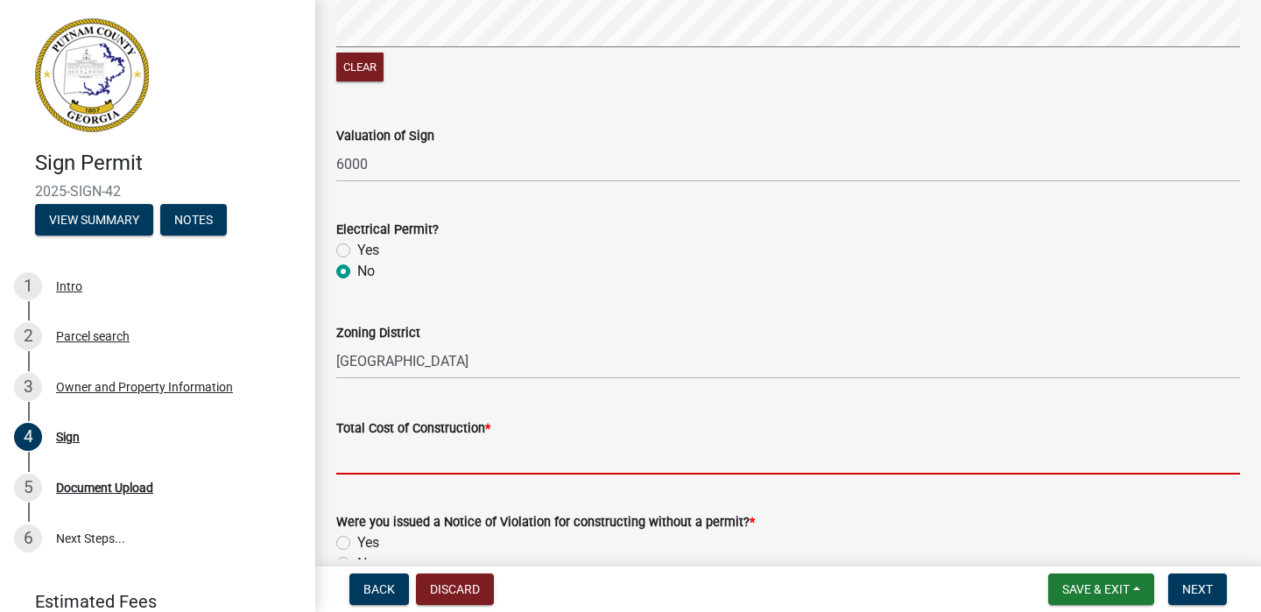
type input "2000"
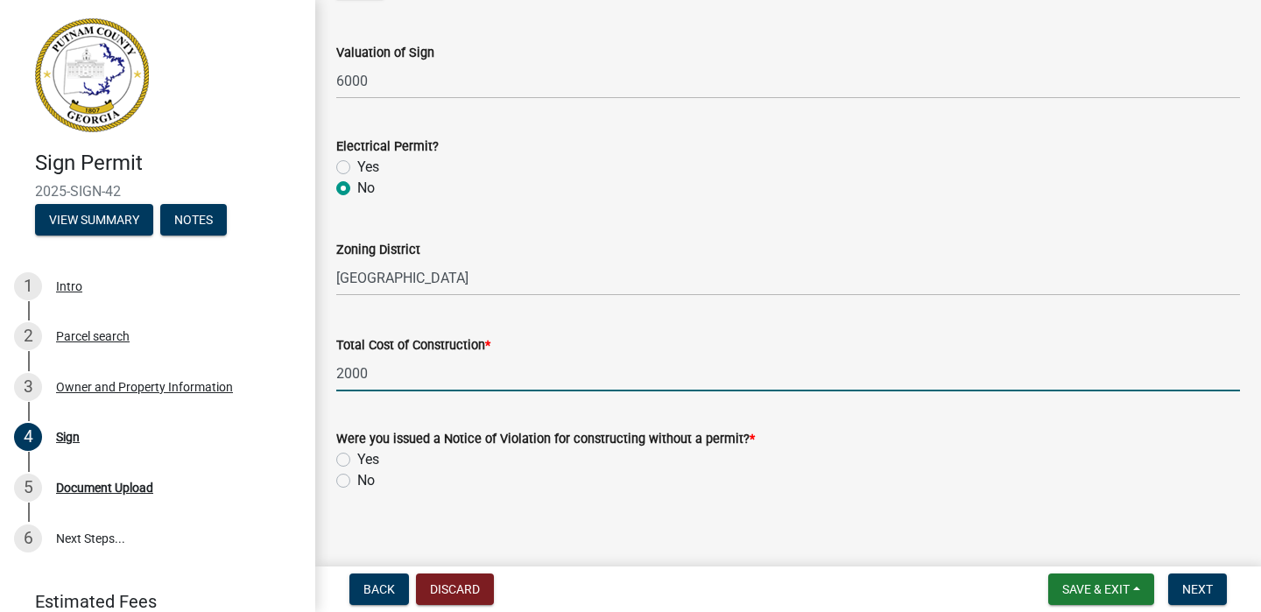
scroll to position [1980, 0]
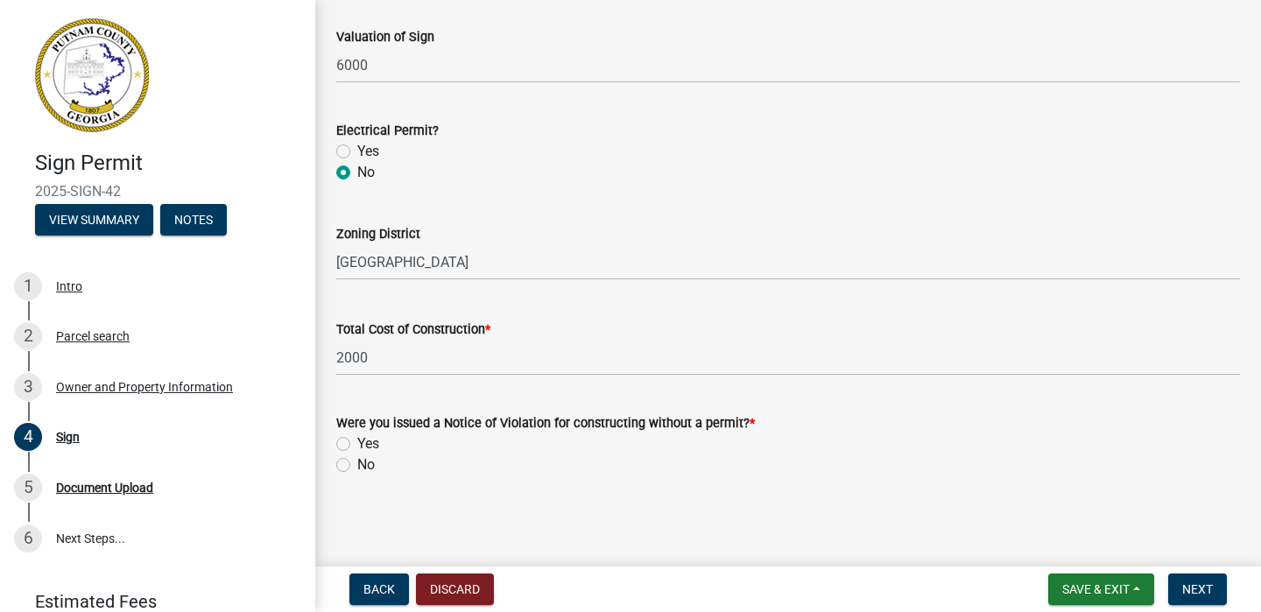
click at [357, 464] on label "No" at bounding box center [366, 465] width 18 height 21
click at [357, 464] on input "No" at bounding box center [362, 460] width 11 height 11
radio input "true"
click at [1197, 590] on span "Next" at bounding box center [1198, 590] width 31 height 14
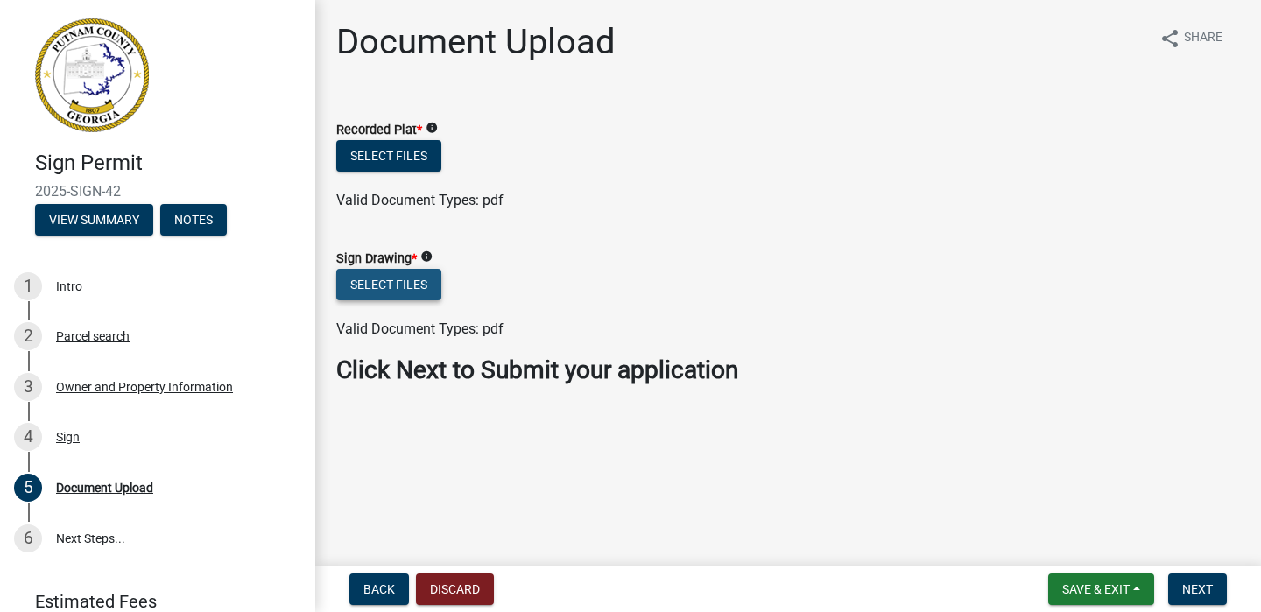
click at [401, 288] on button "Select files" at bounding box center [388, 285] width 105 height 32
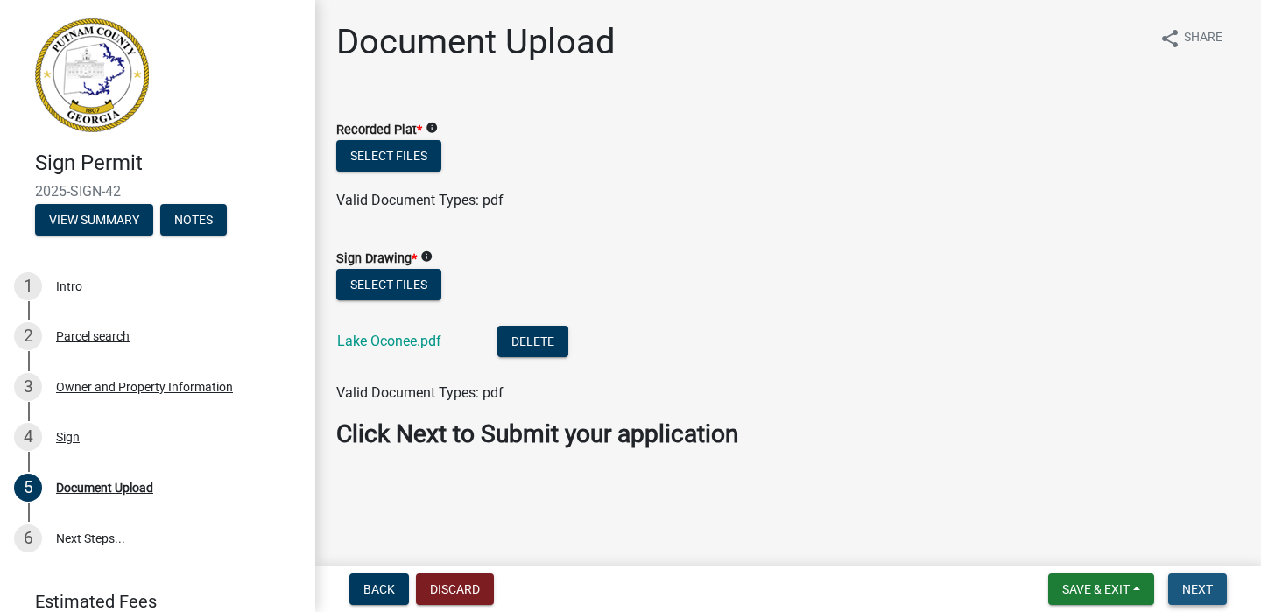
click at [1204, 590] on span "Next" at bounding box center [1198, 590] width 31 height 14
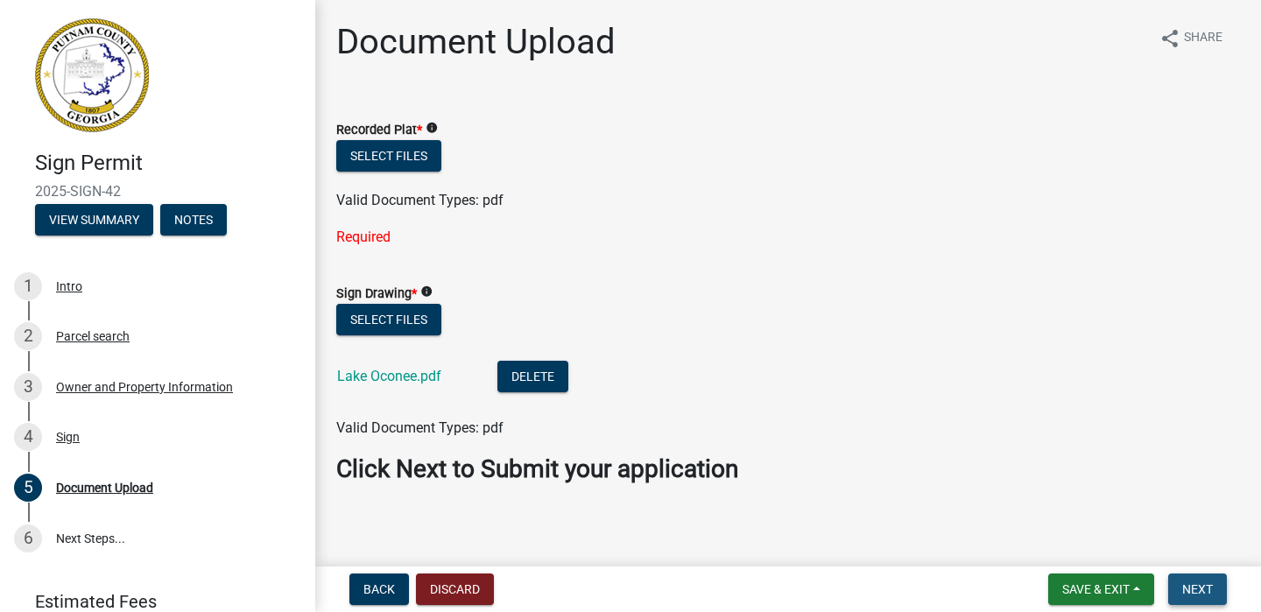
click at [1204, 590] on span "Next" at bounding box center [1198, 590] width 31 height 14
click at [420, 128] on span "*" at bounding box center [419, 130] width 5 height 15
click at [434, 131] on icon "info" at bounding box center [432, 128] width 12 height 12
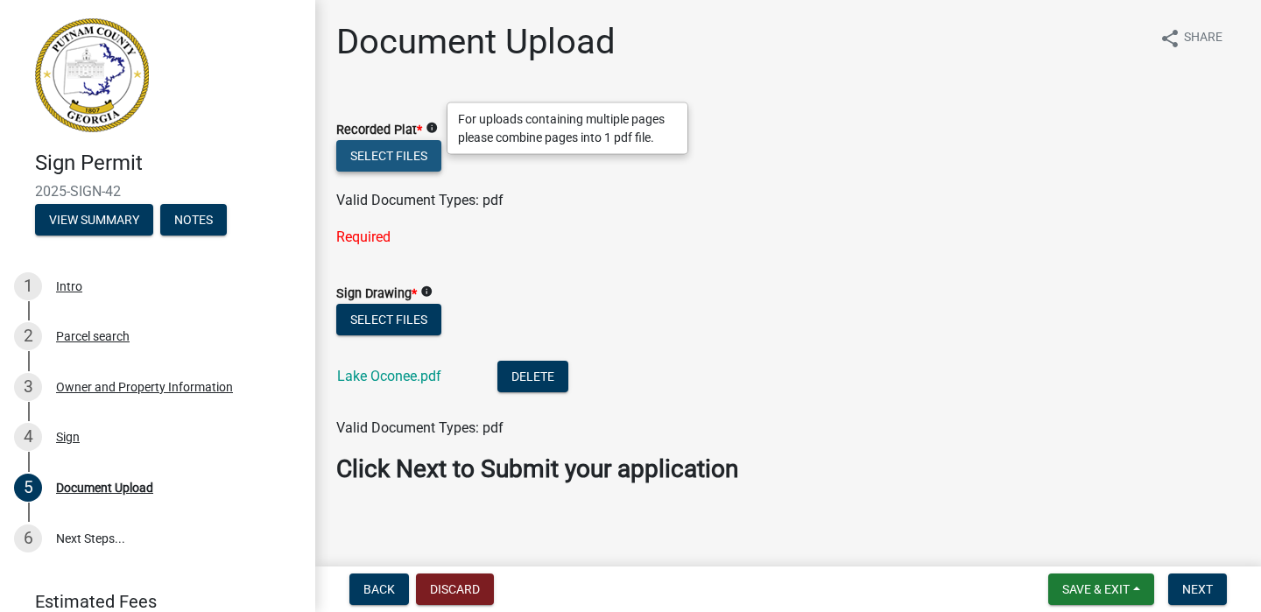
click at [416, 161] on button "Select files" at bounding box center [388, 156] width 105 height 32
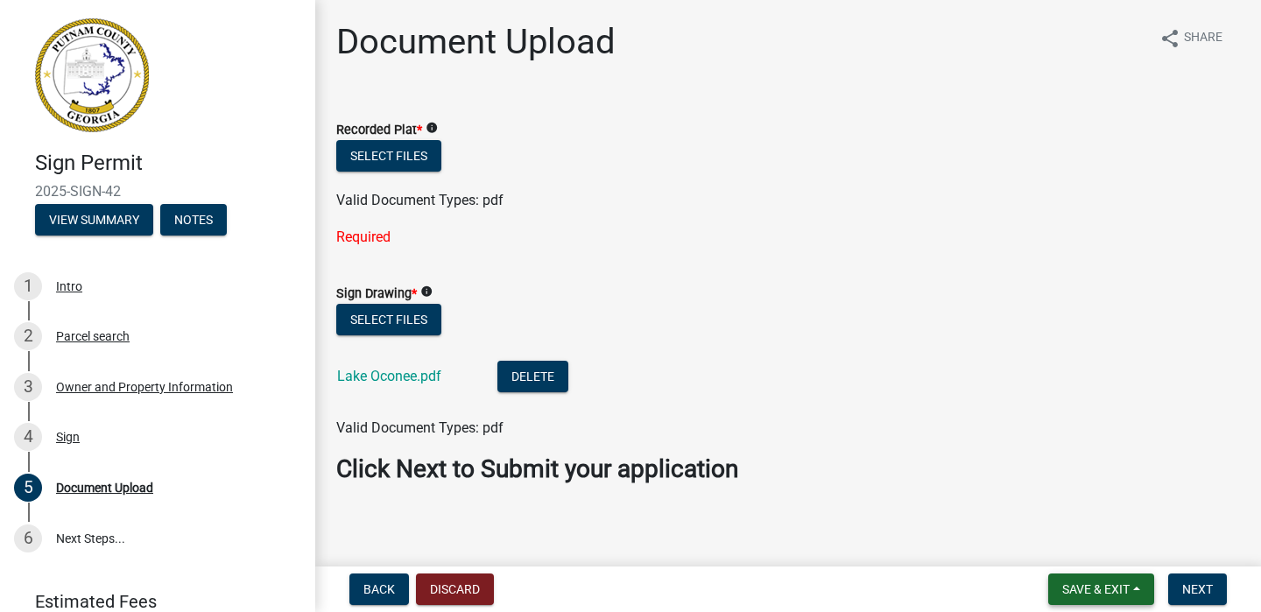
click at [1067, 590] on span "Save & Exit" at bounding box center [1096, 590] width 67 height 14
click at [1060, 543] on button "Save & Exit" at bounding box center [1084, 544] width 140 height 42
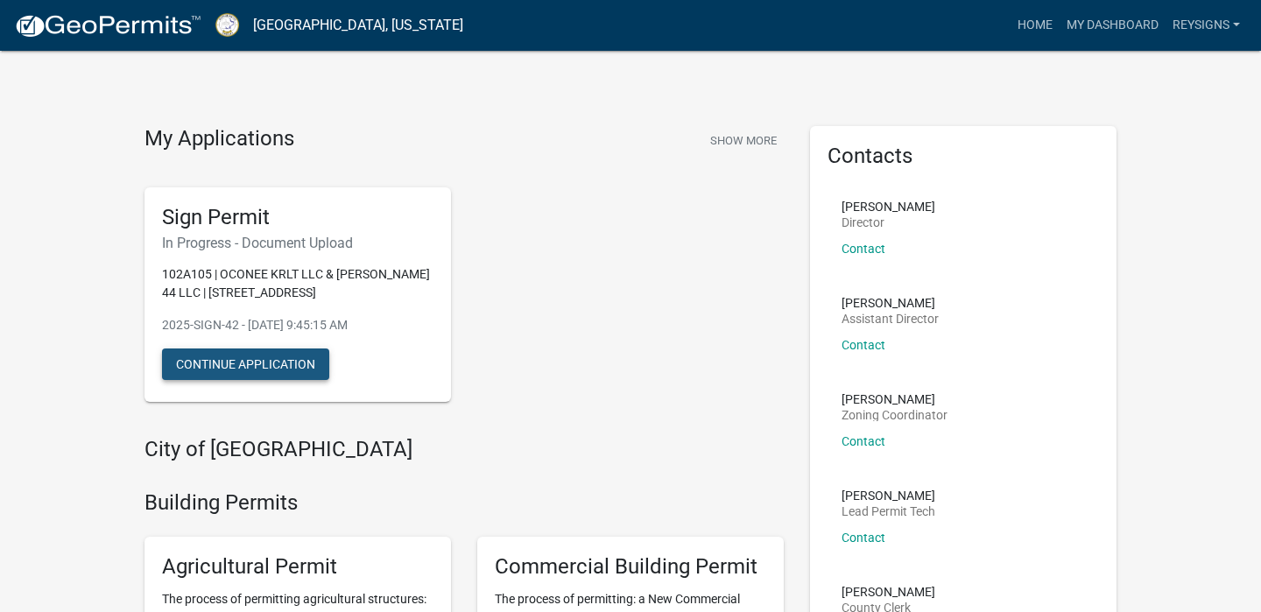
click at [237, 361] on button "Continue Application" at bounding box center [245, 365] width 167 height 32
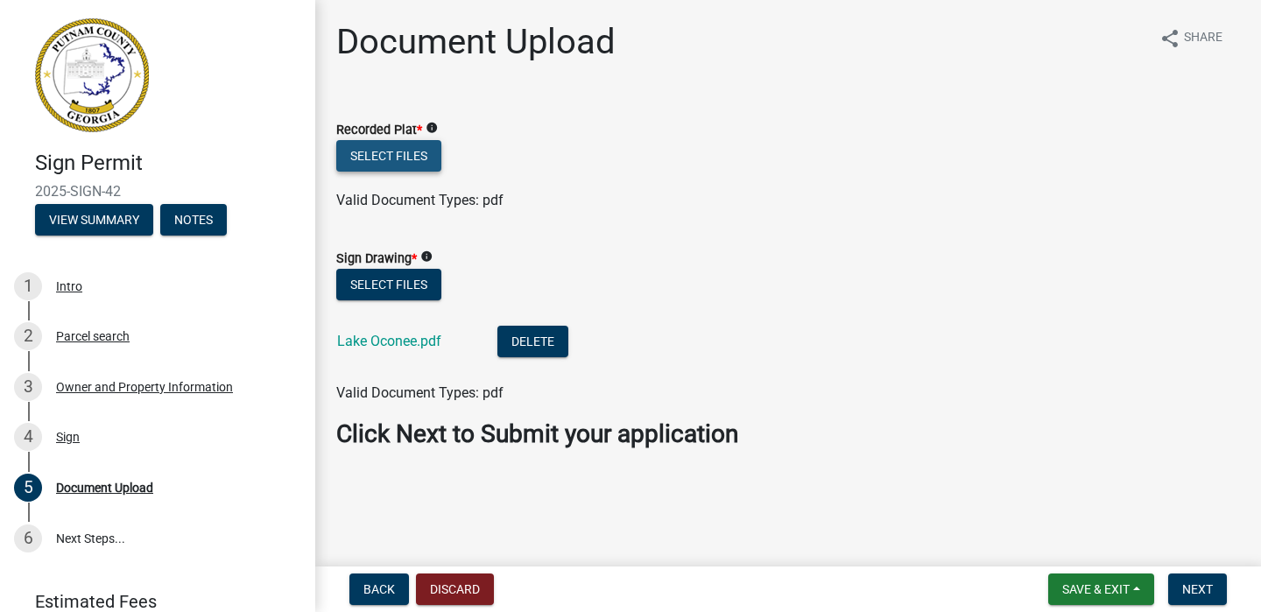
click at [392, 161] on button "Select files" at bounding box center [388, 156] width 105 height 32
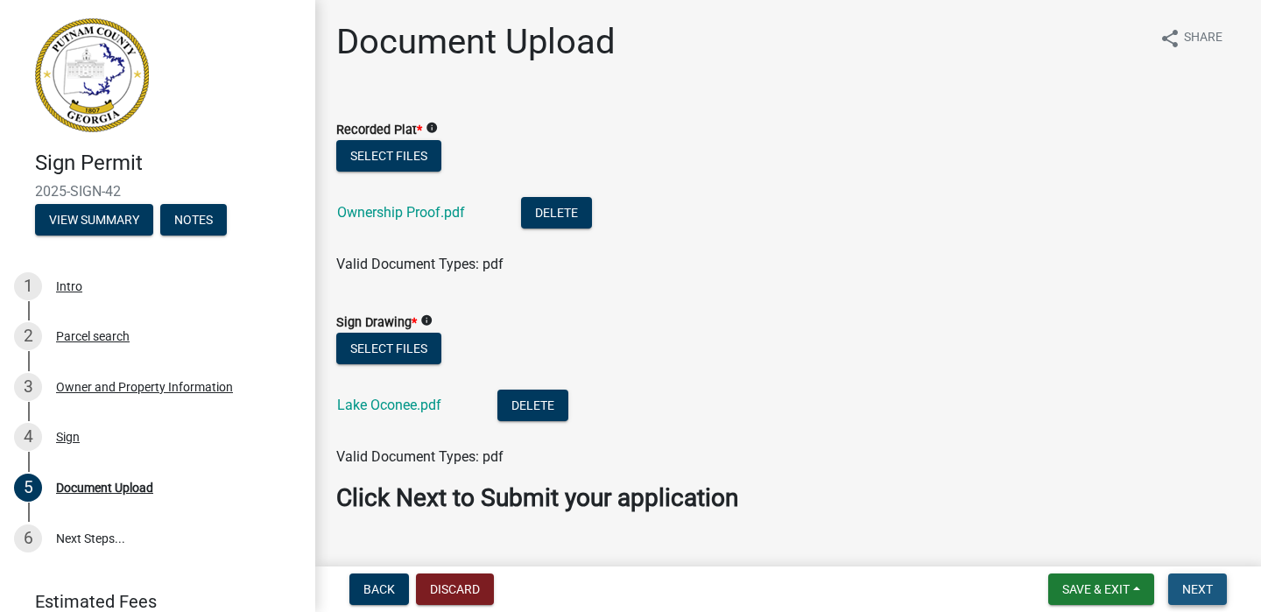
click at [1196, 590] on span "Next" at bounding box center [1198, 590] width 31 height 14
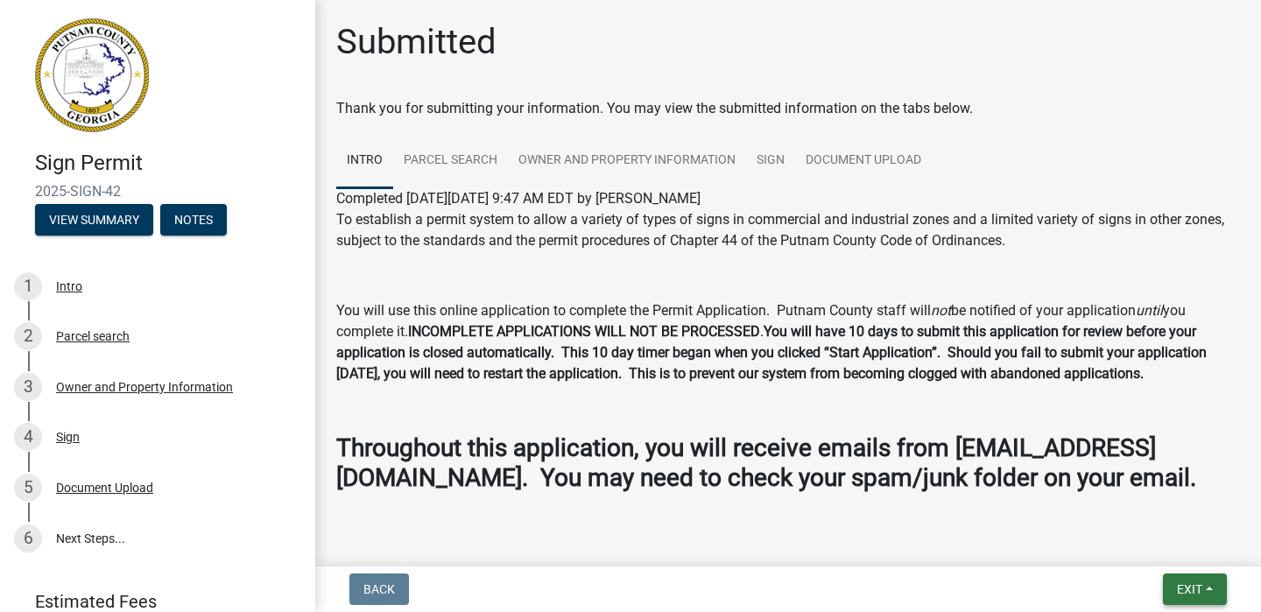
click at [1194, 593] on span "Exit" at bounding box center [1189, 590] width 25 height 14
click at [1148, 540] on button "Save & Exit" at bounding box center [1158, 544] width 140 height 42
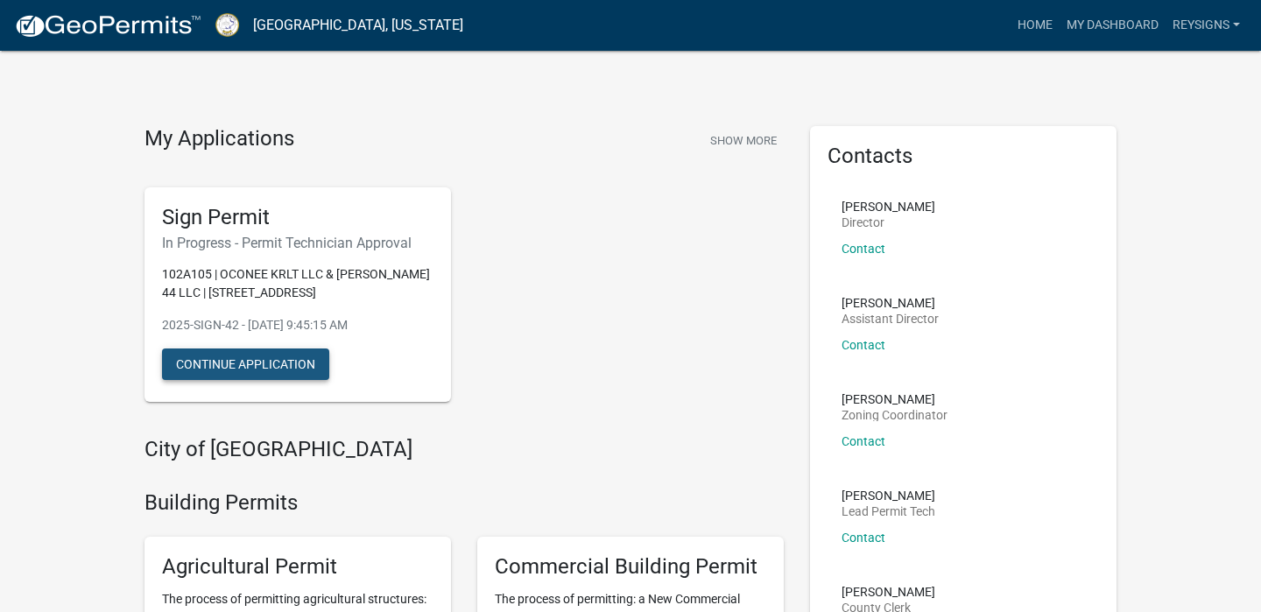
click at [251, 360] on button "Continue Application" at bounding box center [245, 365] width 167 height 32
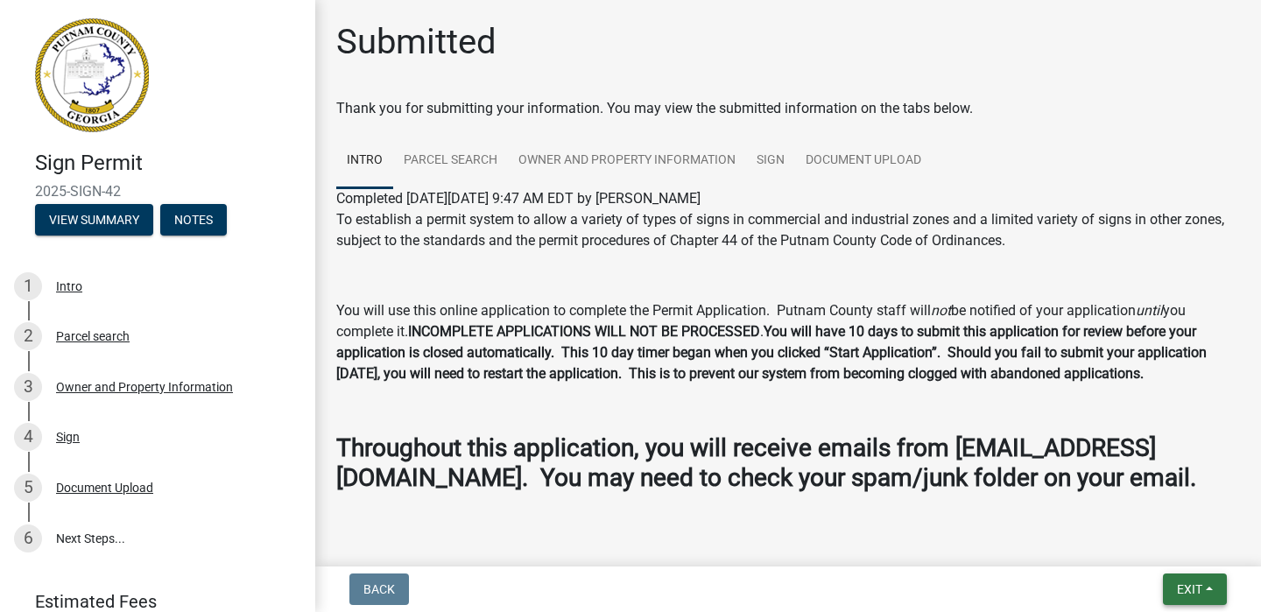
click at [1185, 589] on span "Exit" at bounding box center [1189, 590] width 25 height 14
click at [1178, 595] on span "Exit" at bounding box center [1189, 590] width 25 height 14
click at [1180, 594] on span "Exit" at bounding box center [1189, 590] width 25 height 14
